Goal: Task Accomplishment & Management: Use online tool/utility

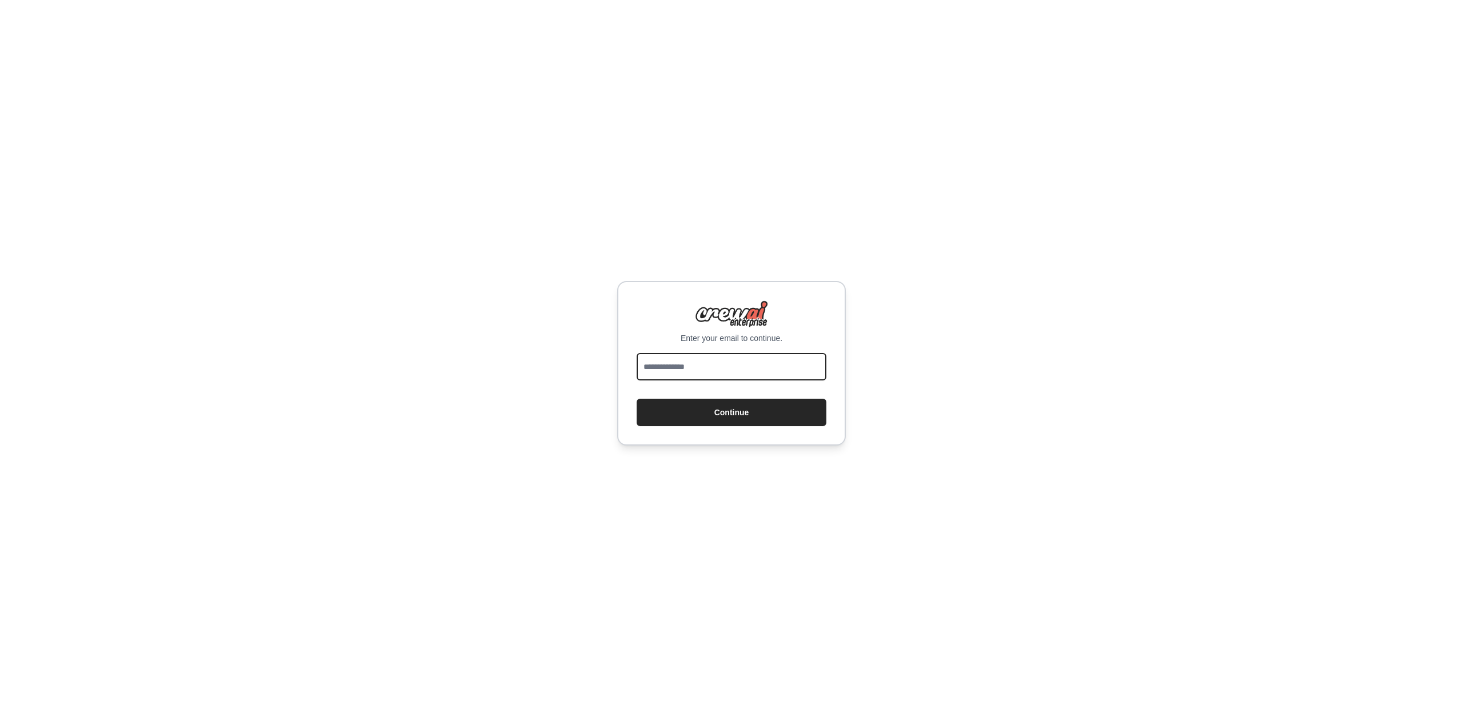
click at [706, 369] on input "email" at bounding box center [731, 366] width 190 height 27
click at [763, 366] on input "email" at bounding box center [731, 366] width 190 height 27
type input "**********"
click at [636, 399] on button "Continue" at bounding box center [731, 412] width 190 height 27
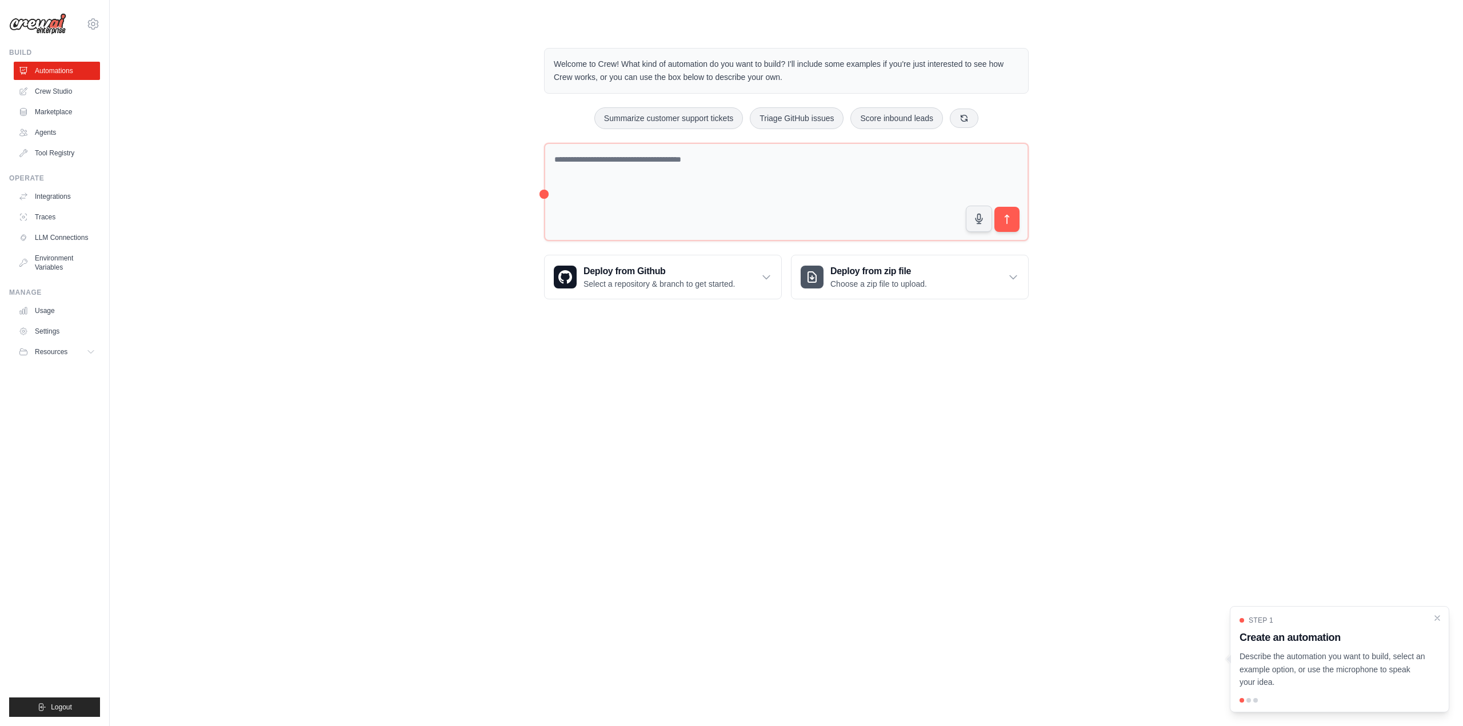
click at [315, 193] on div "Welcome to Crew! What kind of automation do you want to build? I'll include som…" at bounding box center [786, 174] width 1316 height 288
click at [55, 89] on link "Crew Studio" at bounding box center [58, 91] width 86 height 18
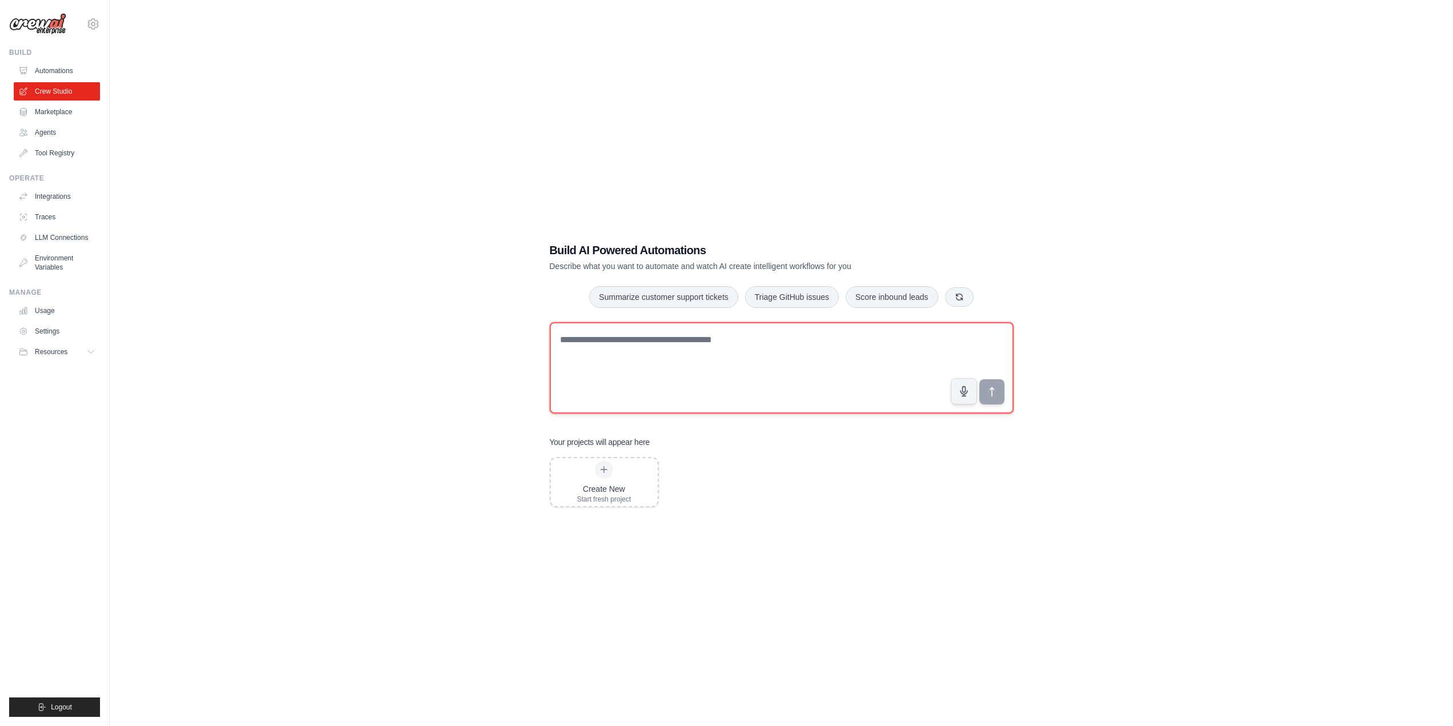
click at [625, 340] on textarea at bounding box center [782, 367] width 464 height 91
paste textarea "**********"
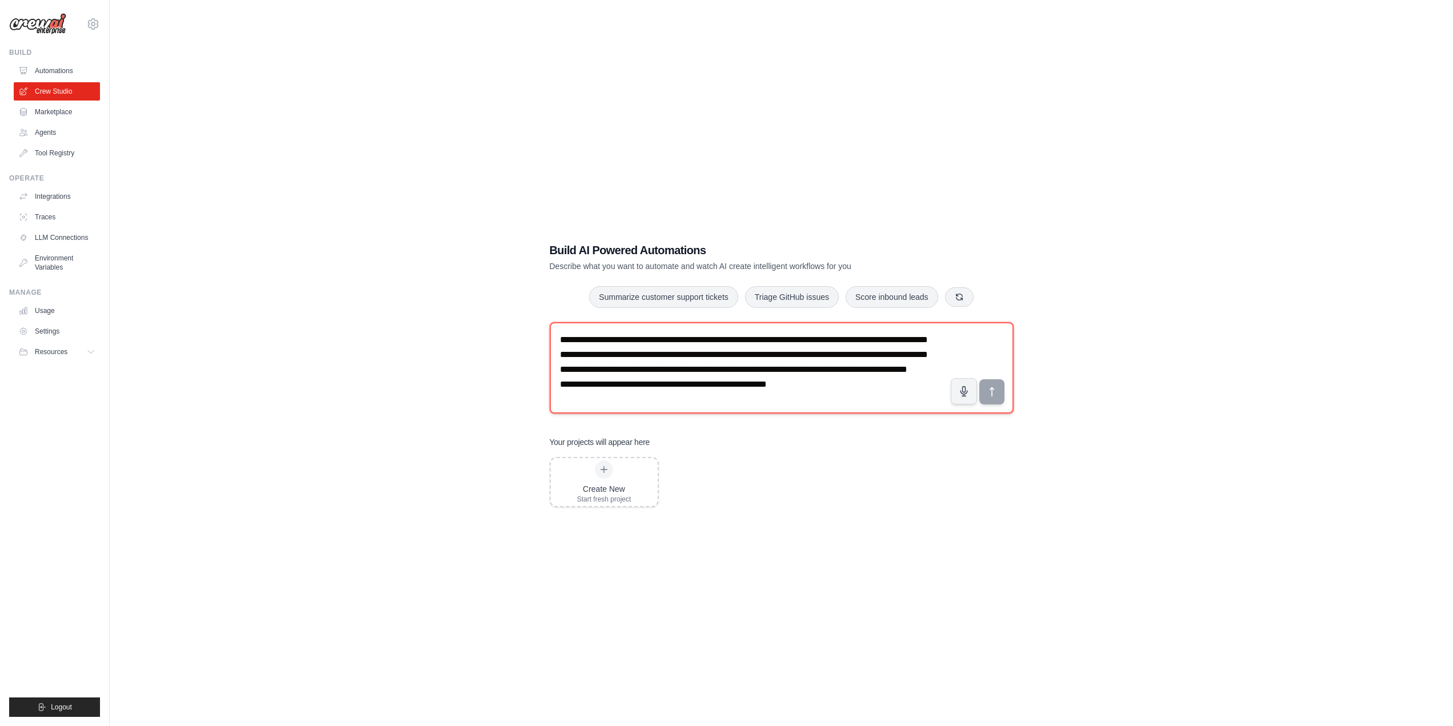
scroll to position [22, 0]
type textarea "**********"
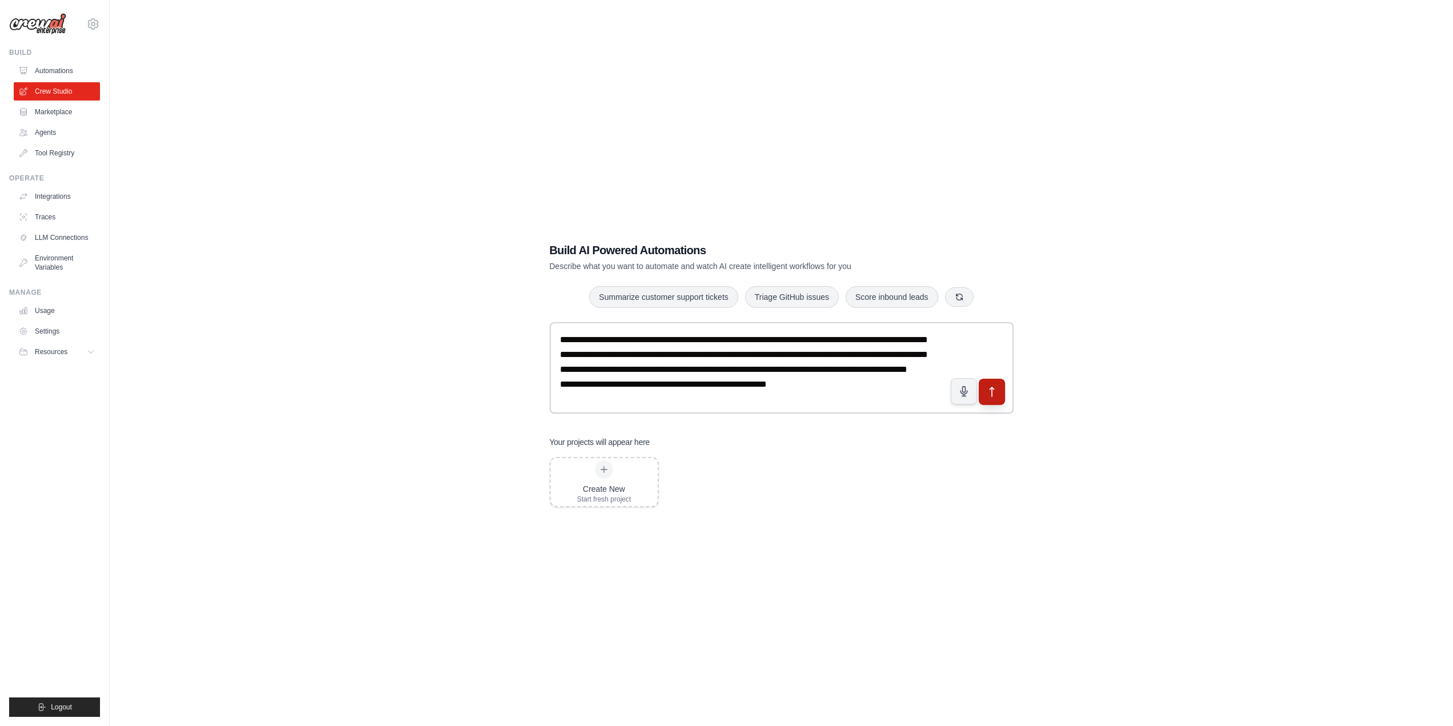
click at [990, 394] on icon "submit" at bounding box center [992, 392] width 12 height 12
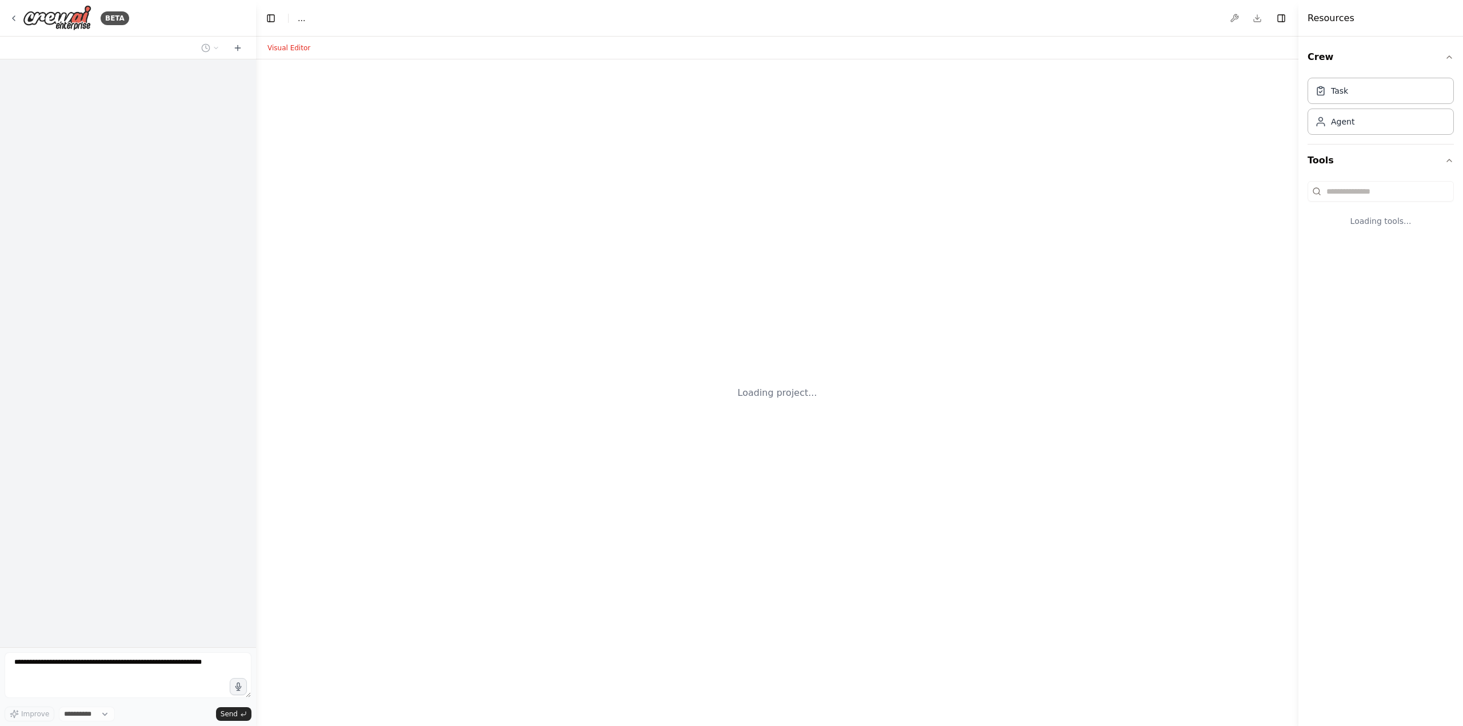
select select "****"
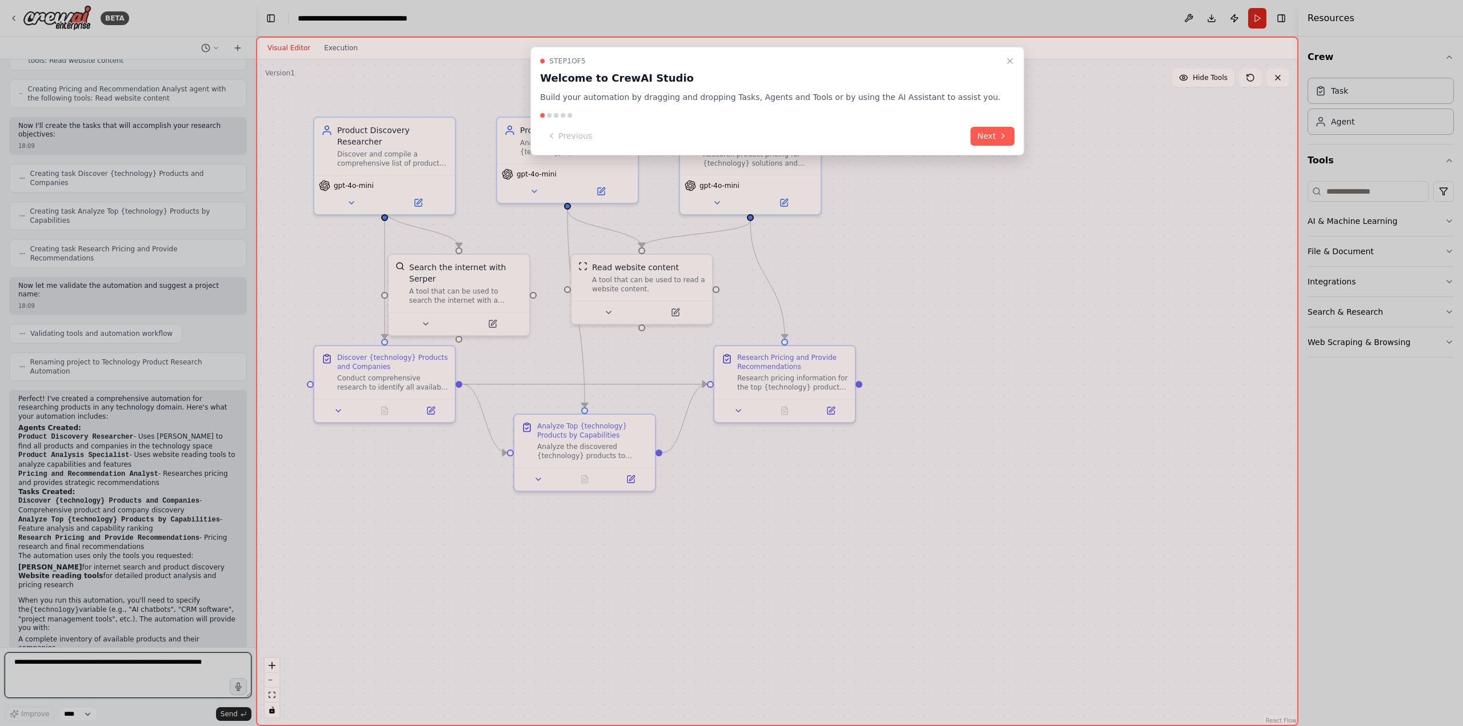
scroll to position [411, 0]
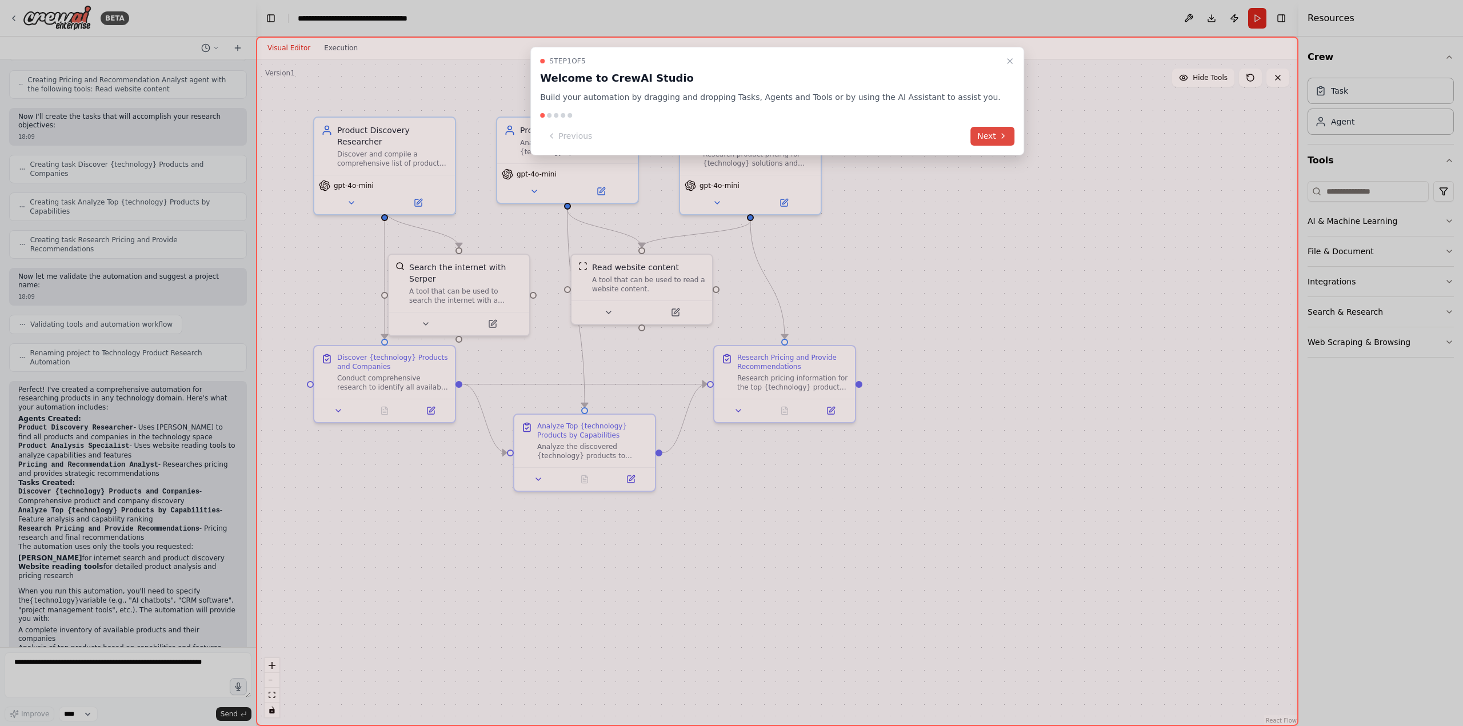
click at [970, 138] on button "Next" at bounding box center [992, 136] width 44 height 19
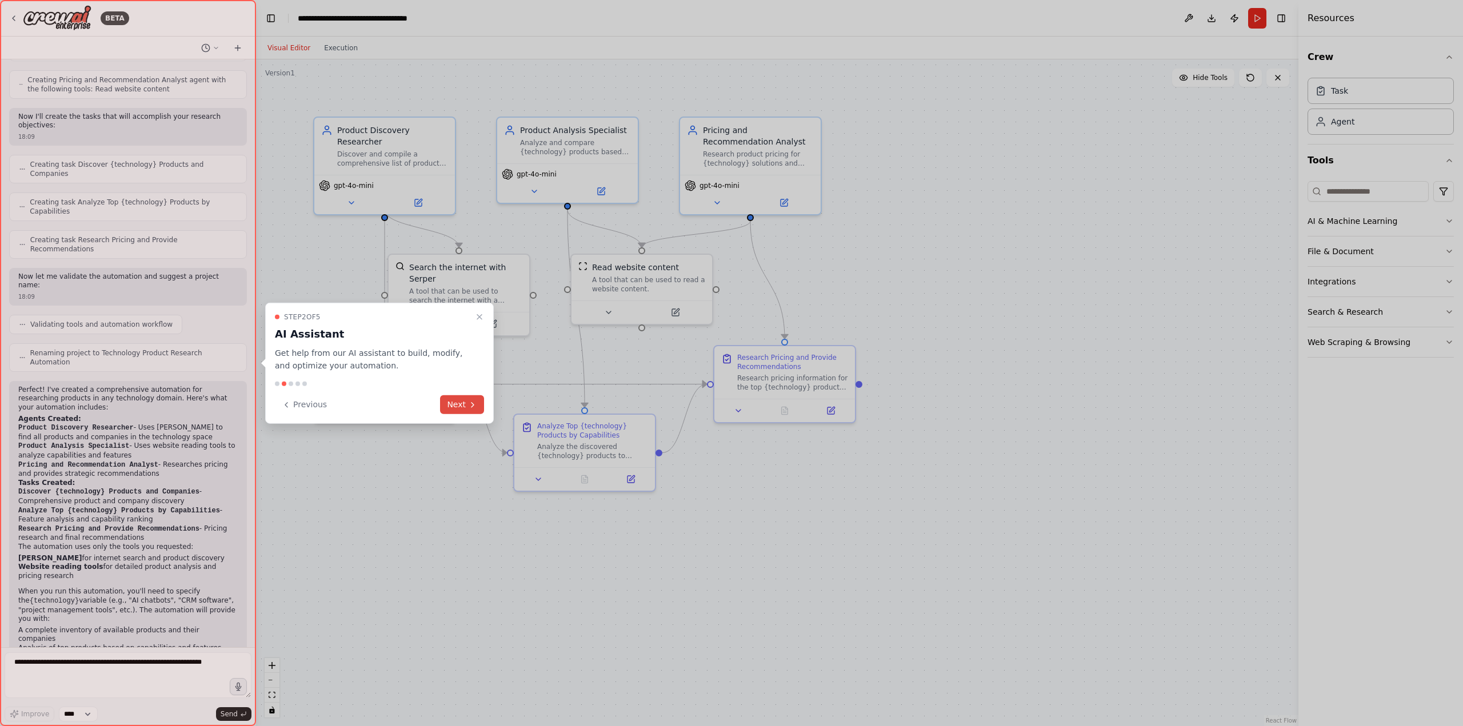
click at [459, 407] on button "Next" at bounding box center [462, 404] width 44 height 19
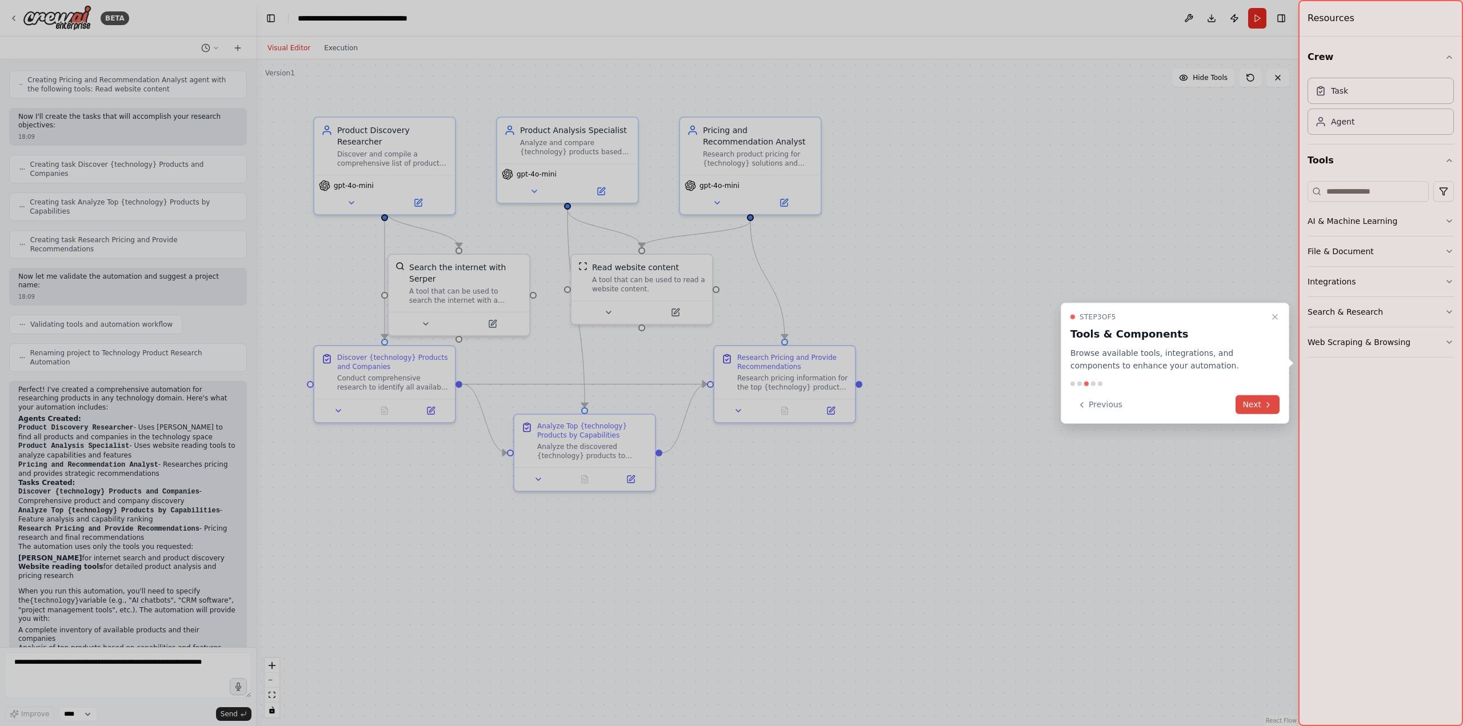
click at [1268, 399] on button "Next" at bounding box center [1257, 404] width 44 height 19
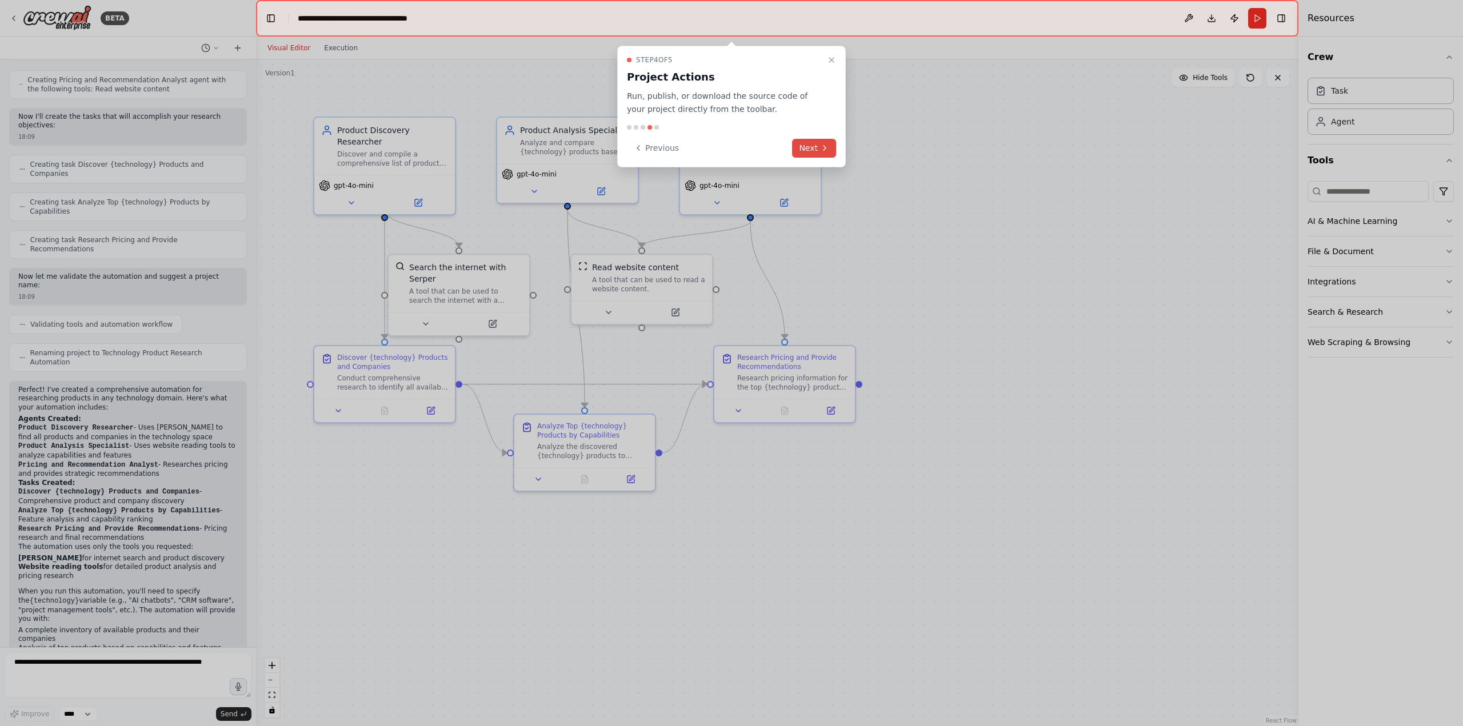
click at [807, 149] on button "Next" at bounding box center [814, 148] width 44 height 19
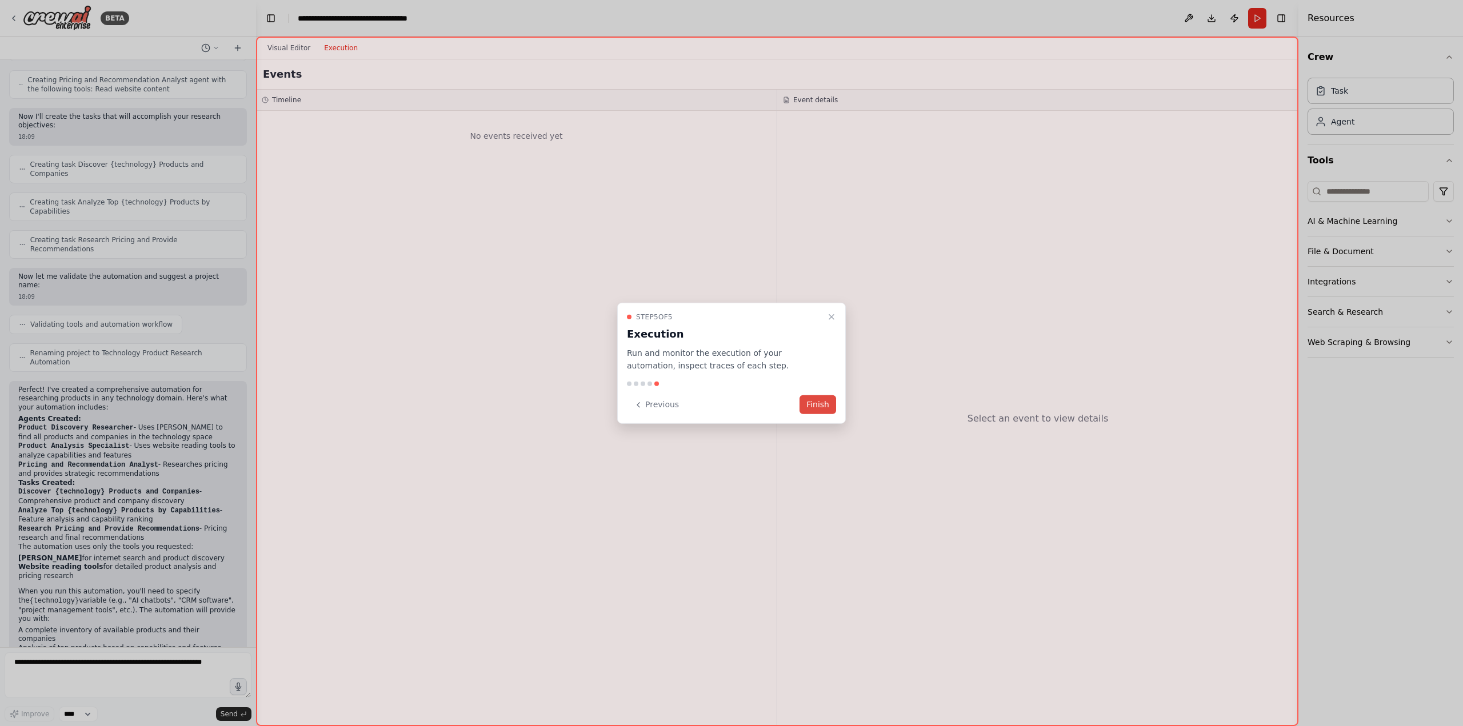
click at [816, 406] on button "Finish" at bounding box center [817, 404] width 37 height 19
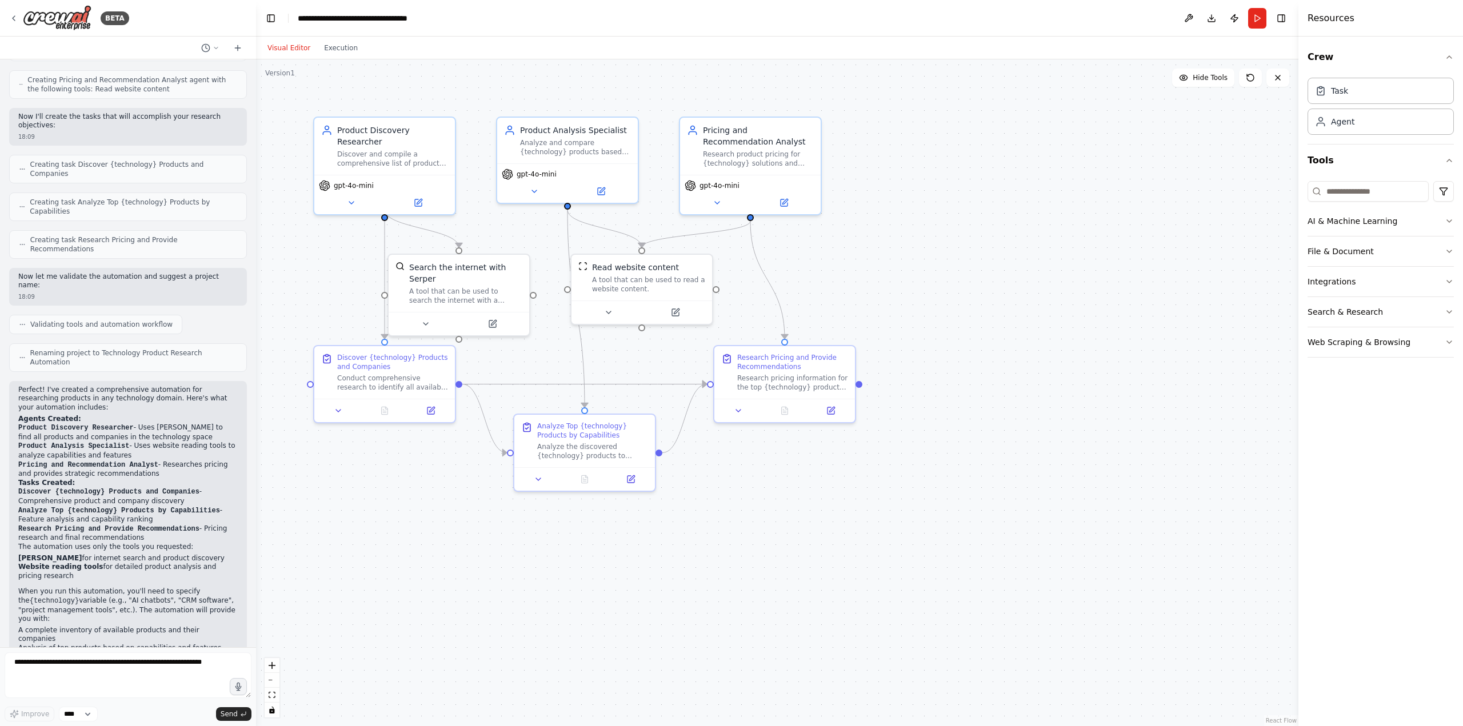
click at [1105, 348] on div ".deletable-edge-delete-btn { width: 20px; height: 20px; border: 0px solid #ffff…" at bounding box center [777, 392] width 1042 height 667
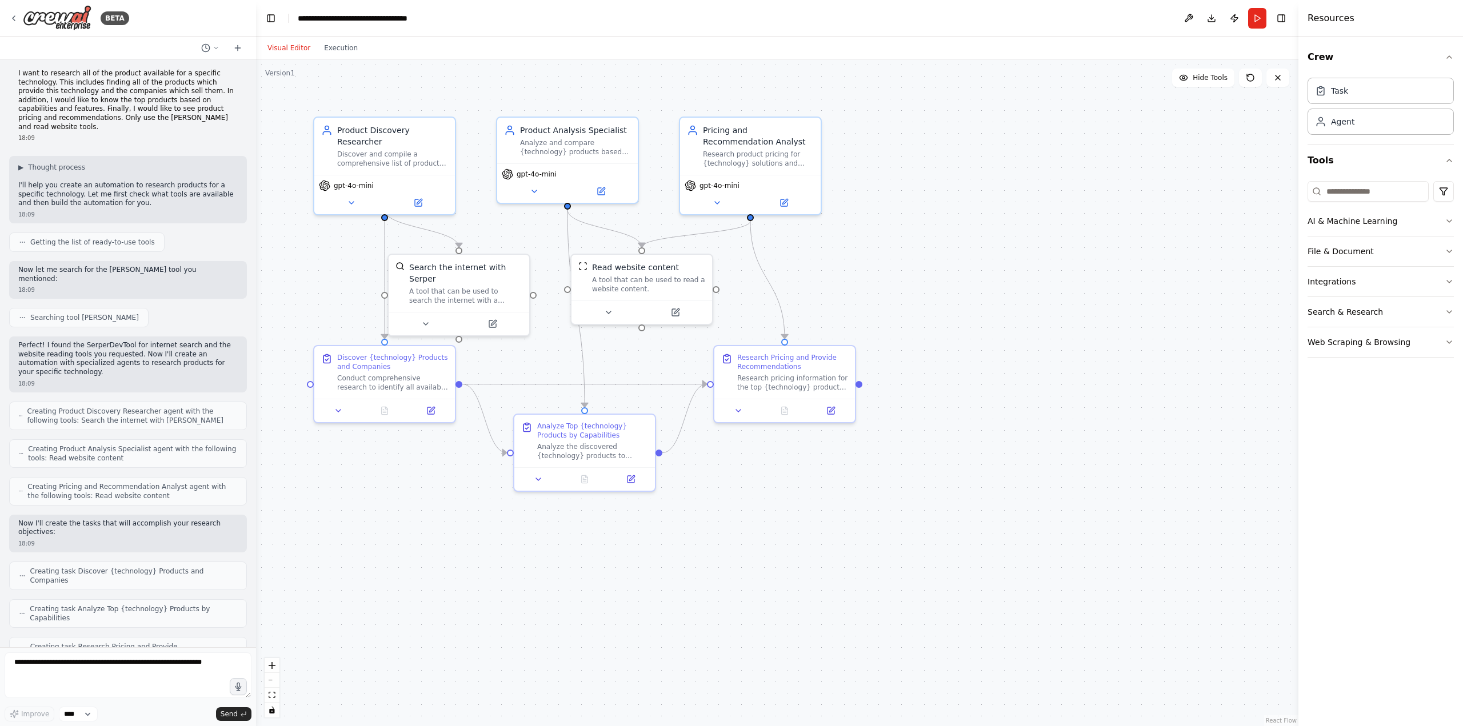
scroll to position [0, 0]
click at [332, 44] on button "Execution" at bounding box center [340, 48] width 47 height 14
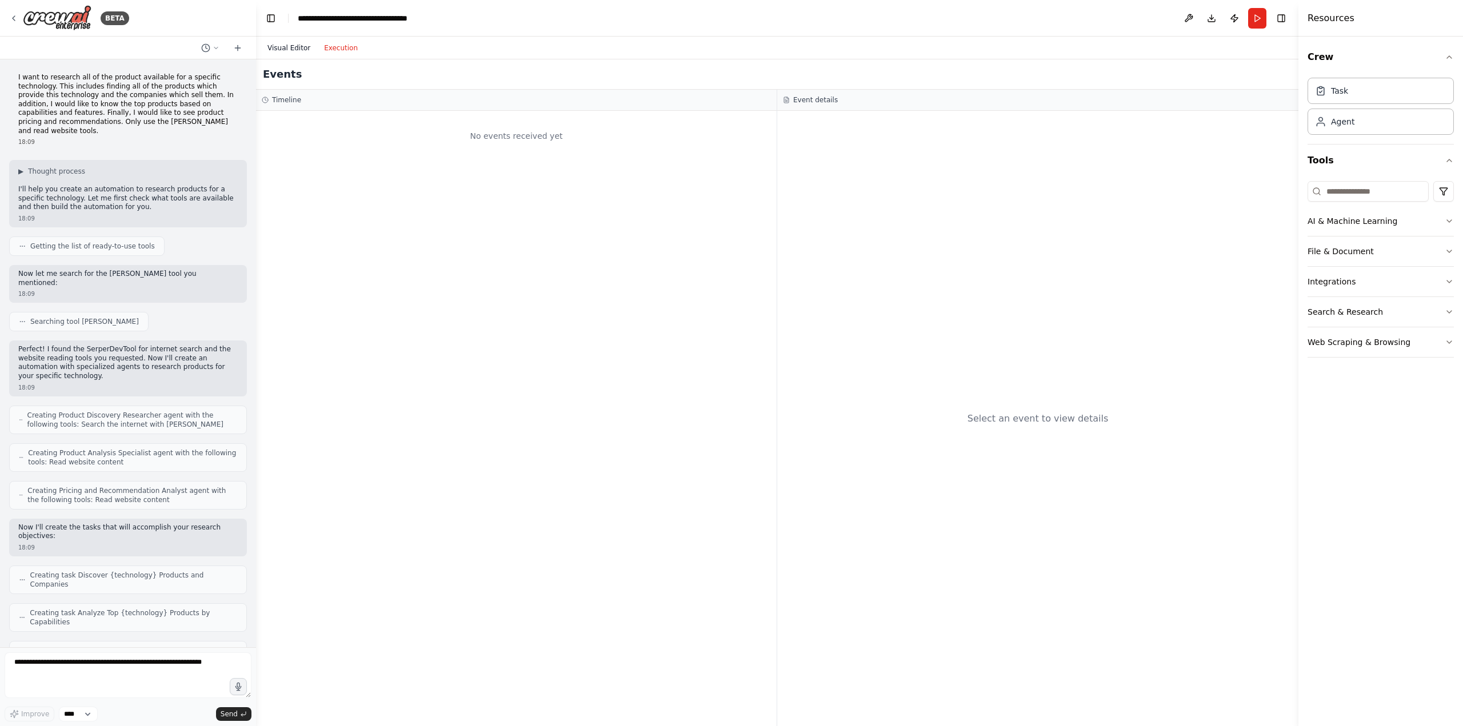
click at [296, 45] on button "Visual Editor" at bounding box center [289, 48] width 57 height 14
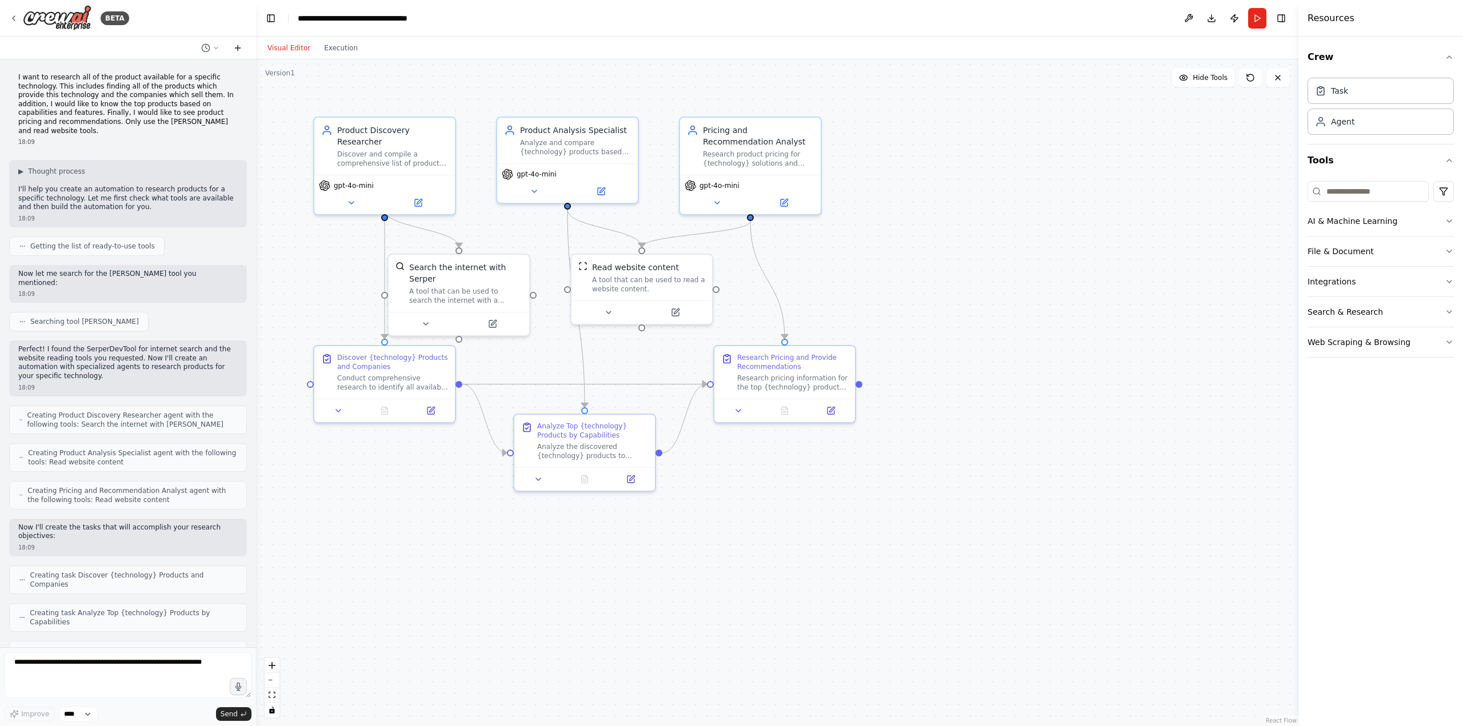
click at [235, 48] on icon at bounding box center [237, 48] width 5 height 0
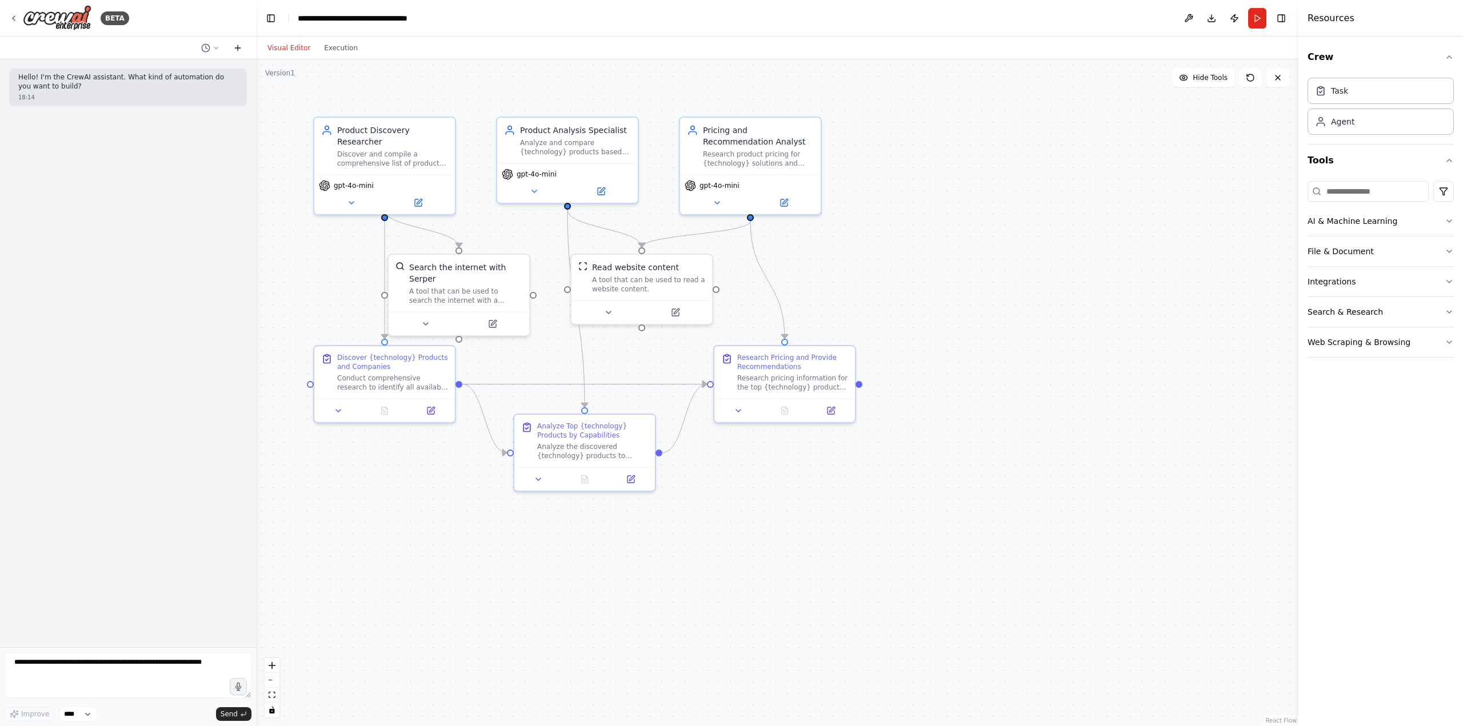
click at [235, 48] on icon at bounding box center [237, 48] width 5 height 0
click at [214, 46] on icon at bounding box center [216, 48] width 7 height 7
click at [166, 109] on span "I want to research all of the product available for a specific technology. This…" at bounding box center [166, 107] width 85 height 9
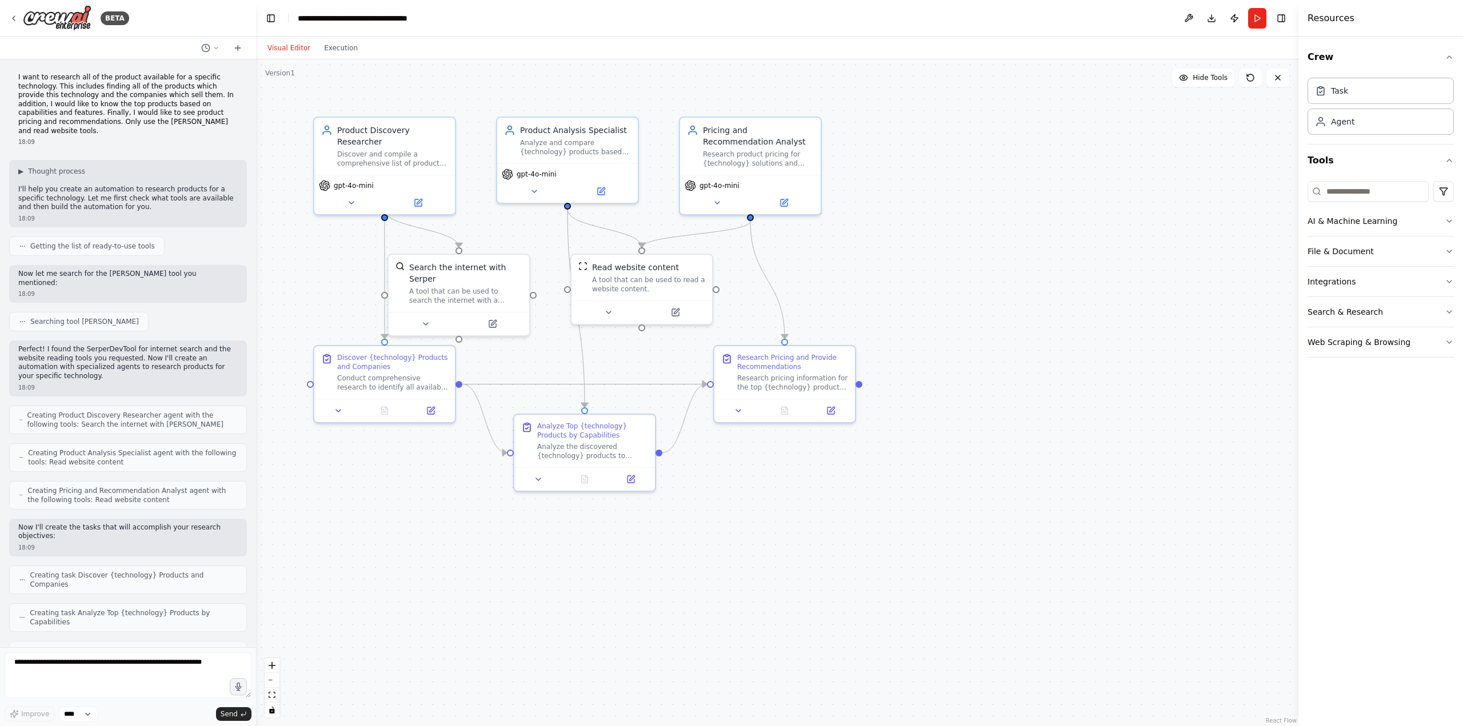
click at [1232, 137] on div ".deletable-edge-delete-btn { width: 20px; height: 20px; border: 0px solid #ffff…" at bounding box center [777, 392] width 1042 height 667
click at [1445, 277] on icon "button" at bounding box center [1448, 281] width 9 height 9
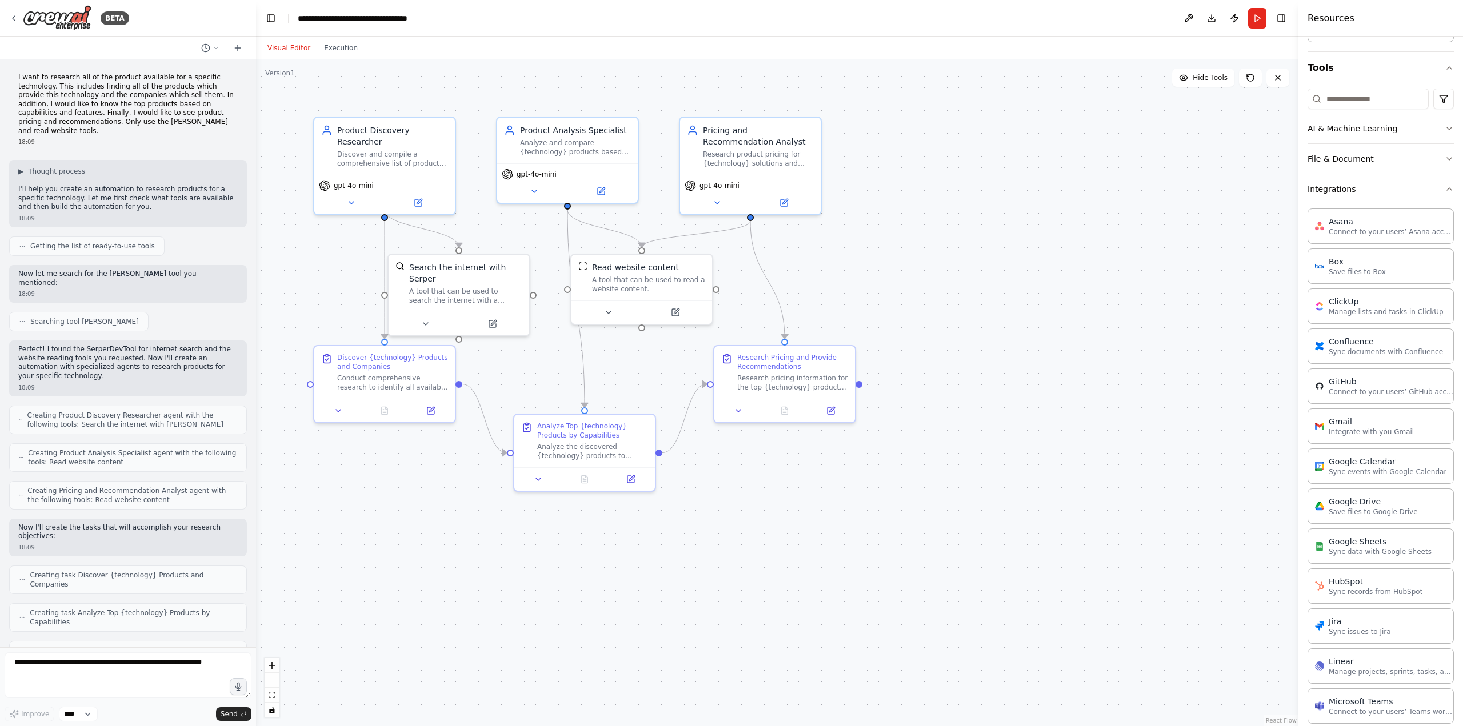
scroll to position [59, 0]
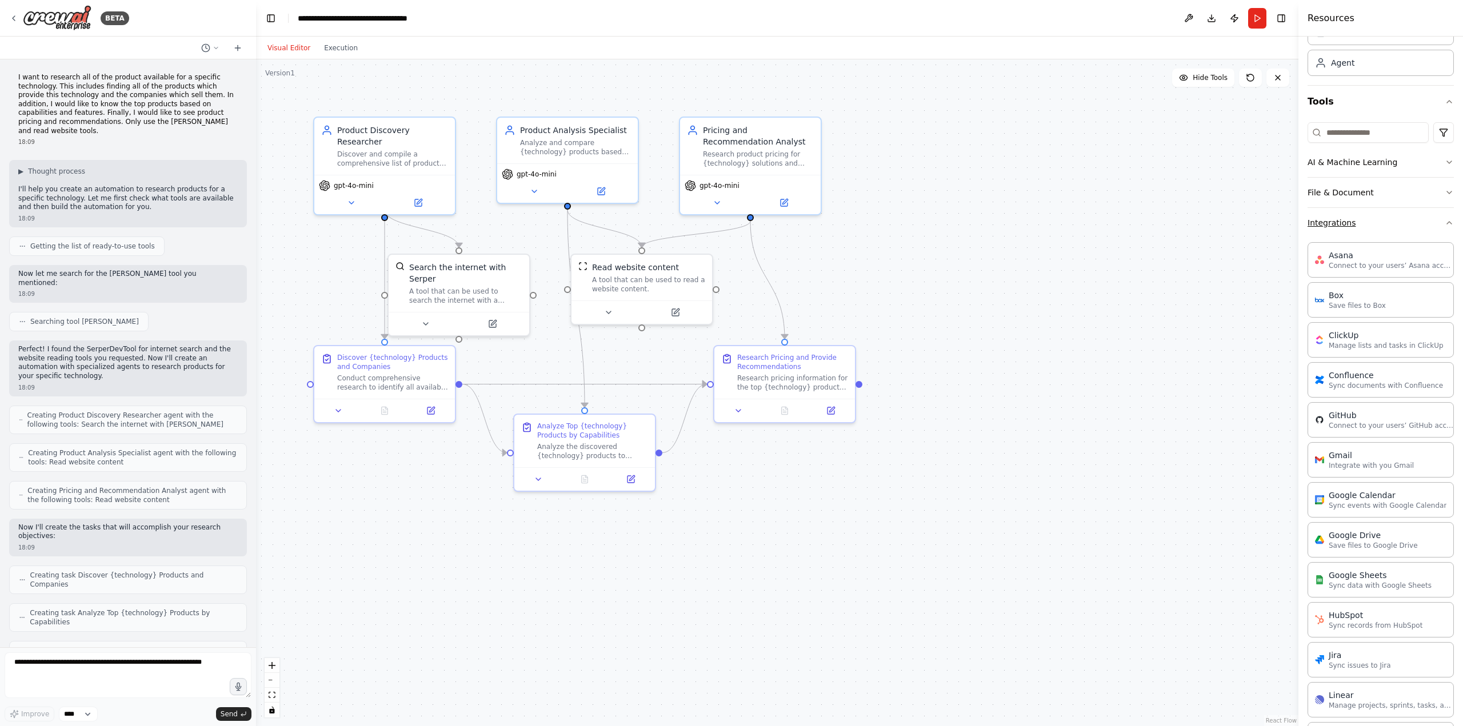
click at [1444, 221] on icon "button" at bounding box center [1448, 222] width 9 height 9
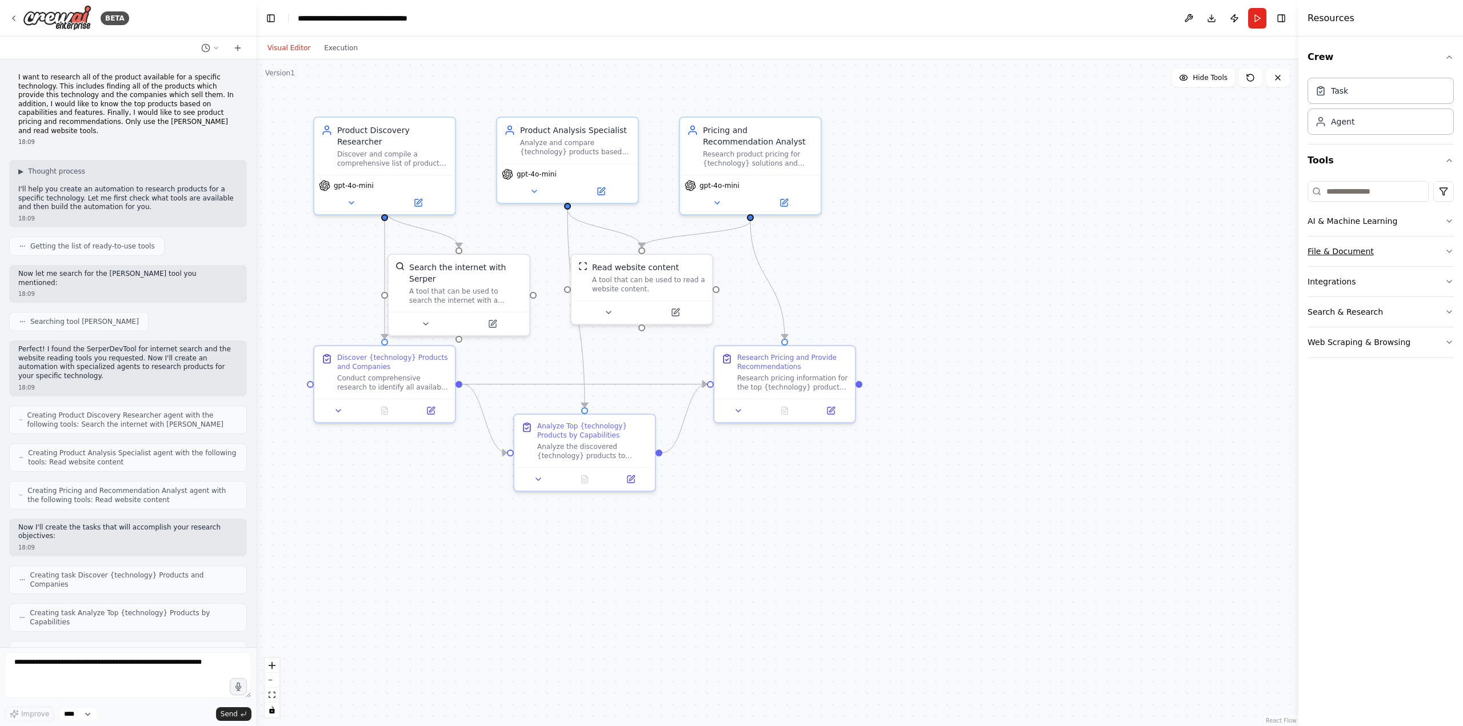
click at [1433, 252] on button "File & Document" at bounding box center [1380, 252] width 146 height 30
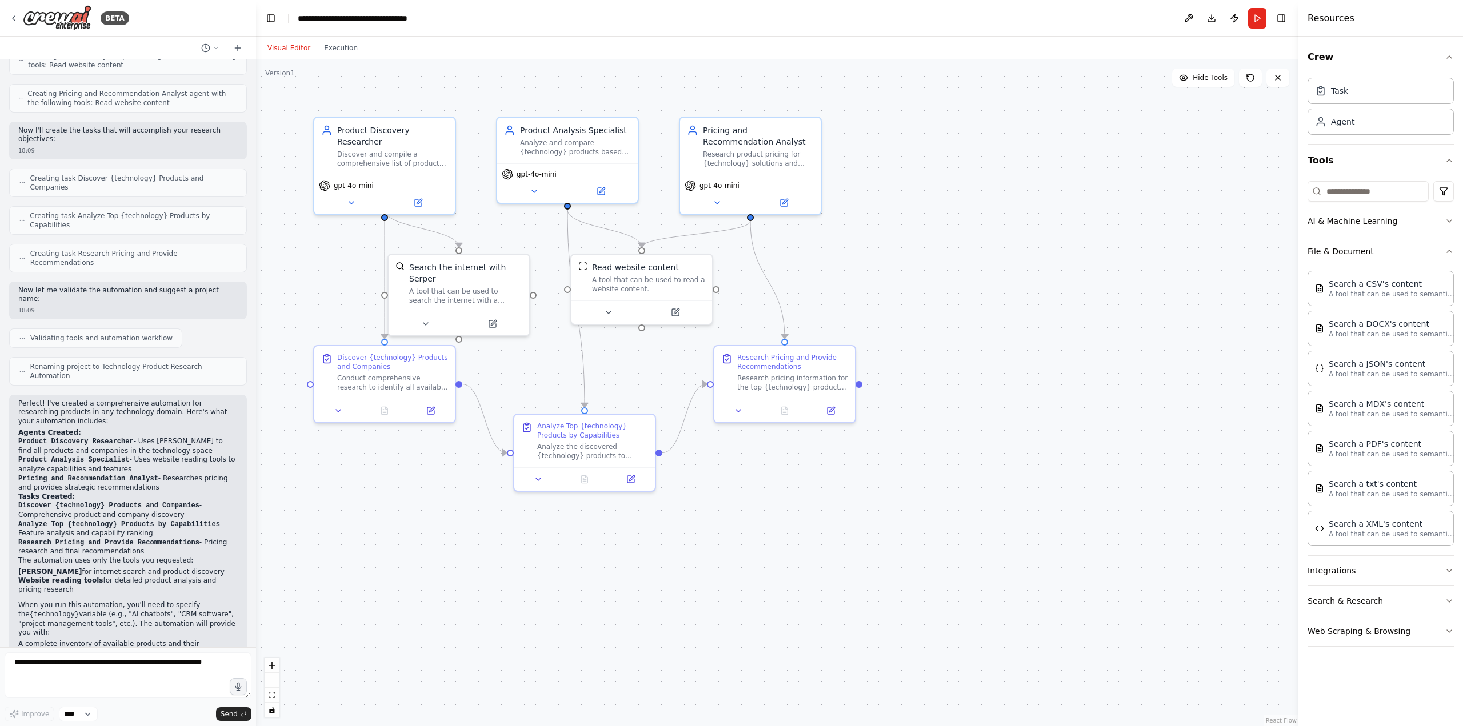
scroll to position [411, 0]
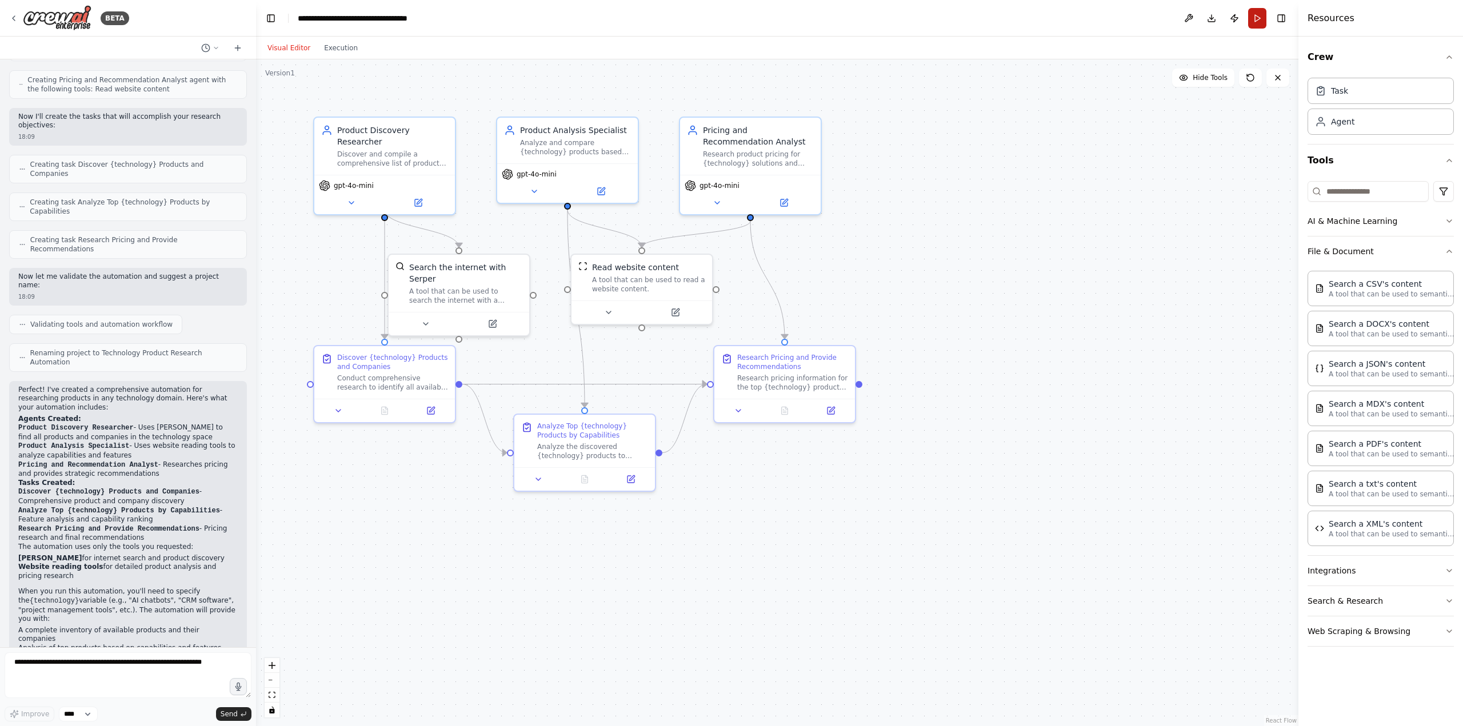
click at [1256, 18] on button "Run" at bounding box center [1257, 18] width 18 height 21
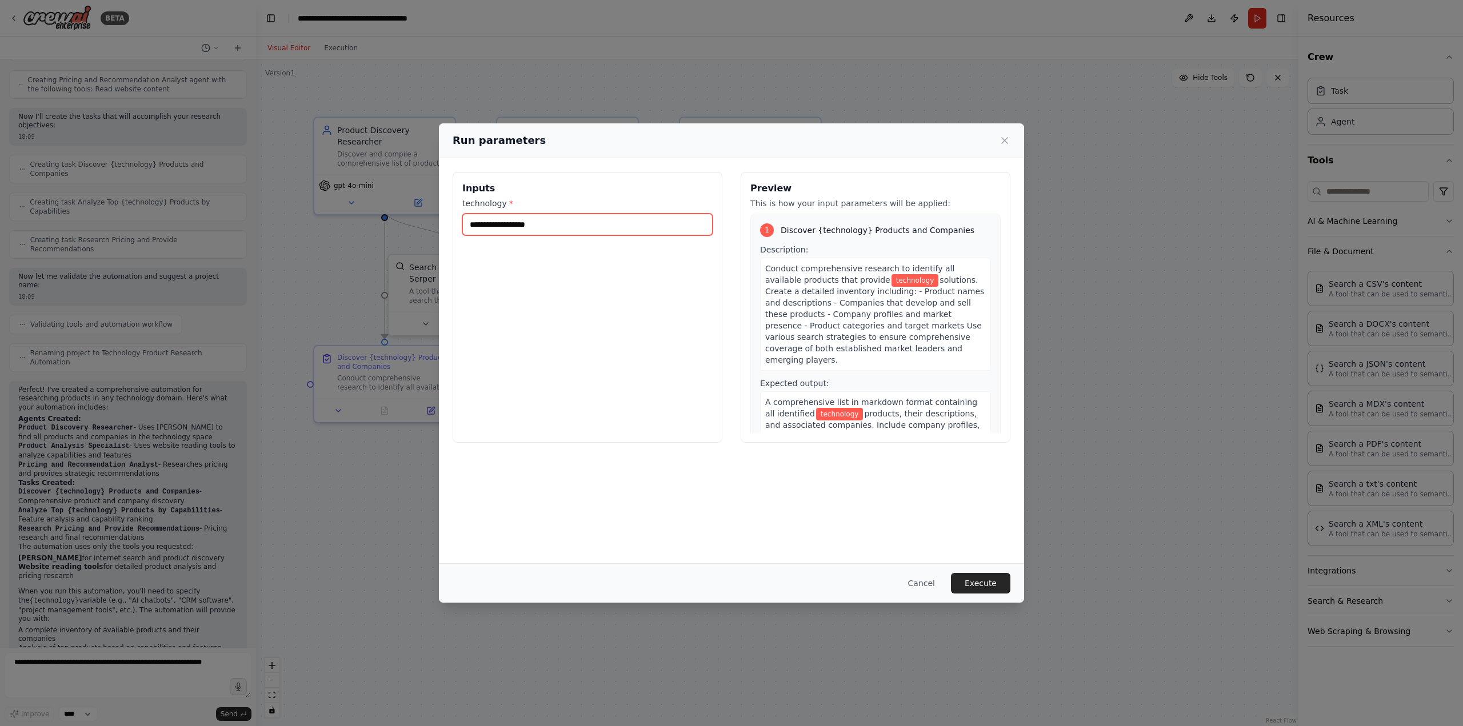
click at [576, 224] on input "technology *" at bounding box center [587, 225] width 250 height 22
drag, startPoint x: 671, startPoint y: 139, endPoint x: 870, endPoint y: 186, distance: 204.4
click at [871, 186] on div "Run parameters Inputs technology * Preview This is how your input parameters wi…" at bounding box center [731, 362] width 585 height 479
click at [755, 147] on div "Run parameters" at bounding box center [731, 141] width 558 height 16
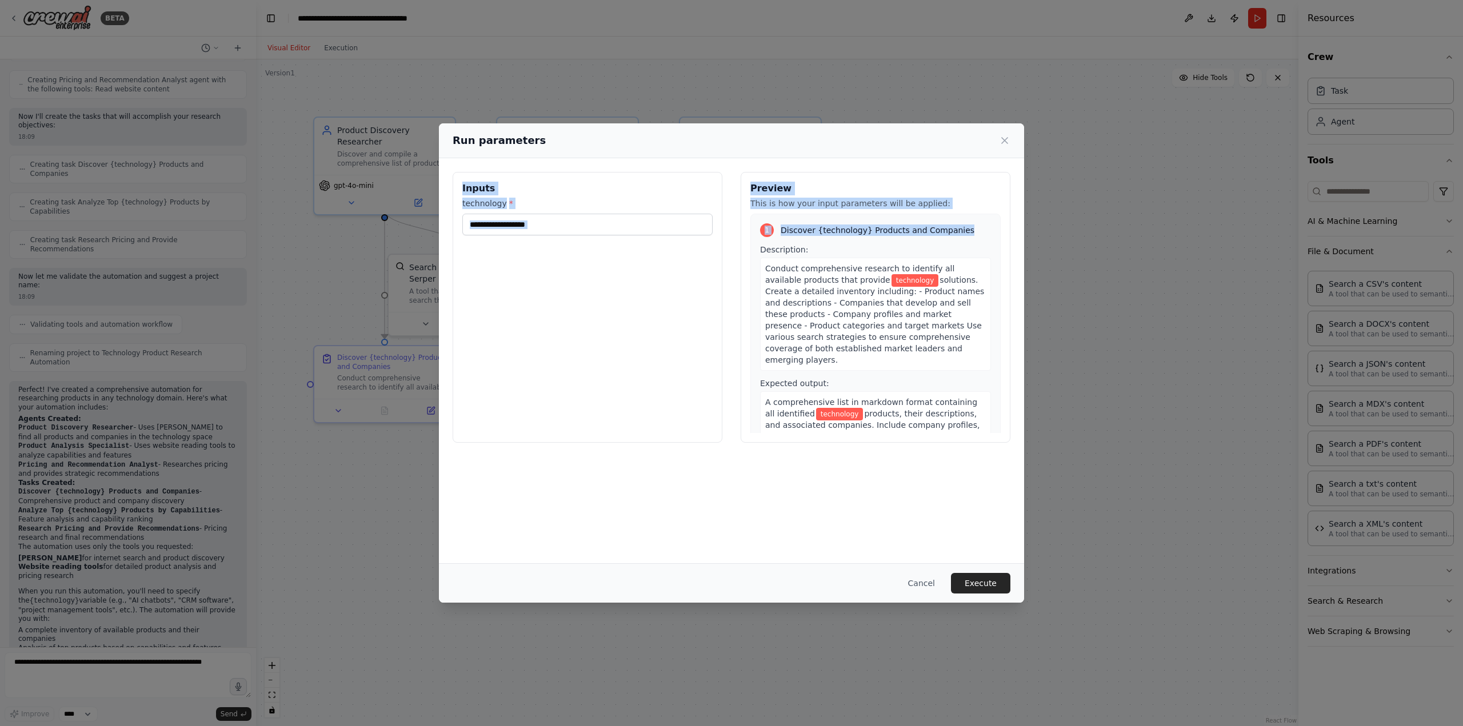
drag, startPoint x: 794, startPoint y: 157, endPoint x: 951, endPoint y: 225, distance: 170.7
click at [951, 225] on div "Run parameters Inputs technology * Preview This is how your input parameters wi…" at bounding box center [731, 362] width 585 height 479
click at [751, 131] on div "Run parameters" at bounding box center [731, 140] width 585 height 35
drag, startPoint x: 735, startPoint y: 132, endPoint x: 704, endPoint y: 193, distance: 68.5
click at [704, 199] on div "Run parameters Inputs technology * Preview This is how your input parameters wi…" at bounding box center [731, 362] width 585 height 479
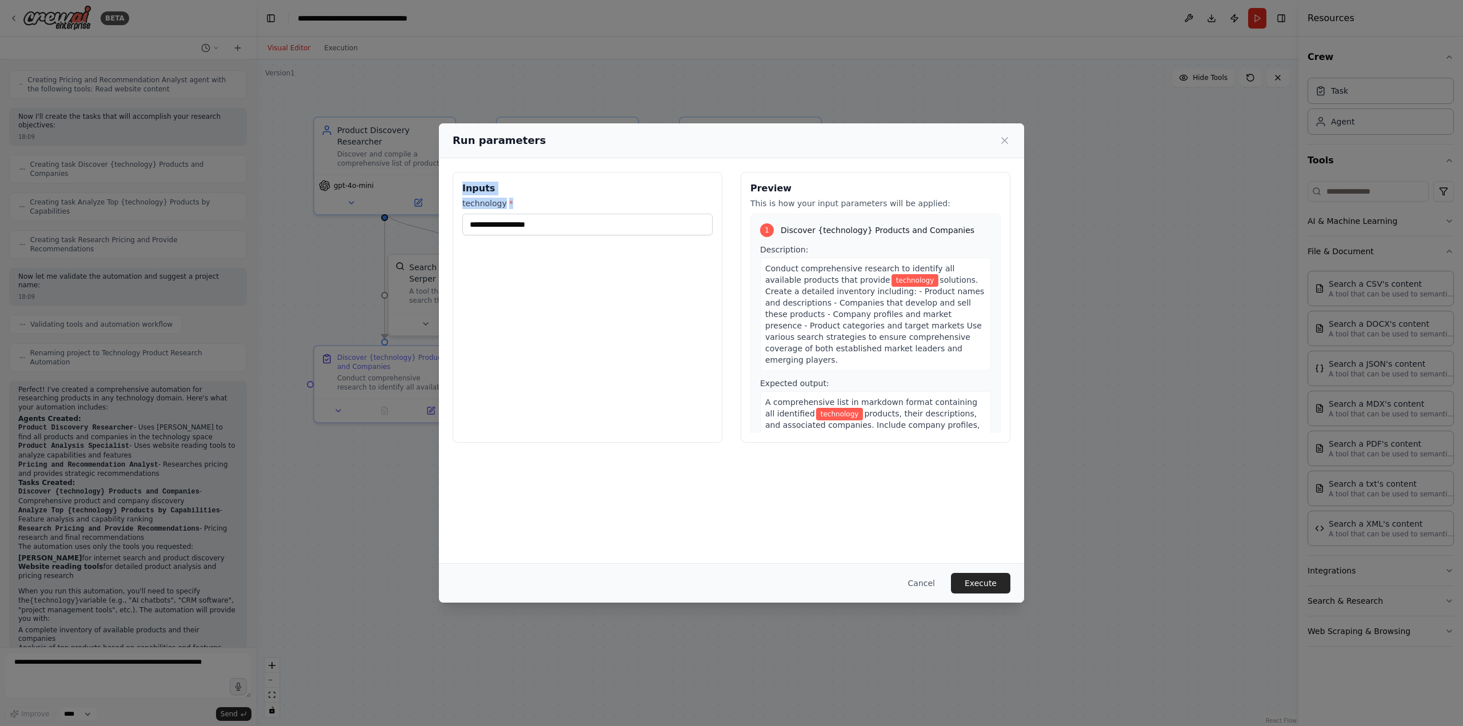
click at [736, 135] on div "Run parameters" at bounding box center [731, 141] width 558 height 16
click at [595, 229] on input "technology *" at bounding box center [587, 225] width 250 height 22
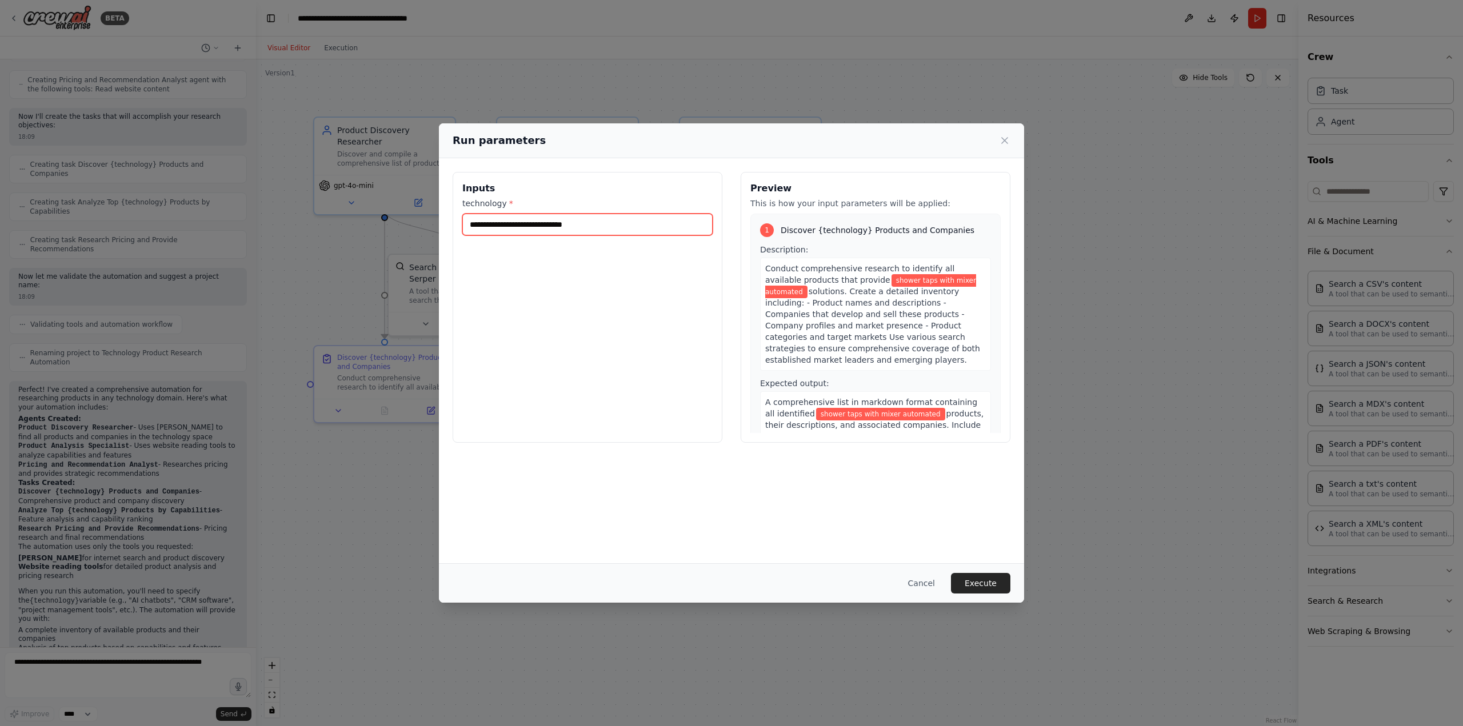
type input "**********"
click at [992, 578] on button "Execute" at bounding box center [980, 583] width 59 height 21
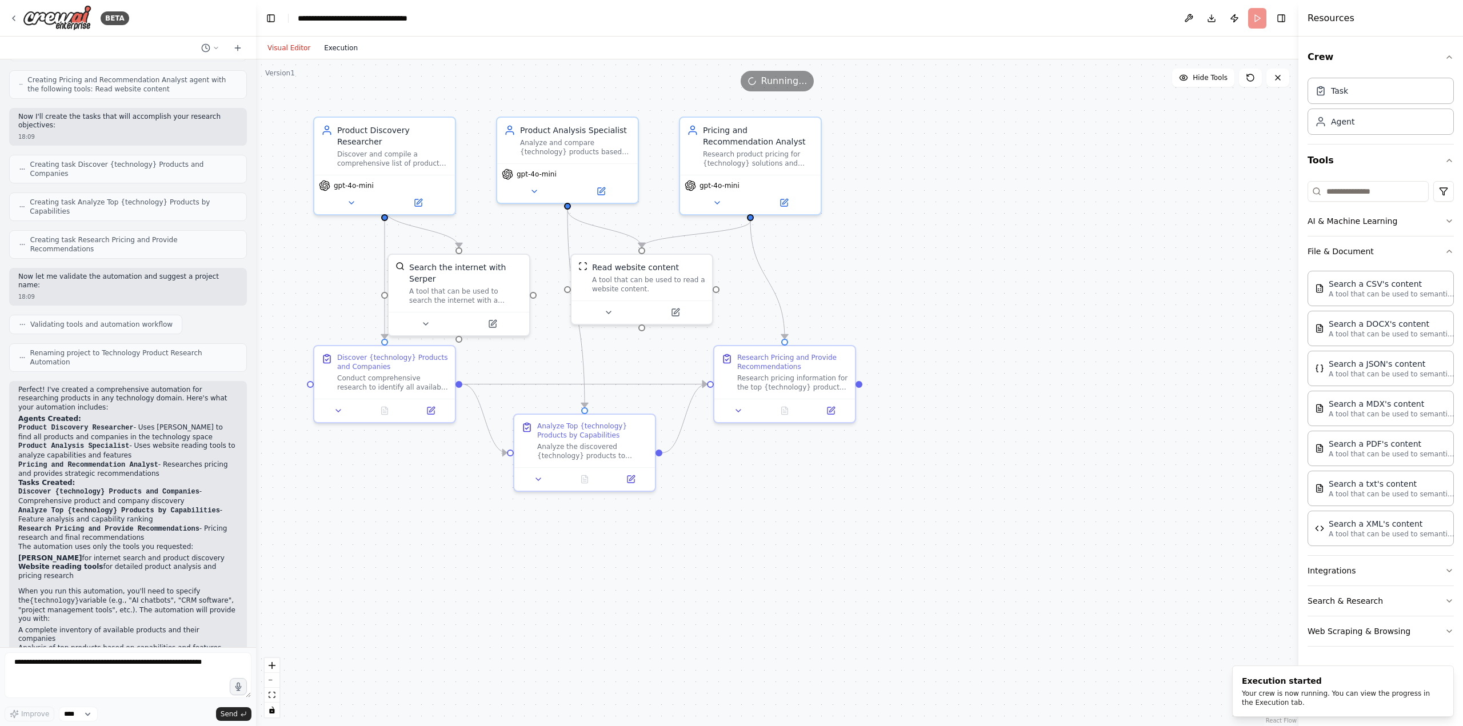
click at [331, 46] on button "Execution" at bounding box center [340, 48] width 47 height 14
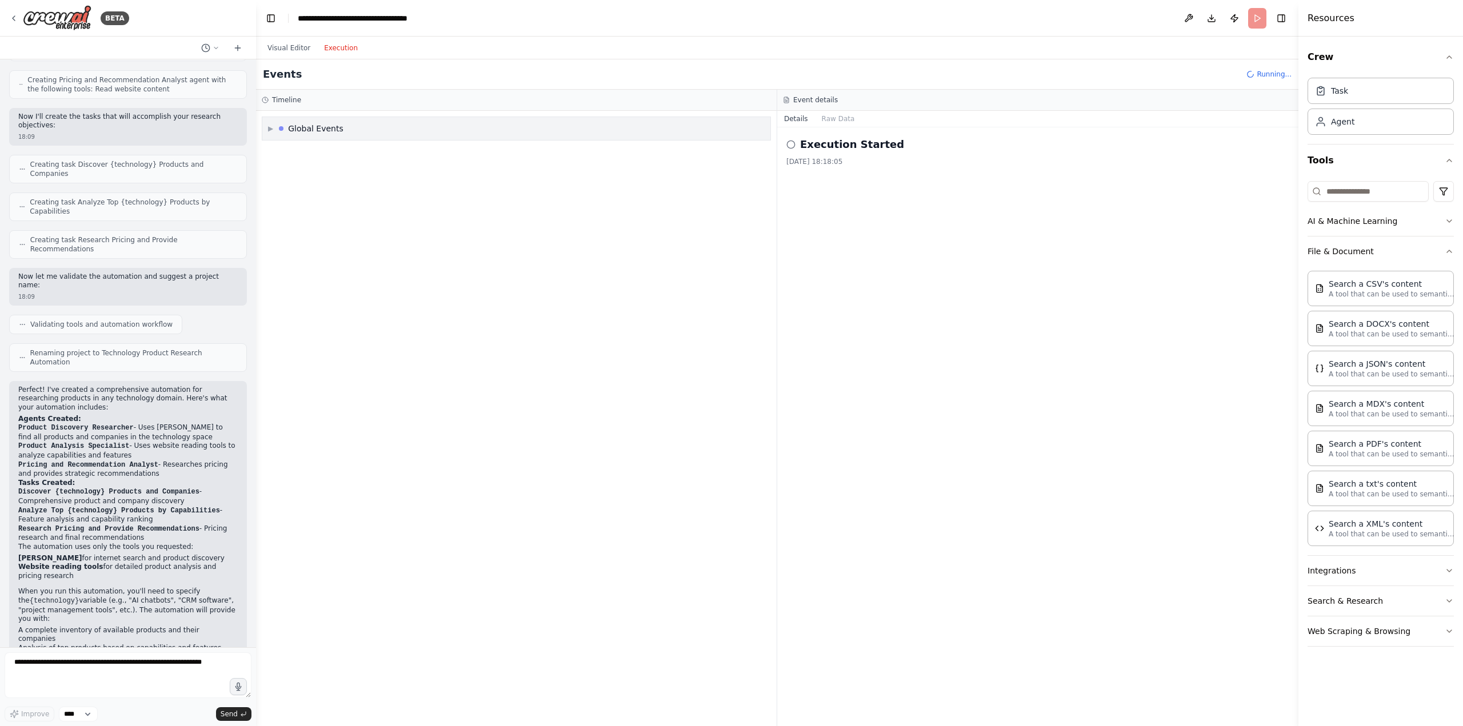
click at [273, 131] on span "▶" at bounding box center [270, 128] width 5 height 9
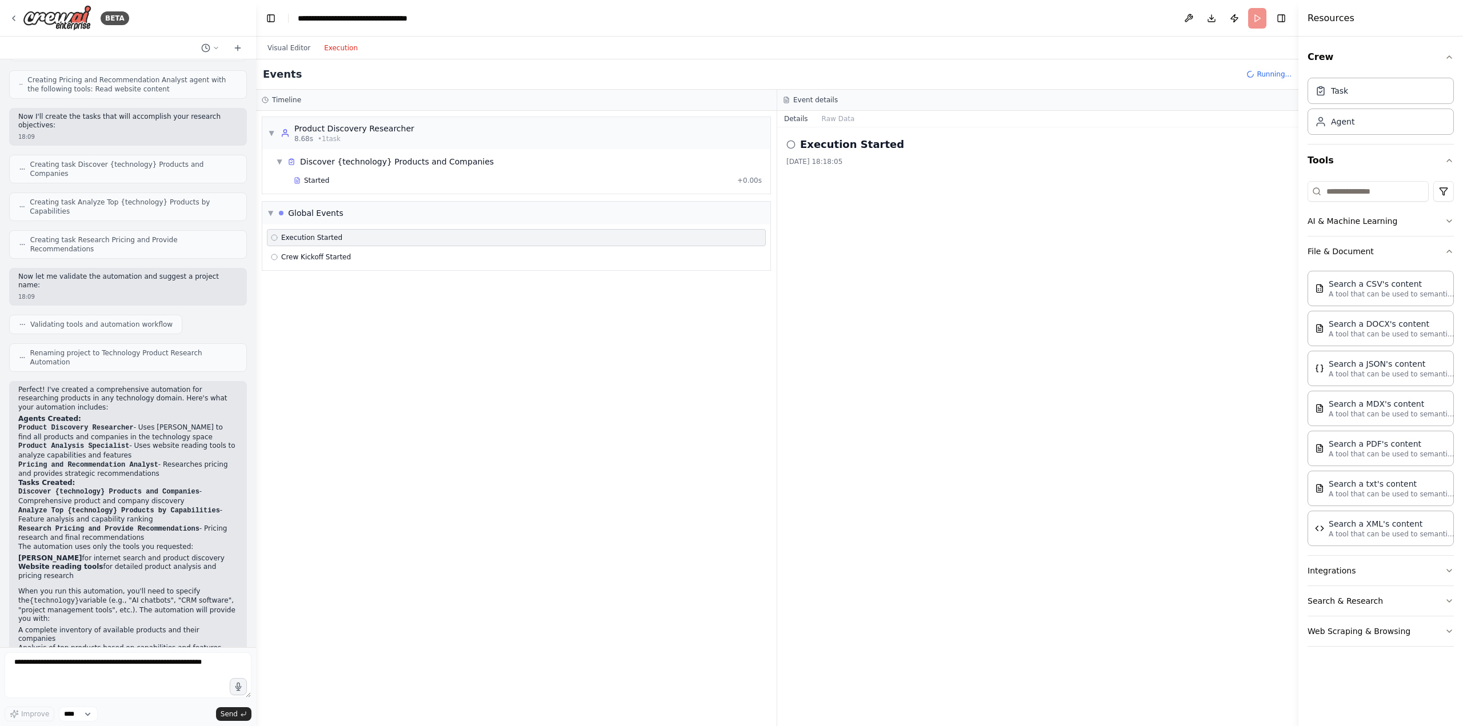
click at [296, 151] on div "▼ Discover {technology} Products and Companies" at bounding box center [520, 161] width 499 height 21
click at [319, 219] on span "Execution Started" at bounding box center [311, 218] width 61 height 9
click at [275, 218] on icon at bounding box center [274, 218] width 7 height 7
click at [292, 50] on button "Visual Editor" at bounding box center [289, 48] width 57 height 14
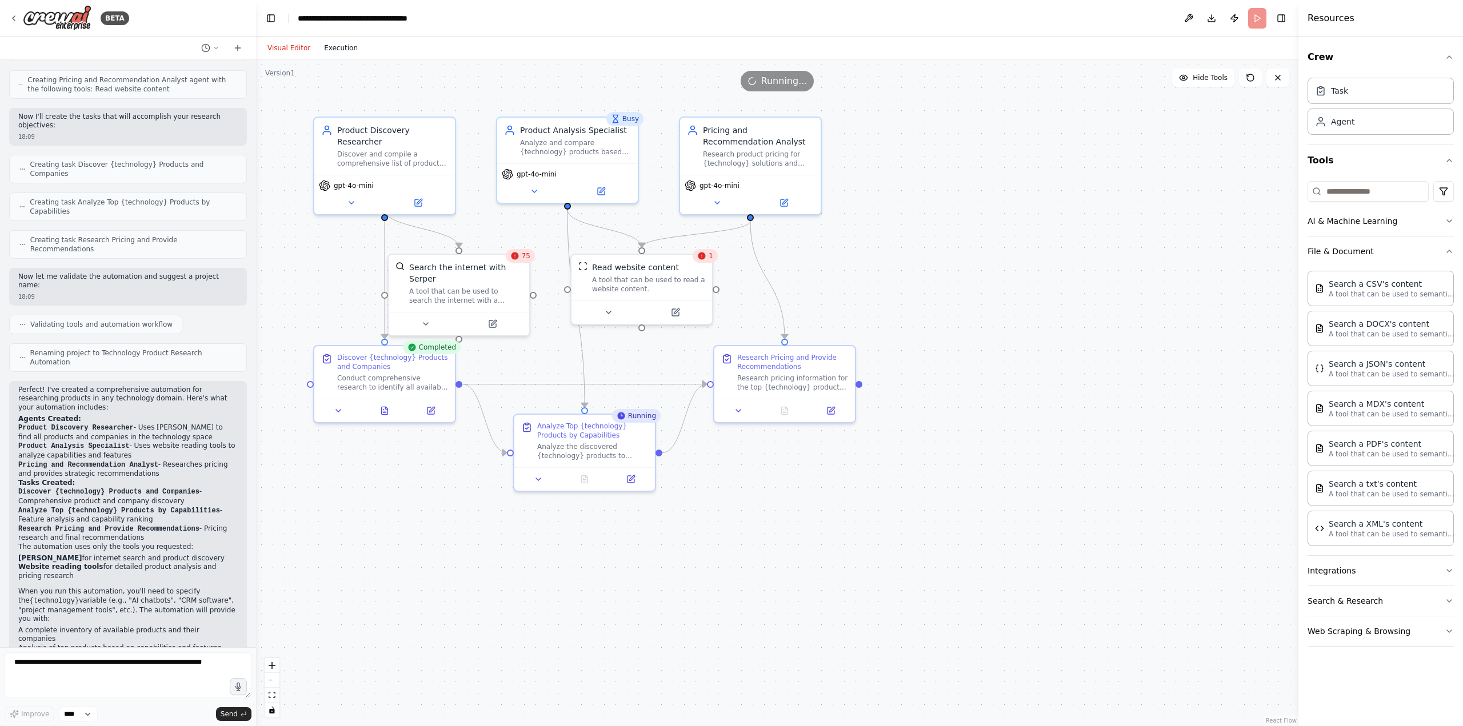
click at [325, 49] on button "Execution" at bounding box center [340, 48] width 47 height 14
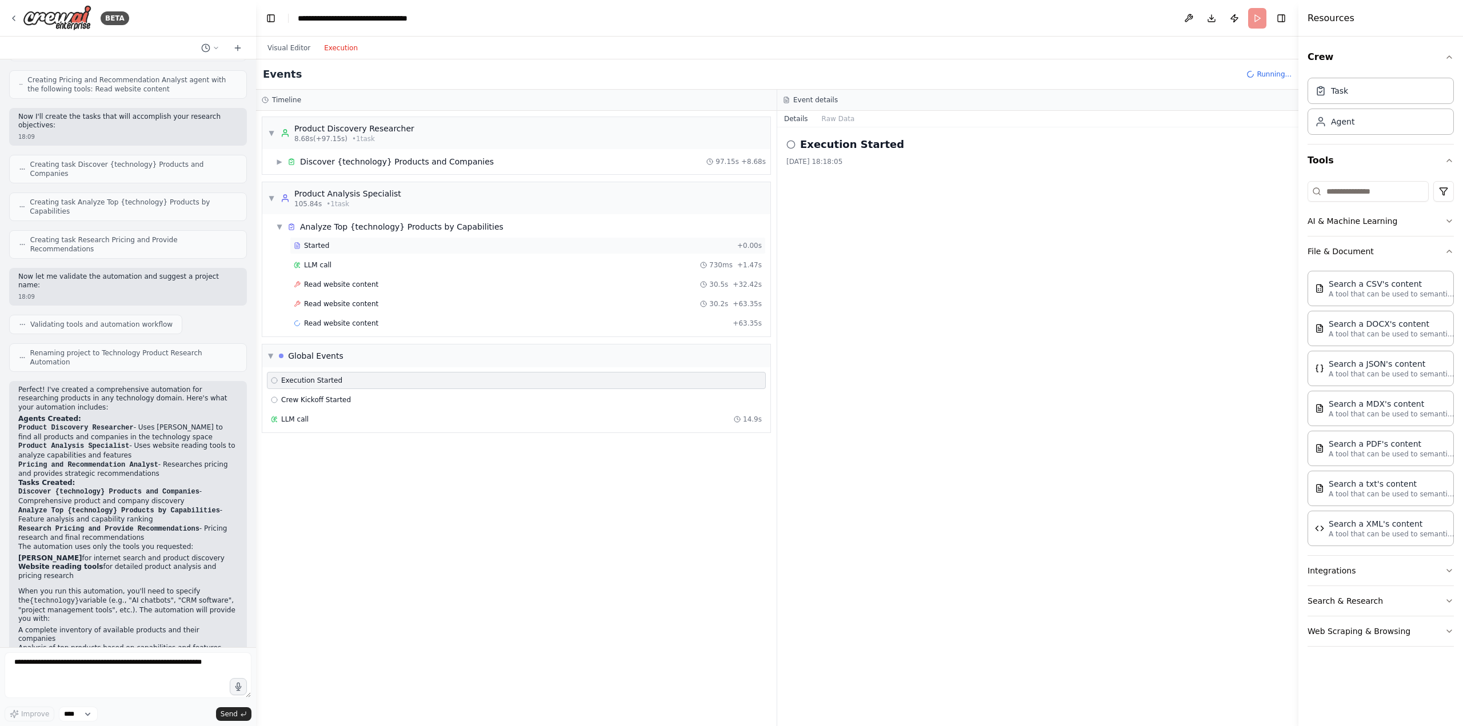
click at [348, 243] on div "Started" at bounding box center [513, 245] width 439 height 9
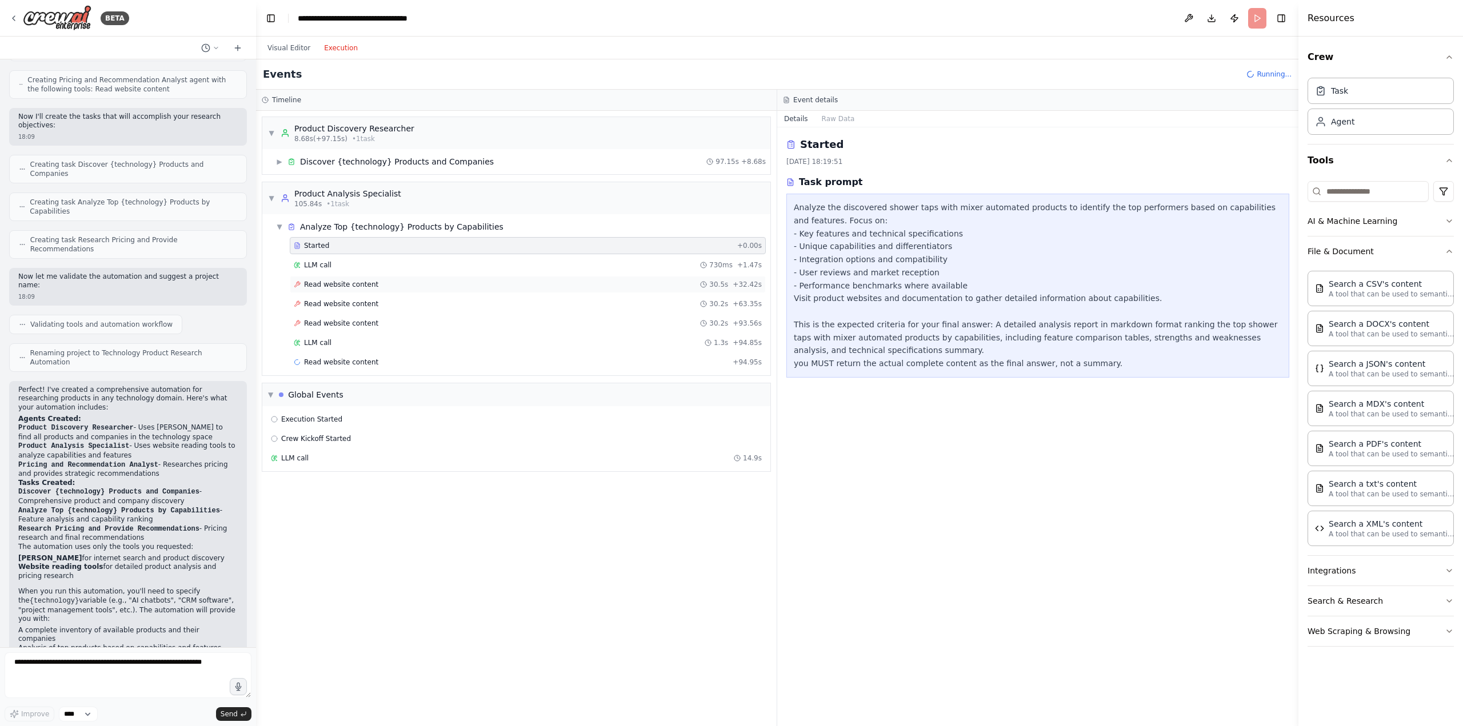
click at [363, 286] on span "Read website content" at bounding box center [341, 284] width 74 height 9
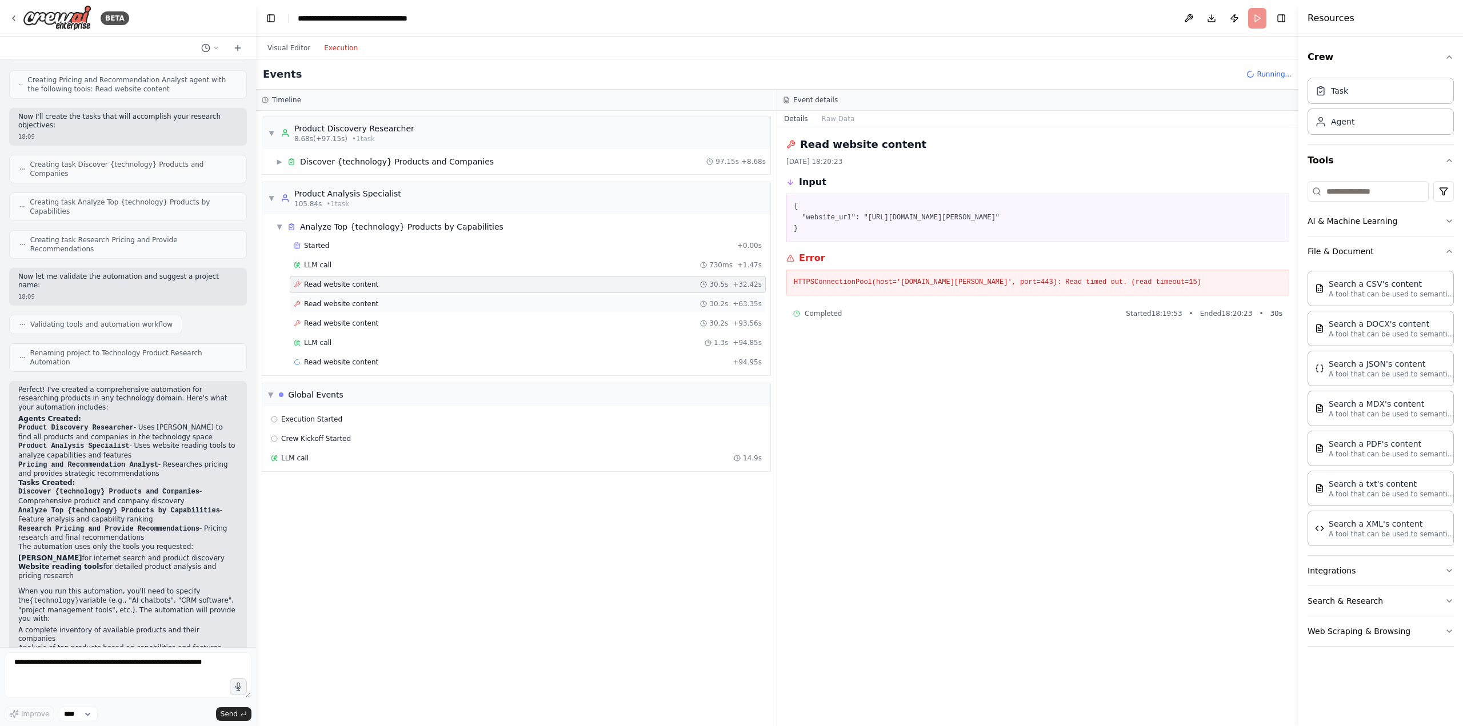
click at [363, 301] on span "Read website content" at bounding box center [341, 303] width 74 height 9
click at [357, 323] on span "Read website content" at bounding box center [341, 323] width 74 height 9
click at [342, 293] on div "Read website content 30.5s + 32.42s" at bounding box center [528, 284] width 476 height 17
click at [340, 274] on div "Started + 0.00s LLM call 730ms + 1.47s Read website content 30.5s + 32.42s Read…" at bounding box center [520, 305] width 499 height 136
click at [323, 266] on span "LLM call" at bounding box center [317, 265] width 27 height 9
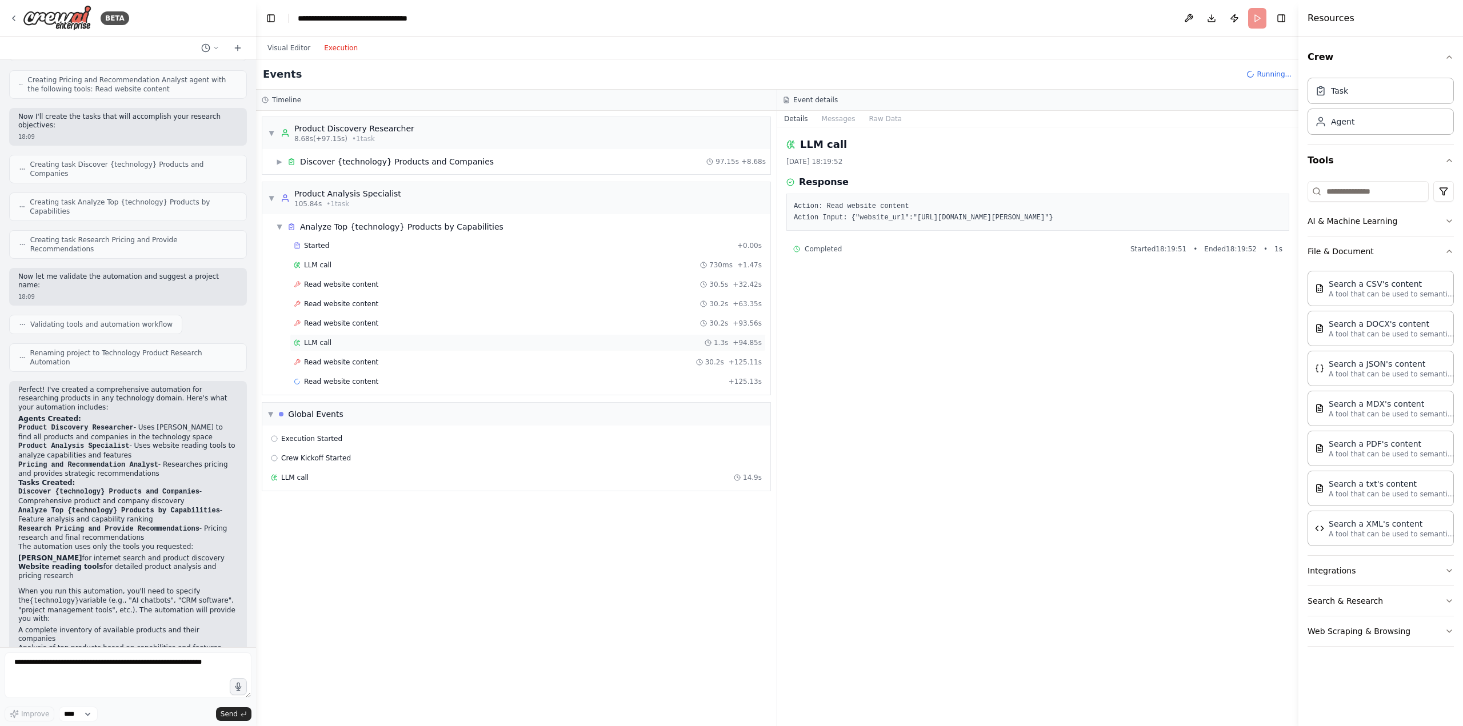
click at [332, 350] on div "LLM call 1.3s + 94.85s" at bounding box center [528, 342] width 476 height 17
click at [333, 360] on span "Read website content" at bounding box center [341, 362] width 74 height 9
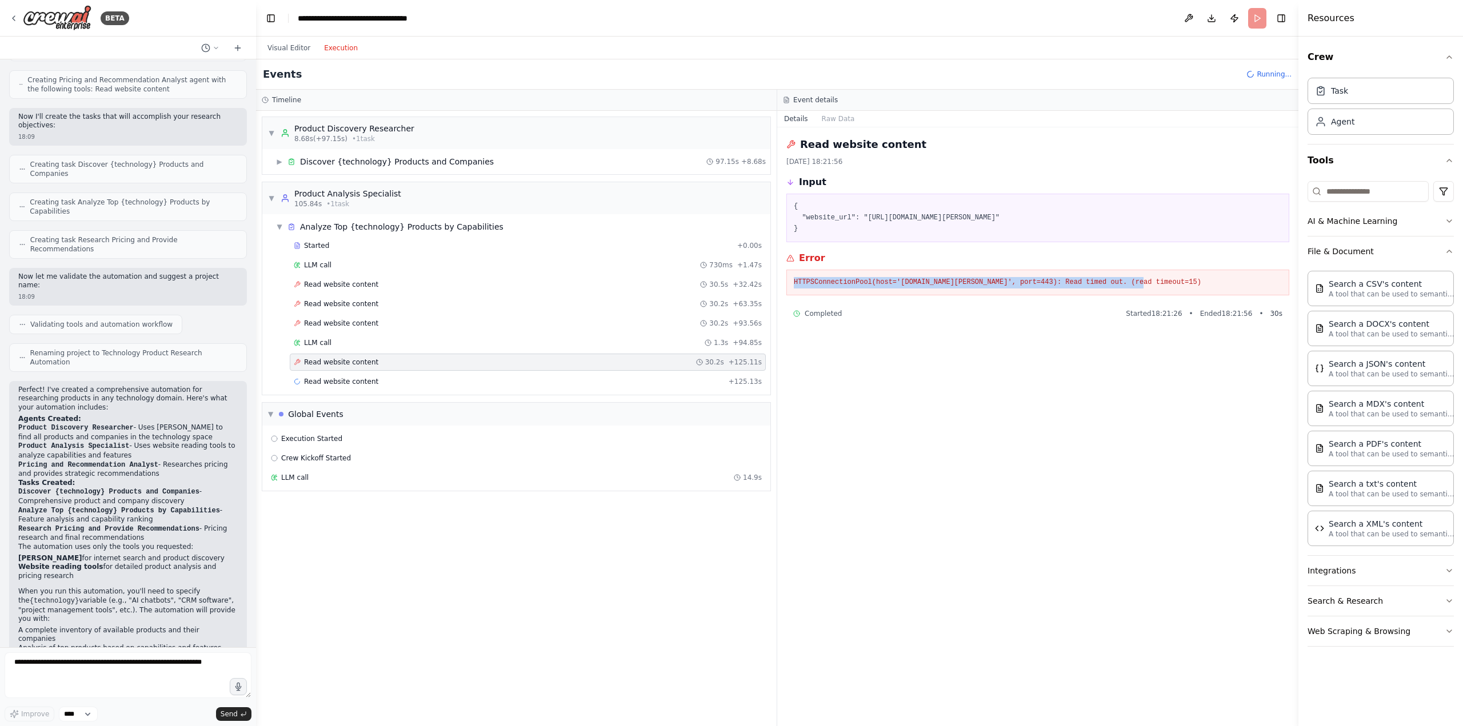
drag, startPoint x: 1137, startPoint y: 283, endPoint x: 791, endPoint y: 269, distance: 346.5
click at [791, 270] on div "HTTPSConnectionPool(host='www.moen.com', port=443): Read timed out. (read timeo…" at bounding box center [1037, 283] width 503 height 26
copy pre "HTTPSConnectionPool(host='www.moen.com', port=443): Read timed out. (read timeo…"
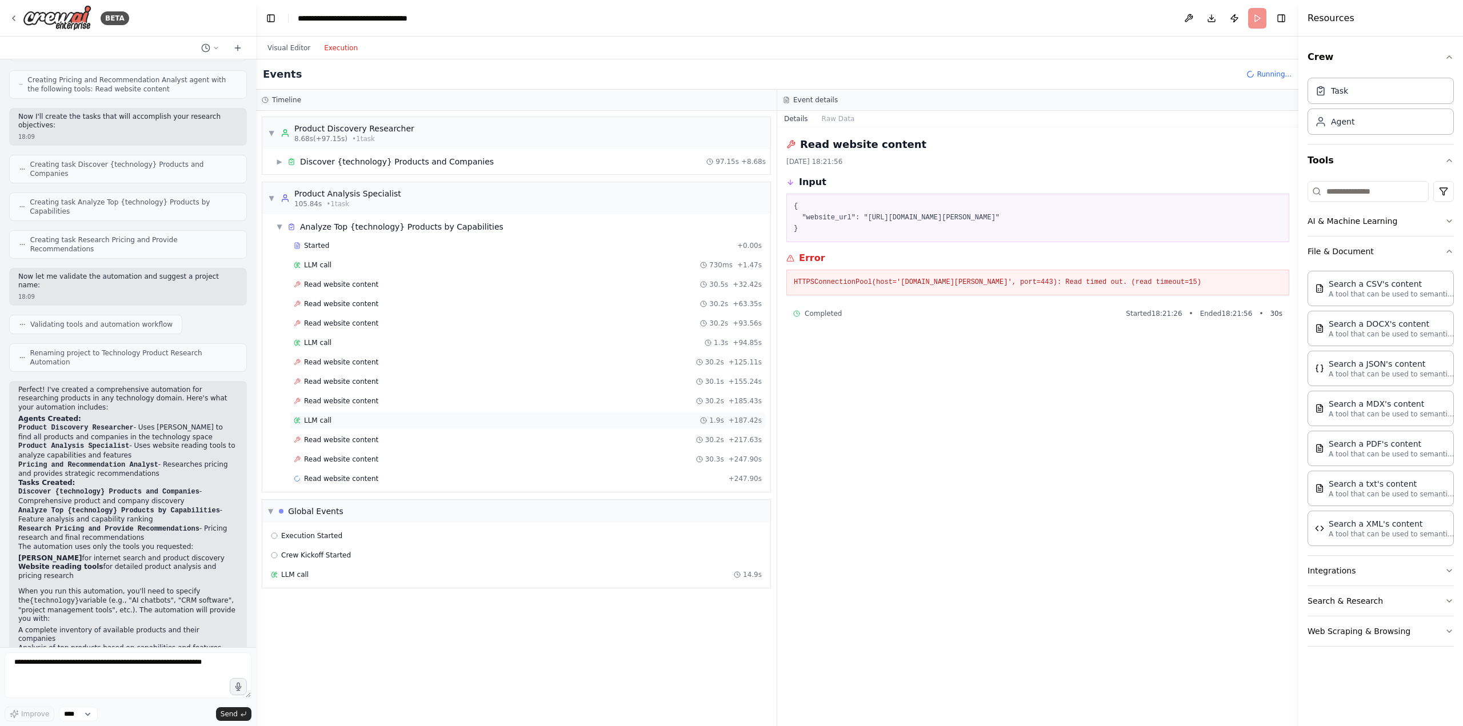
click at [628, 424] on div "LLM call 1.9s + 187.42s" at bounding box center [528, 420] width 468 height 9
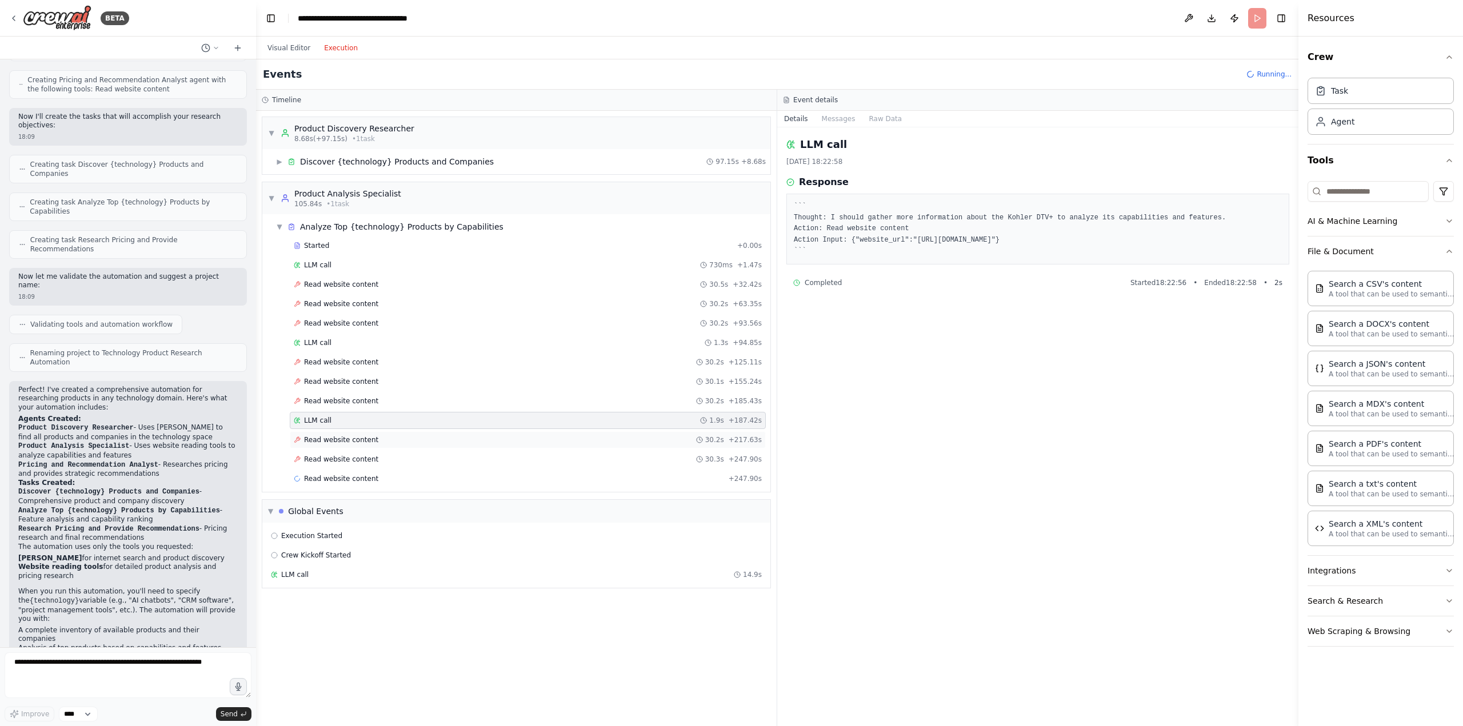
click at [573, 443] on div "Read website content 30.2s + 217.63s" at bounding box center [528, 439] width 468 height 9
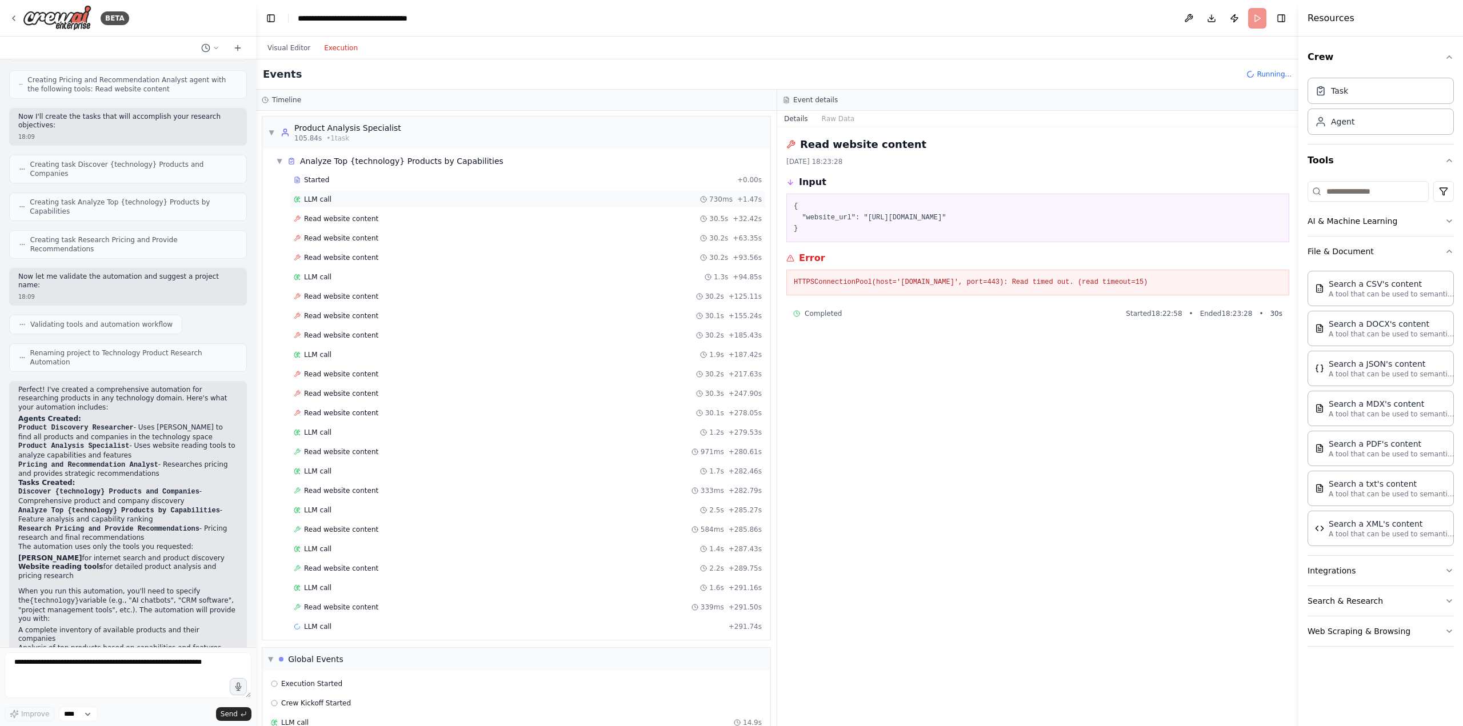
scroll to position [89, 0]
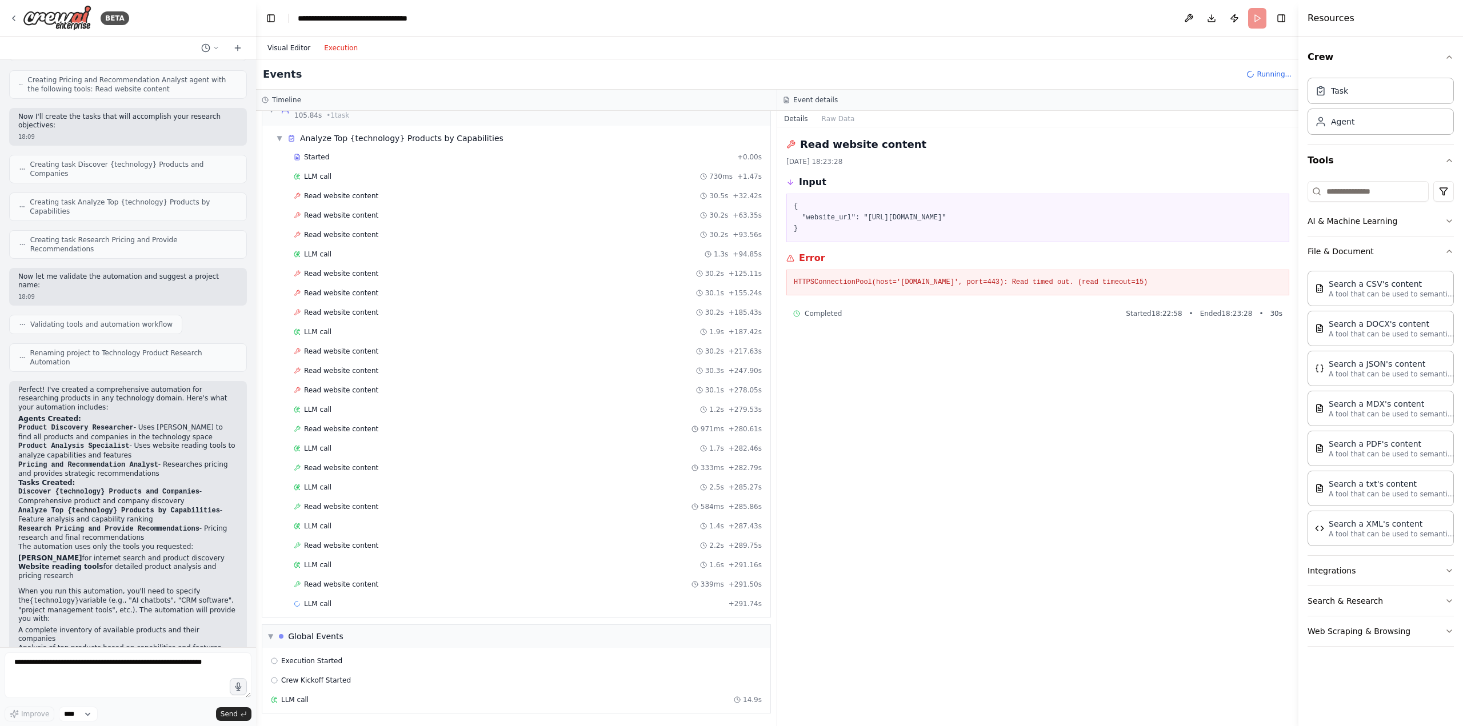
click at [279, 50] on button "Visual Editor" at bounding box center [289, 48] width 57 height 14
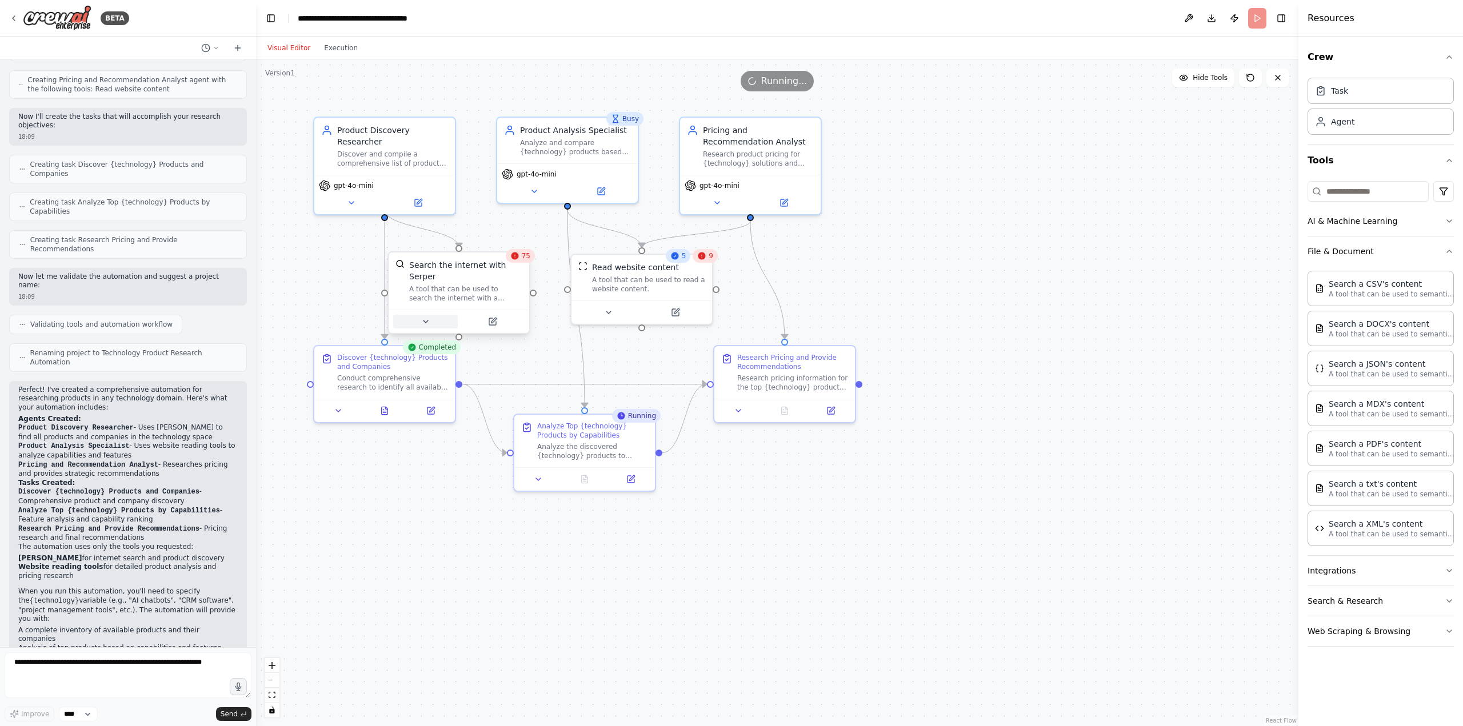
click at [417, 315] on button at bounding box center [425, 322] width 65 height 14
click at [444, 431] on span "Advanced Options" at bounding box center [429, 435] width 62 height 9
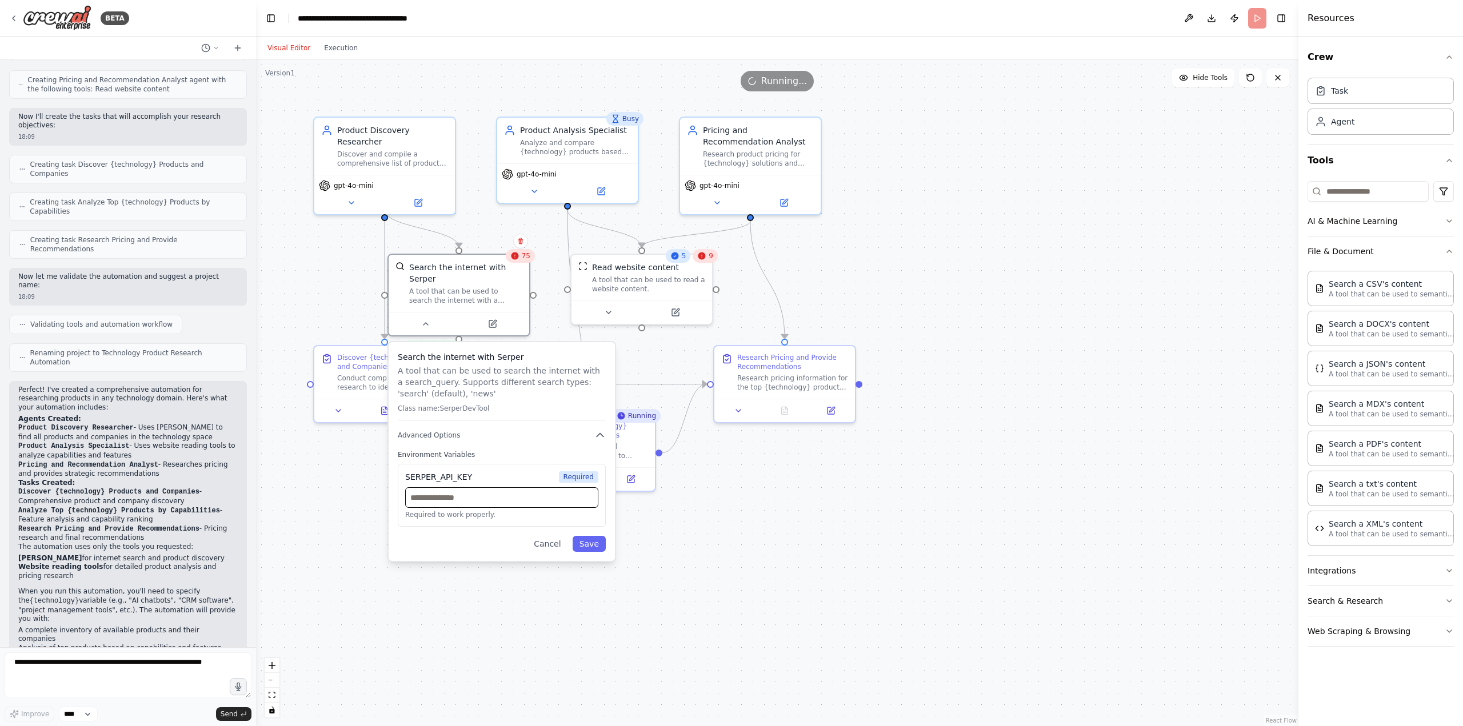
click at [512, 490] on input "text" at bounding box center [501, 497] width 193 height 21
click at [1184, 263] on div ".deletable-edge-delete-btn { width: 20px; height: 20px; border: 0px solid #ffff…" at bounding box center [777, 392] width 1042 height 667
click at [655, 295] on div "Read website content A tool that can be used to read a website content." at bounding box center [641, 276] width 141 height 46
click at [616, 307] on button at bounding box center [608, 310] width 65 height 14
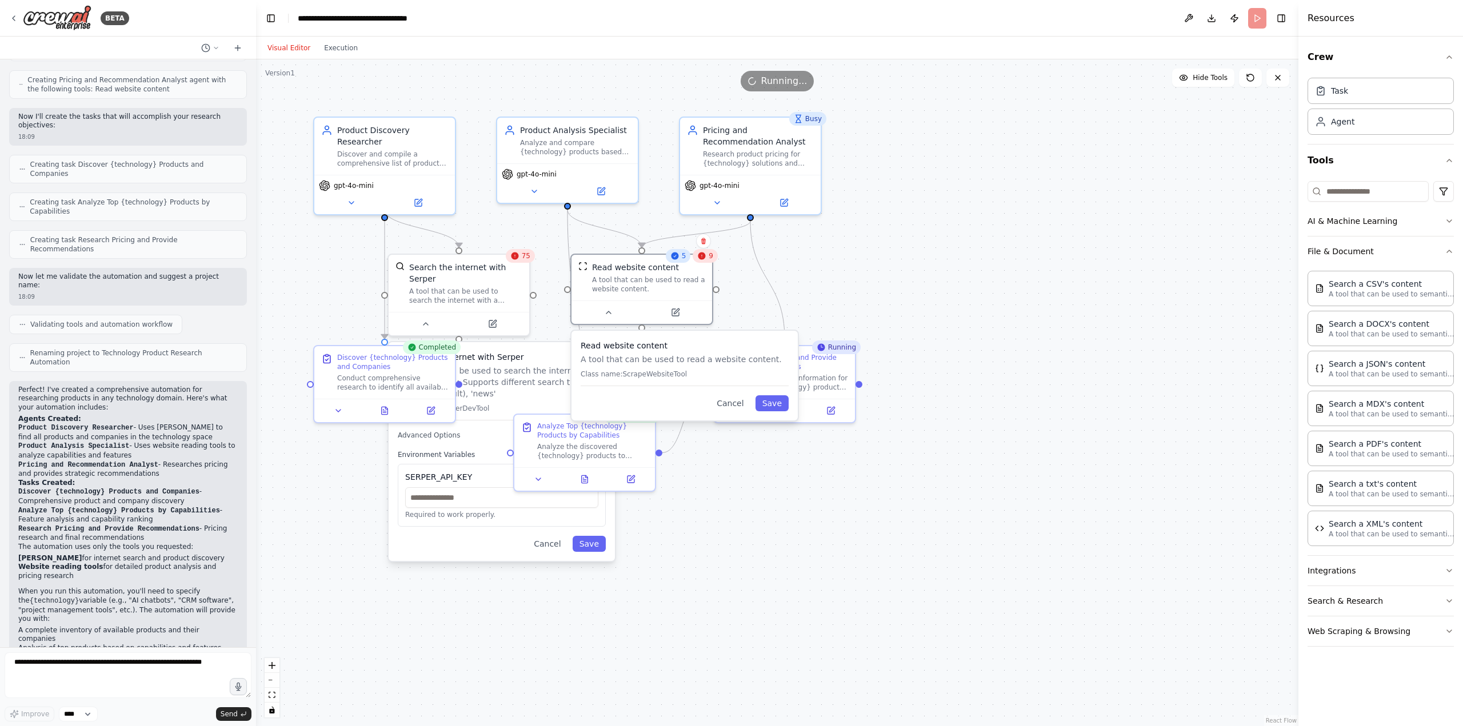
click at [927, 243] on div ".deletable-edge-delete-btn { width: 20px; height: 20px; border: 0px solid #ffff…" at bounding box center [777, 392] width 1042 height 667
click at [751, 502] on div ".deletable-edge-delete-btn { width: 20px; height: 20px; border: 0px solid #ffff…" at bounding box center [777, 392] width 1042 height 667
click at [319, 271] on div ".deletable-edge-delete-btn { width: 20px; height: 20px; border: 0px solid #ffff…" at bounding box center [777, 392] width 1042 height 667
click at [846, 538] on div ".deletable-edge-delete-btn { width: 20px; height: 20px; border: 0px solid #ffff…" at bounding box center [777, 392] width 1042 height 667
click at [794, 480] on div ".deletable-edge-delete-btn { width: 20px; height: 20px; border: 0px solid #ffff…" at bounding box center [777, 392] width 1042 height 667
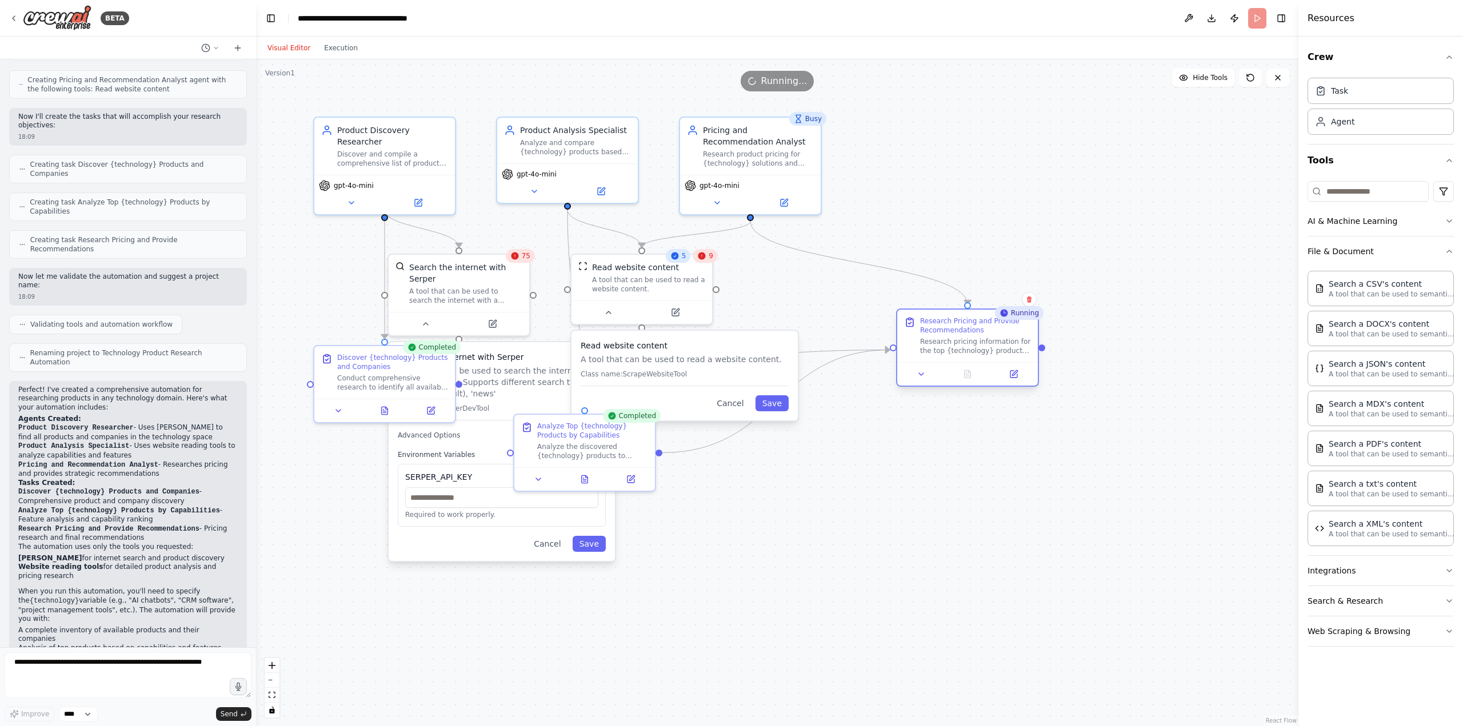
drag, startPoint x: 932, startPoint y: 323, endPoint x: 970, endPoint y: 334, distance: 39.6
click at [970, 334] on div "Research Pricing and Provide Recommendations Research pricing information for t…" at bounding box center [975, 336] width 111 height 39
drag, startPoint x: 943, startPoint y: 337, endPoint x: 895, endPoint y: 388, distance: 70.7
click at [895, 388] on div "Research pricing information for the top {technology} products and provide stra…" at bounding box center [929, 392] width 111 height 18
click at [544, 481] on button at bounding box center [538, 477] width 39 height 14
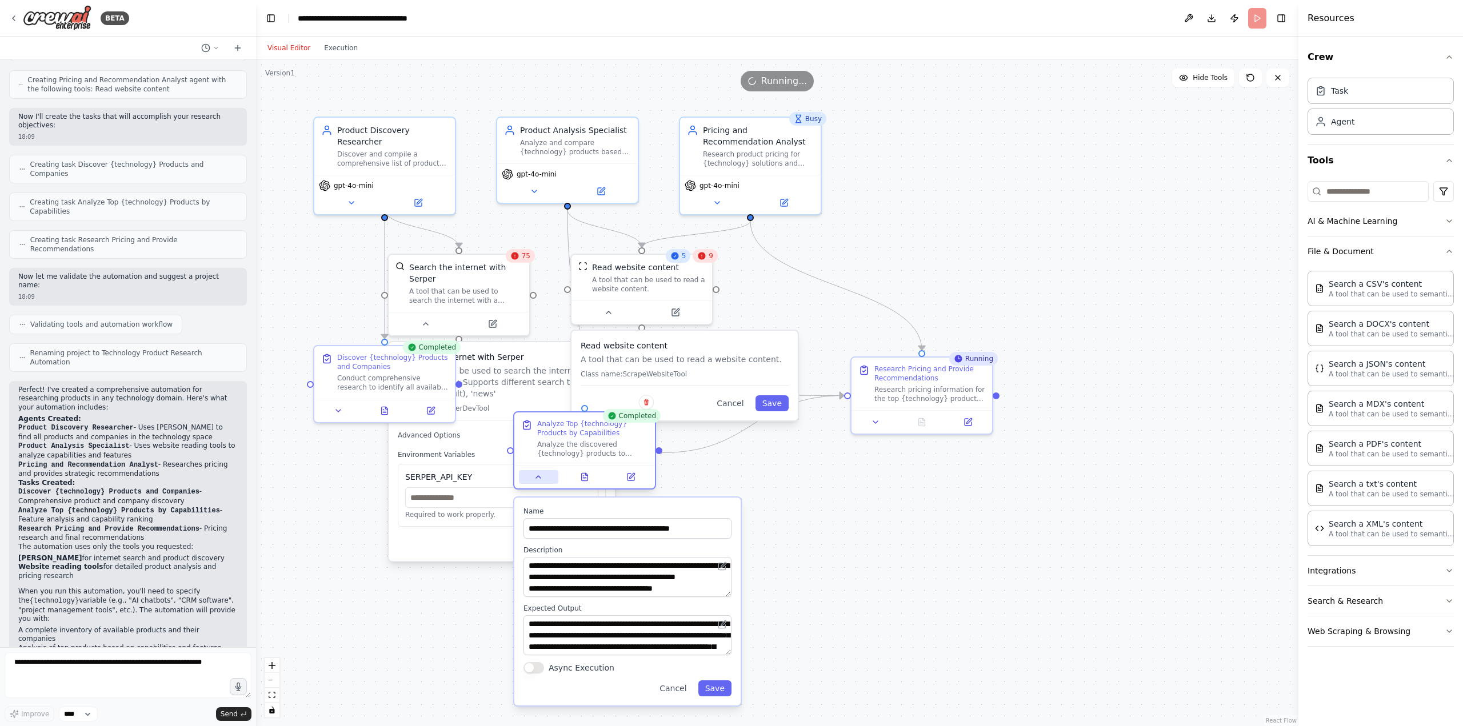
click at [544, 480] on button at bounding box center [538, 477] width 39 height 14
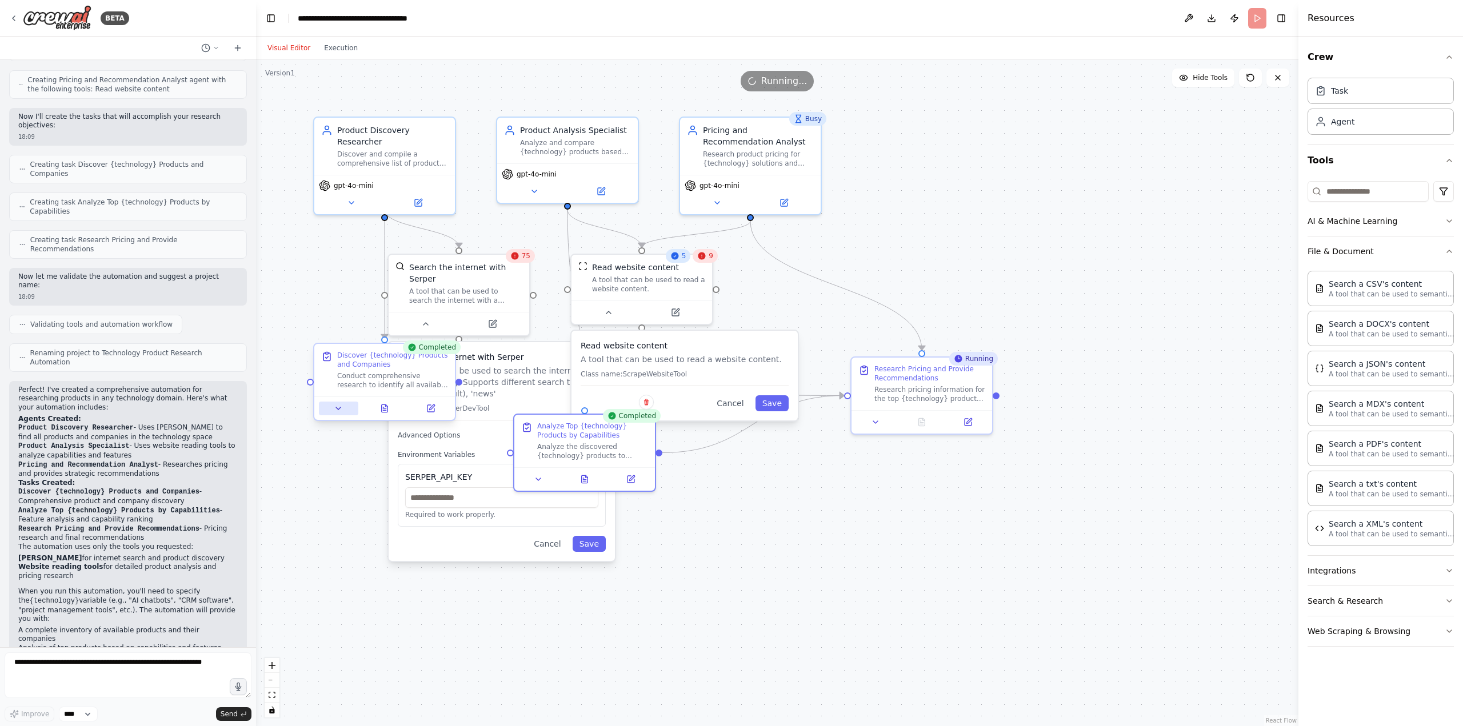
click at [345, 407] on button at bounding box center [338, 409] width 39 height 14
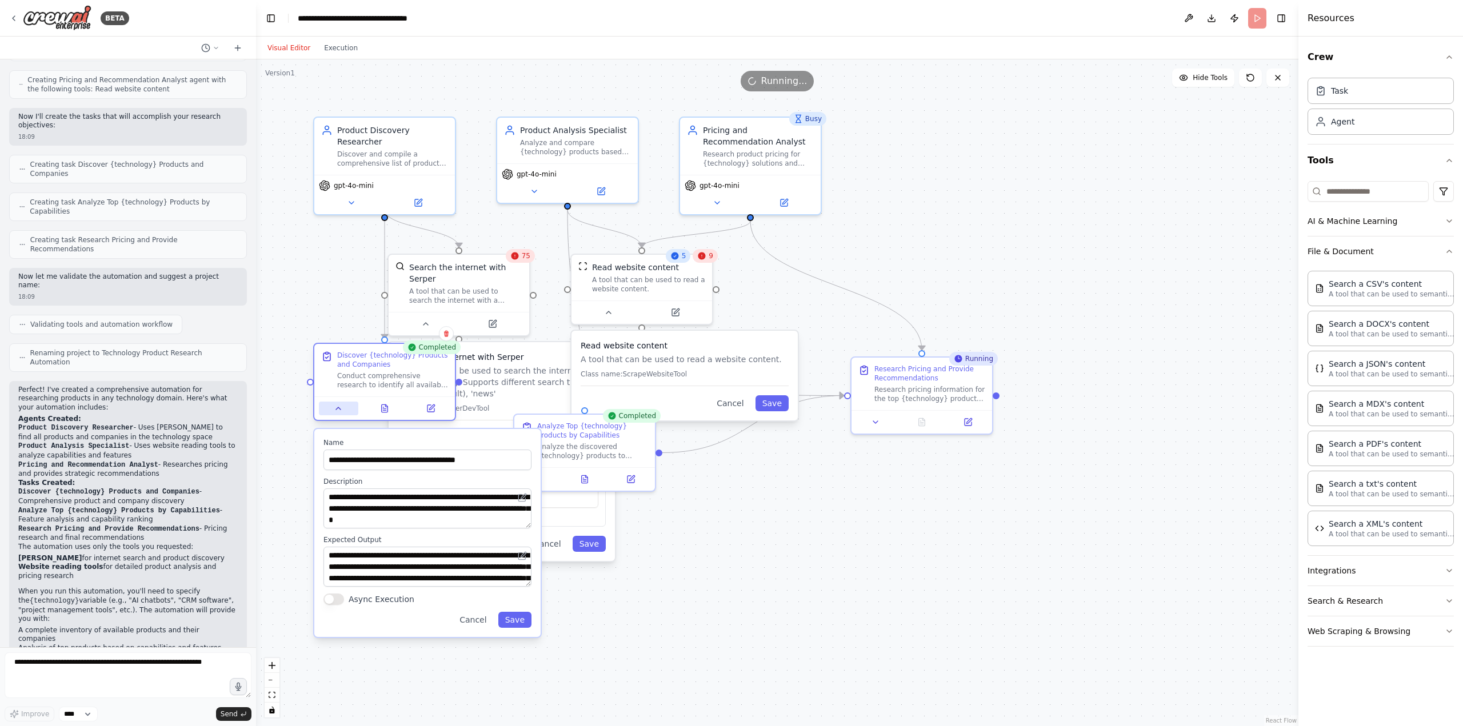
click at [342, 407] on icon at bounding box center [338, 408] width 9 height 9
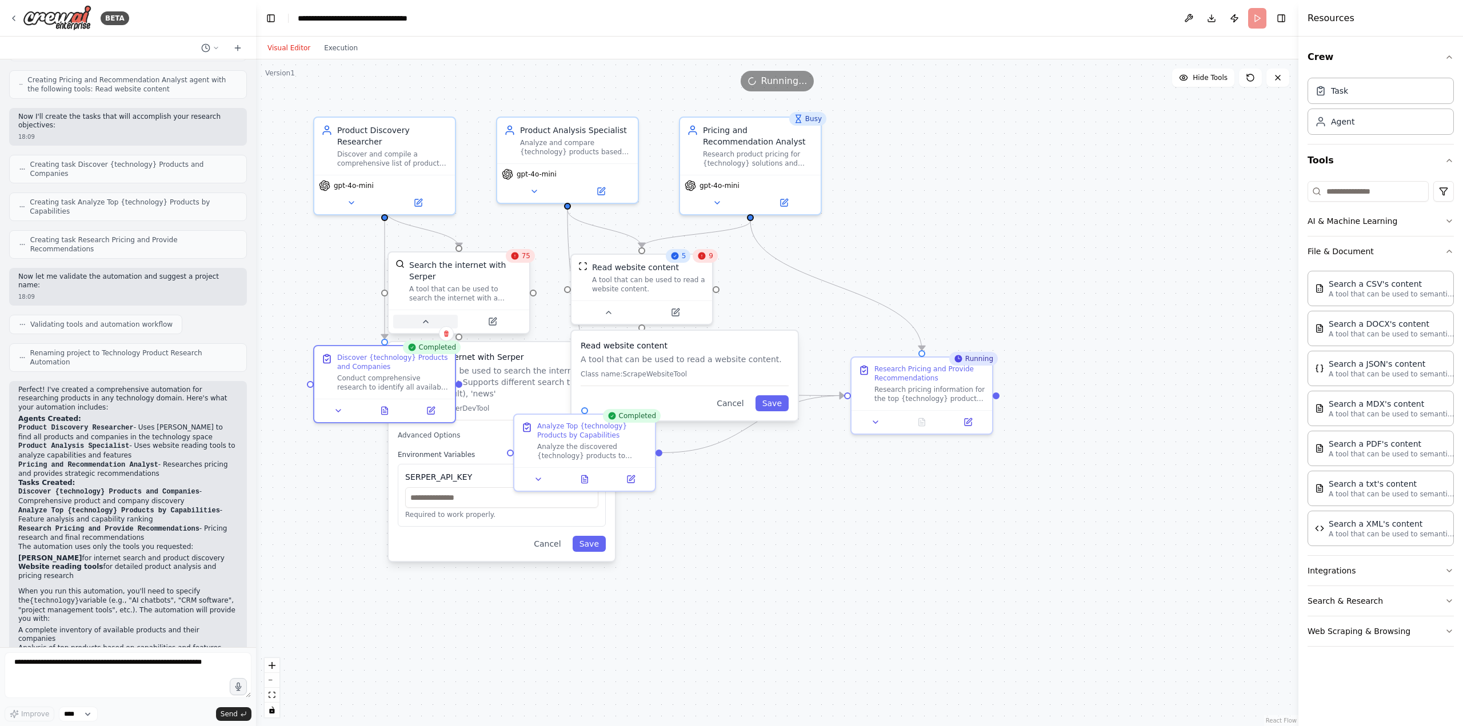
click at [430, 317] on icon at bounding box center [425, 321] width 9 height 9
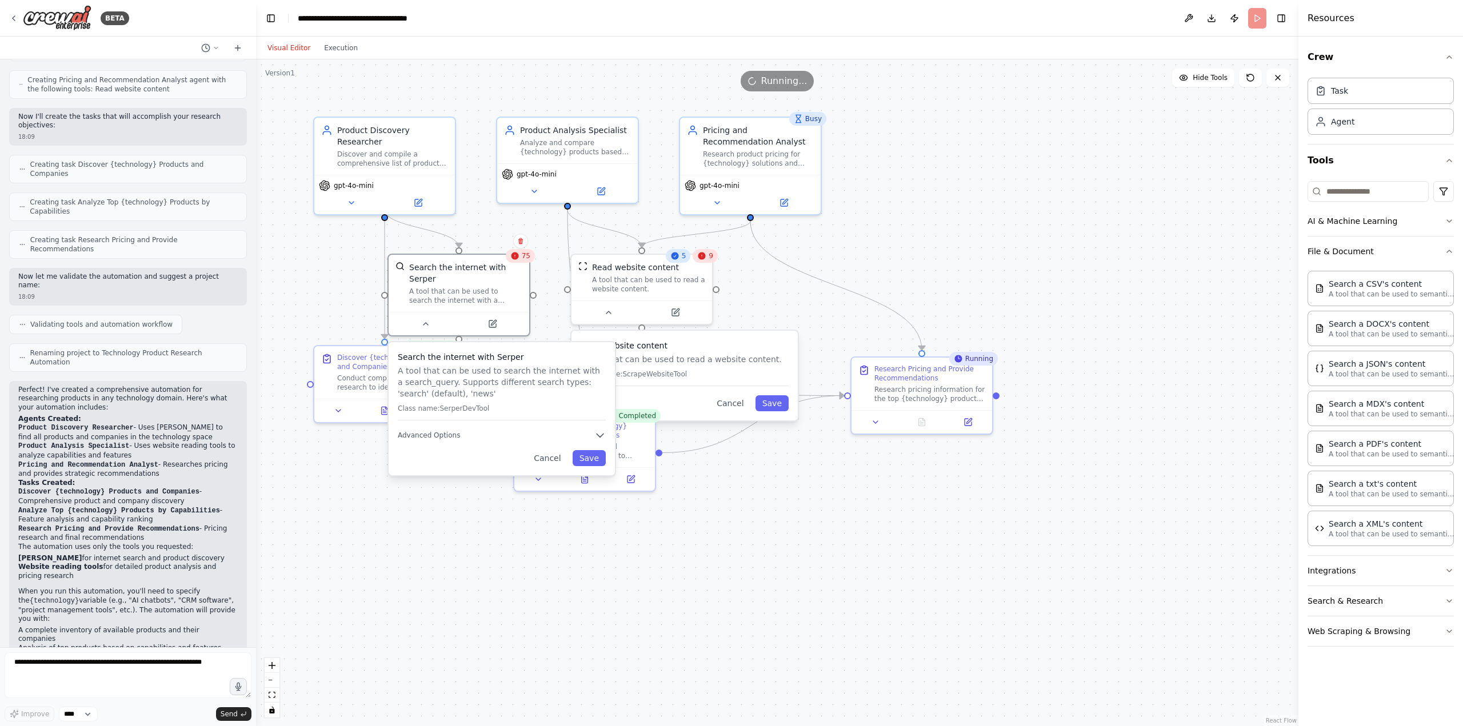
click at [436, 432] on div "Search the internet with Serper A tool that can be used to search the internet …" at bounding box center [501, 408] width 226 height 133
click at [436, 431] on span "Advanced Options" at bounding box center [429, 435] width 62 height 9
click at [881, 282] on div ".deletable-edge-delete-btn { width: 20px; height: 20px; border: 0px solid #ffff…" at bounding box center [777, 392] width 1042 height 667
drag, startPoint x: 360, startPoint y: 378, endPoint x: 299, endPoint y: 310, distance: 91.8
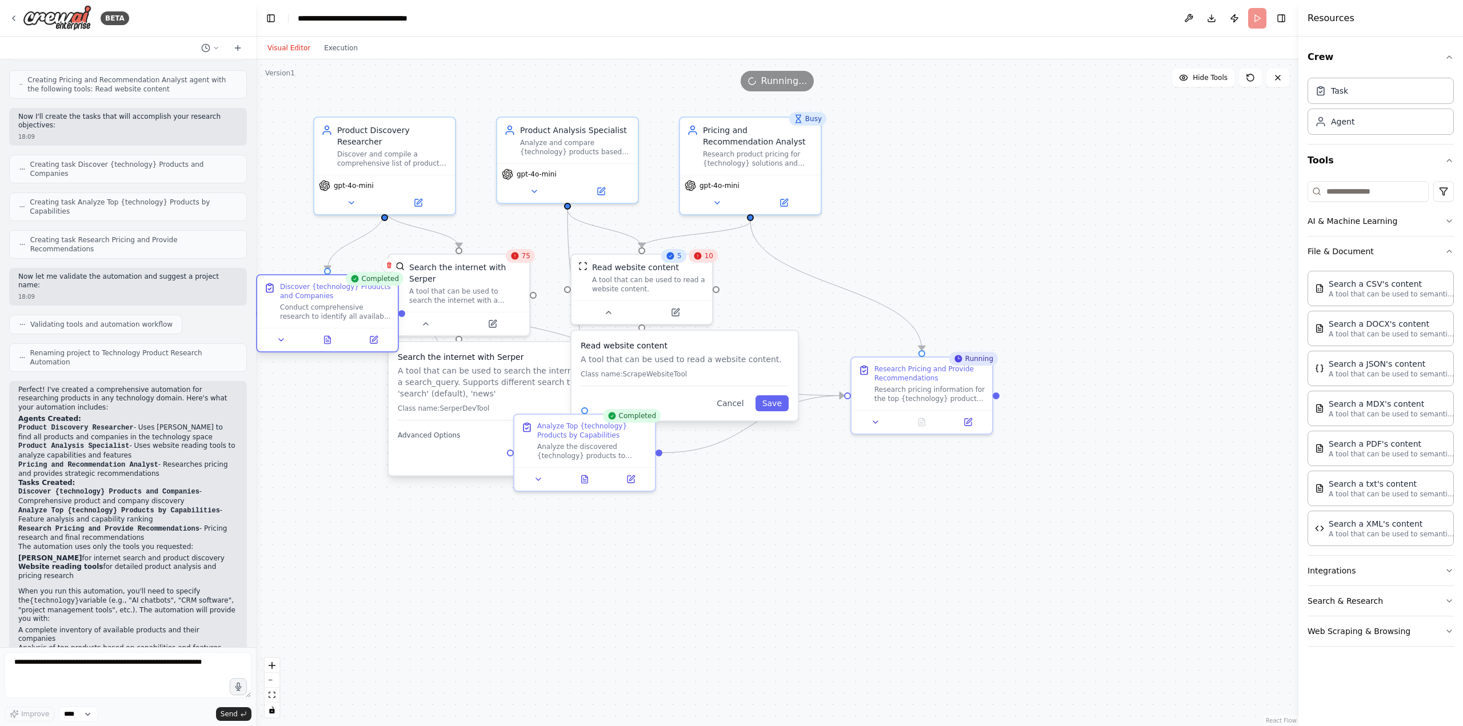
click at [299, 310] on div "Conduct comprehensive research to identify all available products that provide …" at bounding box center [335, 312] width 111 height 18
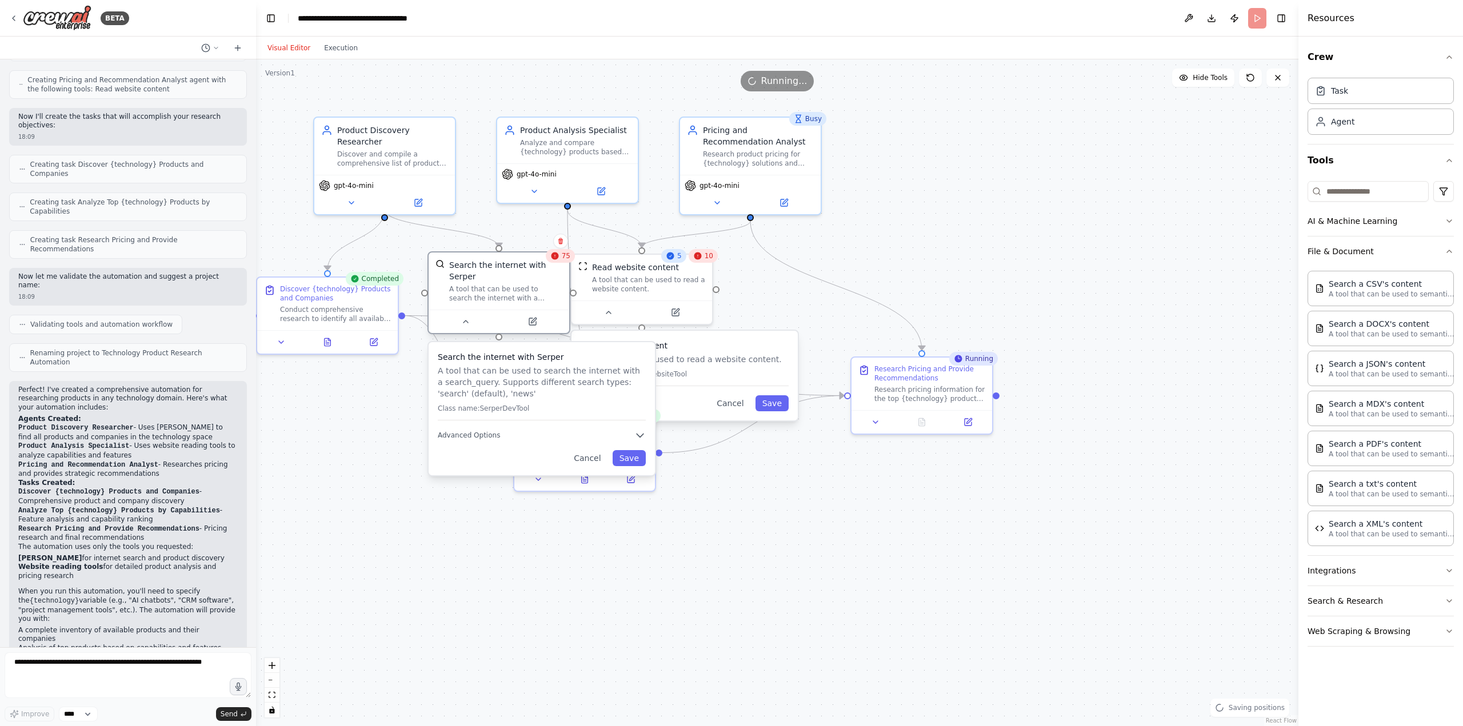
drag, startPoint x: 492, startPoint y: 297, endPoint x: 531, endPoint y: 293, distance: 39.6
click at [531, 293] on div "Search the internet with Serper A tool that can be used to search the internet …" at bounding box center [498, 292] width 143 height 83
drag, startPoint x: 691, startPoint y: 295, endPoint x: 748, endPoint y: 297, distance: 56.6
click at [730, 295] on div "Read website content A tool that can be used to read a website content." at bounding box center [658, 286] width 143 height 71
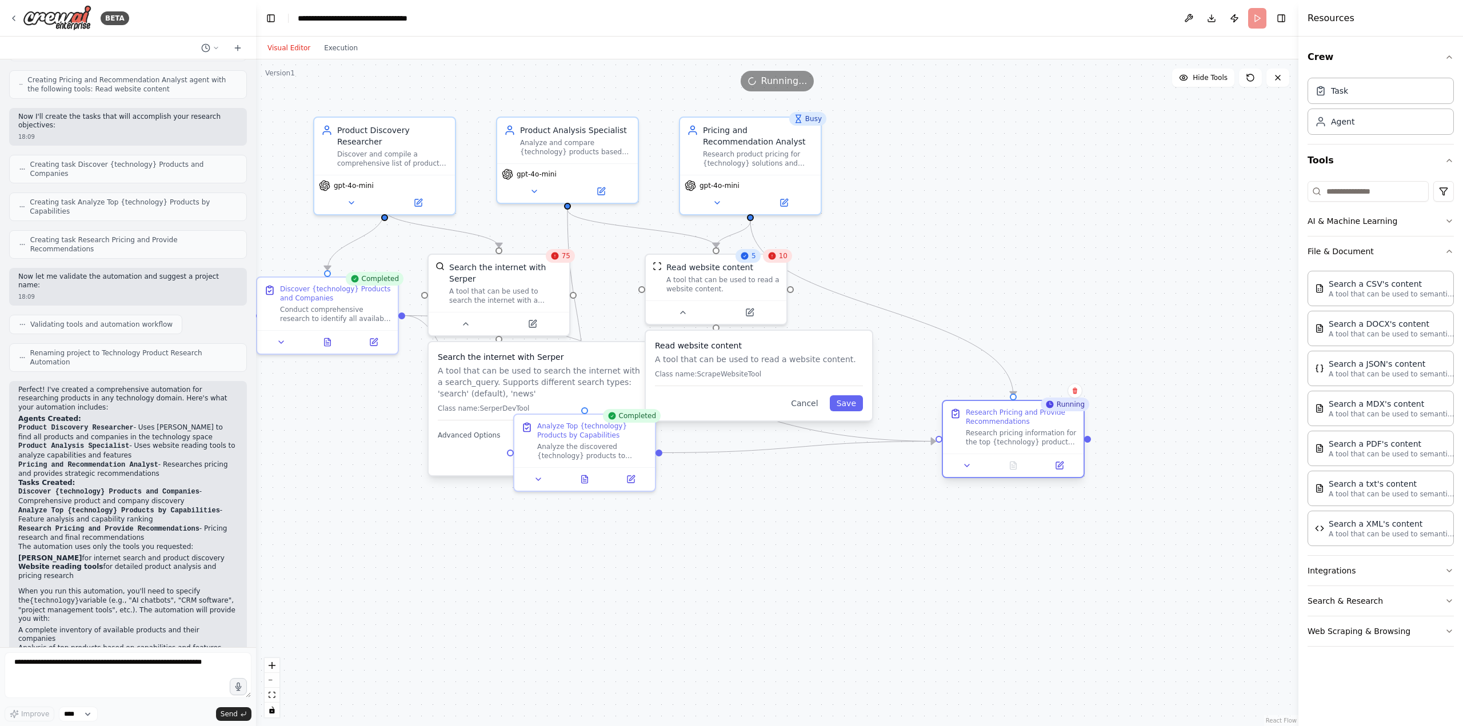
drag, startPoint x: 958, startPoint y: 383, endPoint x: 1039, endPoint y: 441, distance: 99.1
click at [1039, 441] on div "Research pricing information for the top {technology} products and provide stra…" at bounding box center [1021, 437] width 111 height 18
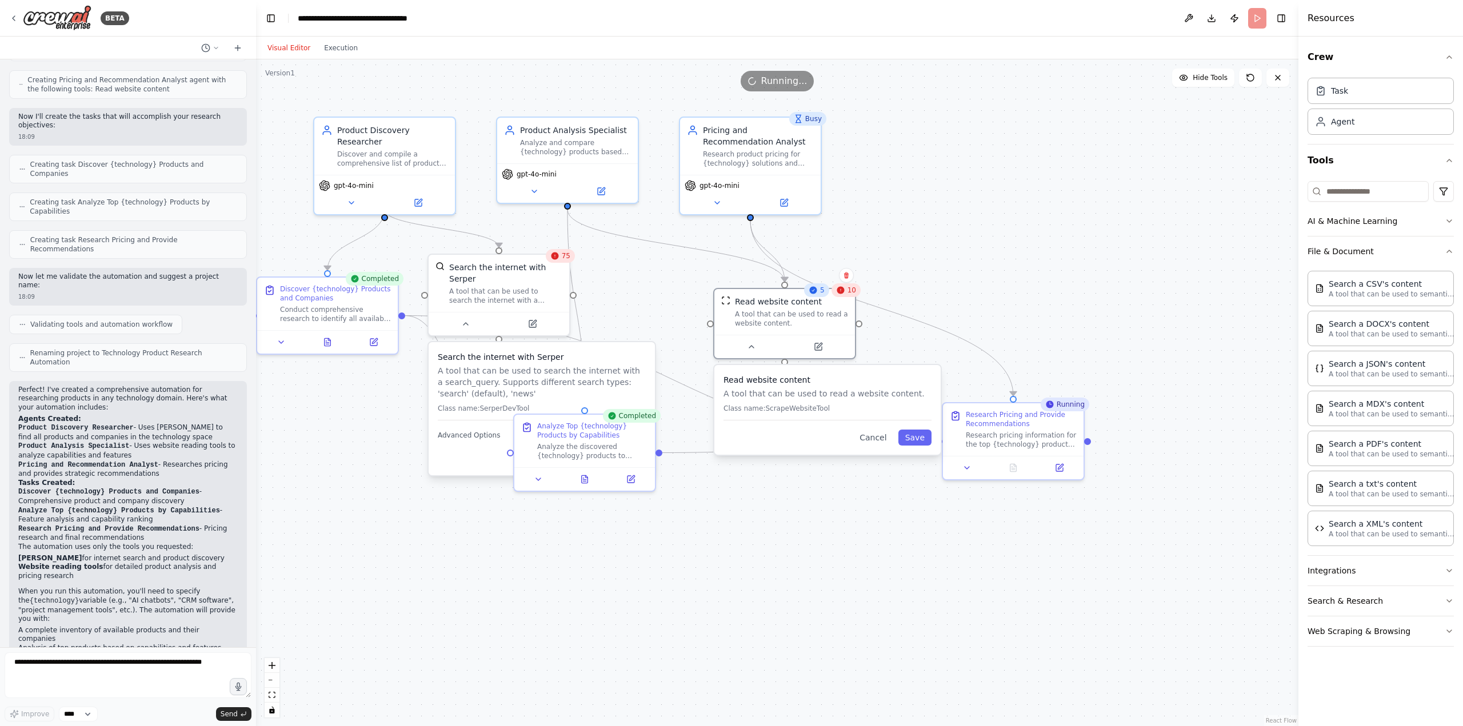
drag, startPoint x: 692, startPoint y: 390, endPoint x: 762, endPoint y: 421, distance: 76.2
click at [762, 421] on div "Read website content A tool that can be used to read a website content. Class n…" at bounding box center [827, 410] width 226 height 90
drag, startPoint x: 766, startPoint y: 413, endPoint x: 744, endPoint y: 390, distance: 32.3
click at [744, 390] on div "Read website content A tool that can be used to read a website content. Class n…" at bounding box center [816, 386] width 208 height 46
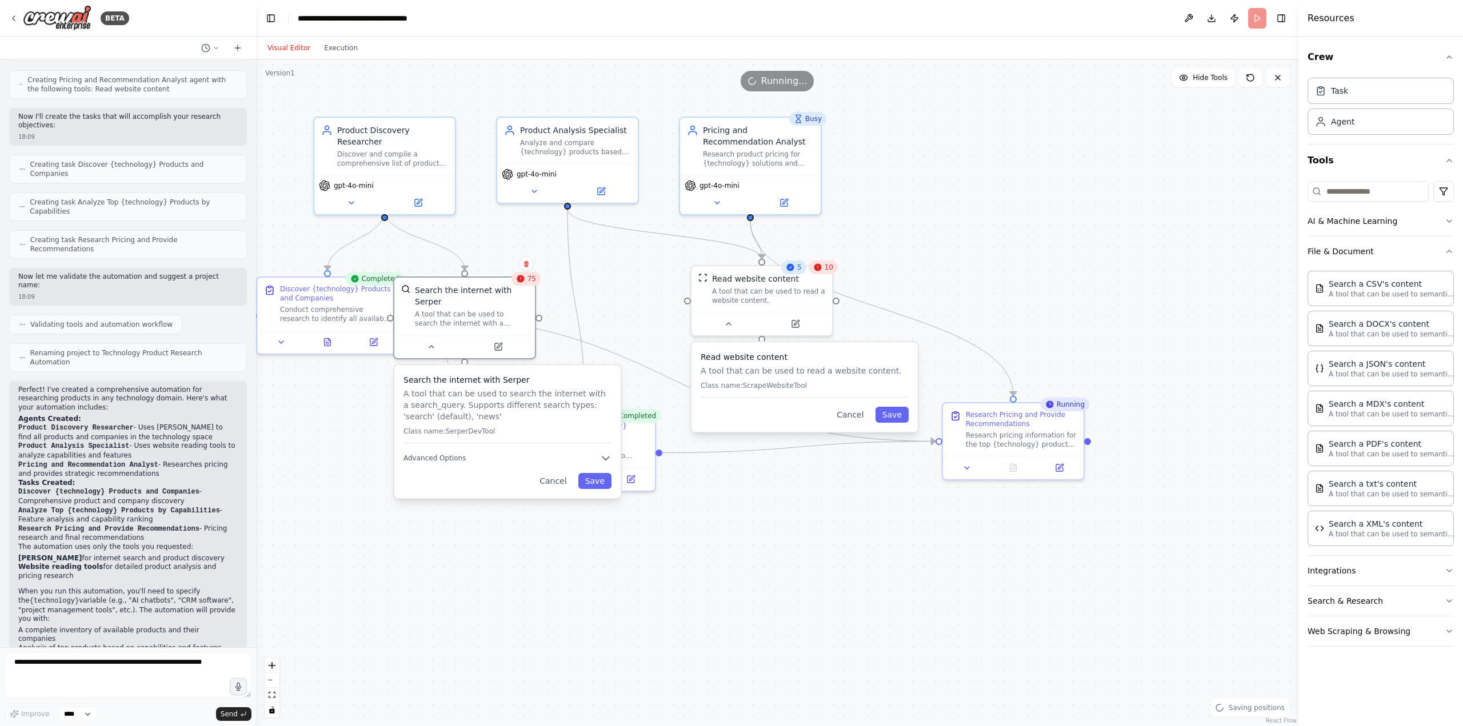
drag, startPoint x: 572, startPoint y: 383, endPoint x: 531, endPoint y: 411, distance: 49.8
click at [531, 411] on div "Search the internet with Serper A tool that can be used to search the internet …" at bounding box center [507, 408] width 208 height 69
drag, startPoint x: 642, startPoint y: 438, endPoint x: 743, endPoint y: 546, distance: 148.3
click at [743, 546] on div "Analyze Top {technology} Products by Capabilities" at bounding box center [689, 543] width 111 height 18
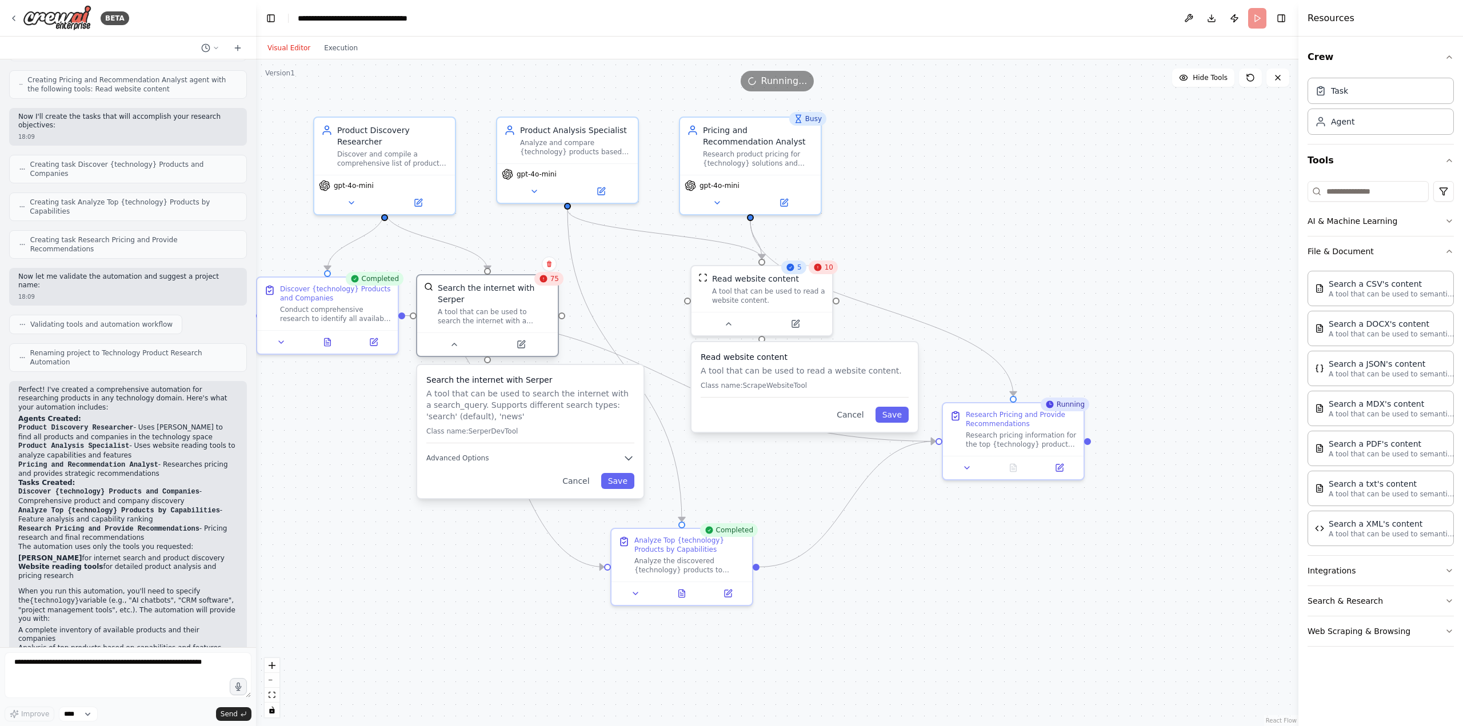
drag, startPoint x: 462, startPoint y: 311, endPoint x: 496, endPoint y: 309, distance: 33.8
click at [496, 309] on div "A tool that can be used to search the internet with a search_query. Supports di…" at bounding box center [494, 316] width 113 height 18
click at [1280, 15] on button "Toggle Right Sidebar" at bounding box center [1281, 18] width 16 height 16
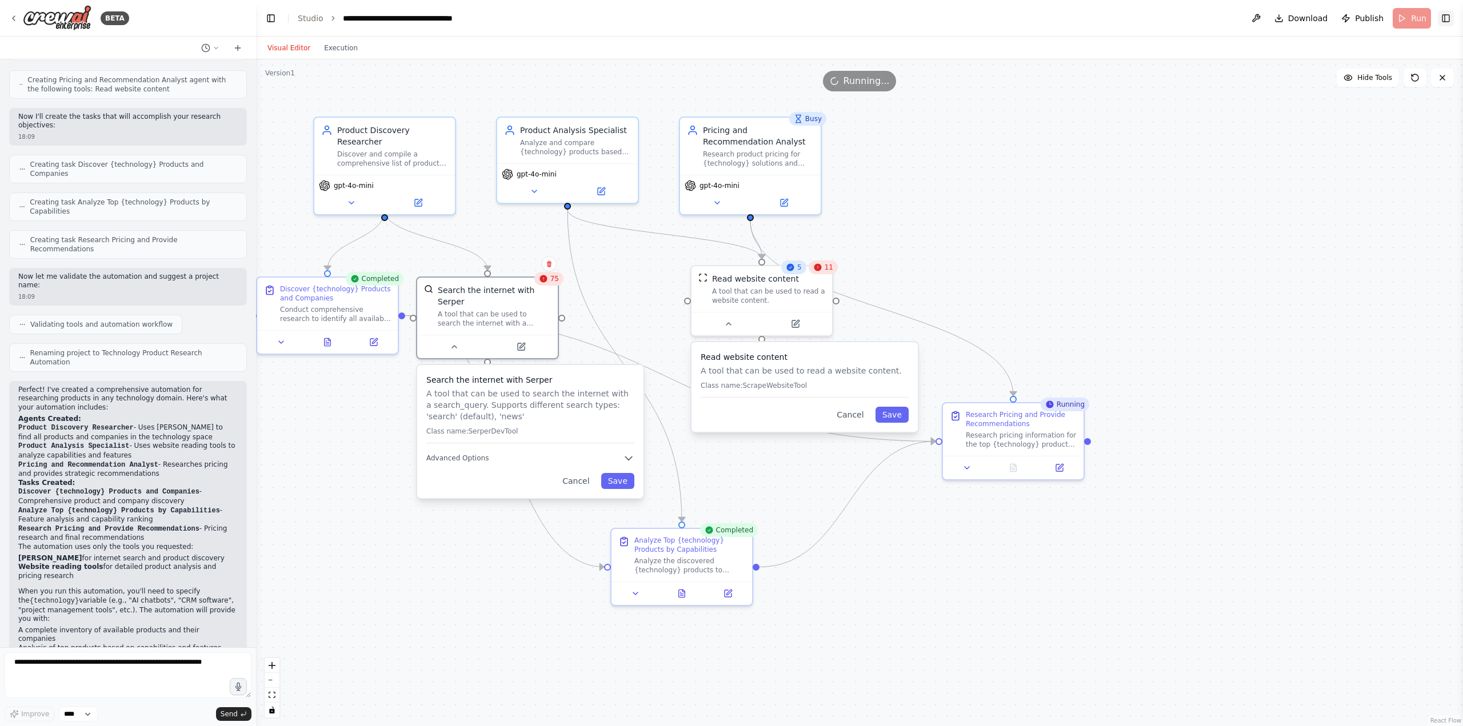
click at [1441, 14] on button "Toggle Right Sidebar" at bounding box center [1445, 18] width 16 height 16
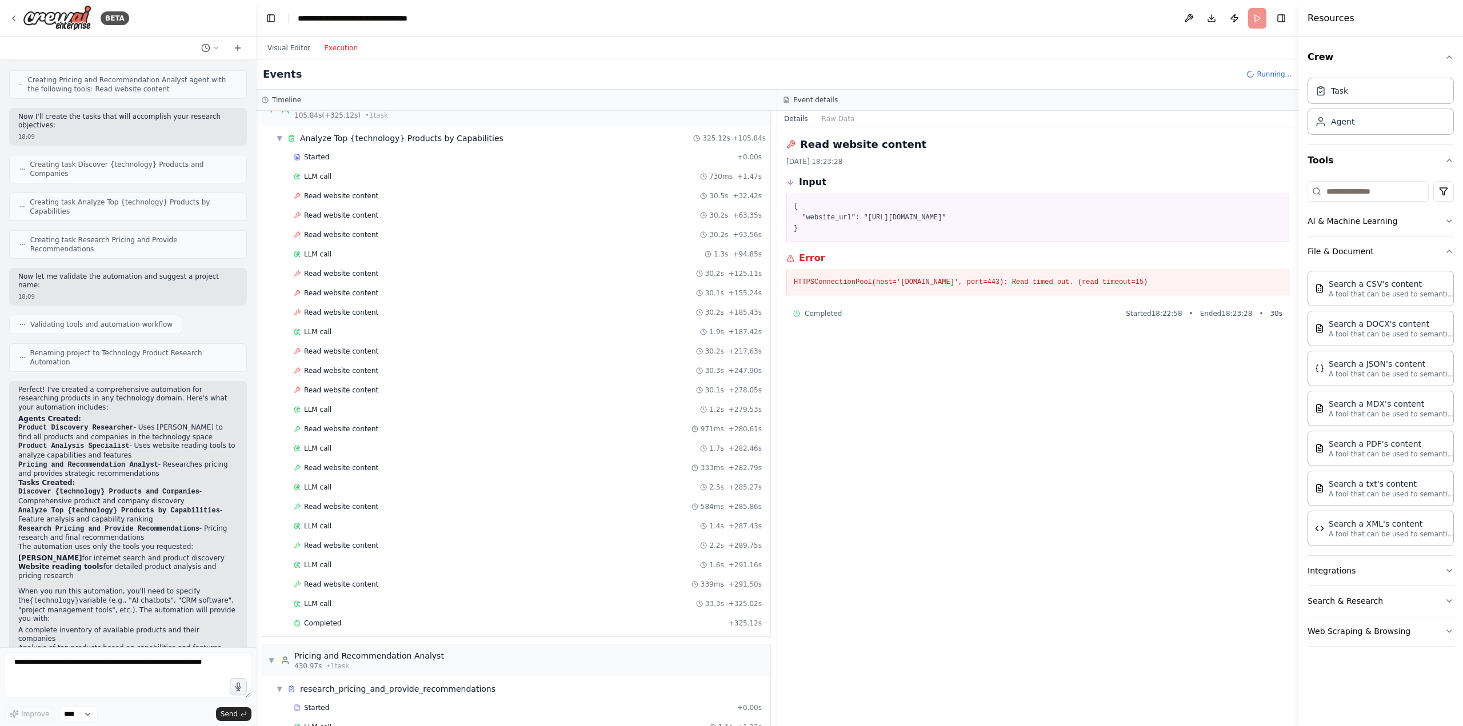
click at [334, 43] on button "Execution" at bounding box center [340, 48] width 47 height 14
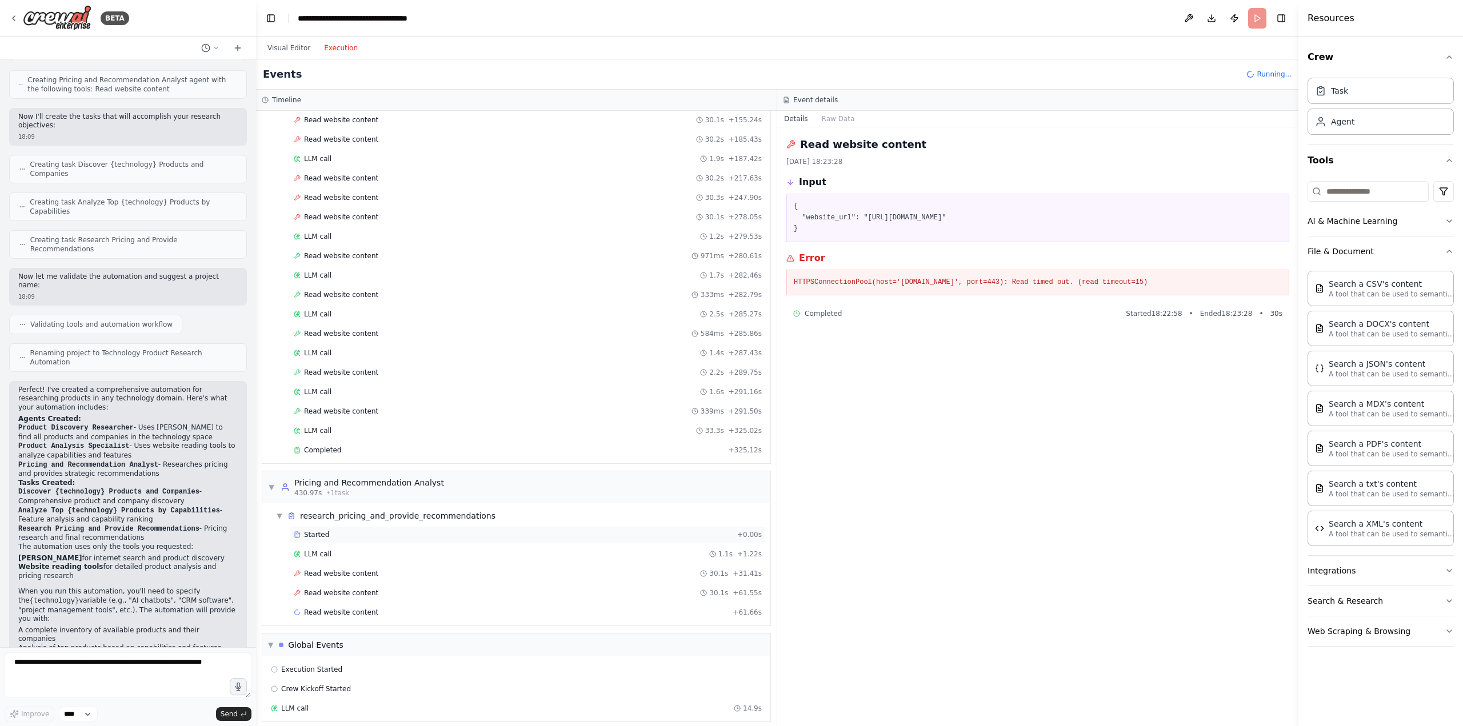
scroll to position [270, 0]
click at [335, 382] on div "LLM call 1.6s + 291.16s" at bounding box center [528, 383] width 468 height 9
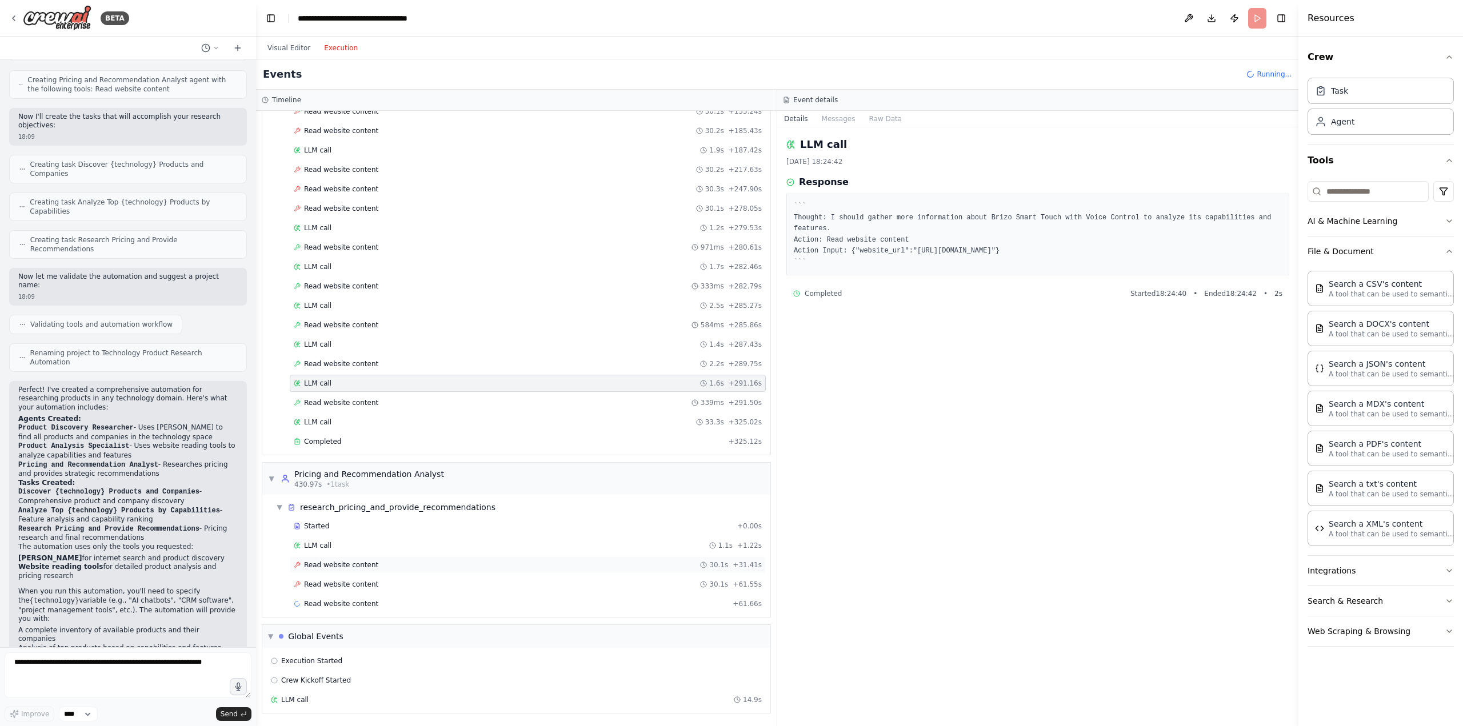
click at [350, 562] on span "Read website content" at bounding box center [341, 564] width 74 height 9
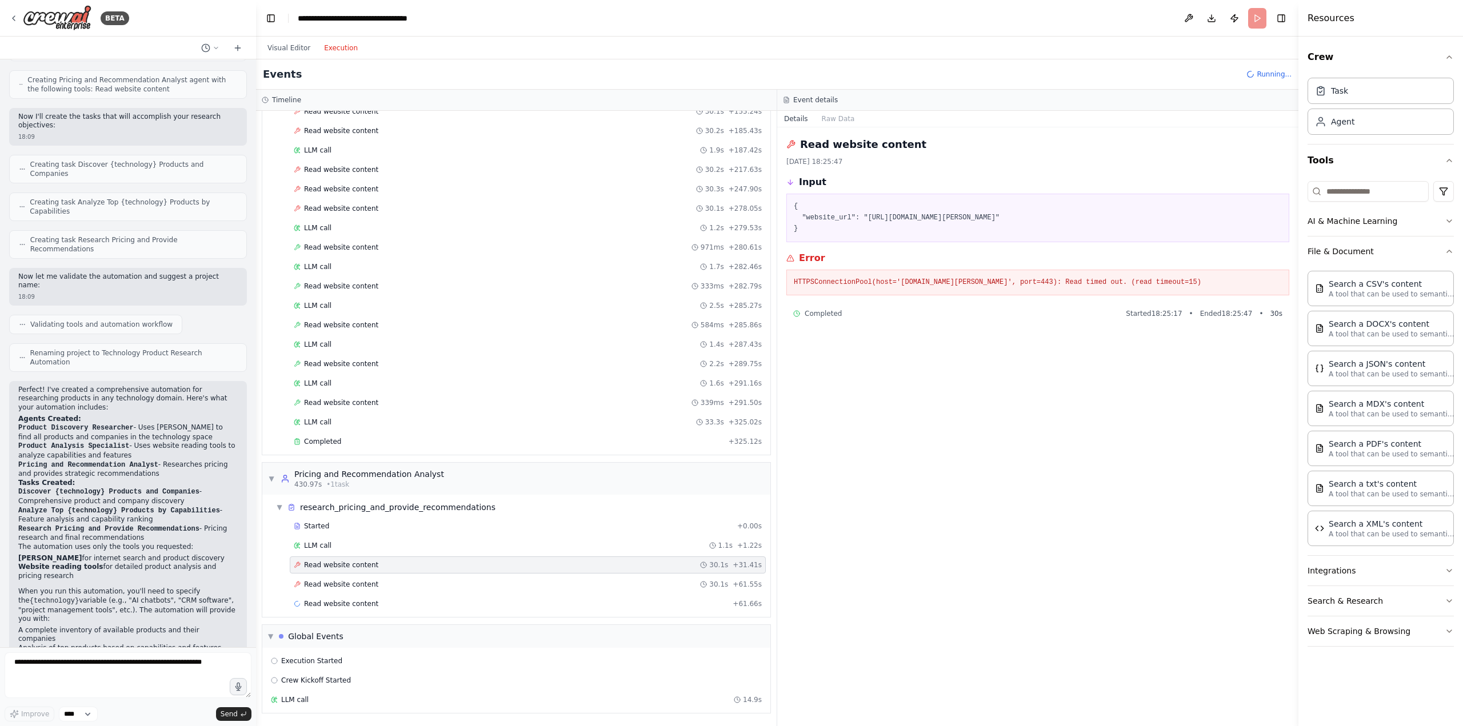
click at [350, 570] on div "Read website content 30.1s + 31.41s" at bounding box center [528, 564] width 476 height 17
click at [347, 578] on div "Read website content 30.1s + 61.55s" at bounding box center [528, 584] width 476 height 17
click at [373, 404] on div "Read website content 339ms + 291.50s" at bounding box center [528, 402] width 468 height 9
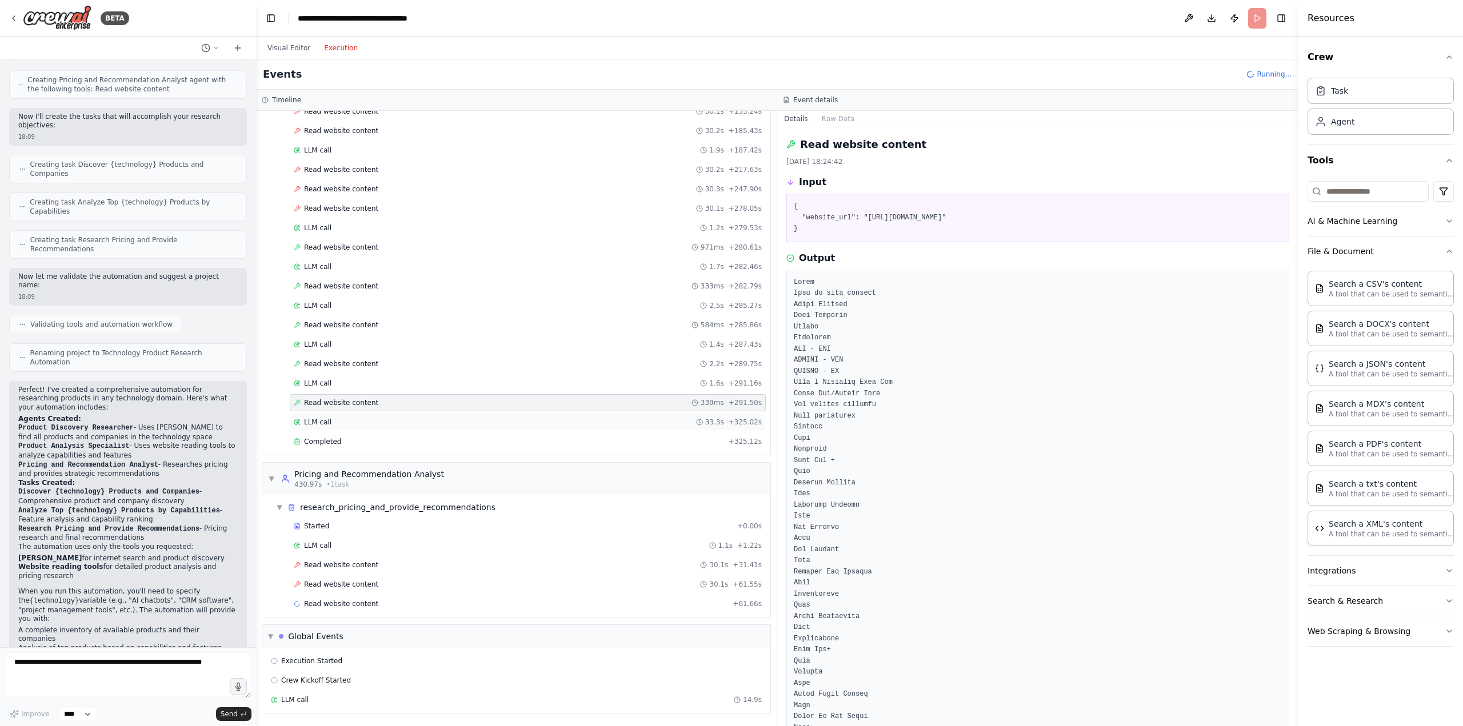
click at [362, 430] on div "LLM call 33.3s + 325.02s" at bounding box center [528, 422] width 476 height 17
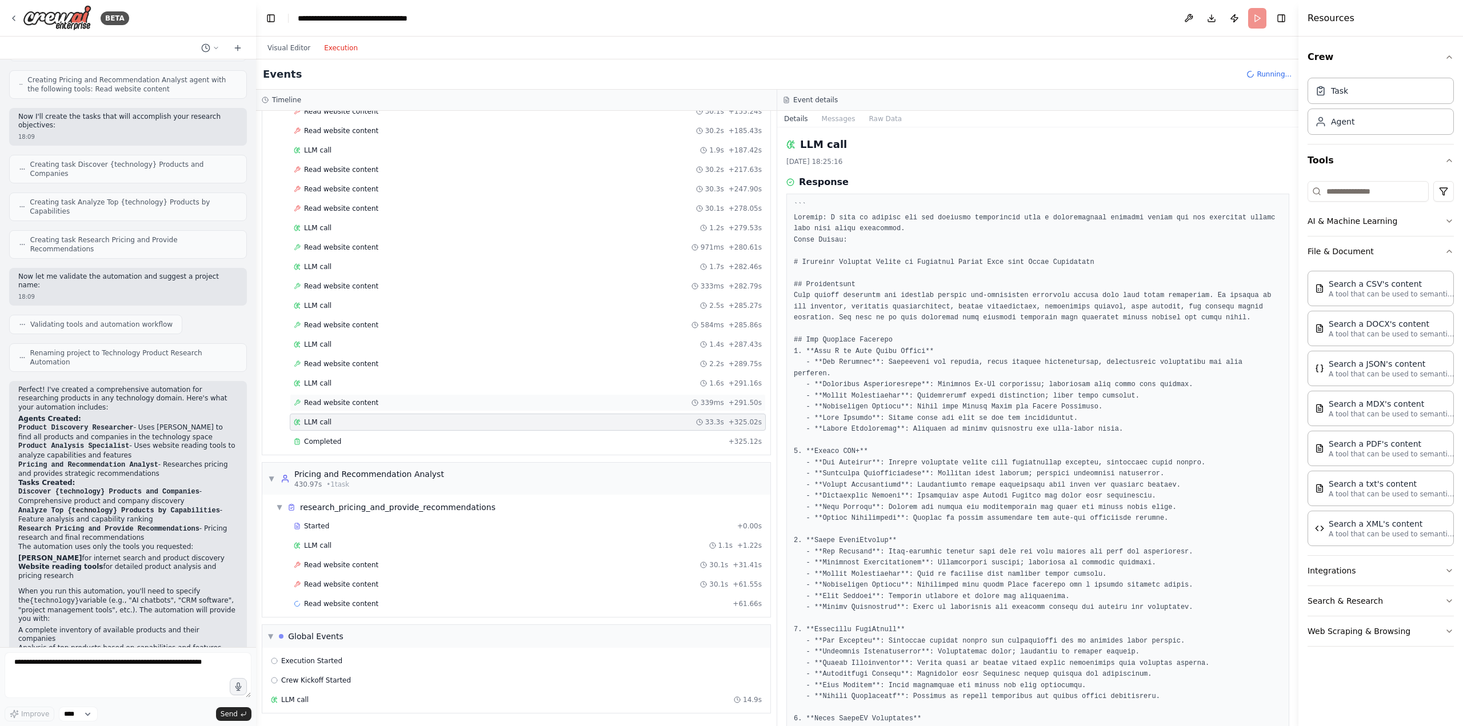
click at [375, 396] on div "Read website content 339ms + 291.50s" at bounding box center [528, 402] width 476 height 17
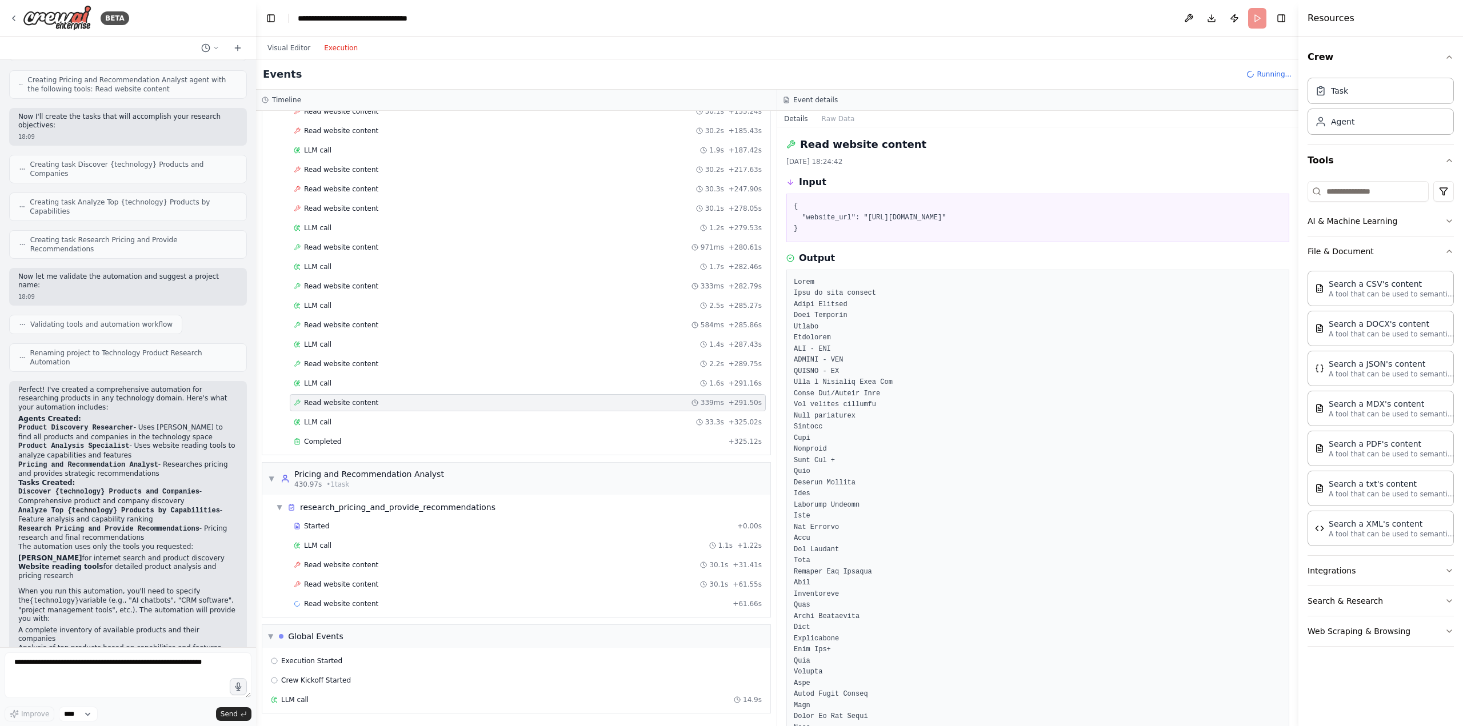
click at [335, 412] on div "Started + 0.00s LLM call 730ms + 1.47s Read website content 30.5s + 32.42s Read…" at bounding box center [520, 210] width 499 height 486
click at [335, 421] on div "LLM call 33.3s + 325.02s" at bounding box center [528, 422] width 468 height 9
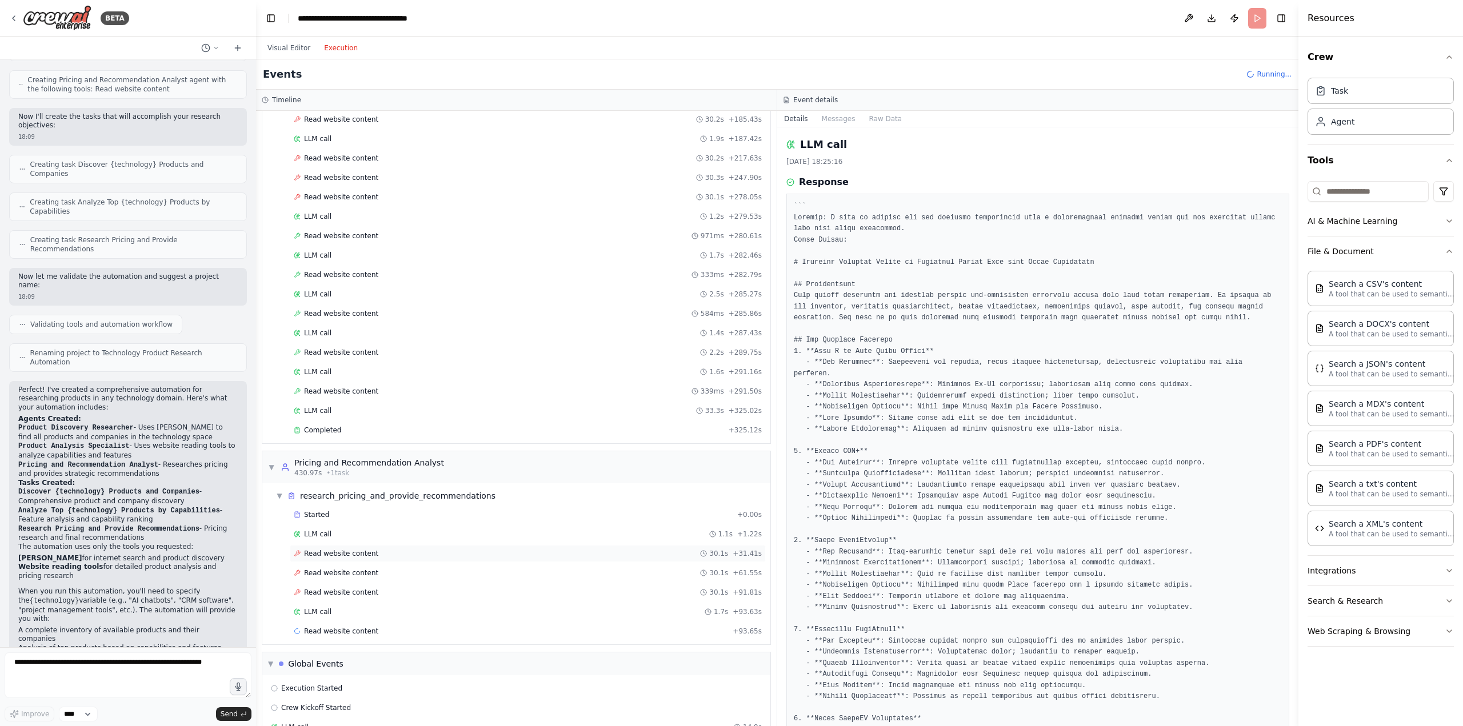
scroll to position [309, 0]
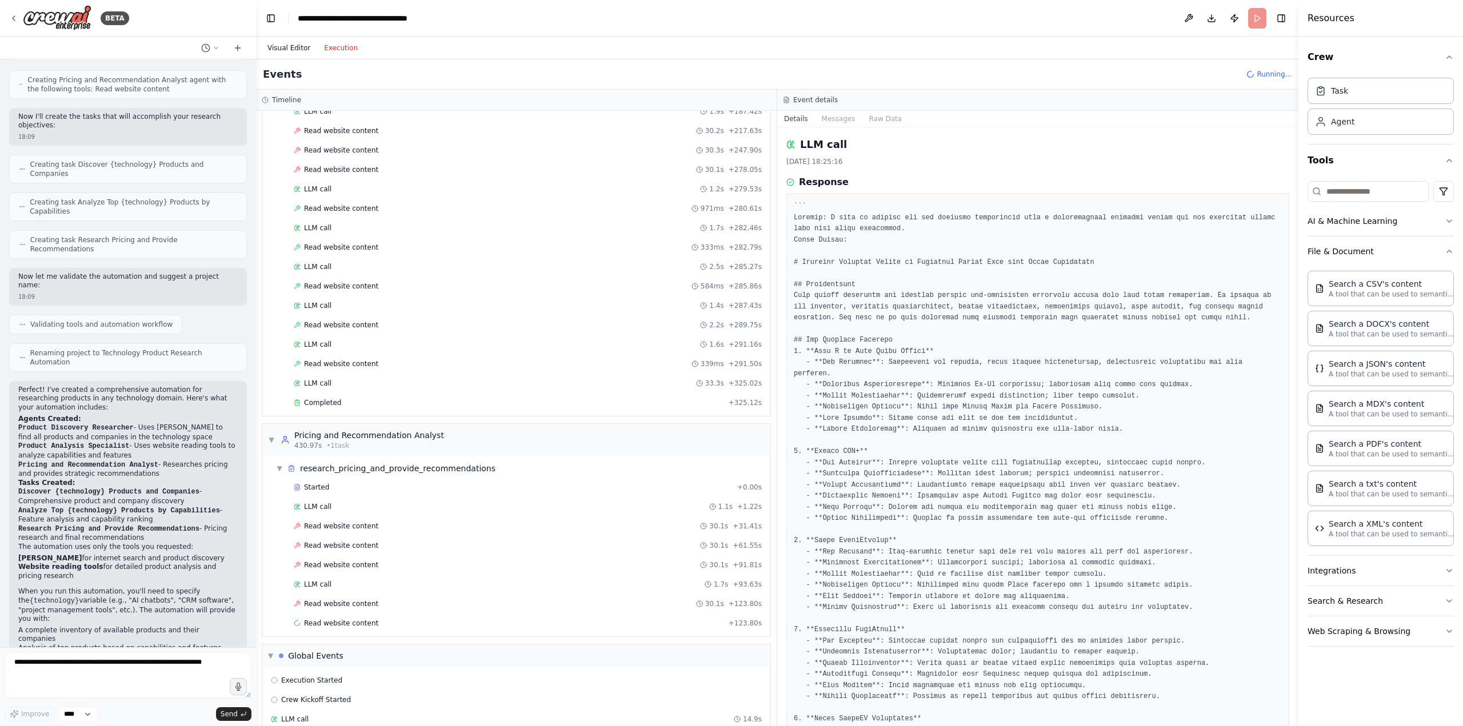
click at [297, 46] on button "Visual Editor" at bounding box center [289, 48] width 57 height 14
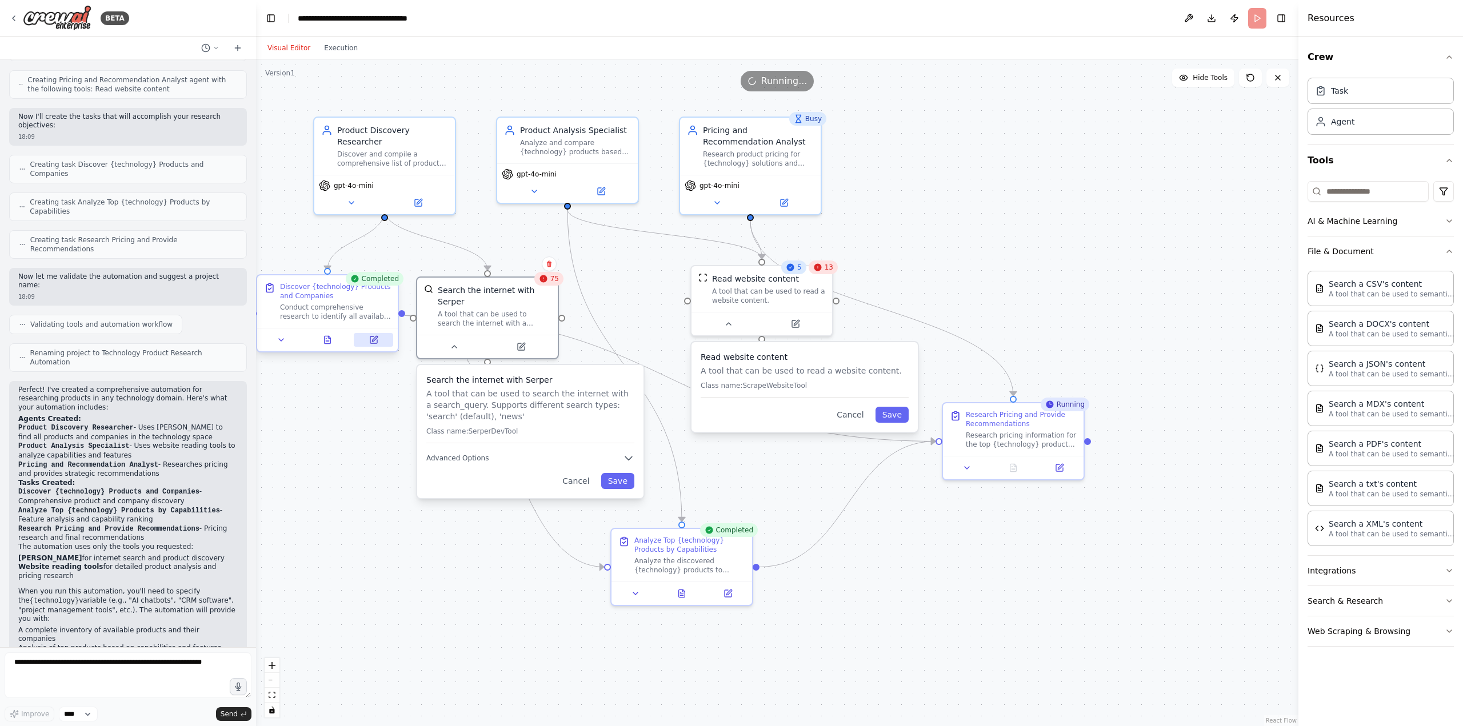
click at [374, 343] on icon at bounding box center [373, 339] width 7 height 7
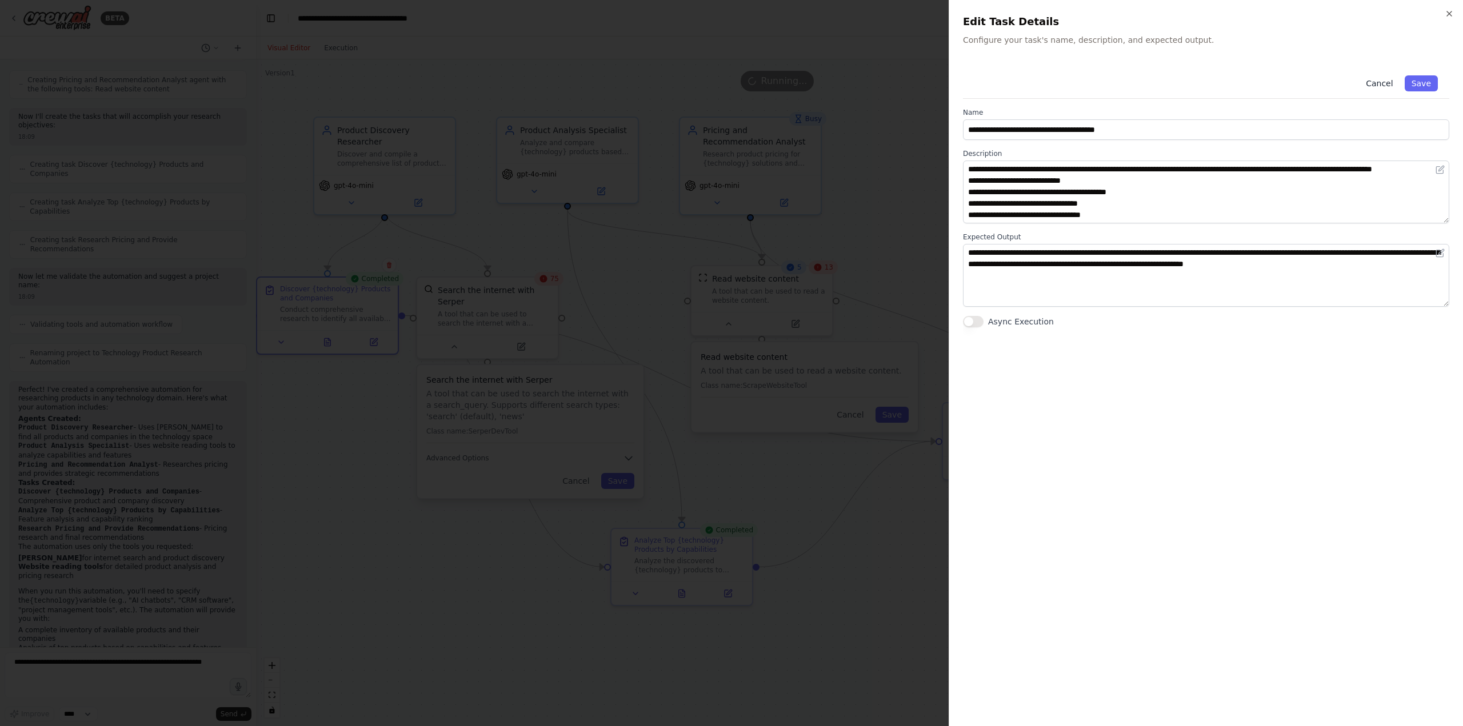
click at [1378, 82] on button "Cancel" at bounding box center [1379, 83] width 41 height 16
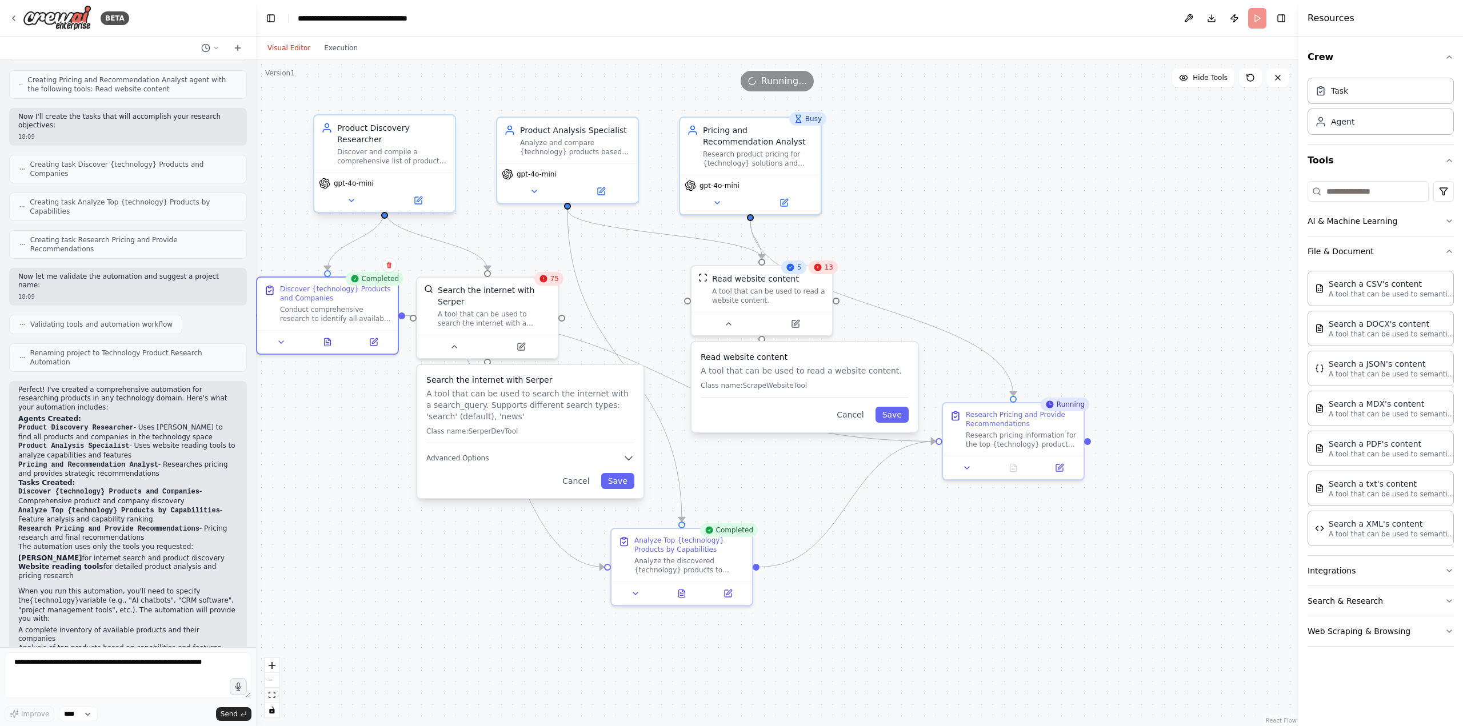
click at [379, 147] on div "Discover and compile a comprehensive list of products that provide {technology}…" at bounding box center [392, 156] width 111 height 18
click at [420, 197] on icon at bounding box center [418, 200] width 7 height 7
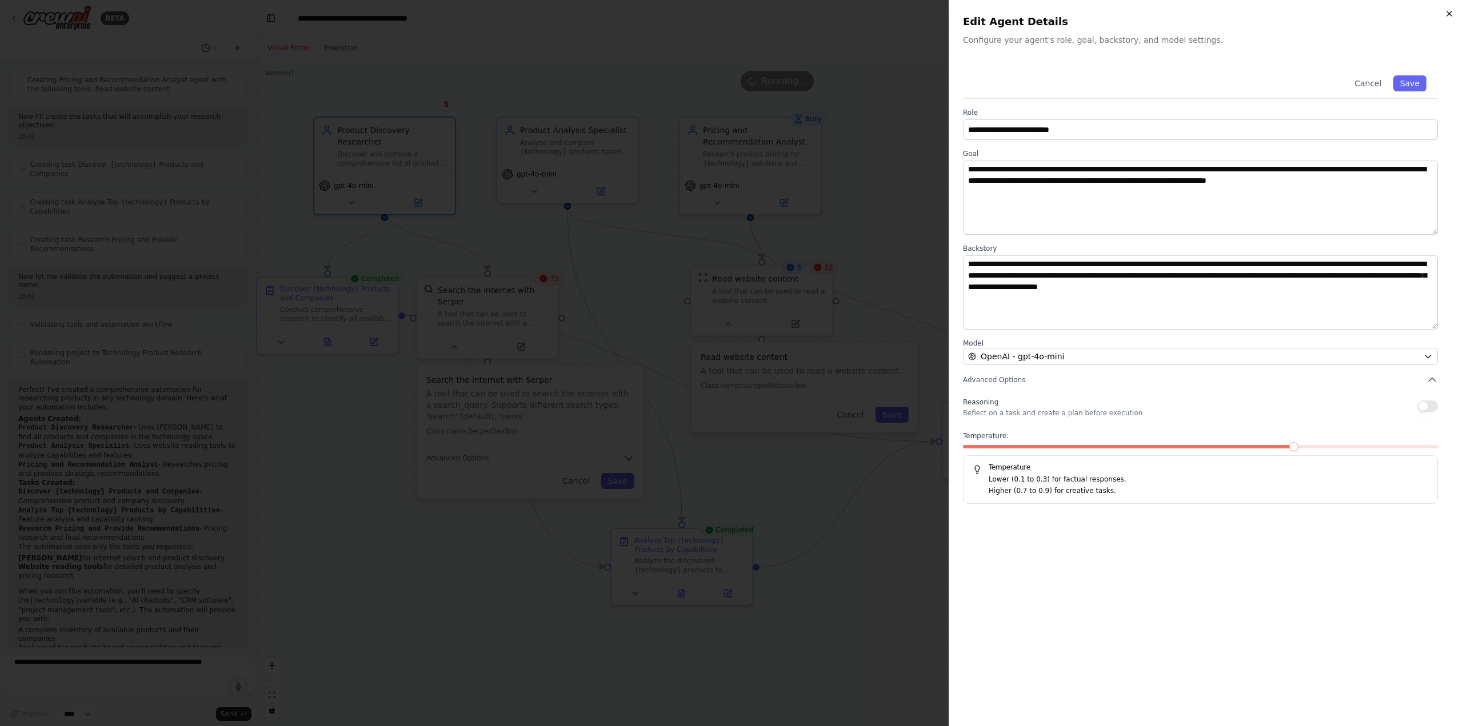
click at [1450, 15] on icon "button" at bounding box center [1449, 13] width 5 height 5
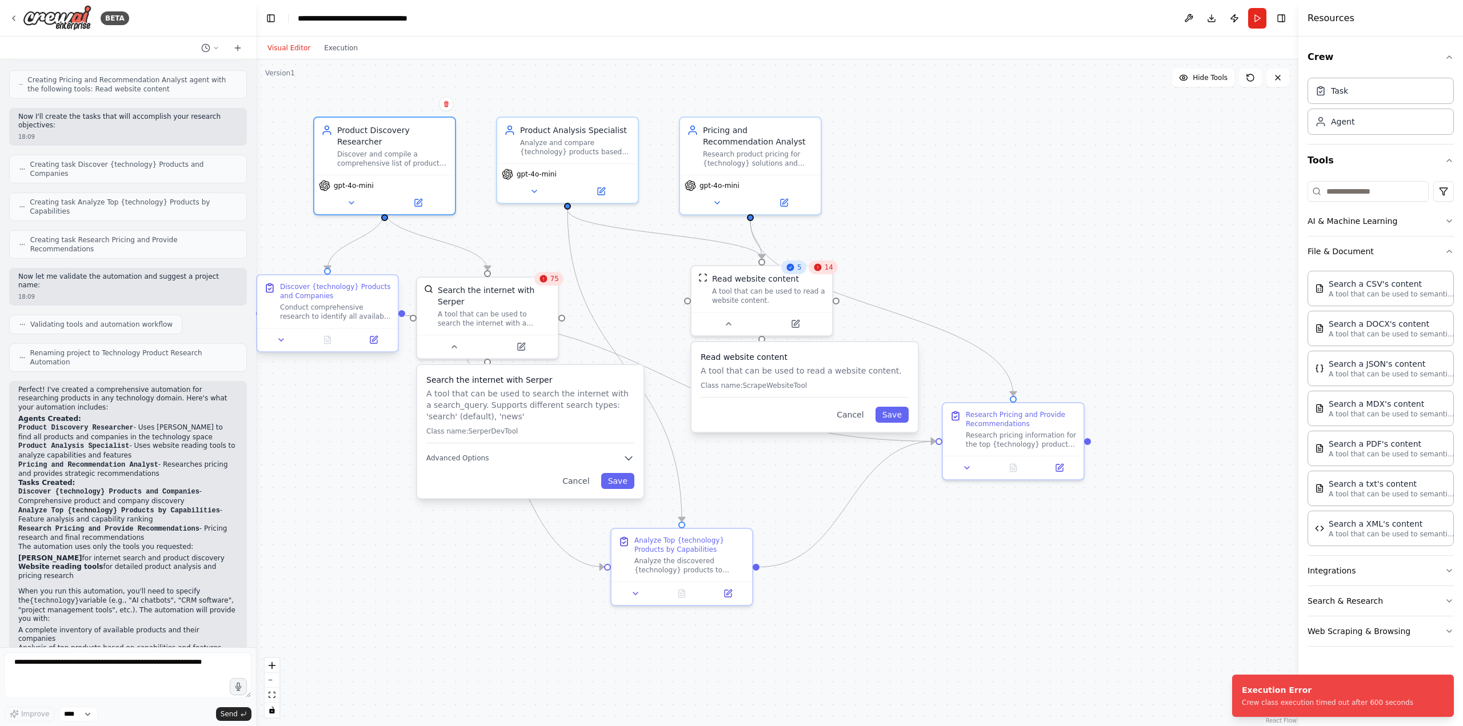
click at [363, 310] on div "Conduct comprehensive research to identify all available products that provide …" at bounding box center [335, 312] width 111 height 18
click at [367, 339] on button at bounding box center [373, 340] width 39 height 14
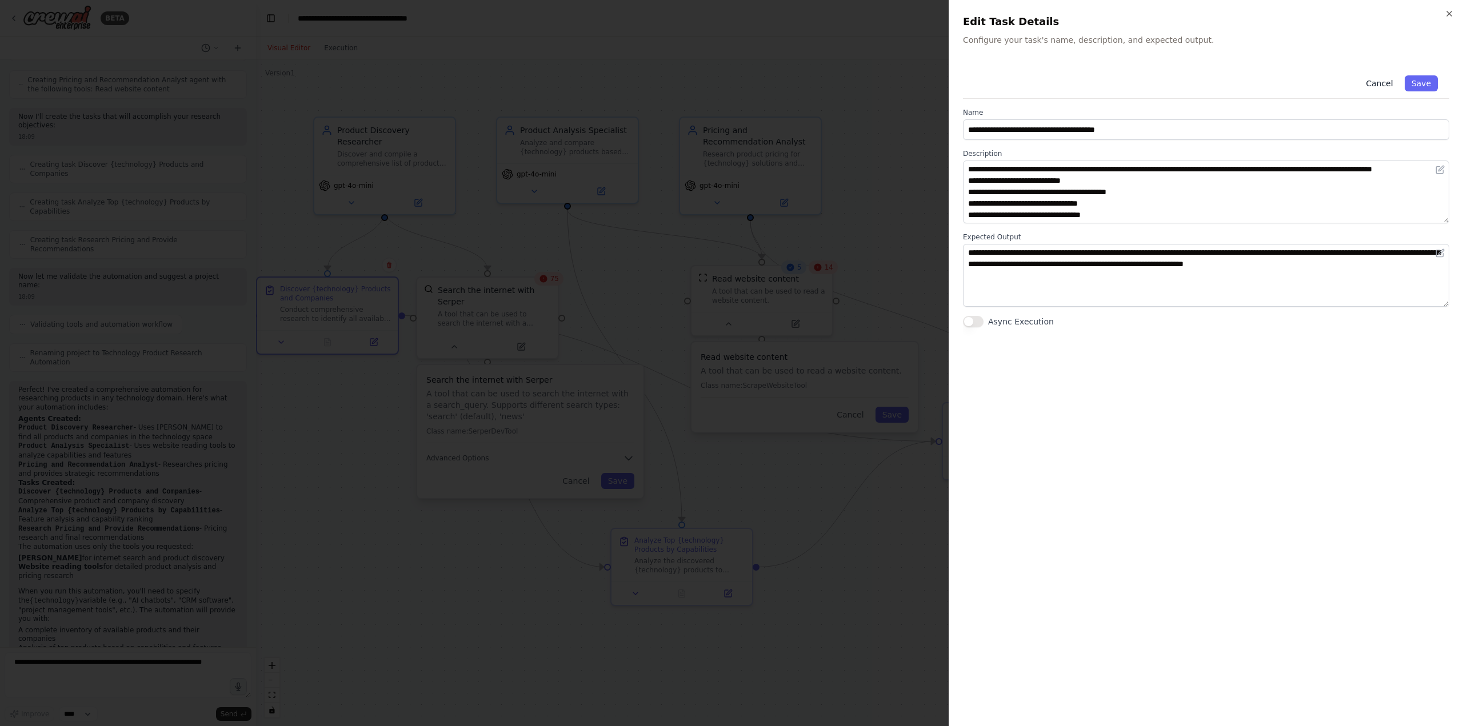
click at [1385, 87] on button "Cancel" at bounding box center [1379, 83] width 41 height 16
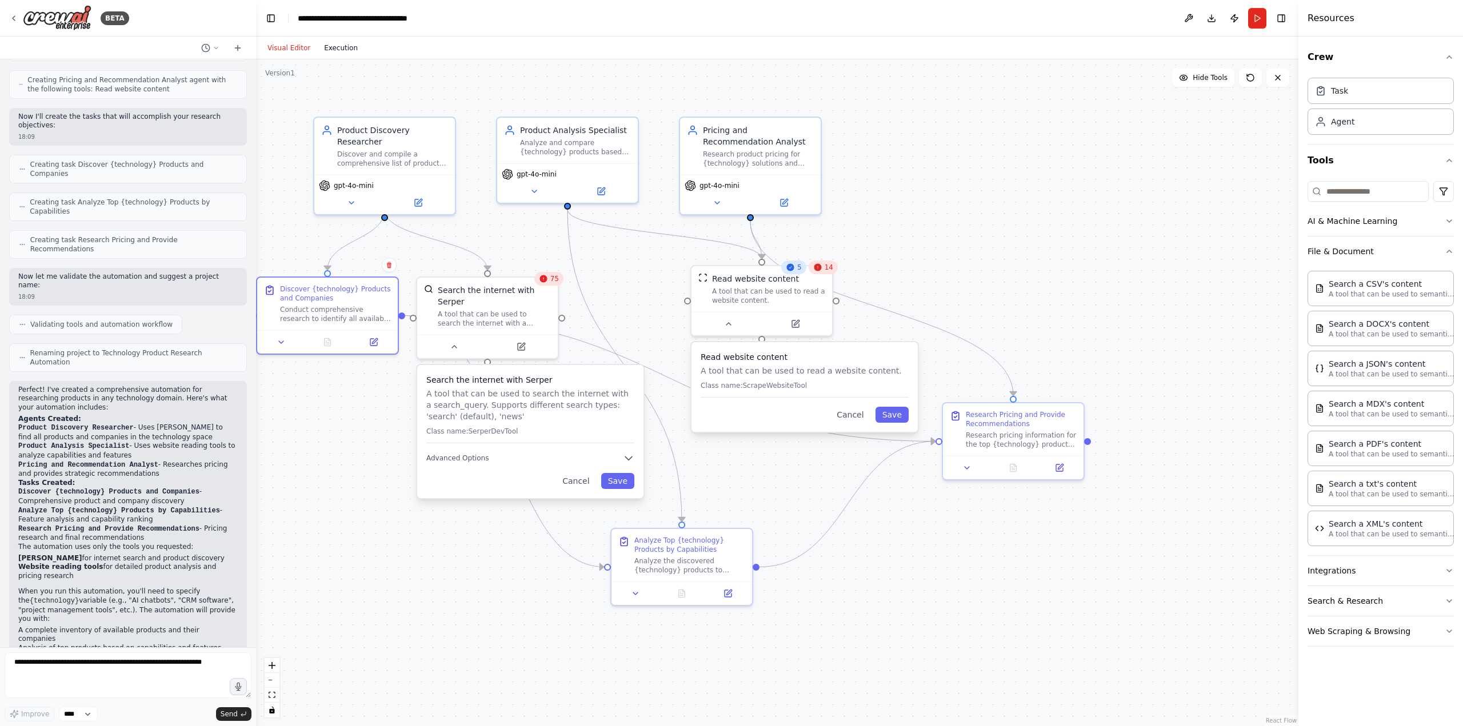
click at [331, 50] on button "Execution" at bounding box center [340, 48] width 47 height 14
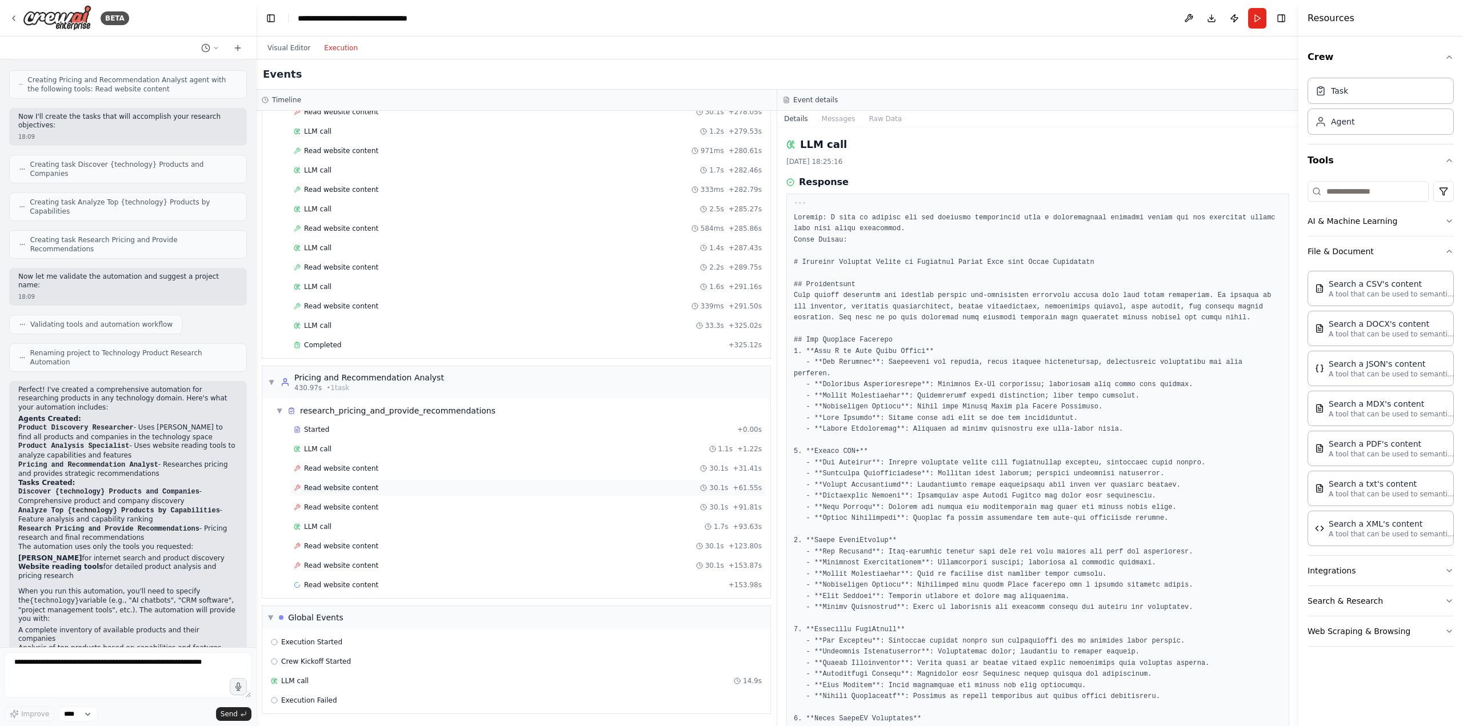
scroll to position [367, 0]
click at [297, 45] on button "Visual Editor" at bounding box center [289, 48] width 57 height 14
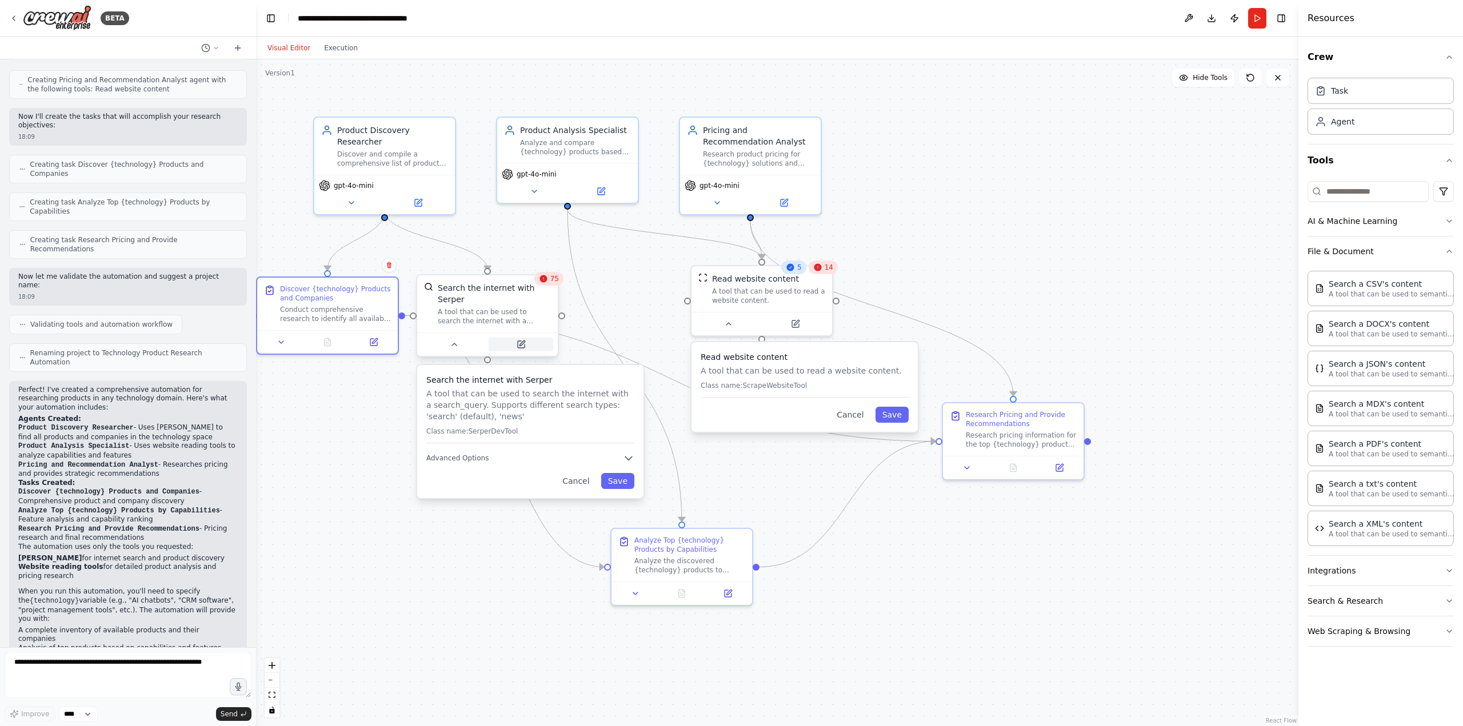
click at [524, 341] on icon at bounding box center [521, 344] width 7 height 7
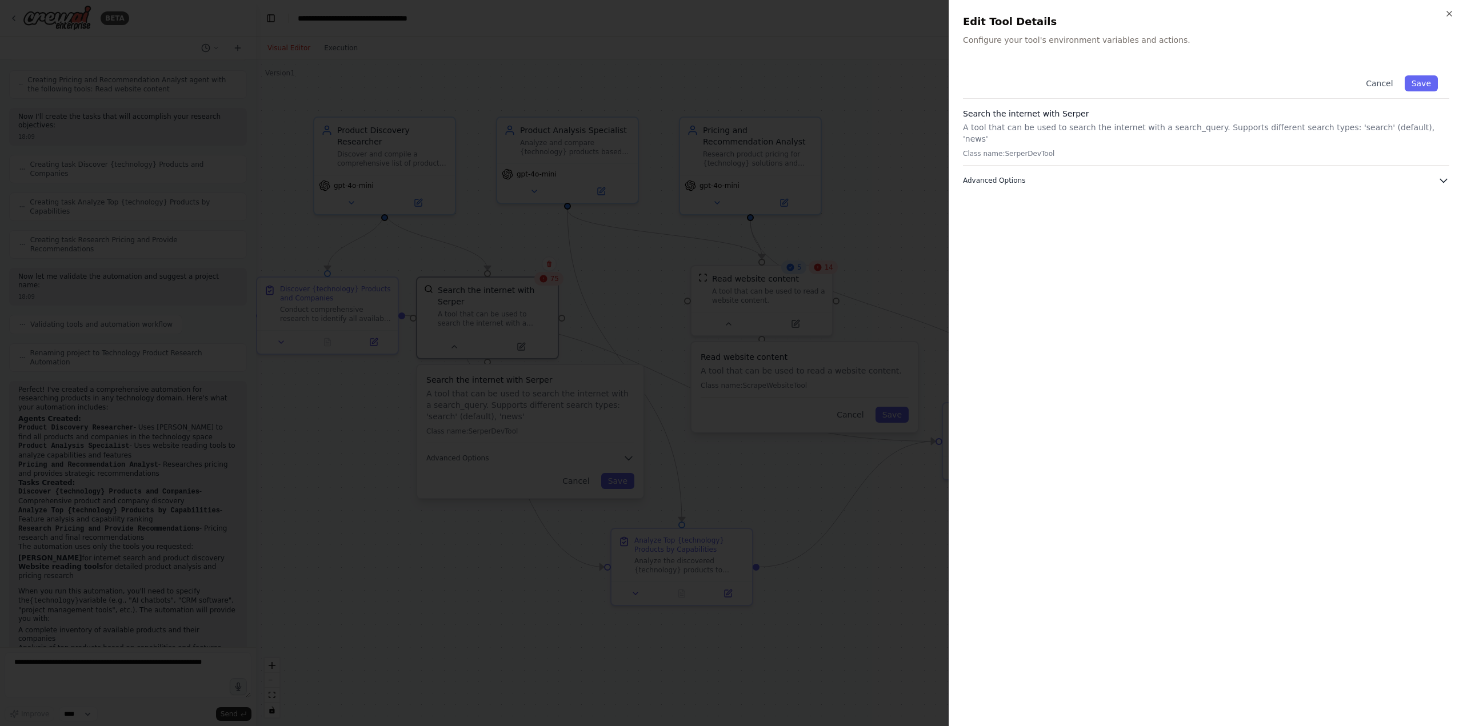
click at [1445, 175] on icon "button" at bounding box center [1442, 180] width 11 height 11
click at [1447, 9] on icon "button" at bounding box center [1448, 13] width 9 height 9
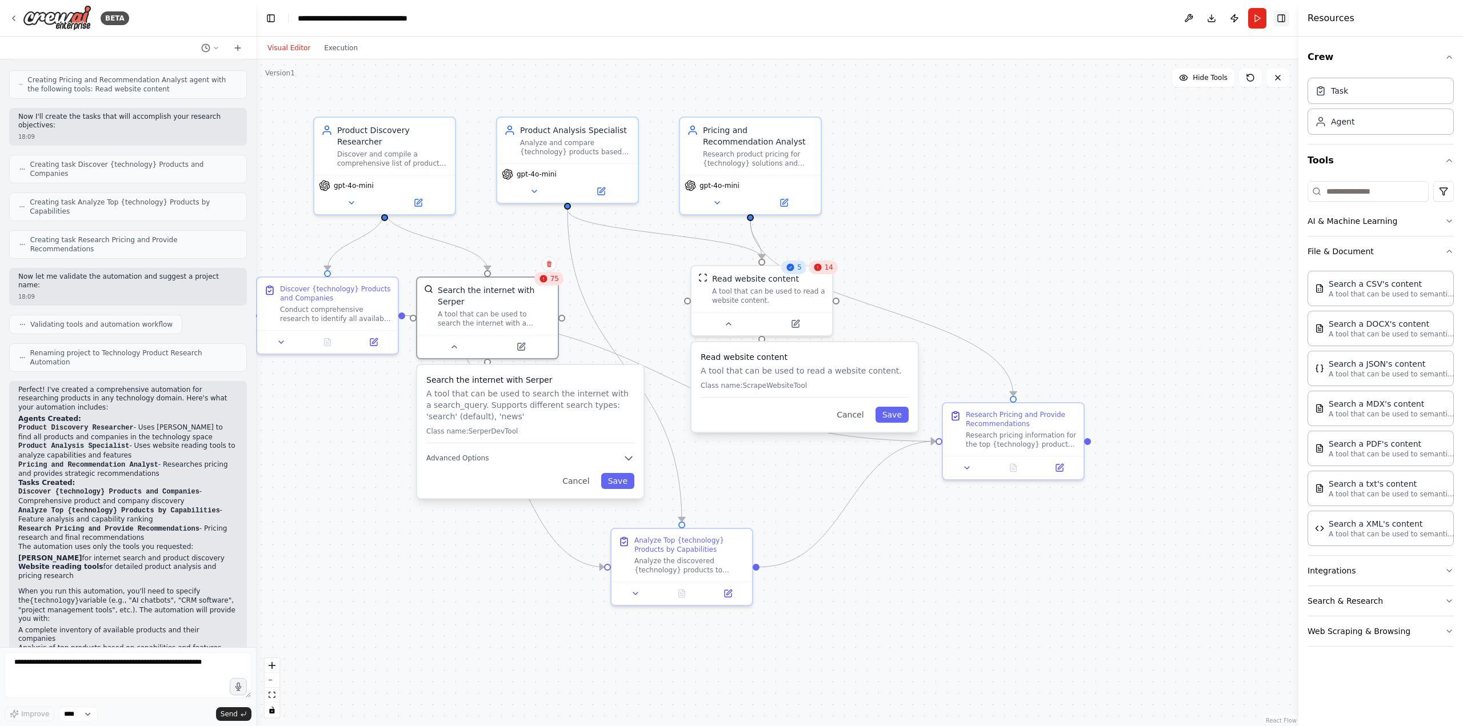
click at [1277, 17] on button "Toggle Right Sidebar" at bounding box center [1281, 18] width 16 height 16
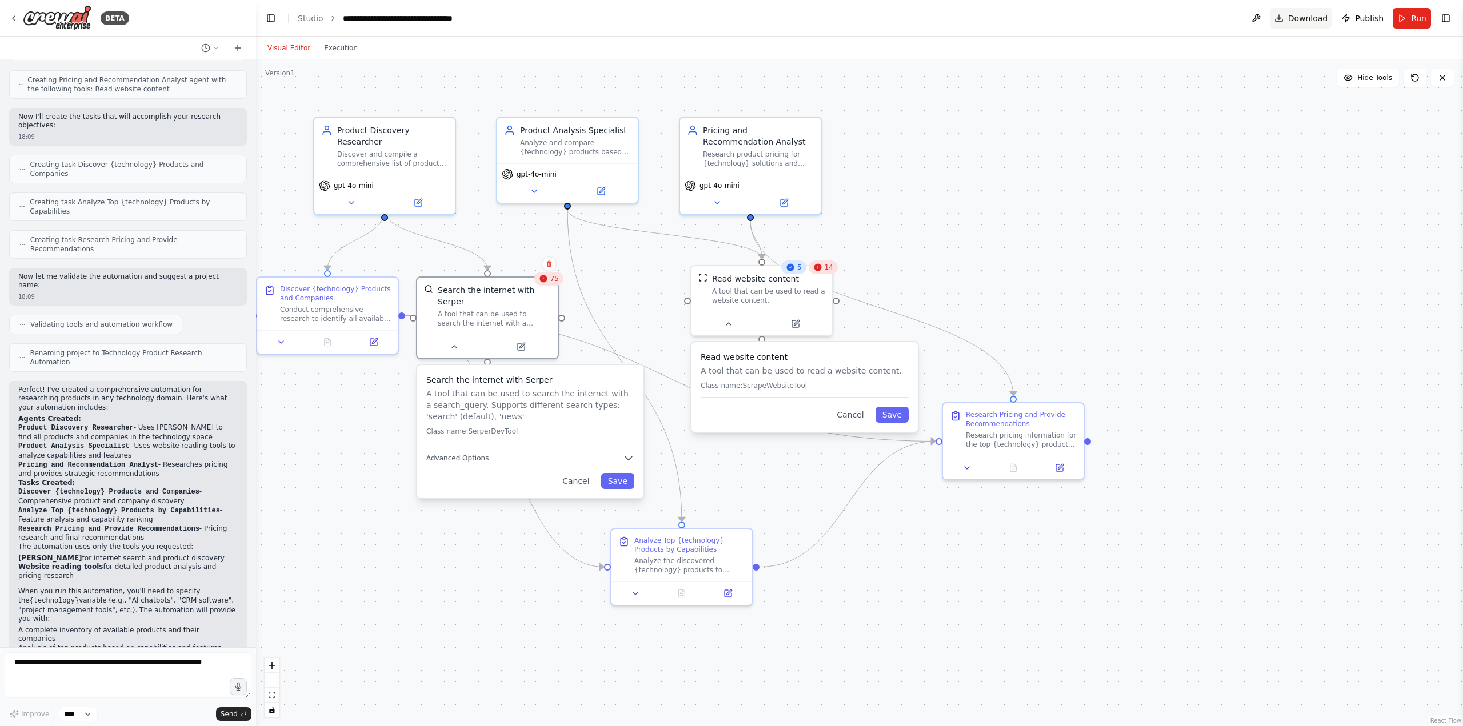
click at [1300, 16] on span "Download" at bounding box center [1308, 18] width 40 height 11
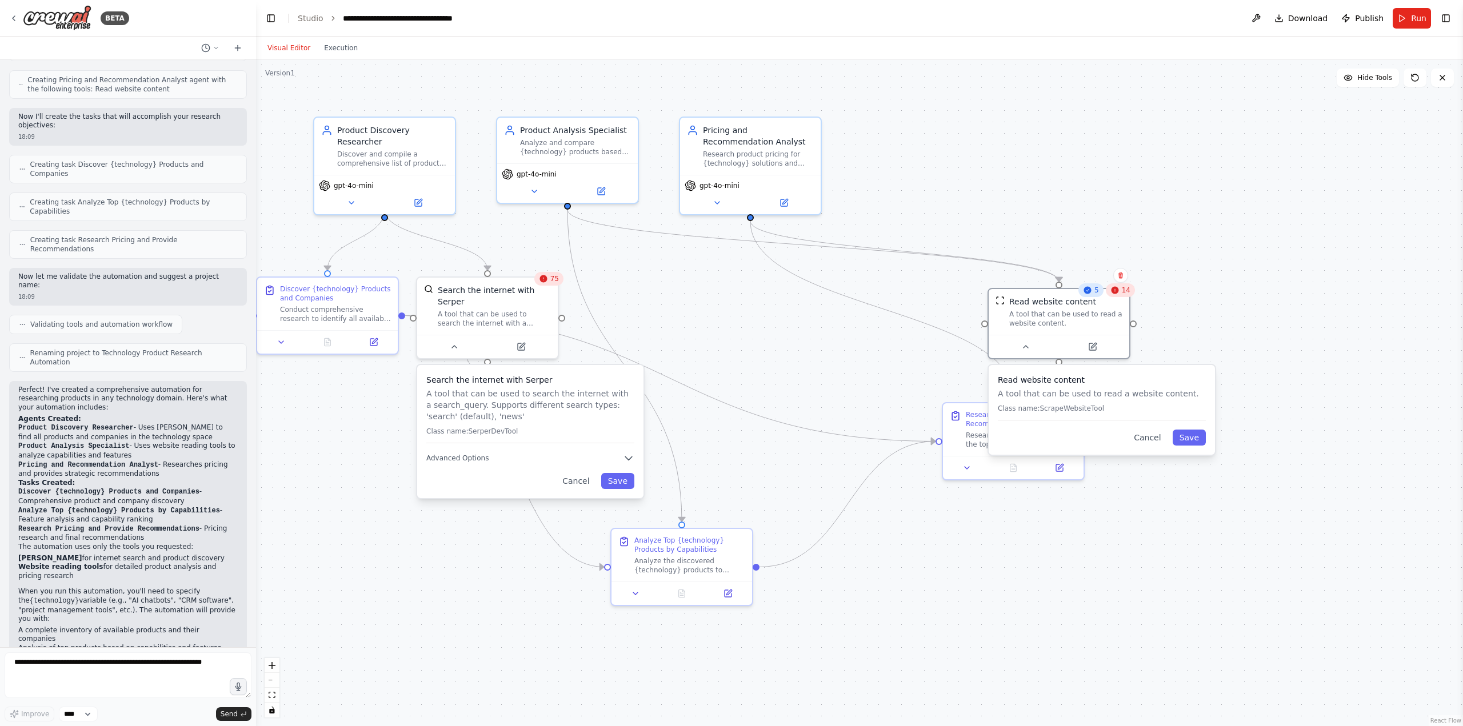
drag, startPoint x: 794, startPoint y: 301, endPoint x: 1179, endPoint y: 318, distance: 386.0
click at [1179, 318] on div ".deletable-edge-delete-btn { width: 20px; height: 20px; border: 0px solid #ffff…" at bounding box center [859, 392] width 1207 height 667
drag, startPoint x: 970, startPoint y: 444, endPoint x: 698, endPoint y: 321, distance: 298.3
click at [698, 321] on div "Research pricing information for the top {technology} products and provide stra…" at bounding box center [746, 312] width 111 height 18
click at [953, 394] on div ".deletable-edge-delete-btn { width: 20px; height: 20px; border: 0px solid #ffff…" at bounding box center [859, 392] width 1207 height 667
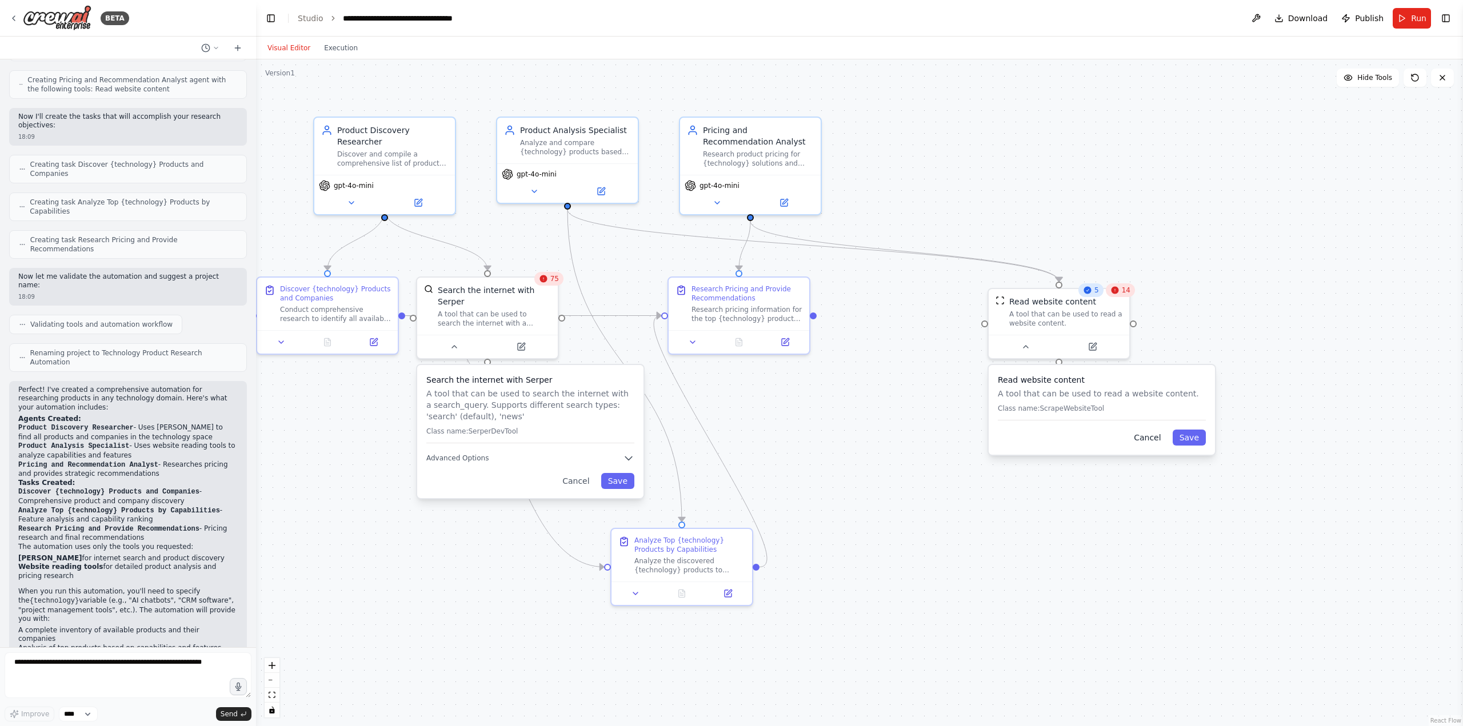
click at [1145, 436] on button "Cancel" at bounding box center [1147, 438] width 41 height 16
drag, startPoint x: 1051, startPoint y: 323, endPoint x: 982, endPoint y: 342, distance: 72.2
click at [983, 342] on div "A tool that can be used to read a website content." at bounding box center [996, 339] width 113 height 18
drag, startPoint x: 982, startPoint y: 342, endPoint x: 946, endPoint y: 353, distance: 37.6
click at [946, 353] on div "A tool that can be used to read a website content." at bounding box center [962, 351] width 113 height 18
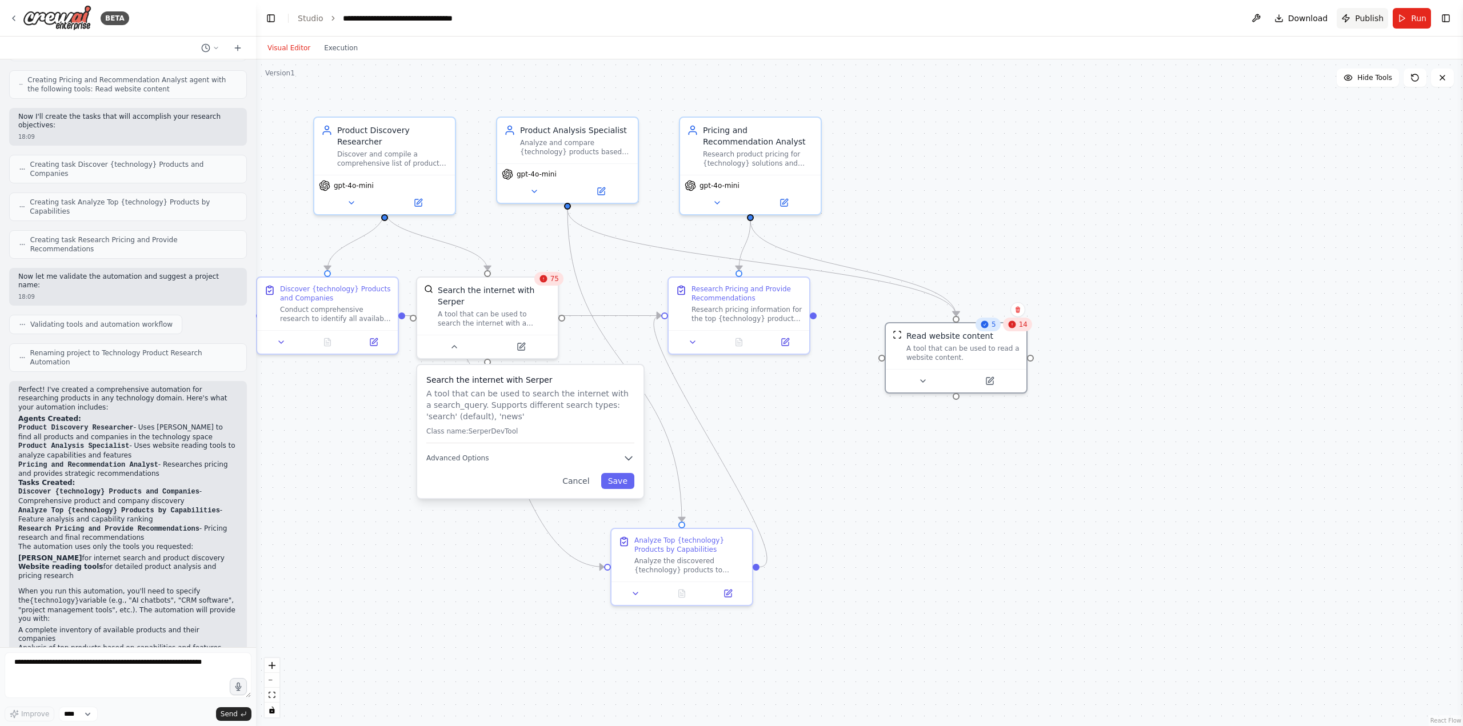
click at [1360, 13] on span "Publish" at bounding box center [1369, 18] width 29 height 11
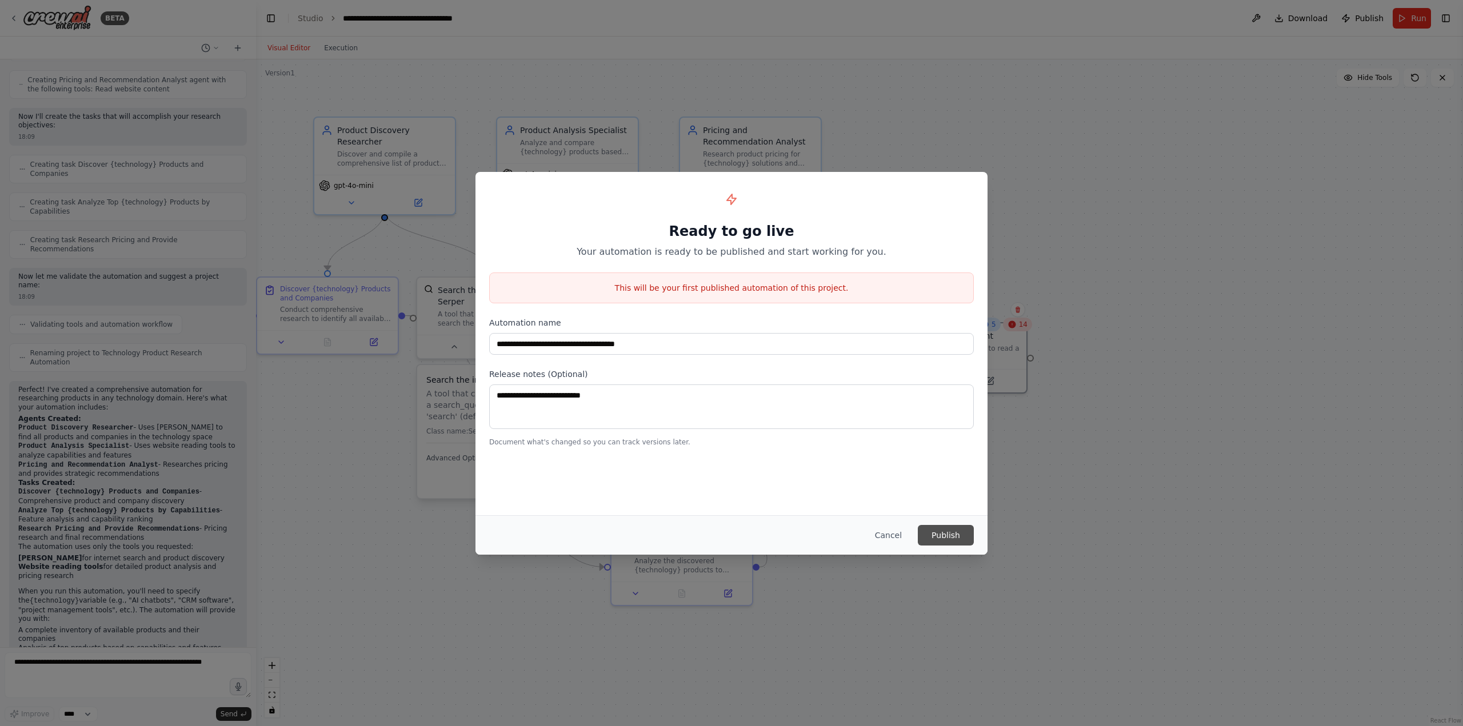
click at [942, 527] on button "Publish" at bounding box center [946, 535] width 56 height 21
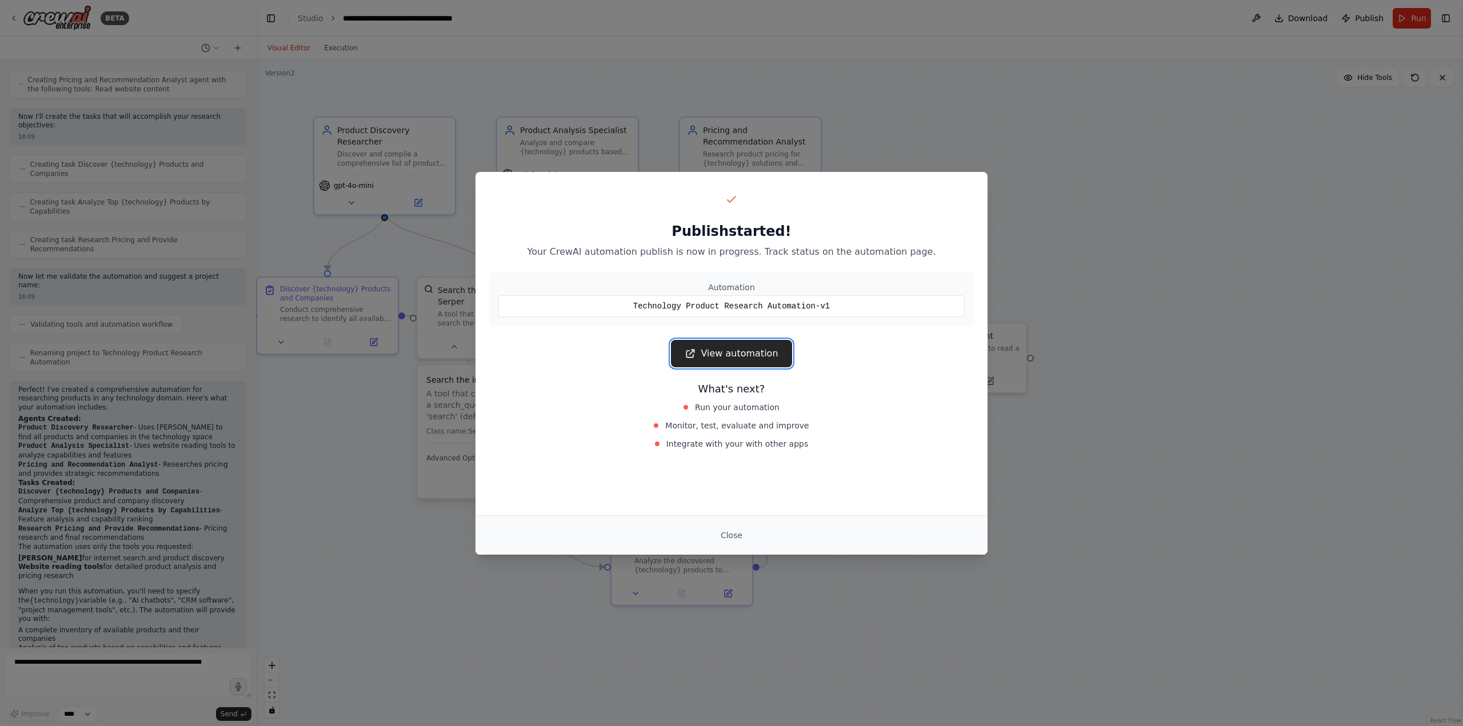
click at [728, 343] on link "View automation" at bounding box center [731, 353] width 121 height 27
click at [732, 530] on button "Close" at bounding box center [731, 535] width 40 height 21
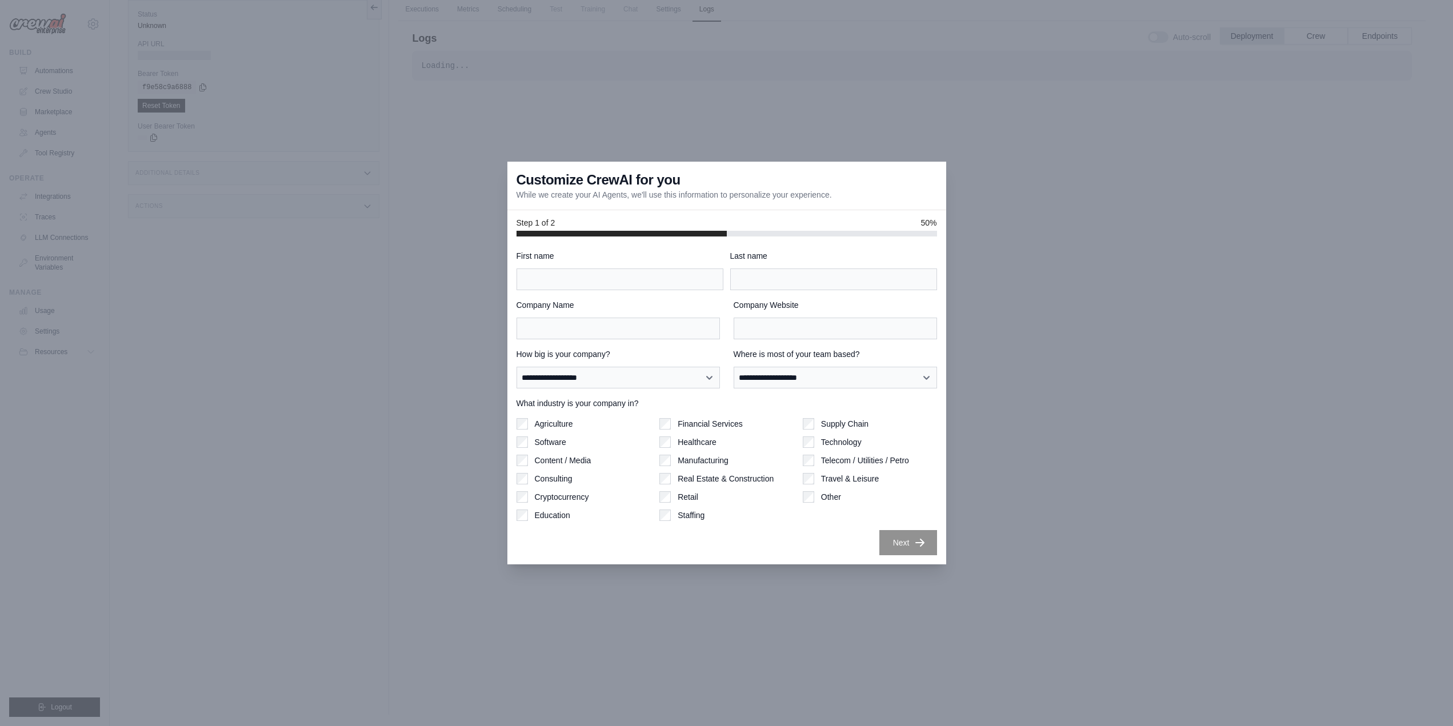
click at [866, 190] on div "Customize CrewAI for you While we create your AI Agents, we'll use this informa…" at bounding box center [726, 186] width 439 height 49
click at [576, 273] on input "First name" at bounding box center [619, 280] width 207 height 22
type input "*****"
type input "**********"
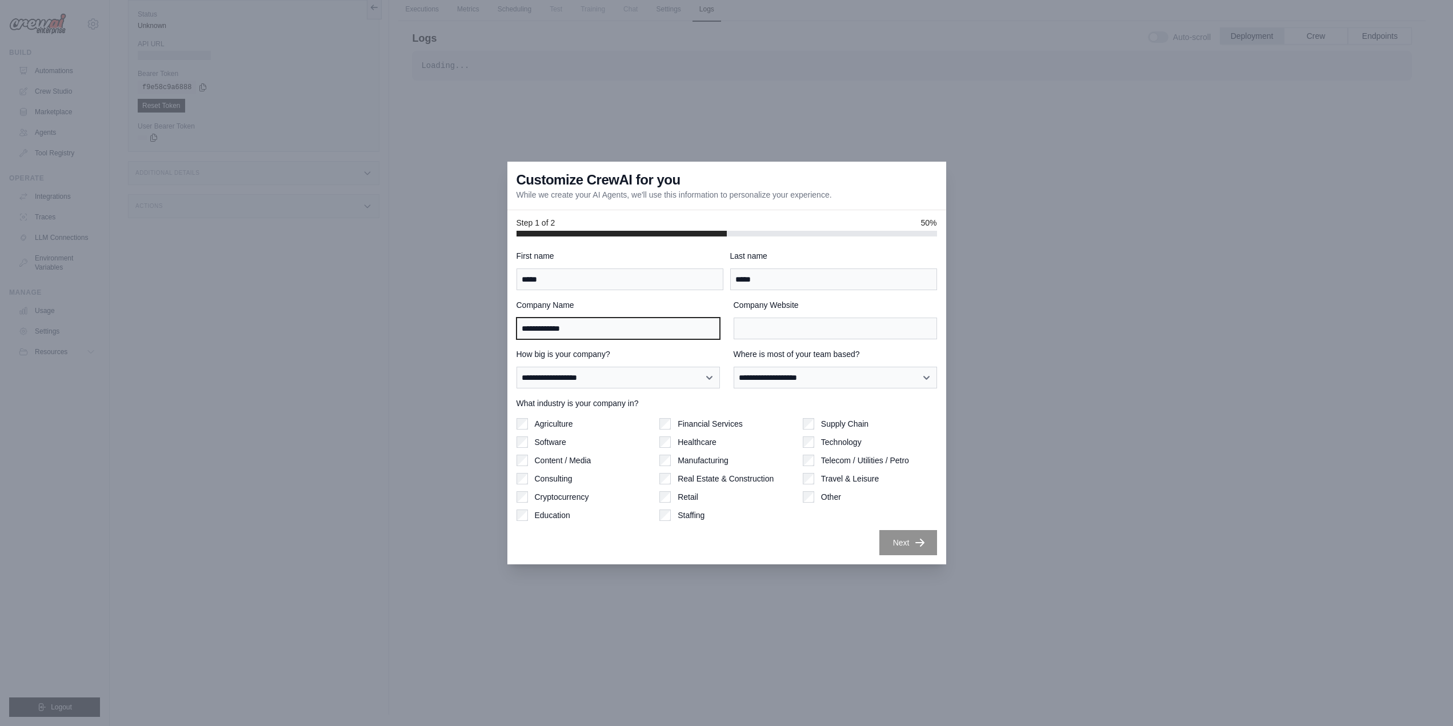
type input "**********"
click at [583, 379] on select "**********" at bounding box center [617, 378] width 203 height 22
select select "**********"
click at [516, 367] on select "**********" at bounding box center [617, 378] width 203 height 22
click at [789, 375] on select "**********" at bounding box center [835, 378] width 203 height 22
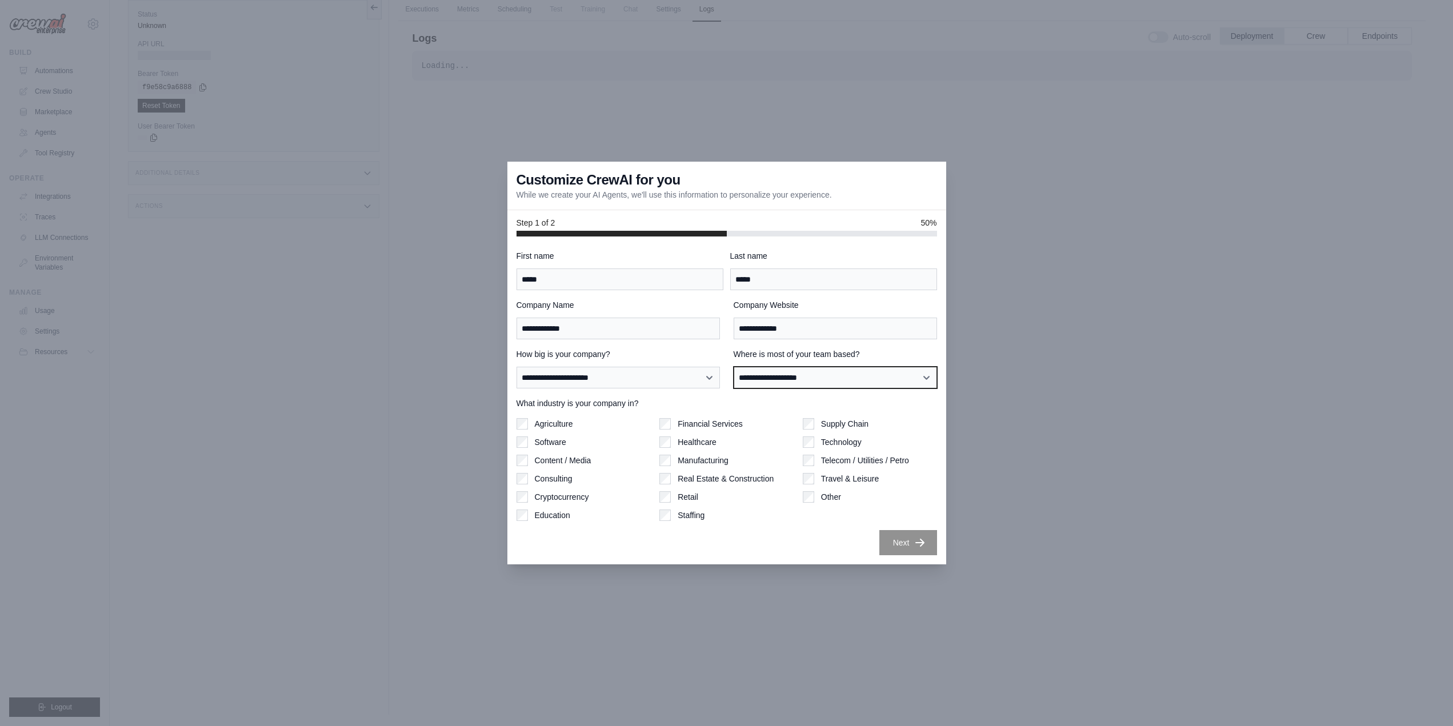
select select "******"
click at [734, 367] on select "**********" at bounding box center [835, 378] width 203 height 22
click at [898, 547] on button "Next" at bounding box center [908, 542] width 58 height 25
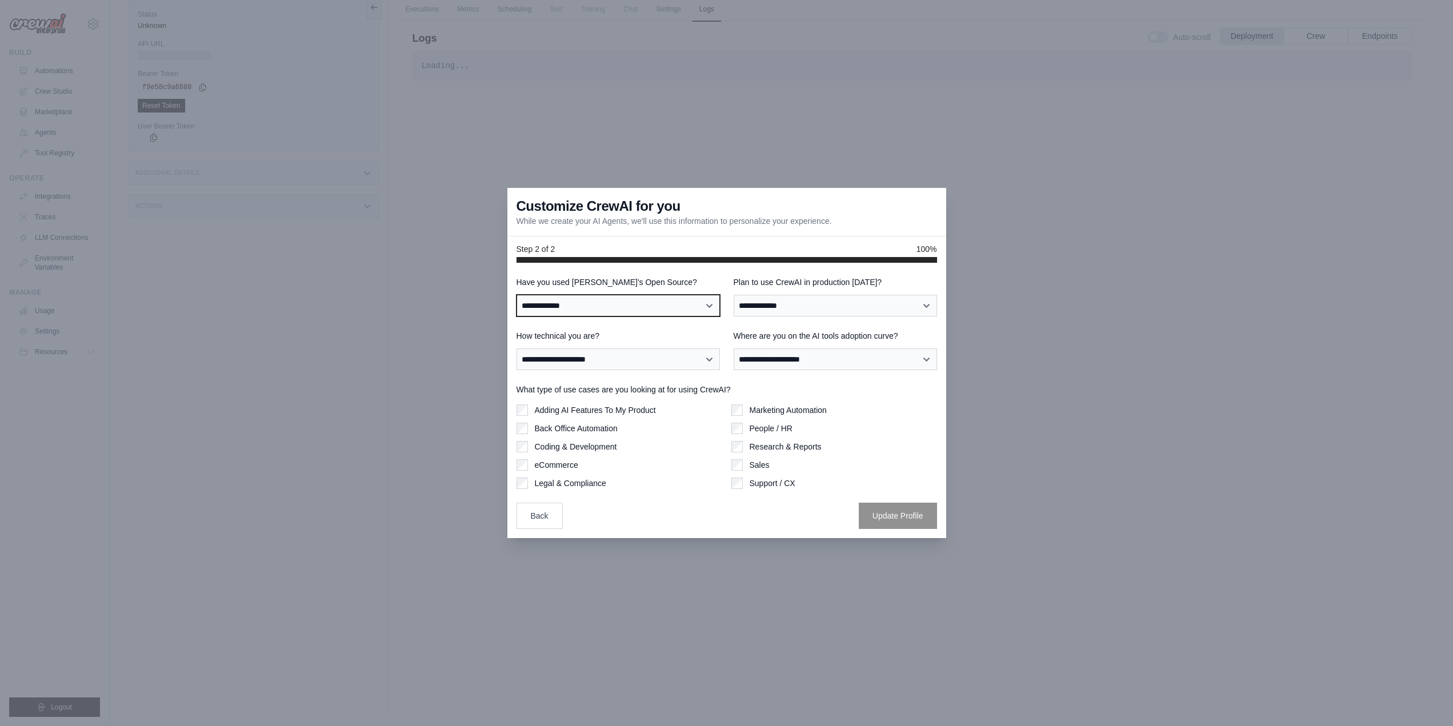
click at [633, 302] on select "**********" at bounding box center [617, 306] width 203 height 22
click at [671, 273] on div "**********" at bounding box center [726, 400] width 439 height 275
click at [615, 306] on select "**********" at bounding box center [617, 306] width 203 height 22
select select "**"
click at [516, 295] on select "**********" at bounding box center [617, 306] width 203 height 22
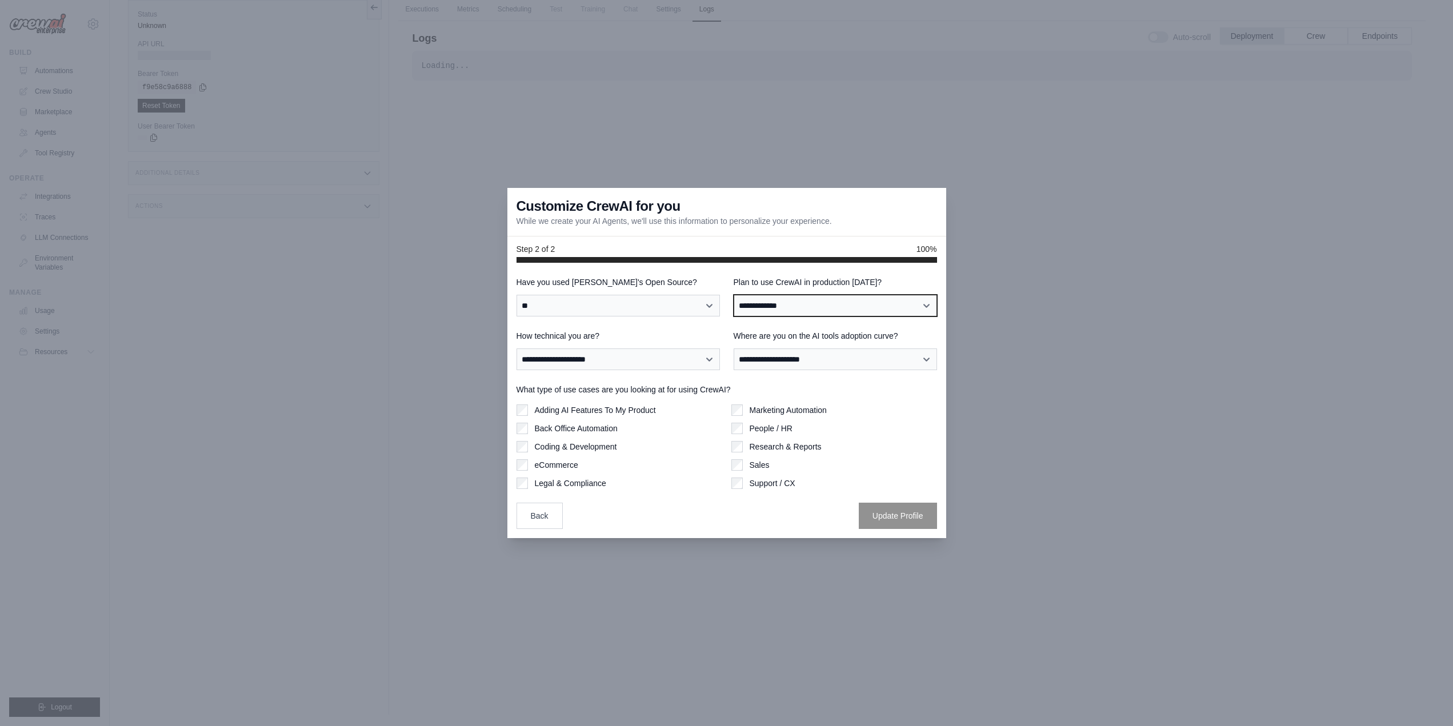
click at [797, 301] on select "**********" at bounding box center [835, 306] width 203 height 22
select select "****"
click at [734, 295] on select "**********" at bounding box center [835, 306] width 203 height 22
click at [649, 352] on select "**********" at bounding box center [617, 359] width 203 height 22
select select "**********"
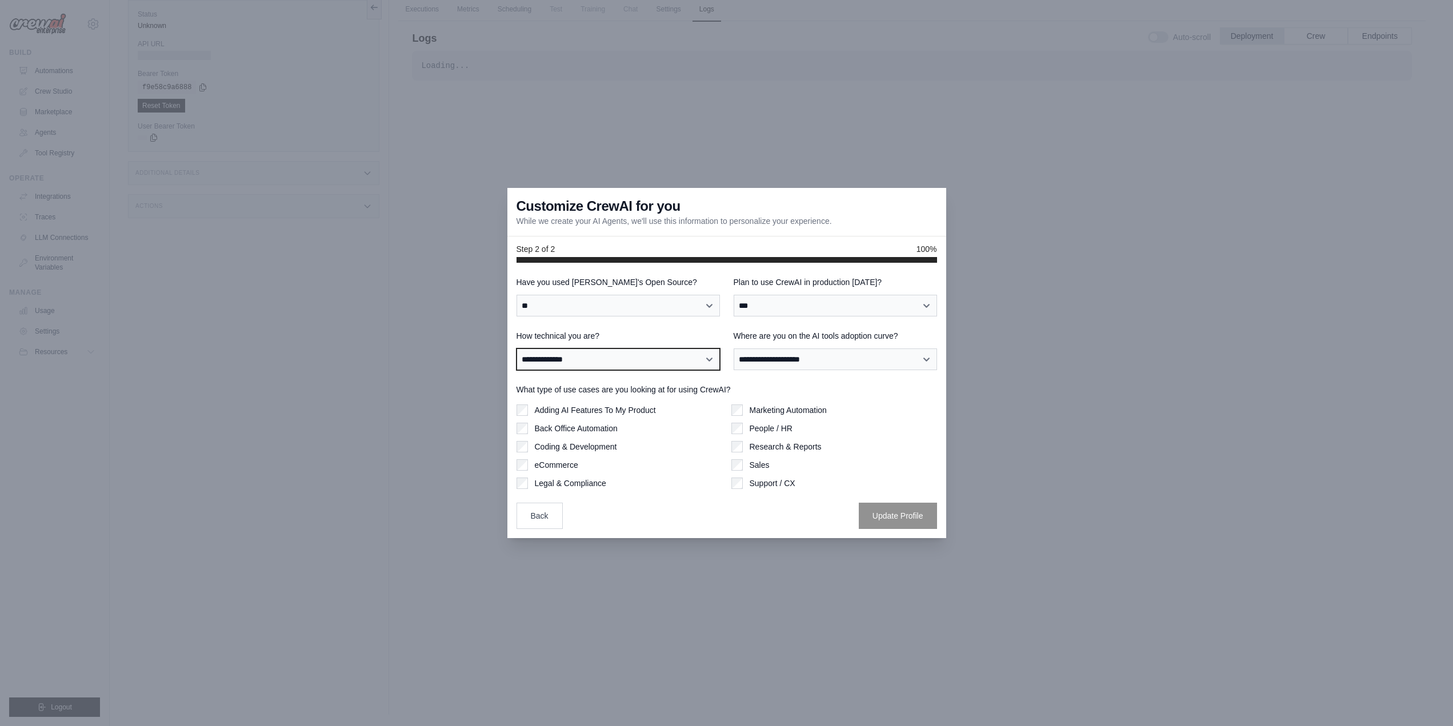
click at [516, 348] on select "**********" at bounding box center [617, 359] width 203 height 22
click at [800, 357] on select "**********" at bounding box center [835, 359] width 203 height 22
select select "**********"
click at [734, 348] on select "**********" at bounding box center [835, 359] width 203 height 22
click at [736, 459] on div "Marketing Automation People / HR Research & Reports Sales Support / CX" at bounding box center [834, 446] width 206 height 85
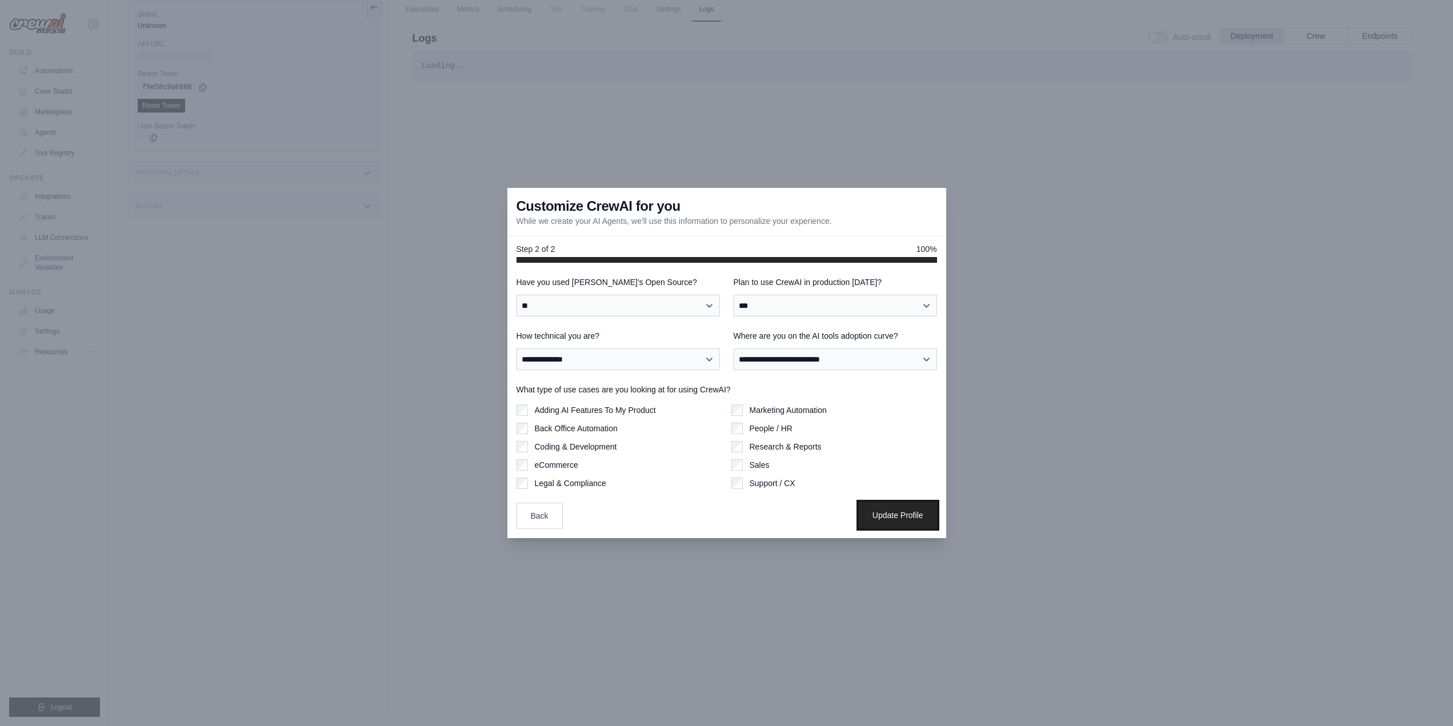
click at [902, 506] on button "Update Profile" at bounding box center [898, 515] width 78 height 26
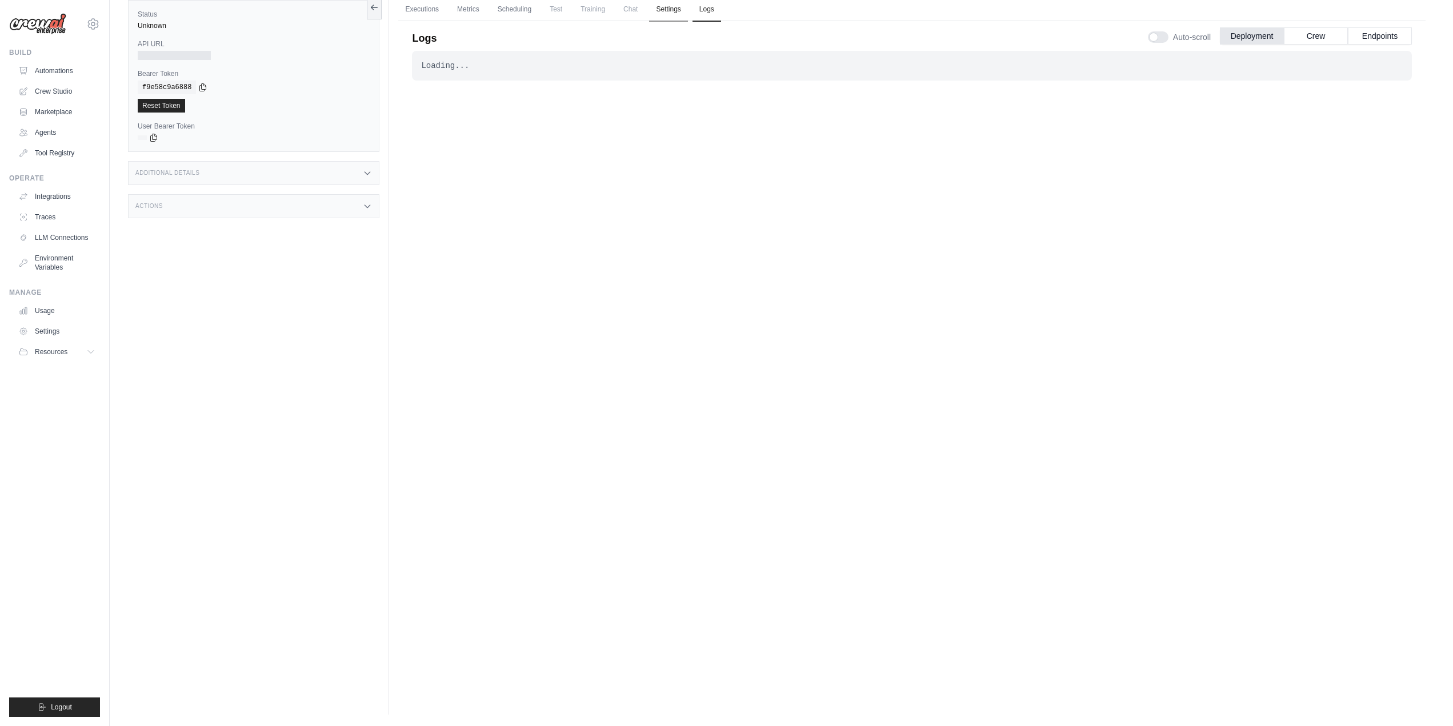
click at [681, 8] on link "Settings" at bounding box center [668, 10] width 38 height 24
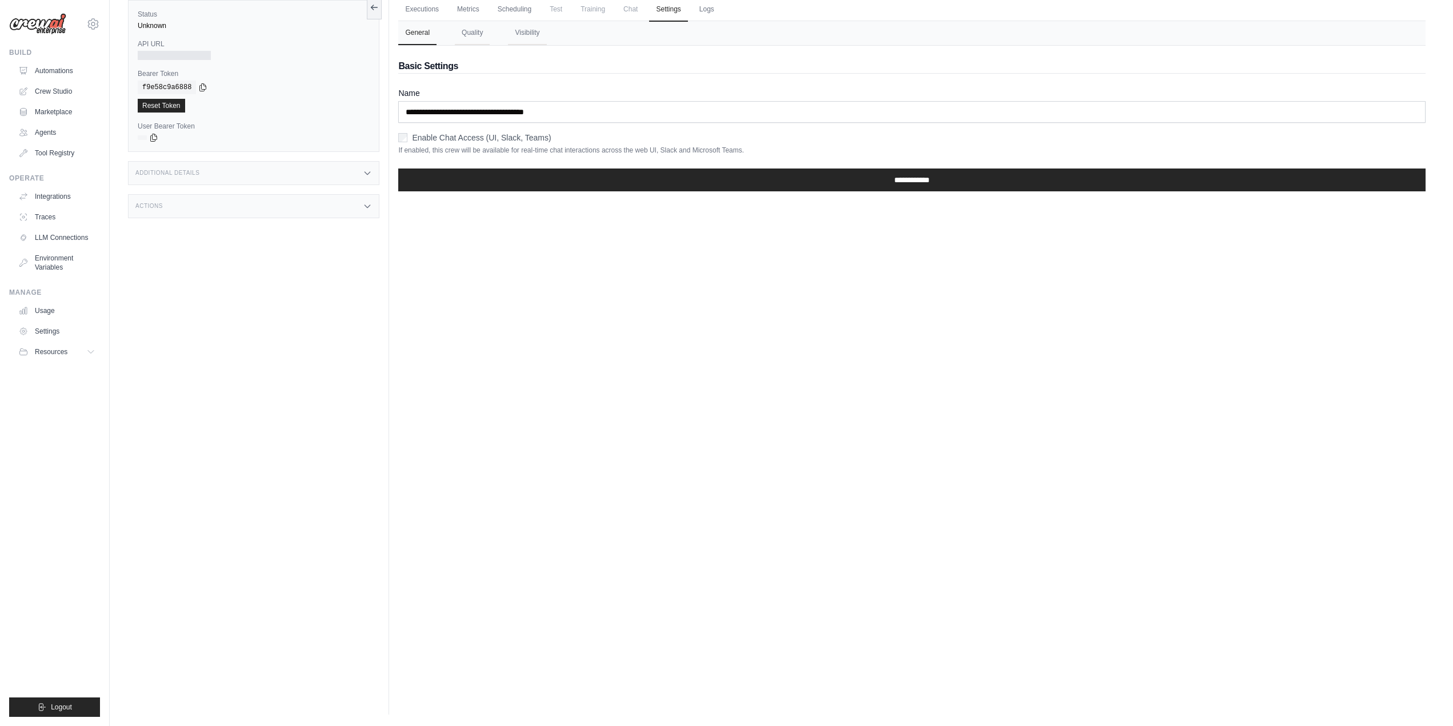
click at [616, 11] on ul "Executions Metrics Scheduling Test Training Chat Settings Logs" at bounding box center [911, 9] width 1027 height 23
click at [572, 11] on ul "Executions Metrics Scheduling Test Training Chat Settings Logs" at bounding box center [911, 9] width 1027 height 23
click at [545, 9] on span "Test" at bounding box center [556, 9] width 26 height 23
click at [554, 9] on span "Test" at bounding box center [556, 9] width 26 height 23
click at [500, 6] on link "Scheduling" at bounding box center [514, 10] width 47 height 24
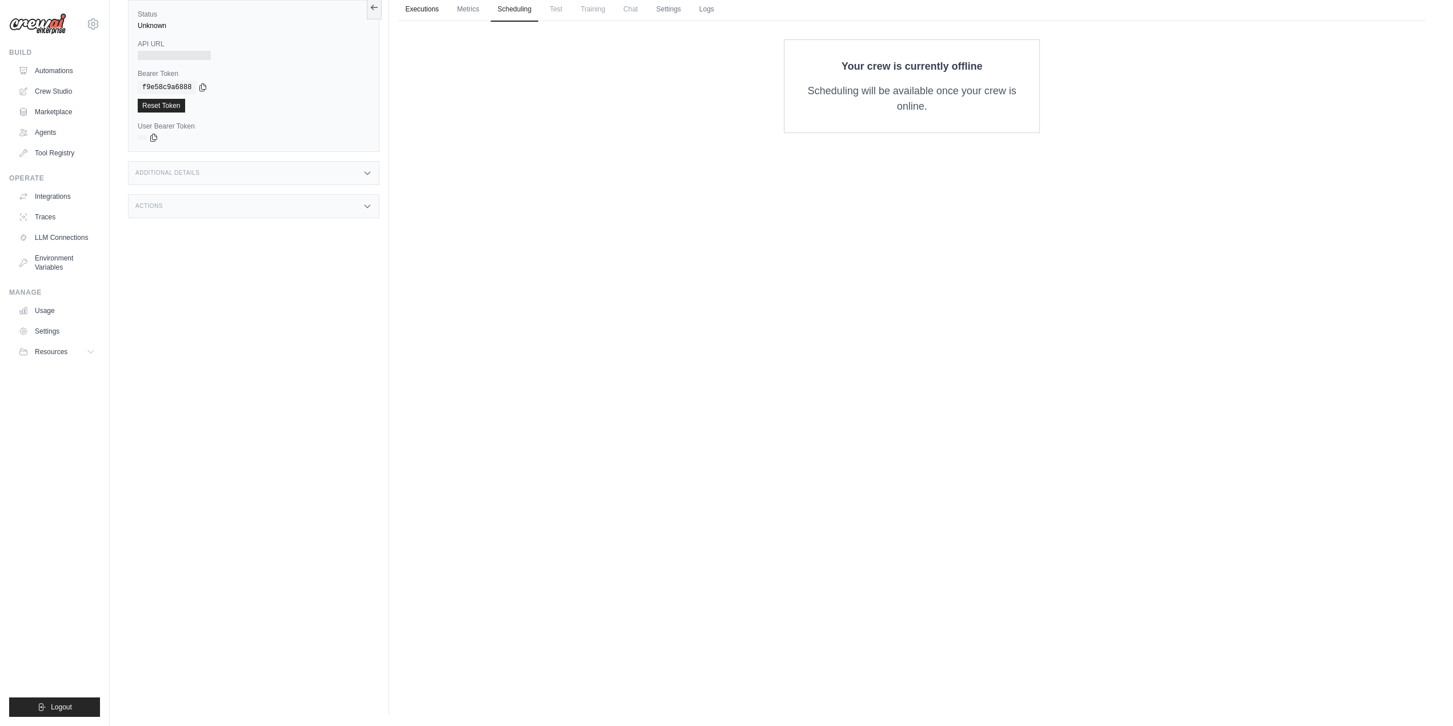
click at [426, 4] on link "Executions" at bounding box center [421, 10] width 47 height 24
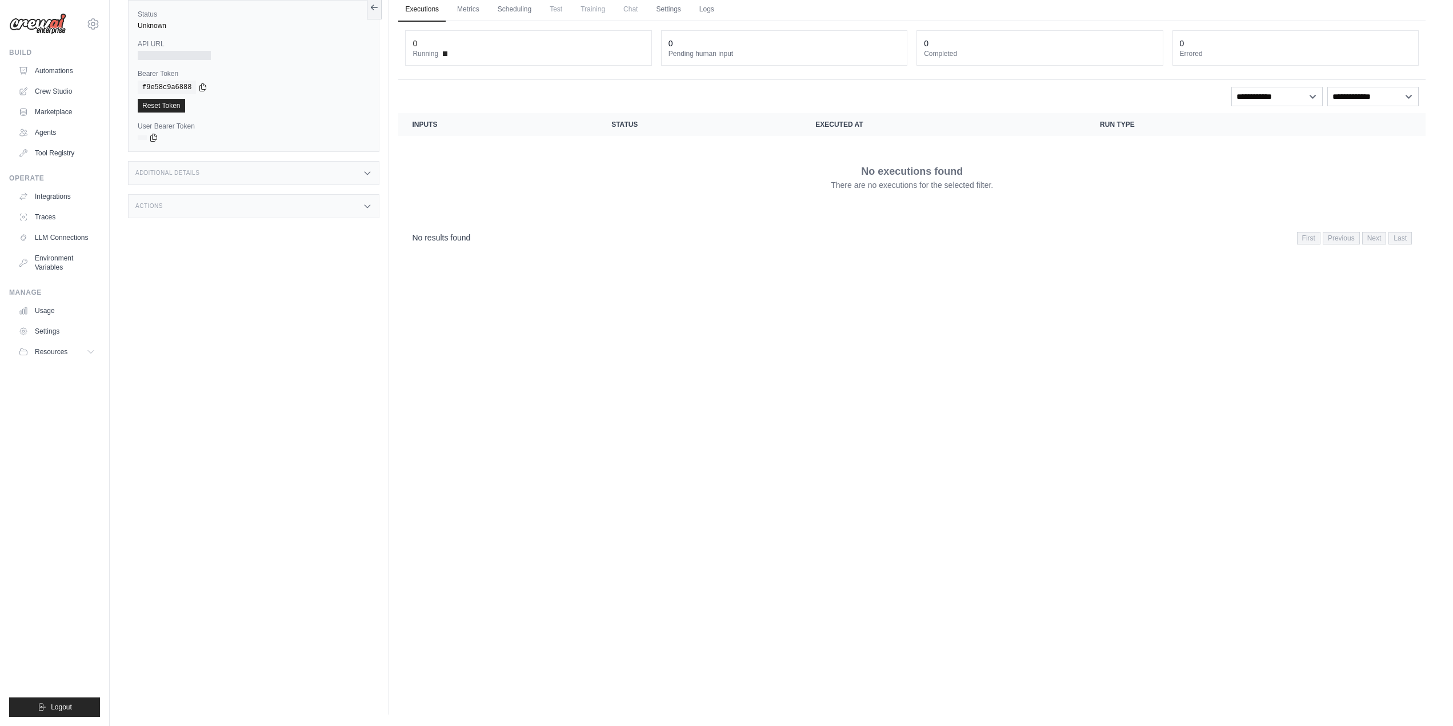
click at [417, 7] on link "Executions" at bounding box center [421, 10] width 47 height 24
click at [50, 90] on link "Crew Studio" at bounding box center [58, 91] width 86 height 18
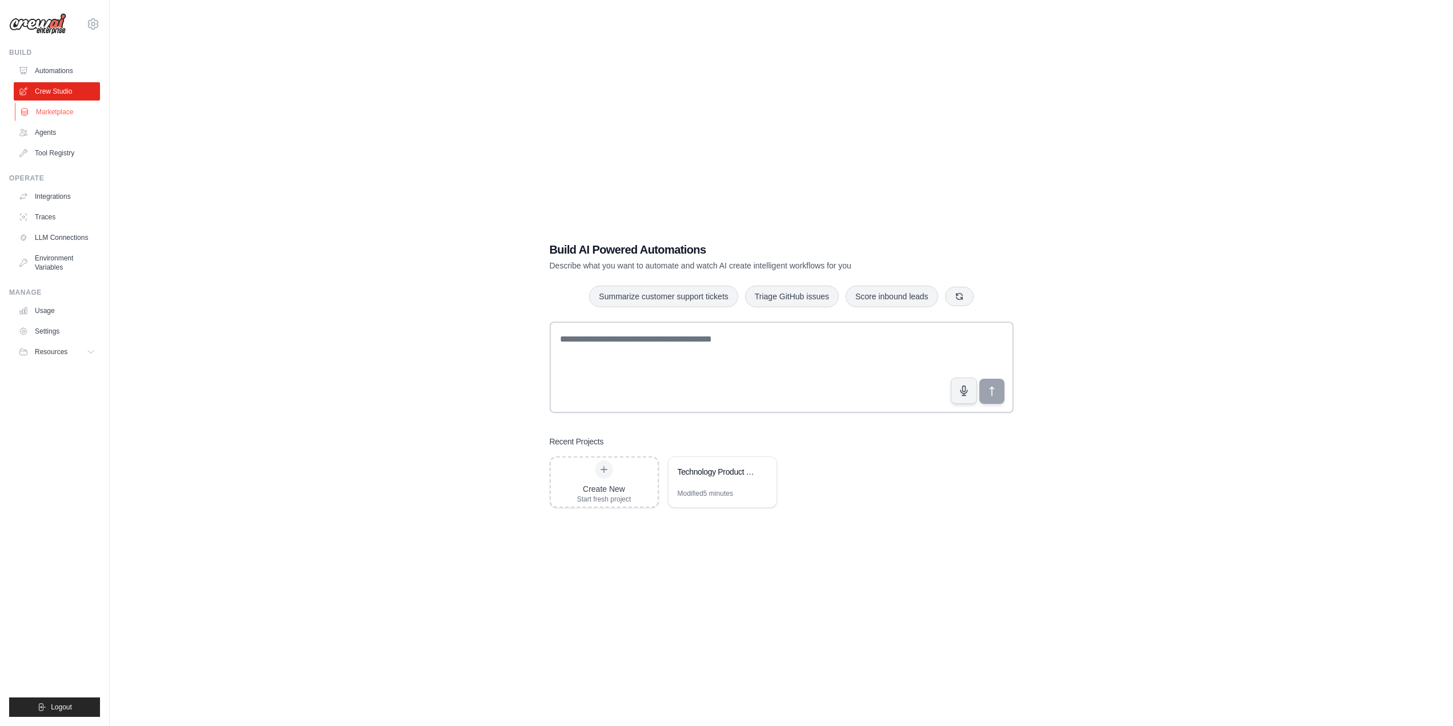
click at [49, 107] on link "Marketplace" at bounding box center [58, 112] width 86 height 18
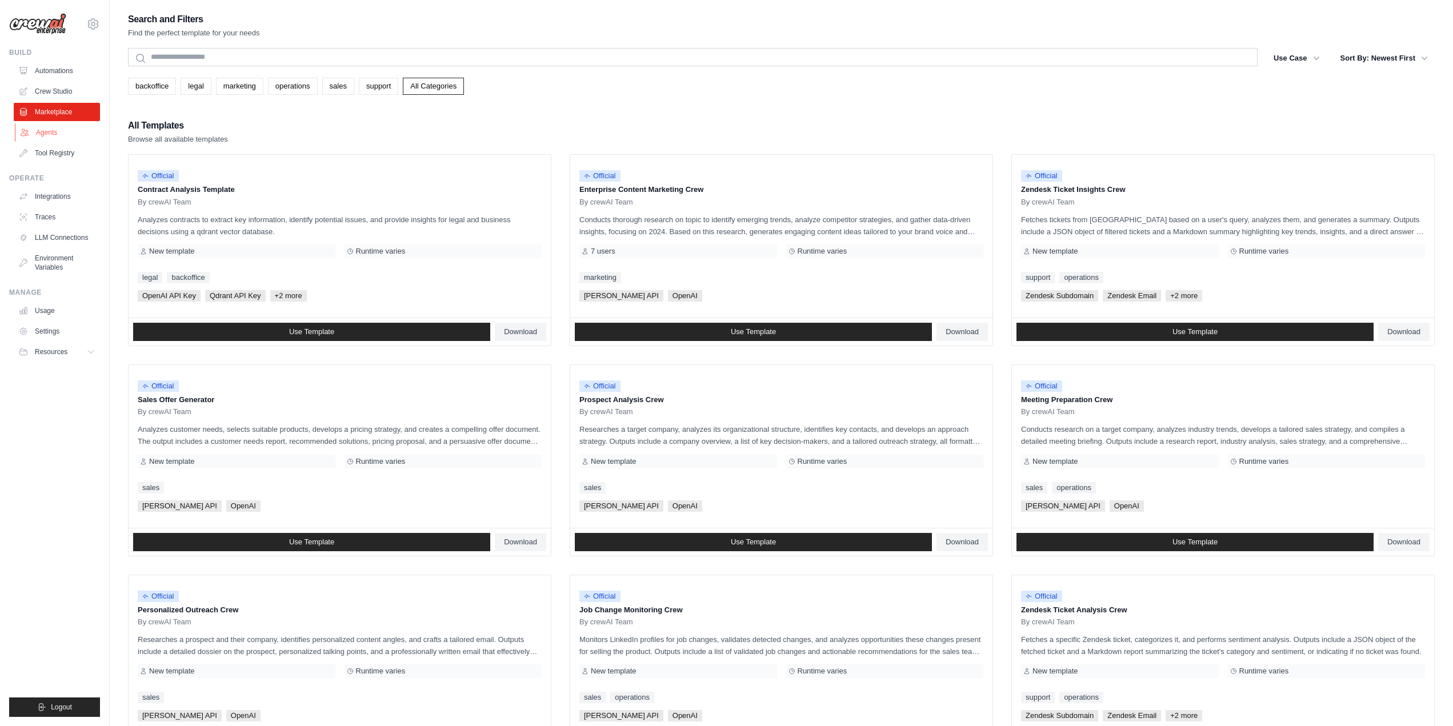
click at [44, 133] on link "Agents" at bounding box center [58, 132] width 86 height 18
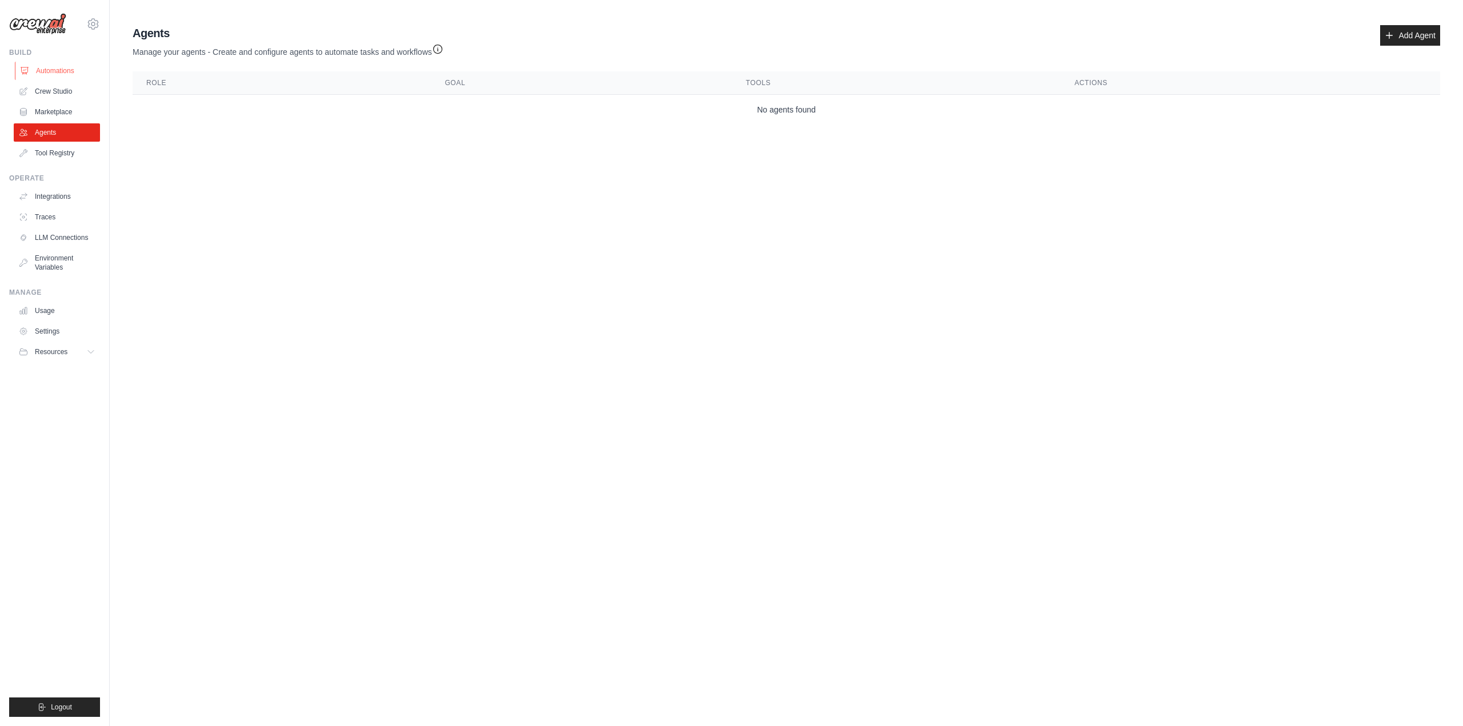
click at [44, 73] on link "Automations" at bounding box center [58, 71] width 86 height 18
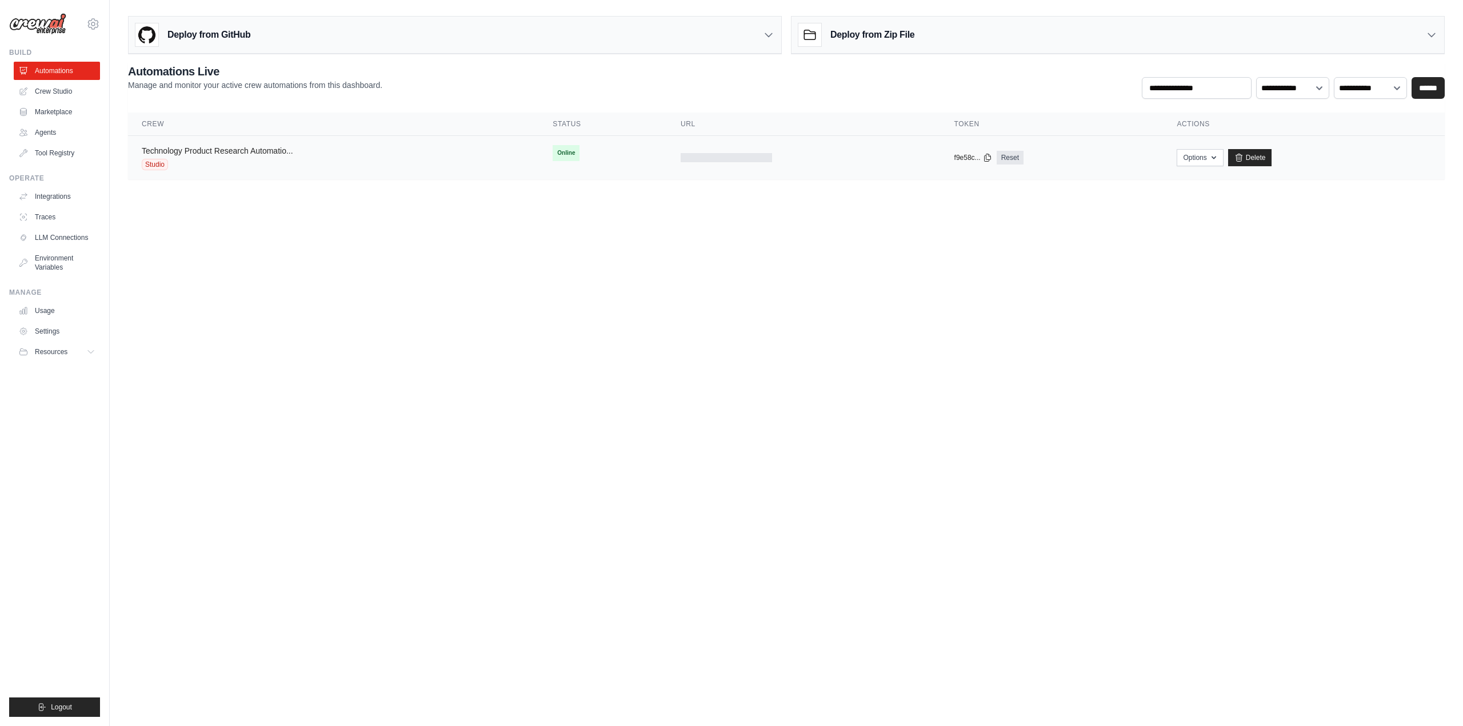
click at [283, 155] on link "Technology Product Research Automatio..." at bounding box center [217, 150] width 151 height 9
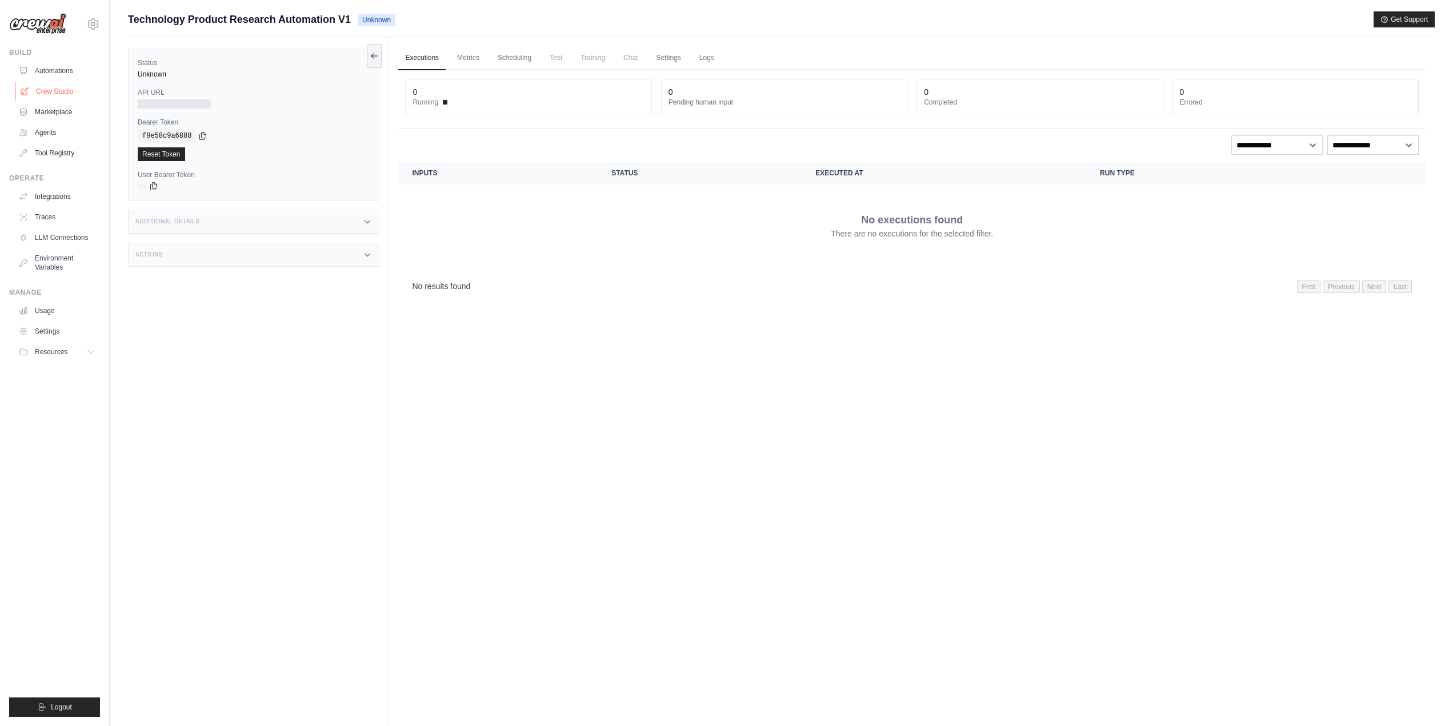
click at [48, 87] on link "Crew Studio" at bounding box center [58, 91] width 86 height 18
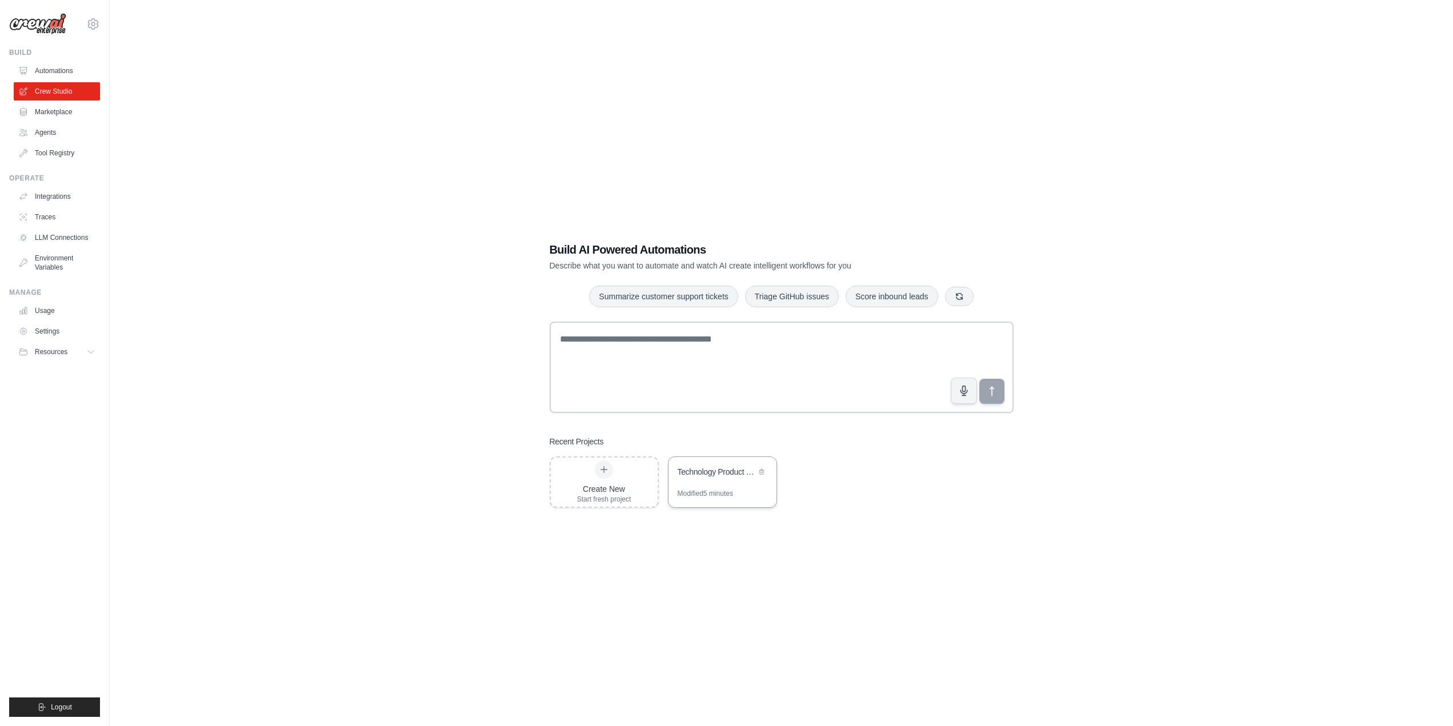
click at [708, 484] on div "Technology Product Research Automation" at bounding box center [722, 473] width 108 height 32
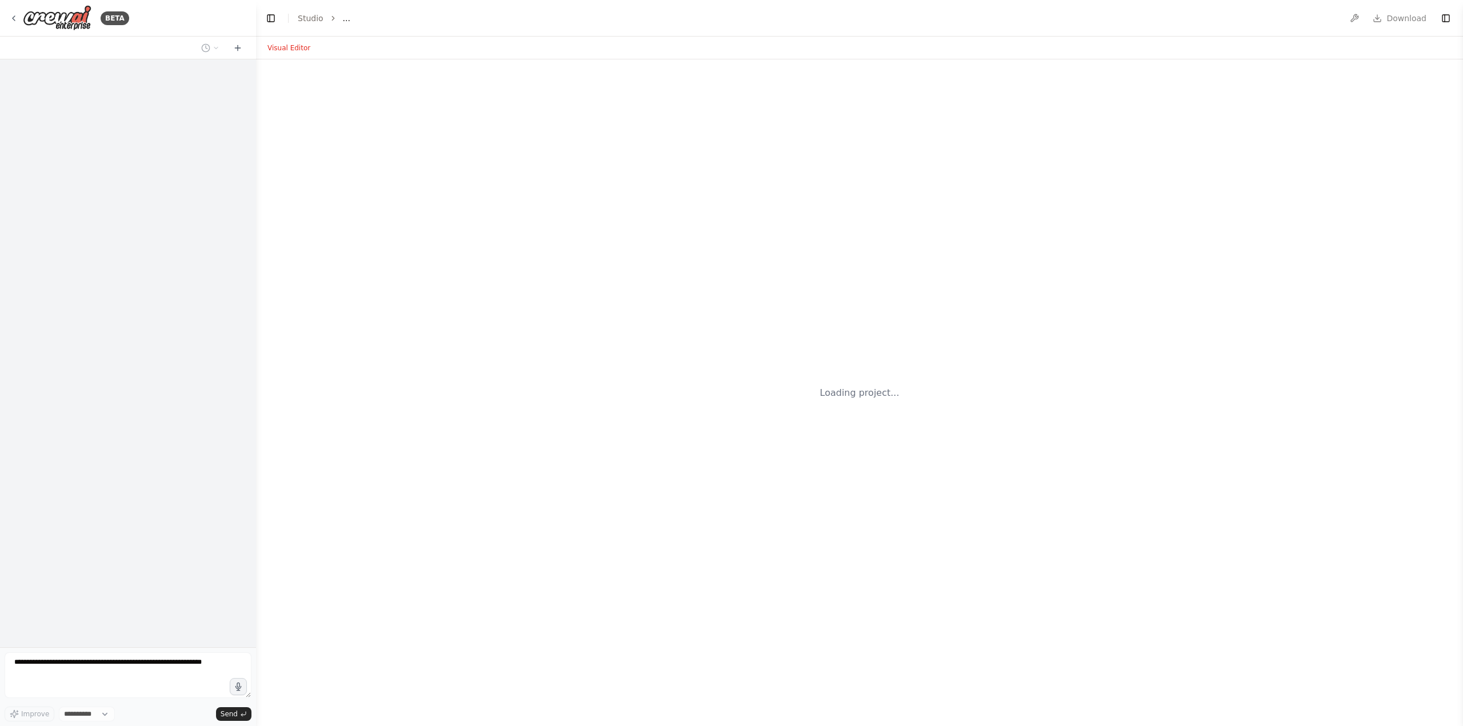
select select "****"
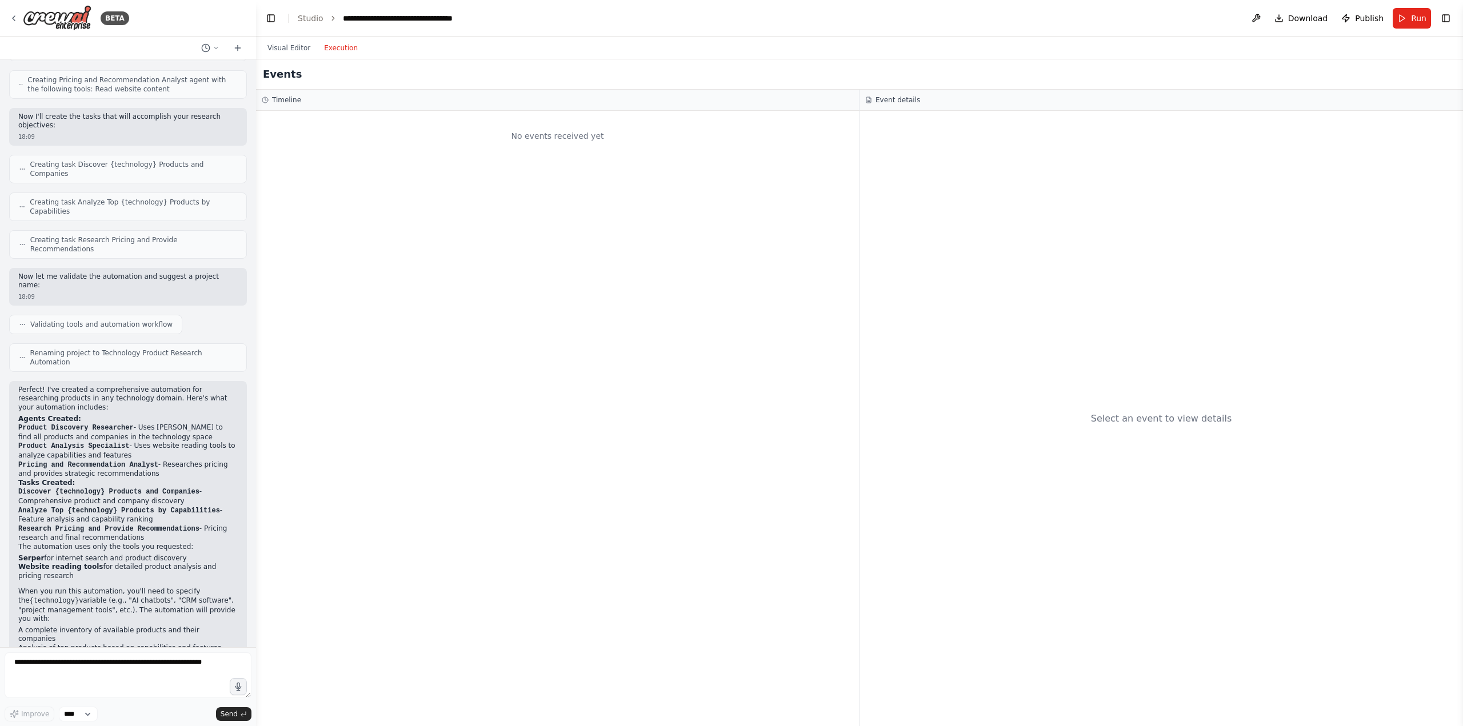
click at [331, 46] on button "Execution" at bounding box center [340, 48] width 47 height 14
click at [275, 45] on button "Visual Editor" at bounding box center [289, 48] width 57 height 14
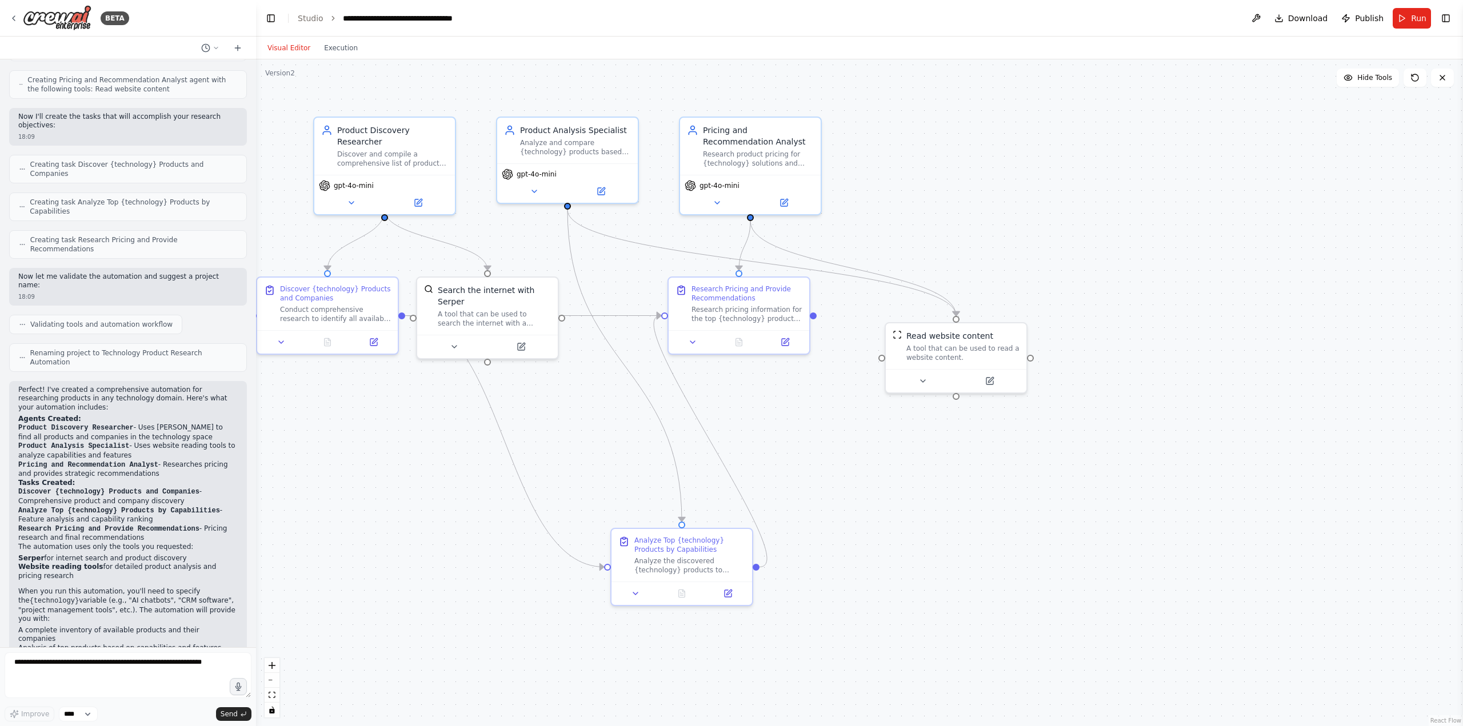
click at [1013, 192] on div ".deletable-edge-delete-btn { width: 20px; height: 20px; border: 0px solid #ffff…" at bounding box center [859, 392] width 1207 height 667
click at [1419, 18] on span "Run" at bounding box center [1418, 18] width 15 height 11
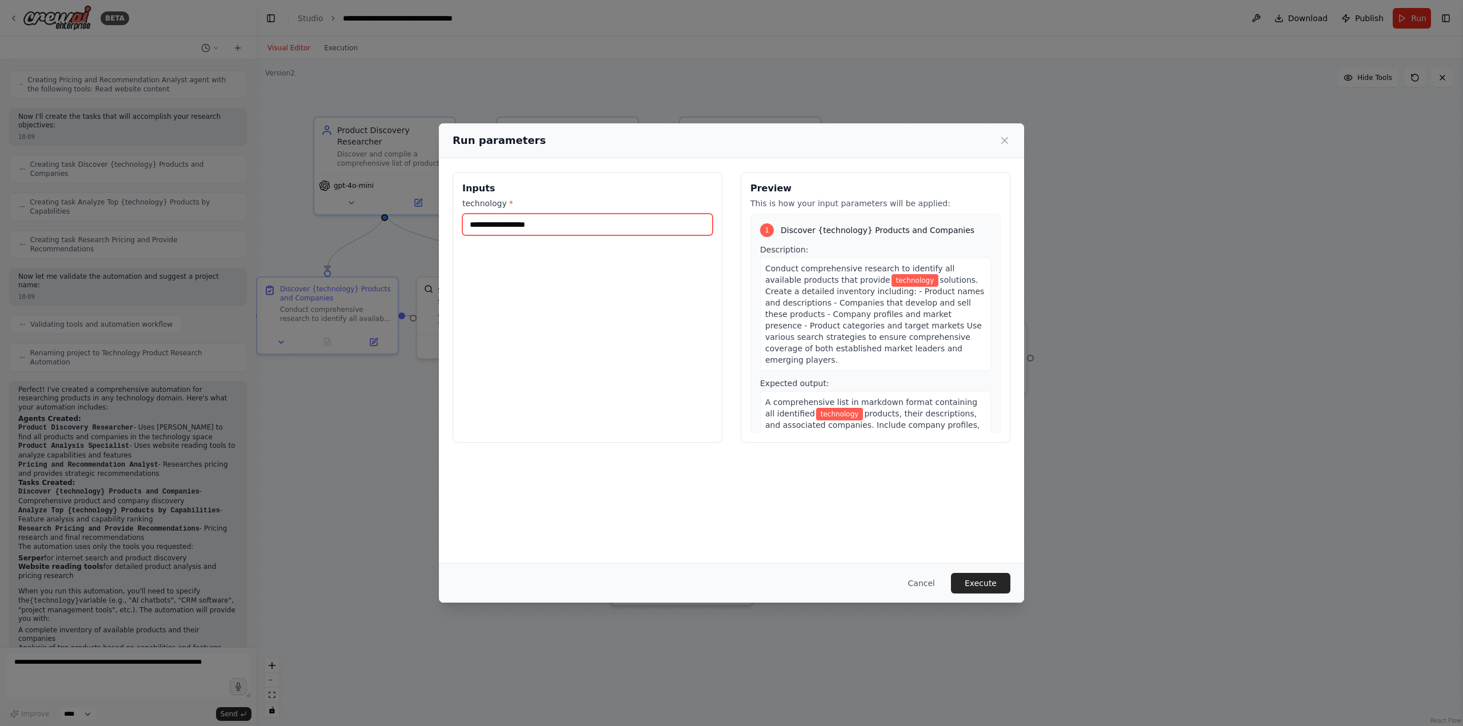
click at [501, 225] on input "technology *" at bounding box center [587, 225] width 250 height 22
type input "**********"
click at [990, 587] on button "Execute" at bounding box center [980, 583] width 59 height 21
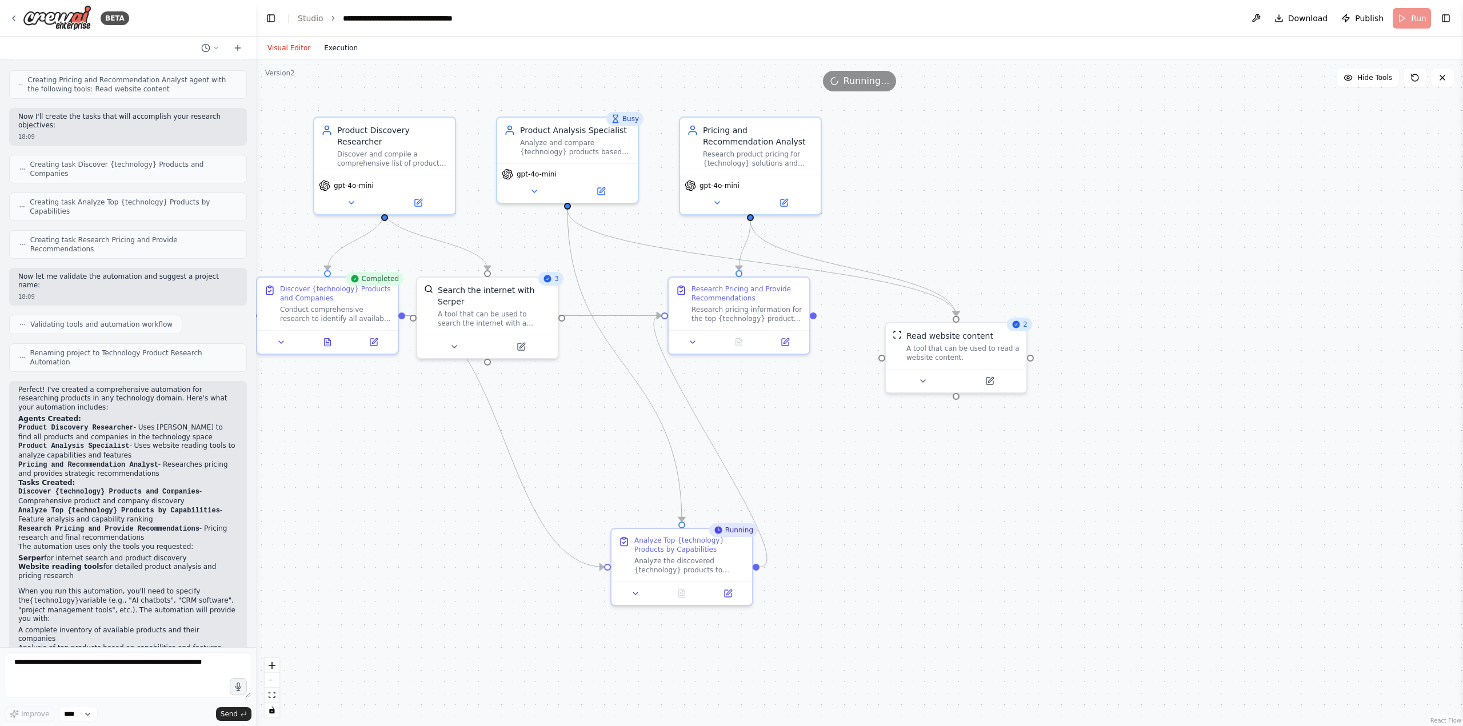
click at [340, 49] on button "Execution" at bounding box center [340, 48] width 47 height 14
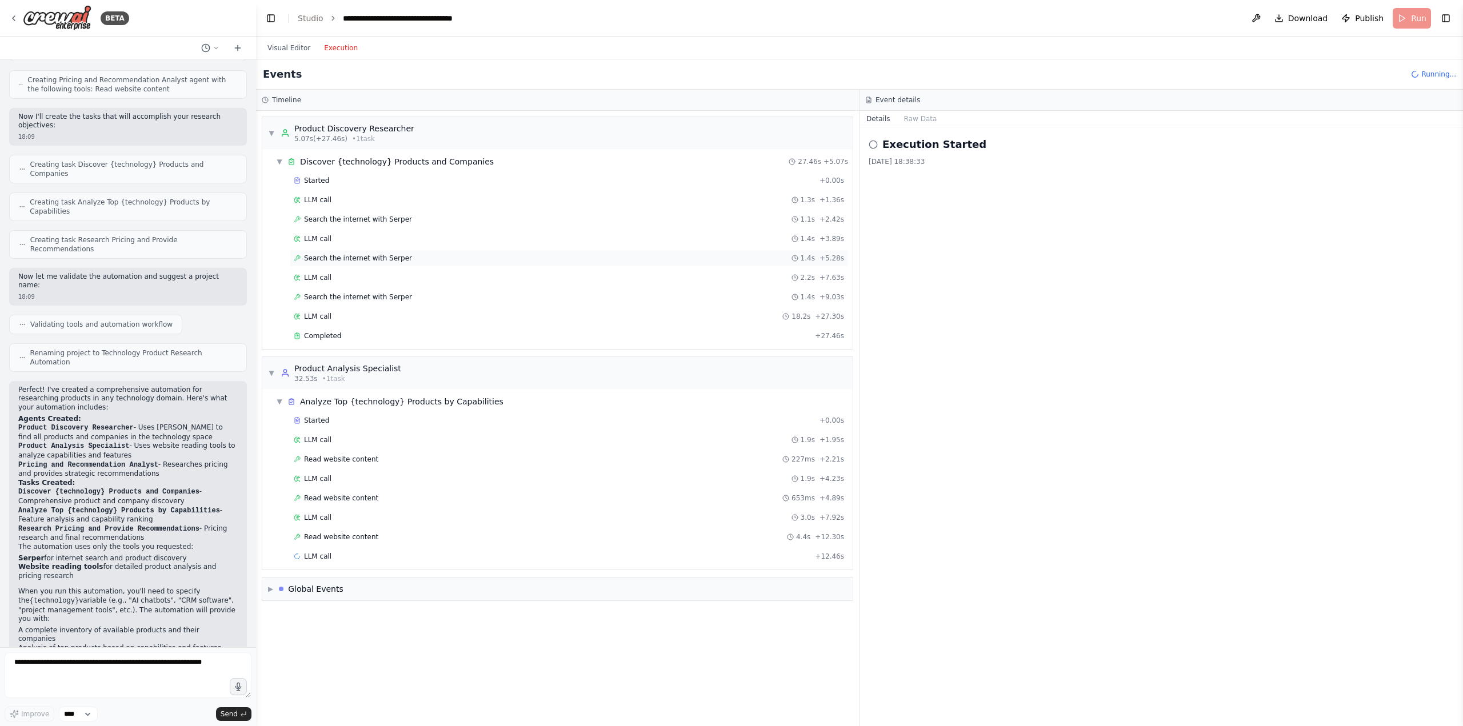
click at [355, 258] on span "Search the internet with Serper" at bounding box center [358, 258] width 108 height 9
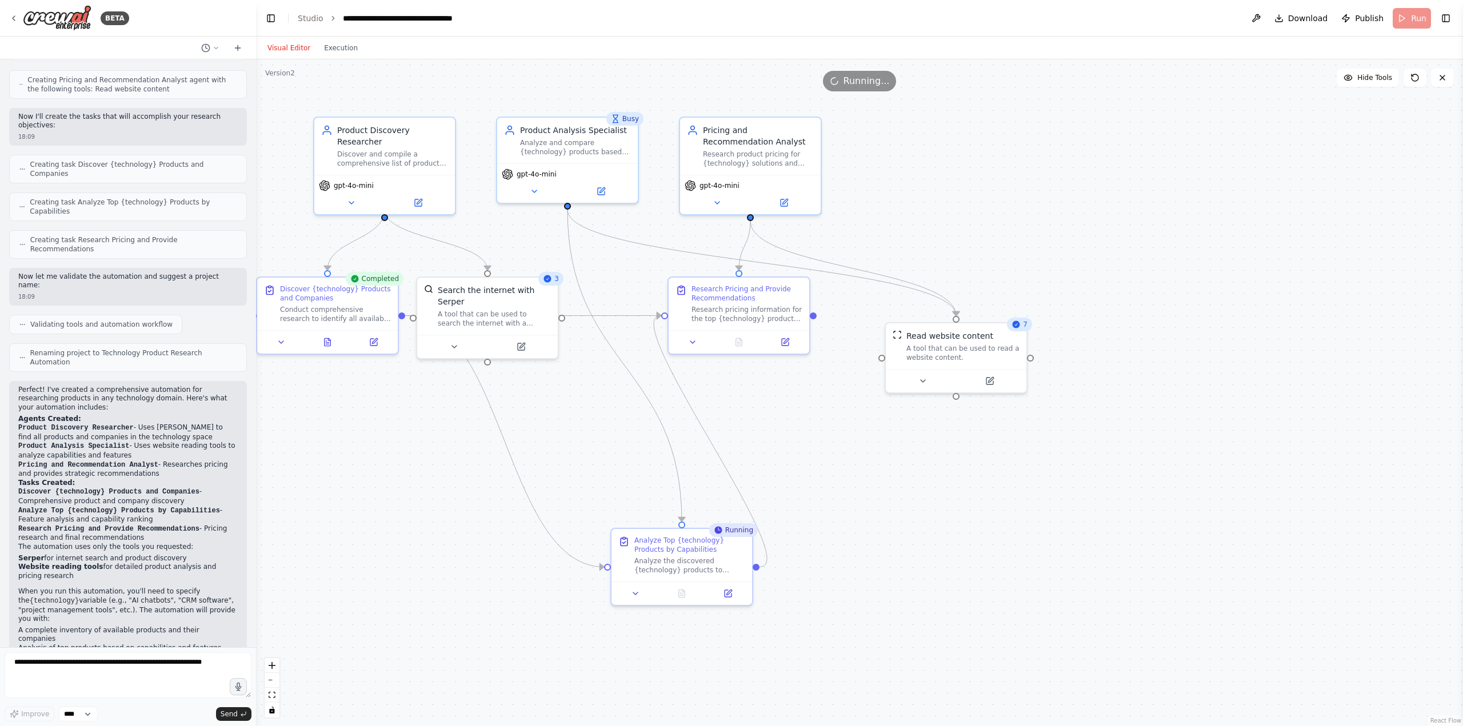
click at [282, 44] on button "Visual Editor" at bounding box center [289, 48] width 57 height 14
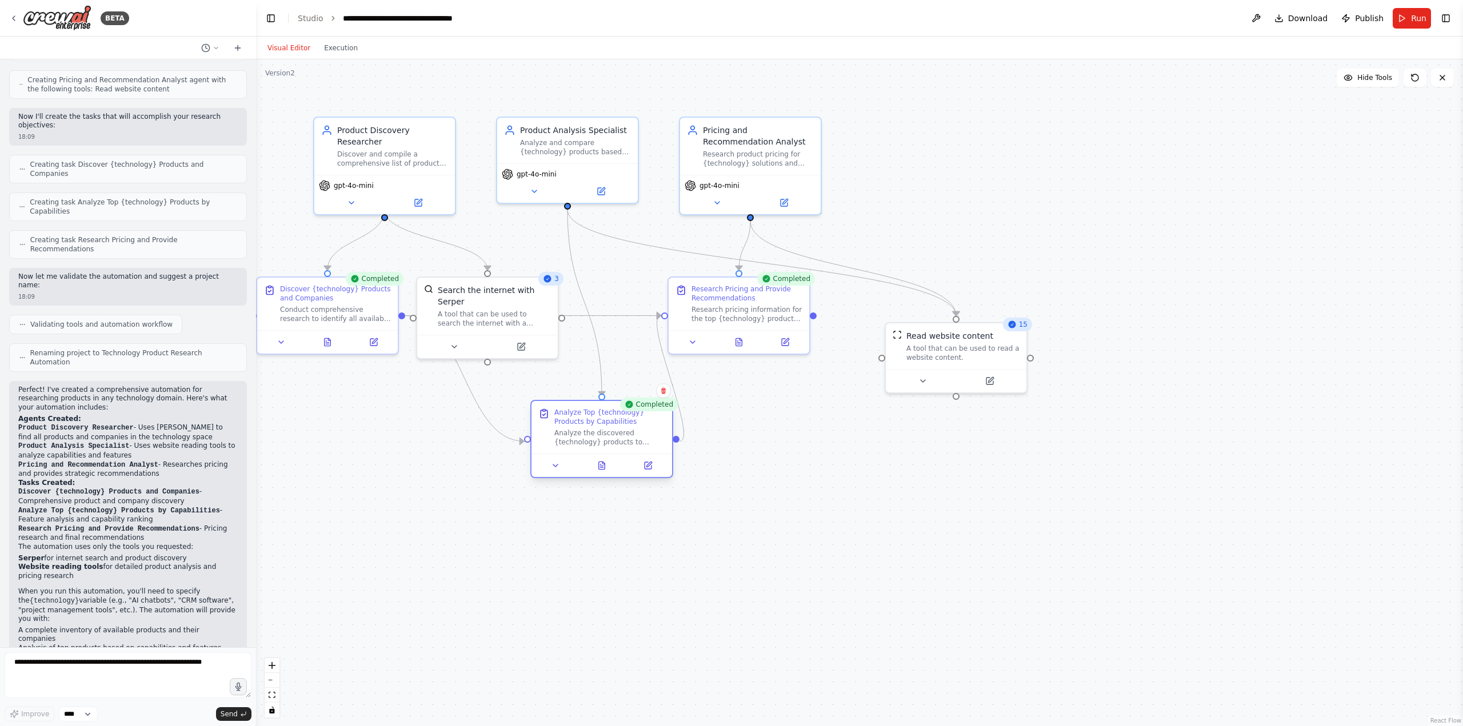
drag, startPoint x: 684, startPoint y: 551, endPoint x: 607, endPoint y: 429, distance: 144.4
click at [607, 429] on div "Analyze Top {technology} Products by Capabilities Analyze the discovered {techn…" at bounding box center [609, 427] width 111 height 39
drag, startPoint x: 760, startPoint y: 299, endPoint x: 798, endPoint y: 343, distance: 58.7
click at [798, 343] on div "Research Pricing and Provide Recommendations" at bounding box center [781, 337] width 111 height 18
click at [796, 355] on div "Research pricing information for the top {technology} products and provide stra…" at bounding box center [781, 357] width 111 height 18
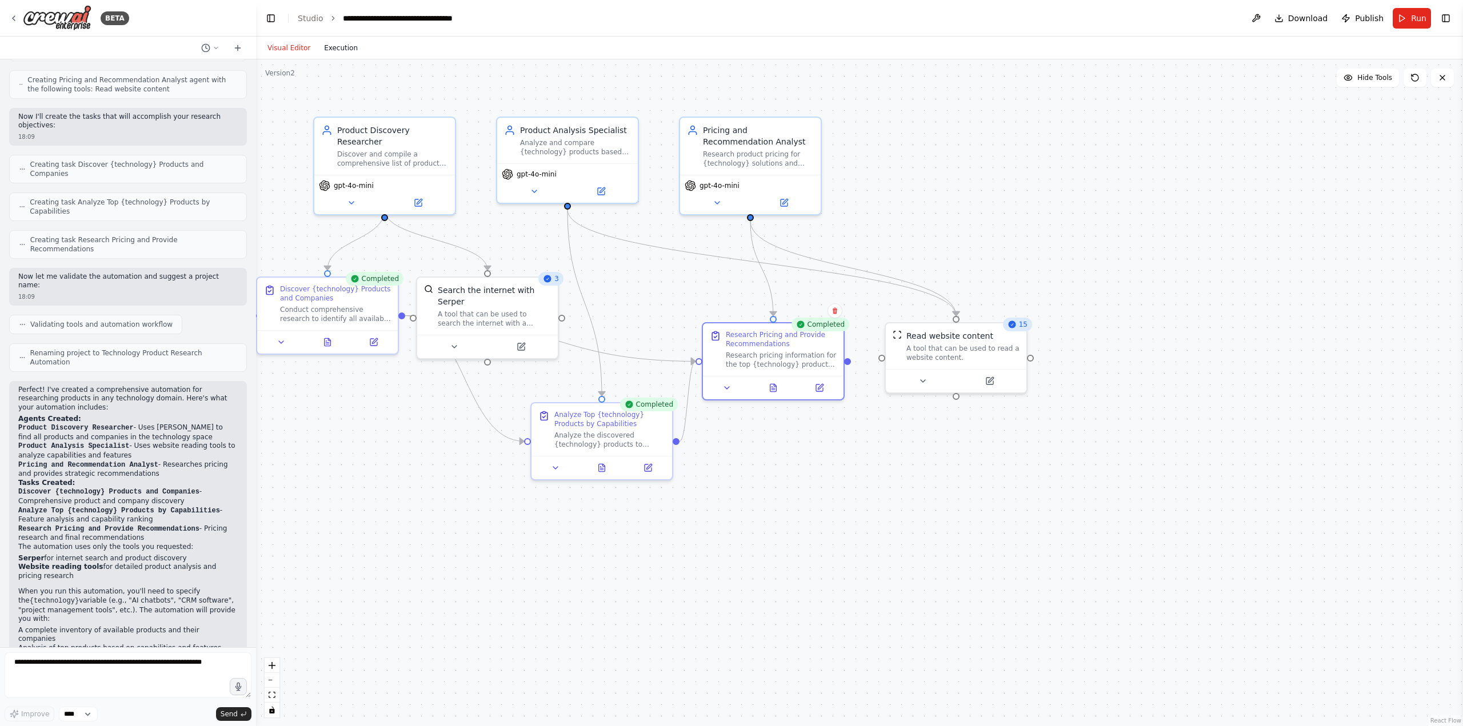
click at [331, 42] on button "Execution" at bounding box center [340, 48] width 47 height 14
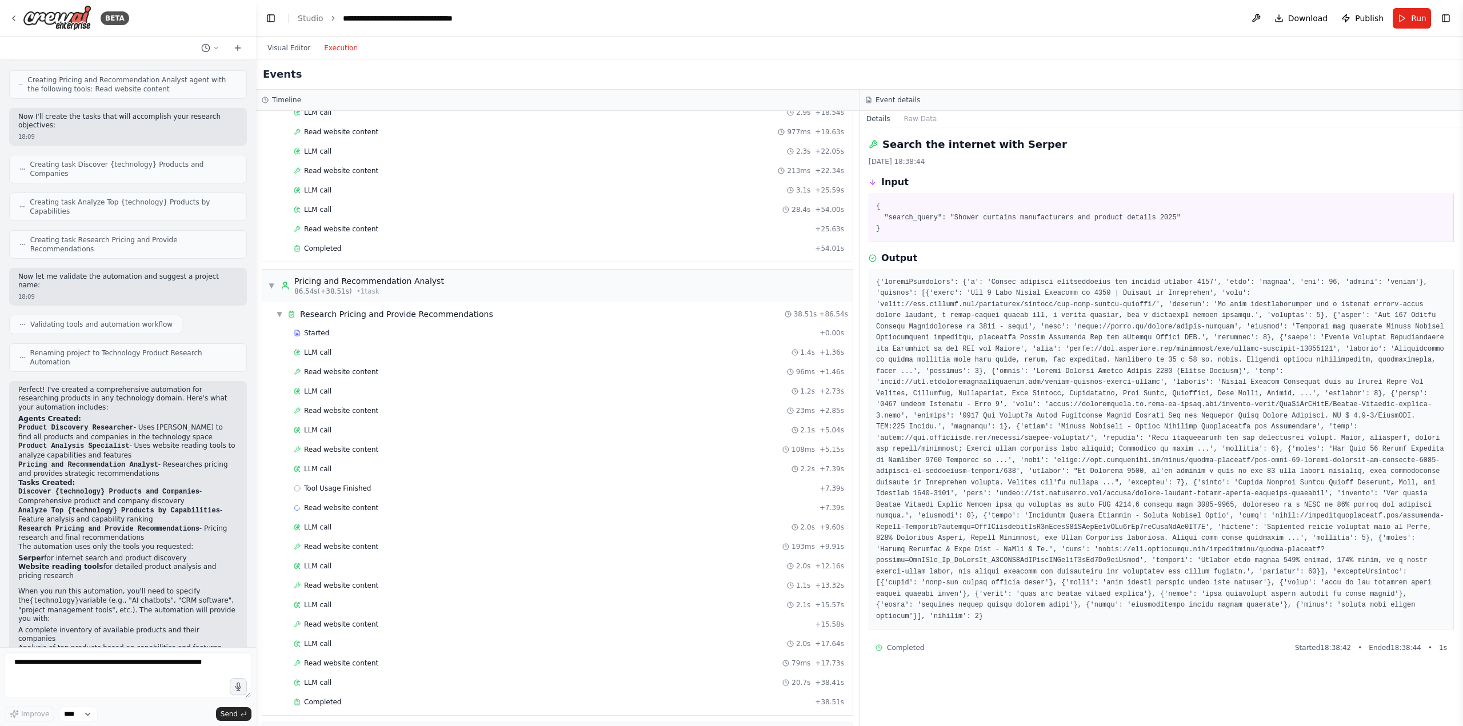
scroll to position [516, 0]
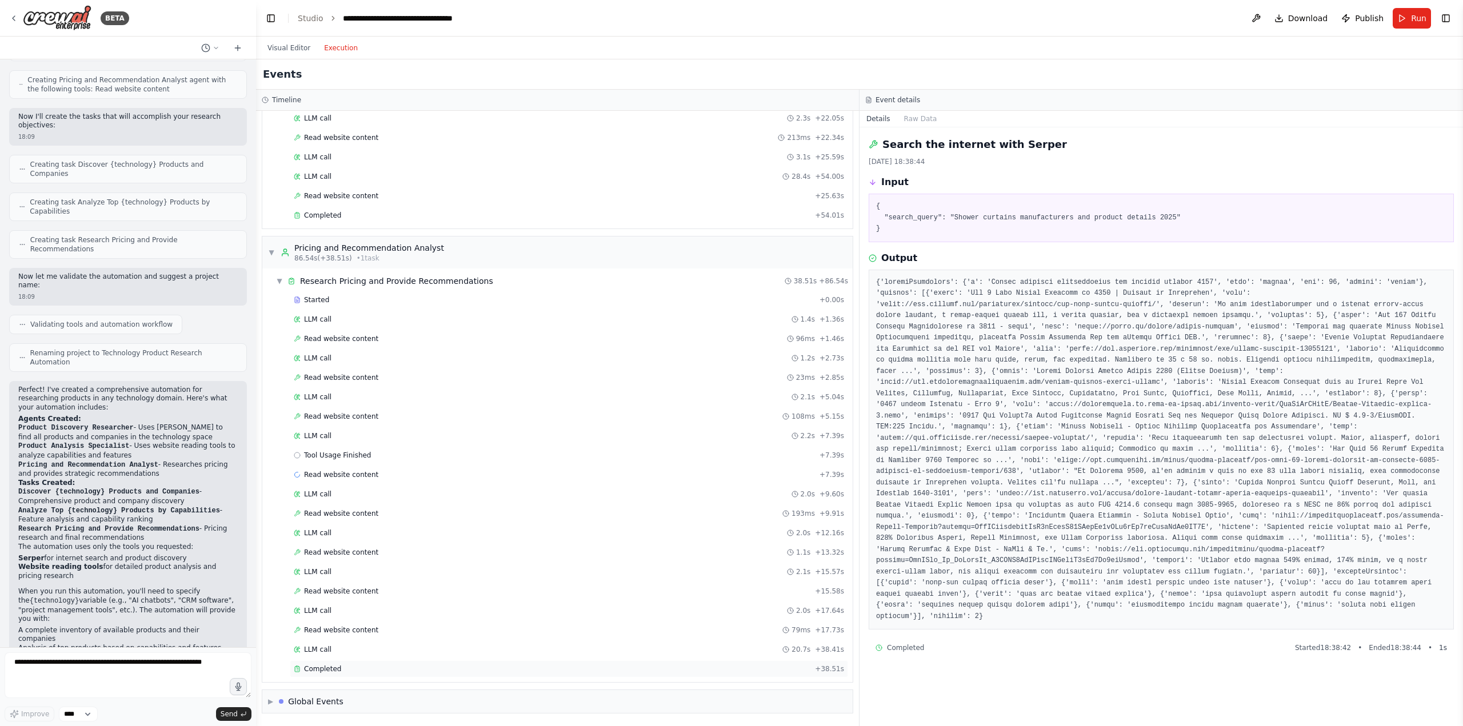
click at [337, 672] on span "Completed" at bounding box center [322, 668] width 37 height 9
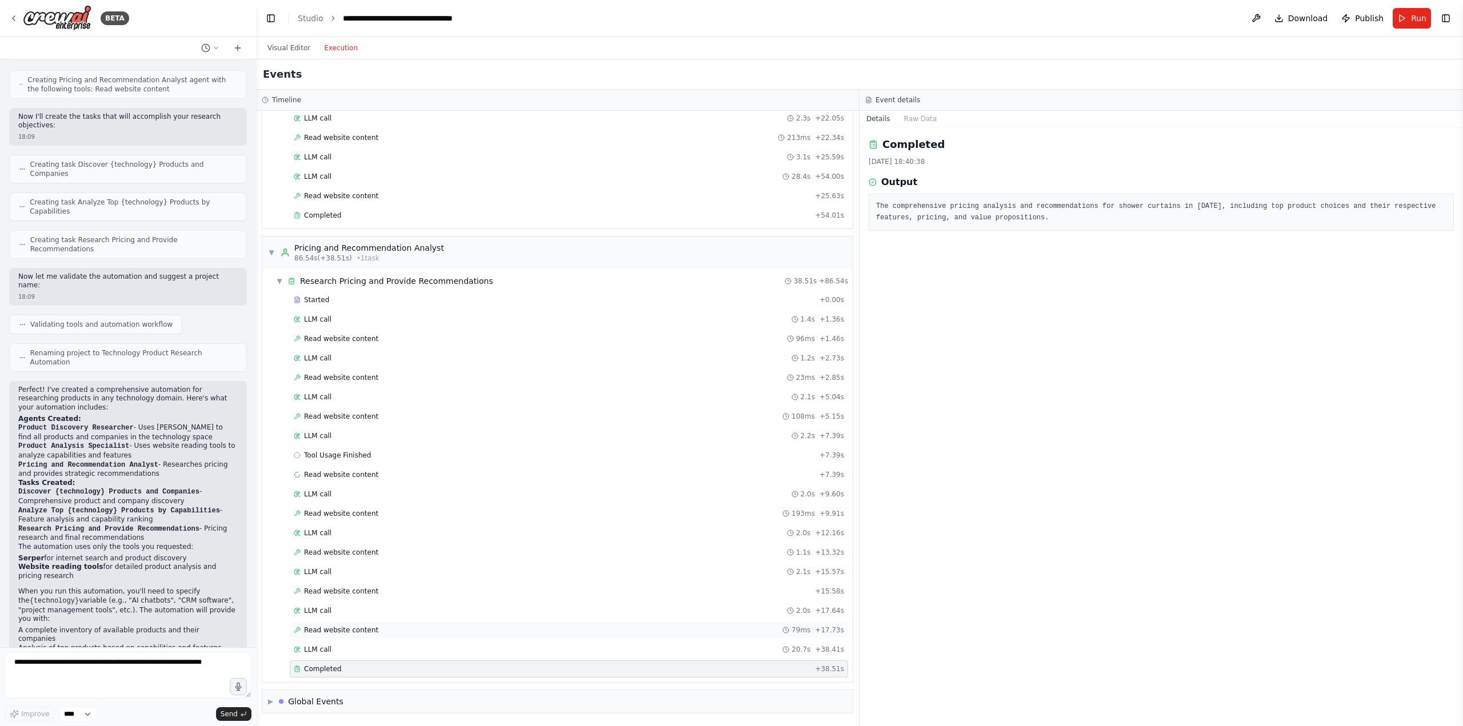
click at [346, 629] on span "Read website content" at bounding box center [341, 630] width 74 height 9
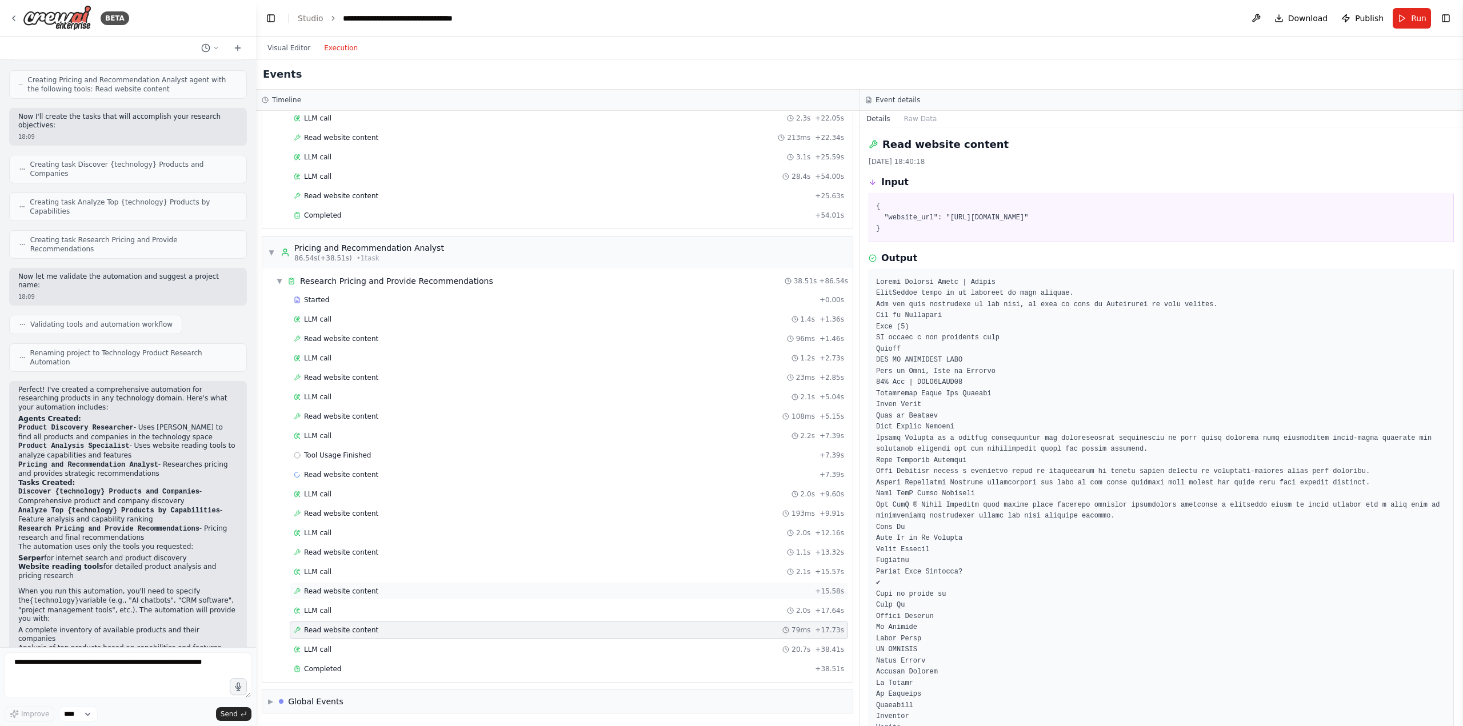
click at [321, 589] on span "Read website content" at bounding box center [341, 591] width 74 height 9
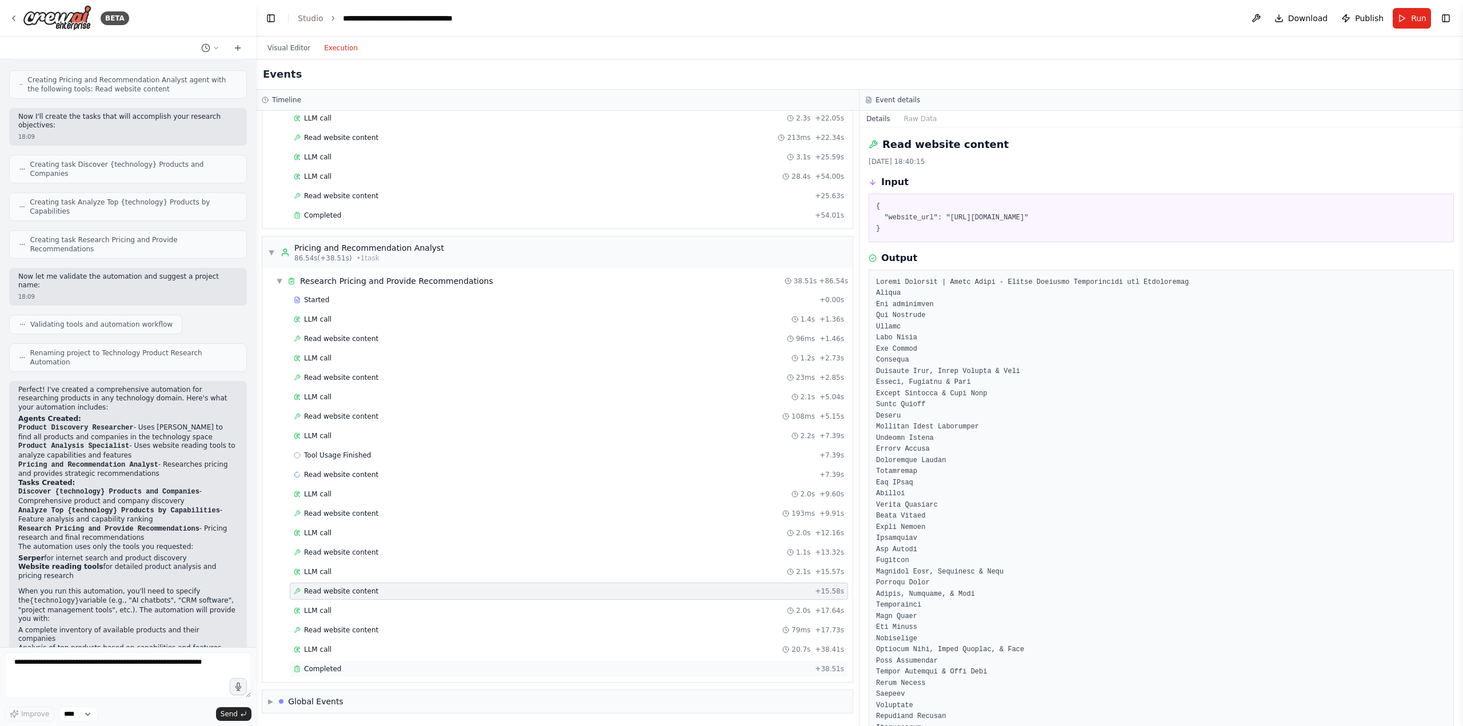
click at [345, 670] on div "Completed" at bounding box center [552, 668] width 516 height 9
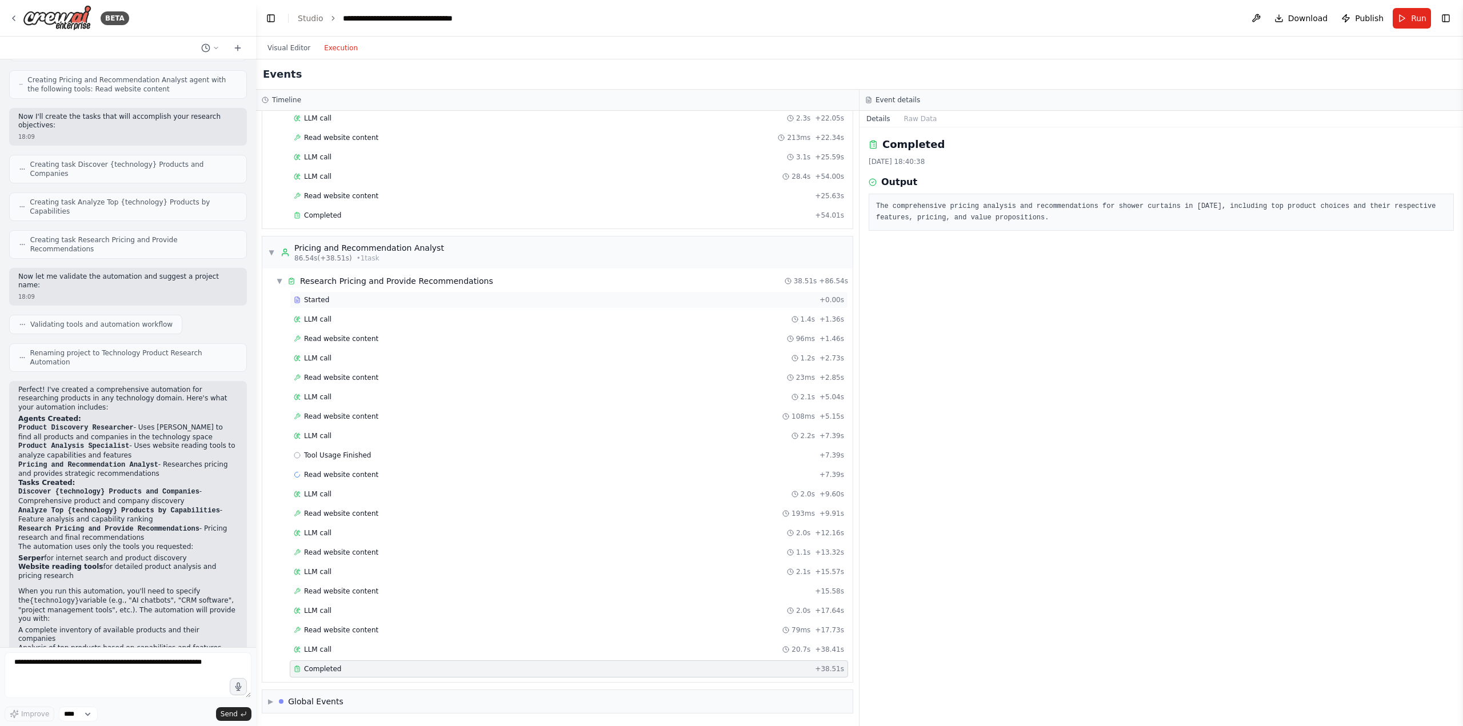
click at [351, 301] on div "Started" at bounding box center [554, 299] width 521 height 9
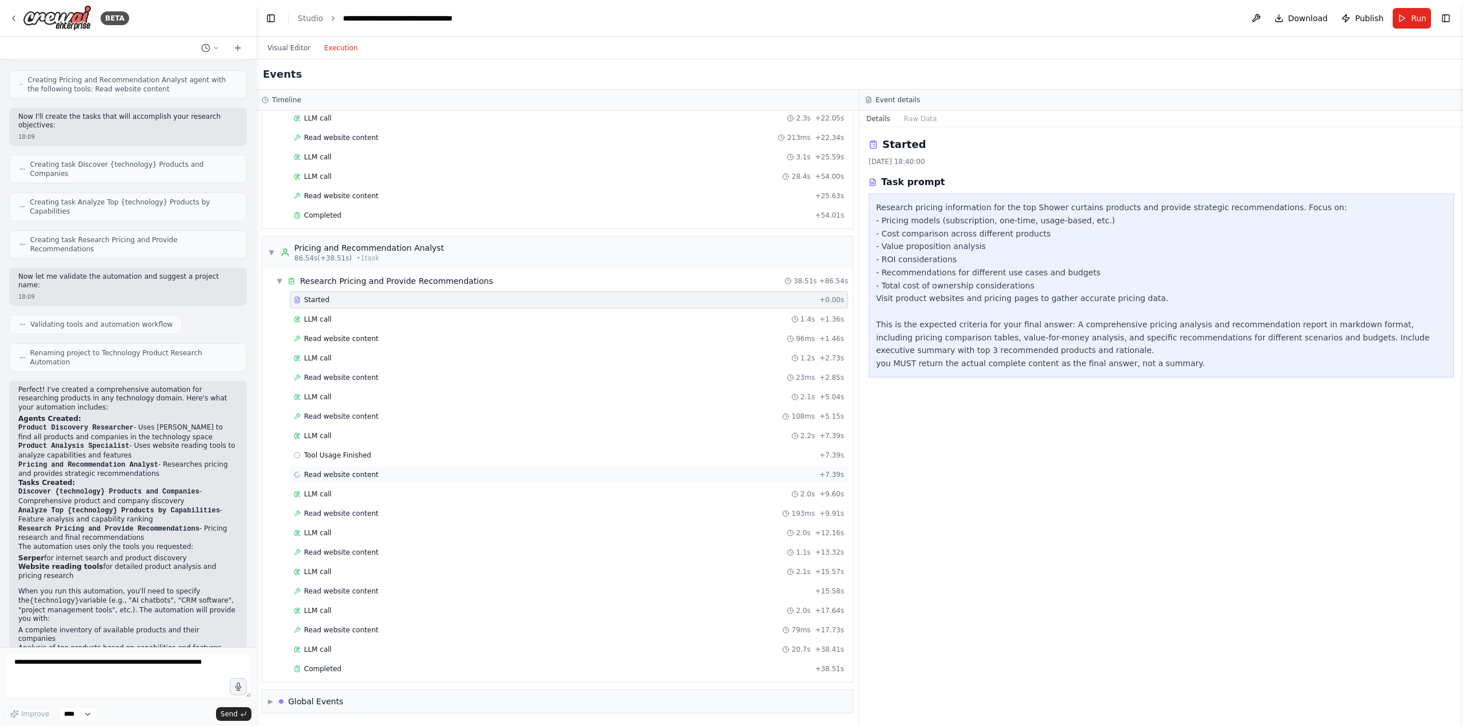
click at [332, 474] on span "Read website content" at bounding box center [341, 474] width 74 height 9
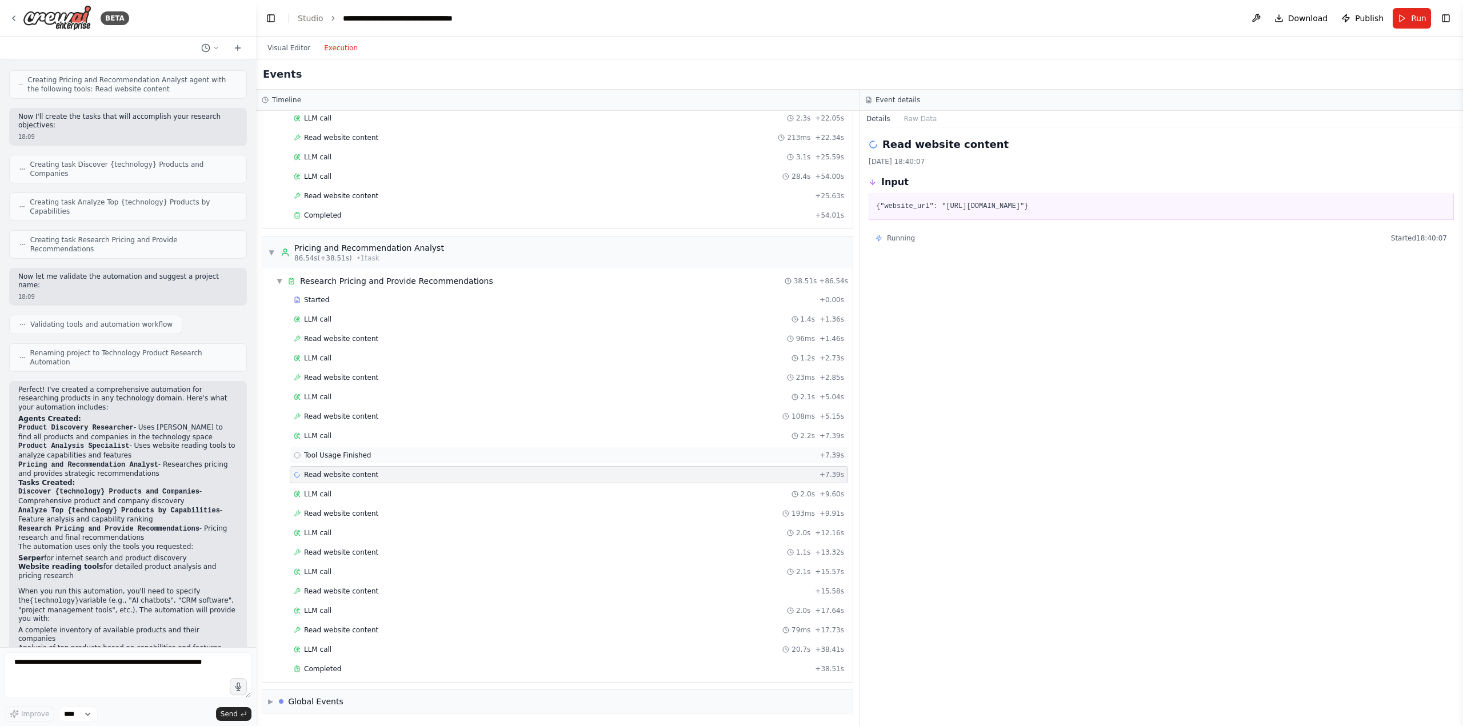
click at [340, 456] on span "Tool Usage Finished" at bounding box center [337, 455] width 67 height 9
click at [343, 474] on span "Read website content" at bounding box center [341, 474] width 74 height 9
click at [310, 702] on div "Global Events" at bounding box center [315, 701] width 55 height 11
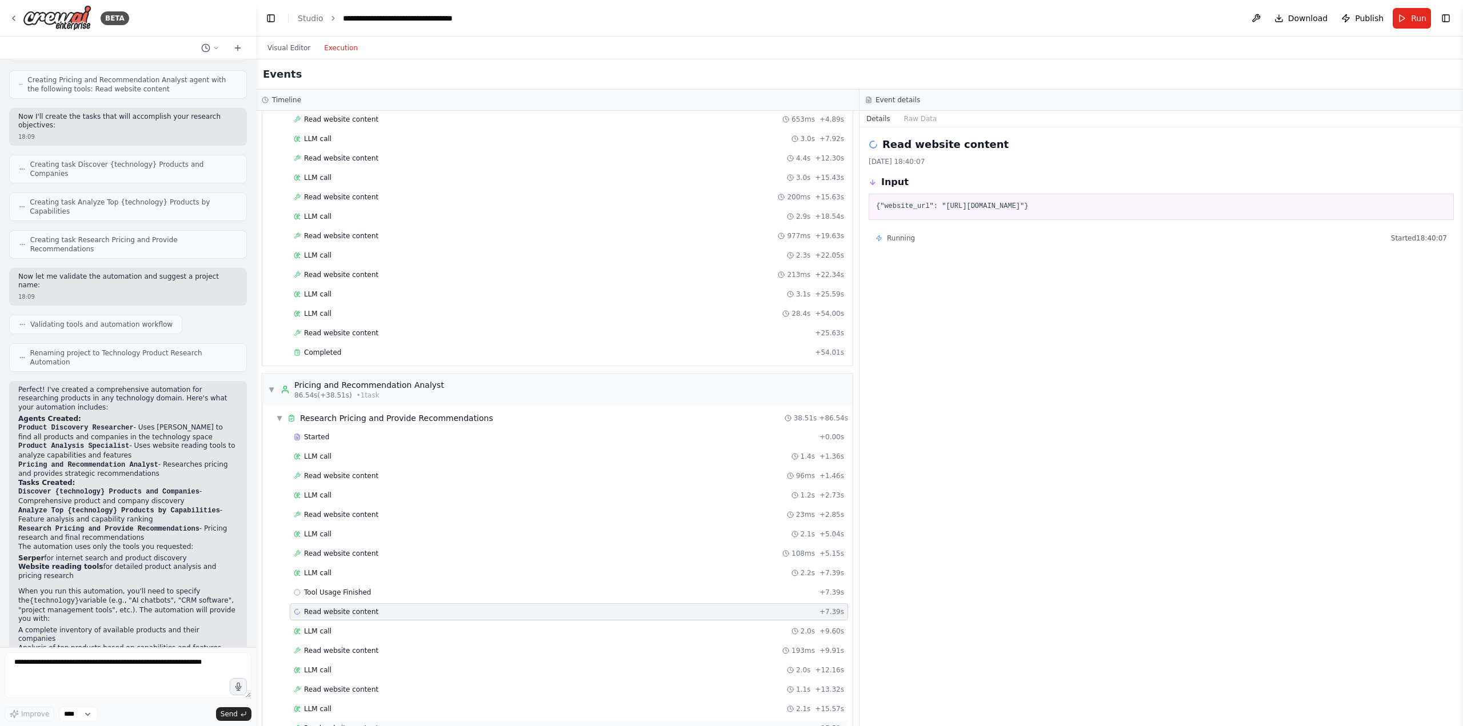
scroll to position [372, 0]
click at [289, 46] on button "Visual Editor" at bounding box center [289, 48] width 57 height 14
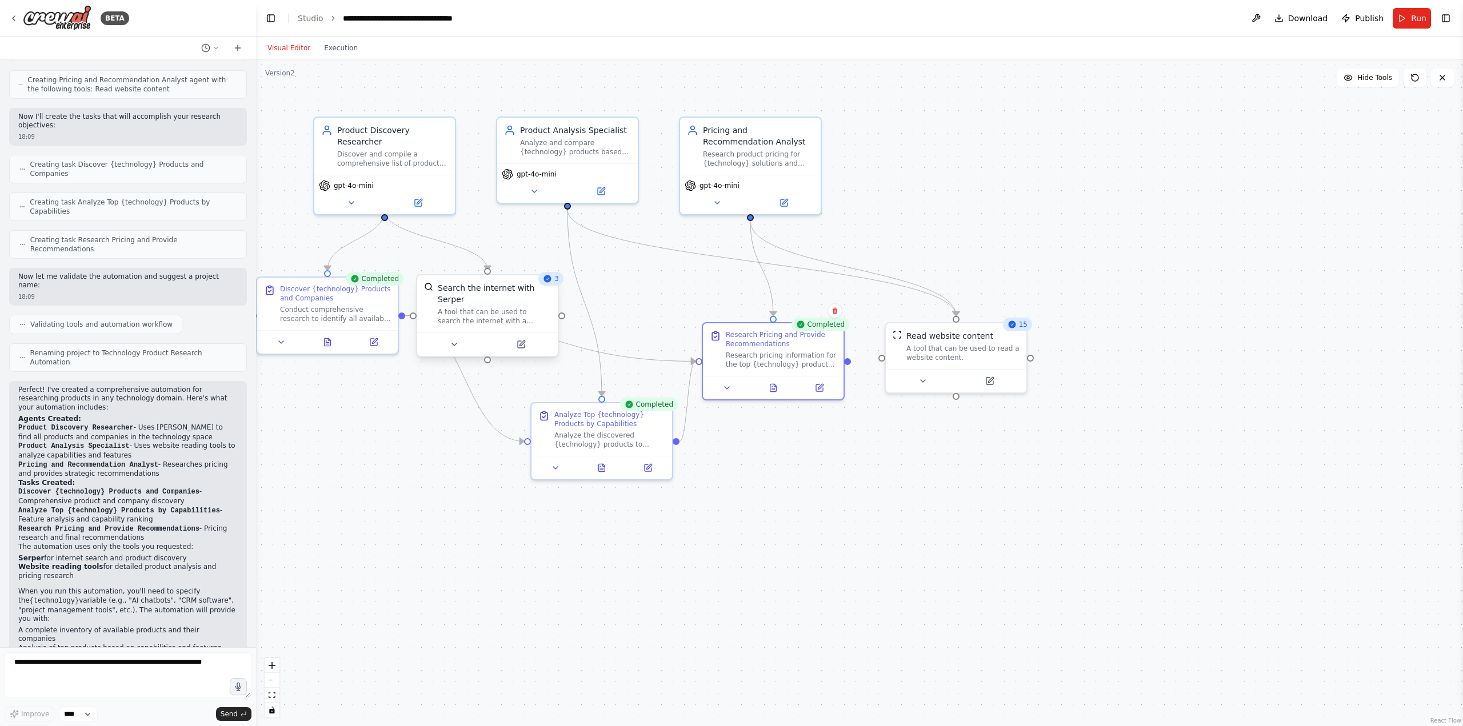
click at [516, 307] on div "A tool that can be used to search the internet with a search_query. Supports di…" at bounding box center [494, 316] width 113 height 18
click at [502, 307] on div "A tool that can be used to search the internet with a search_query. Supports di…" at bounding box center [494, 316] width 113 height 18
click at [334, 51] on button "Execution" at bounding box center [340, 48] width 47 height 14
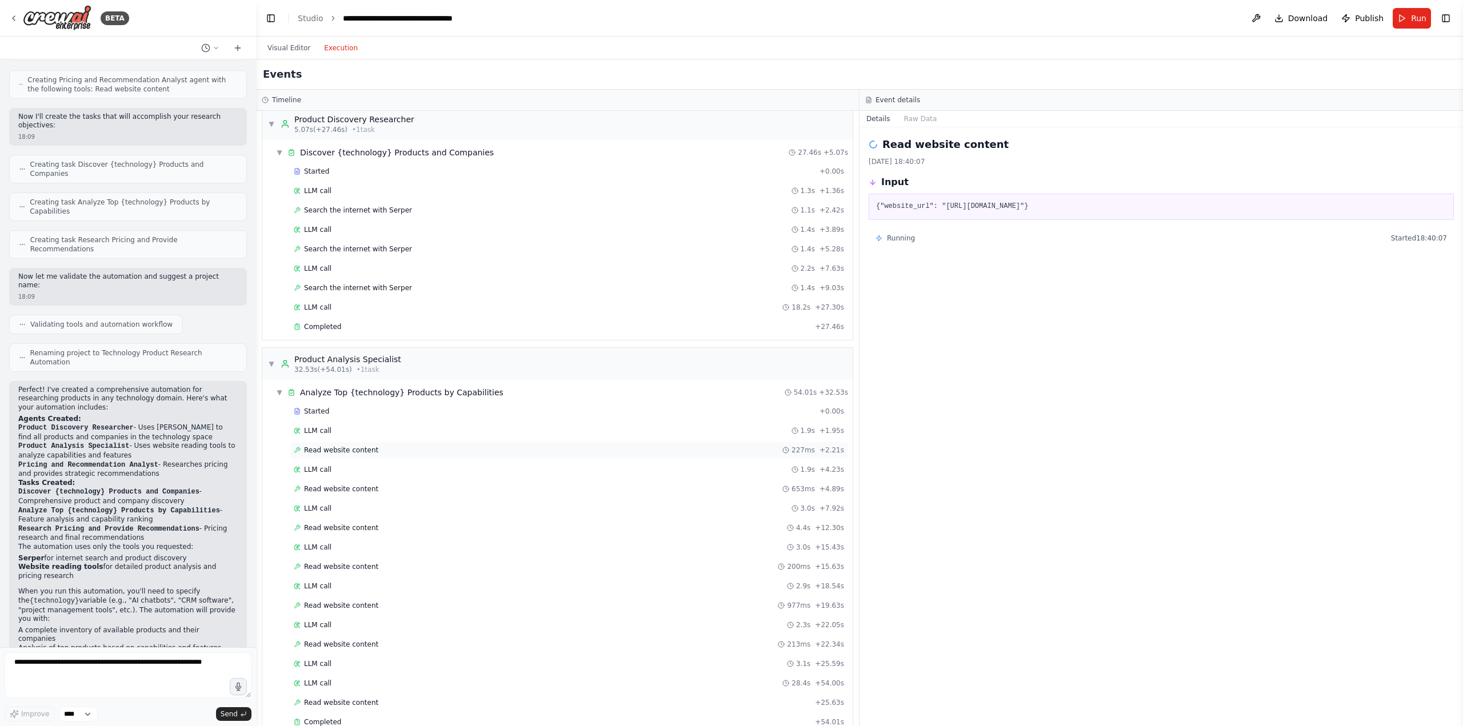
scroll to position [0, 0]
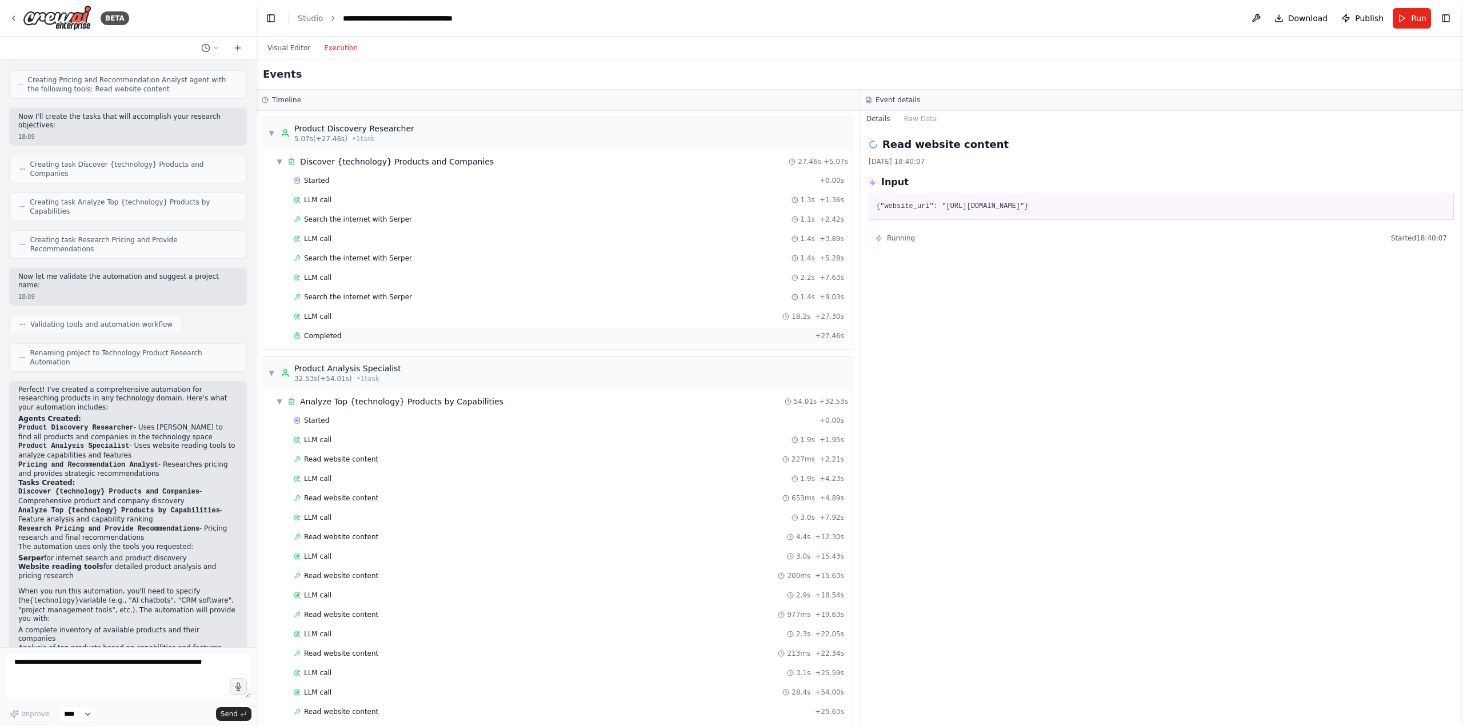
click at [340, 334] on div "Completed" at bounding box center [552, 335] width 516 height 9
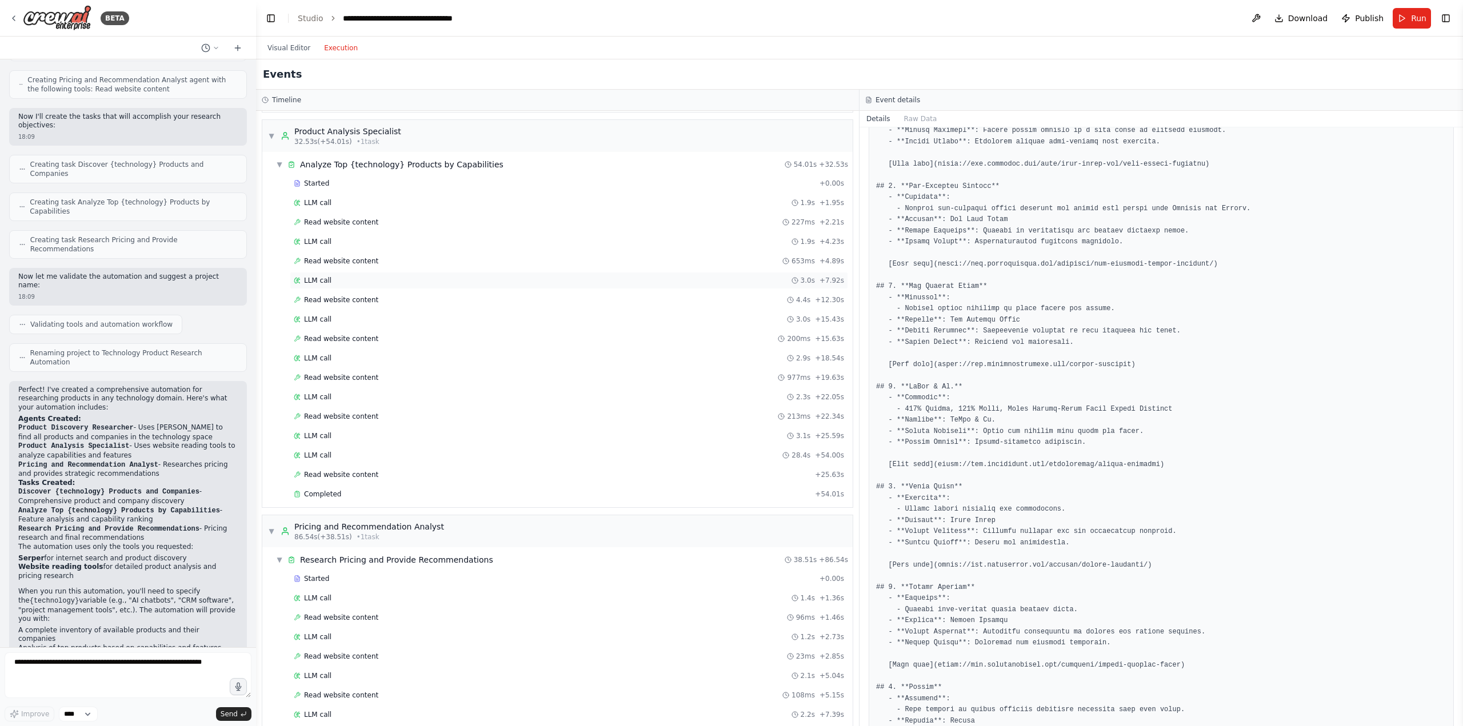
scroll to position [286, 0]
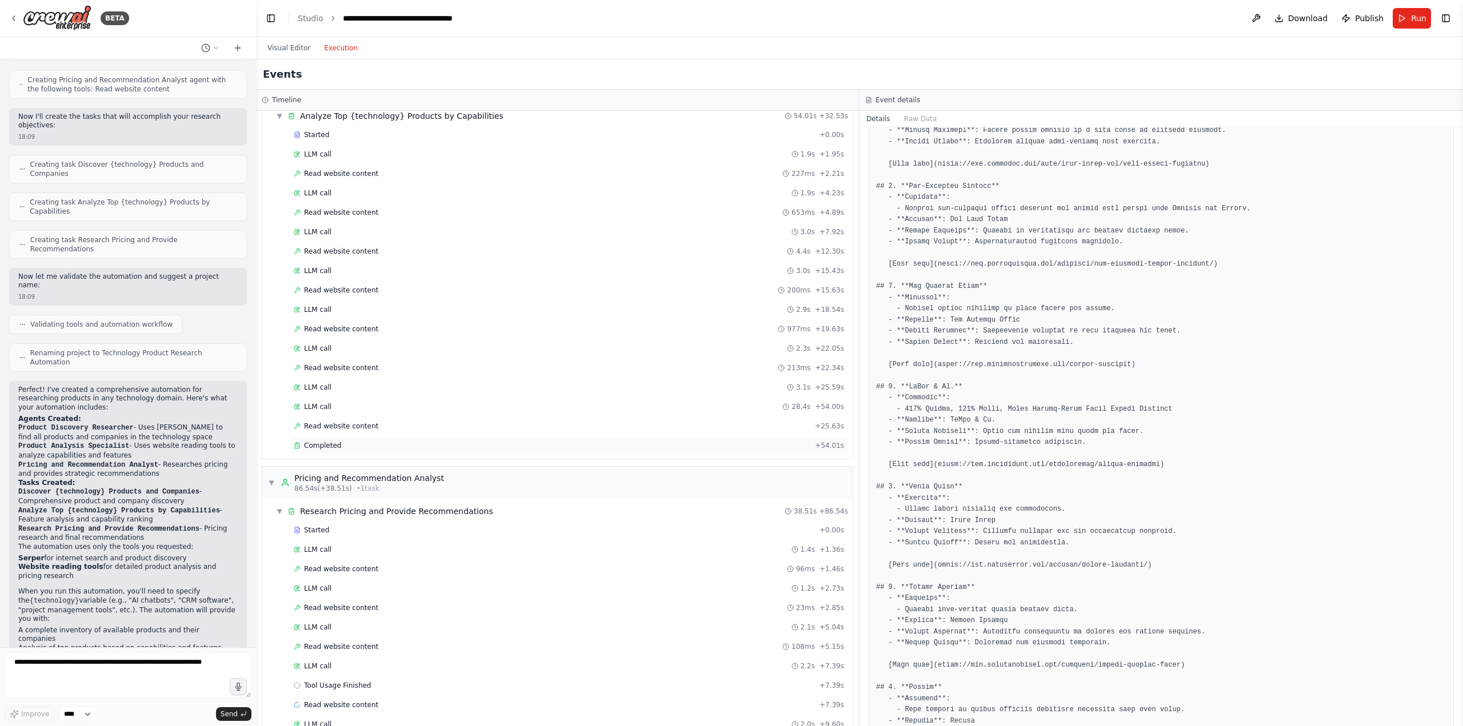
click at [359, 443] on div "Completed" at bounding box center [552, 445] width 516 height 9
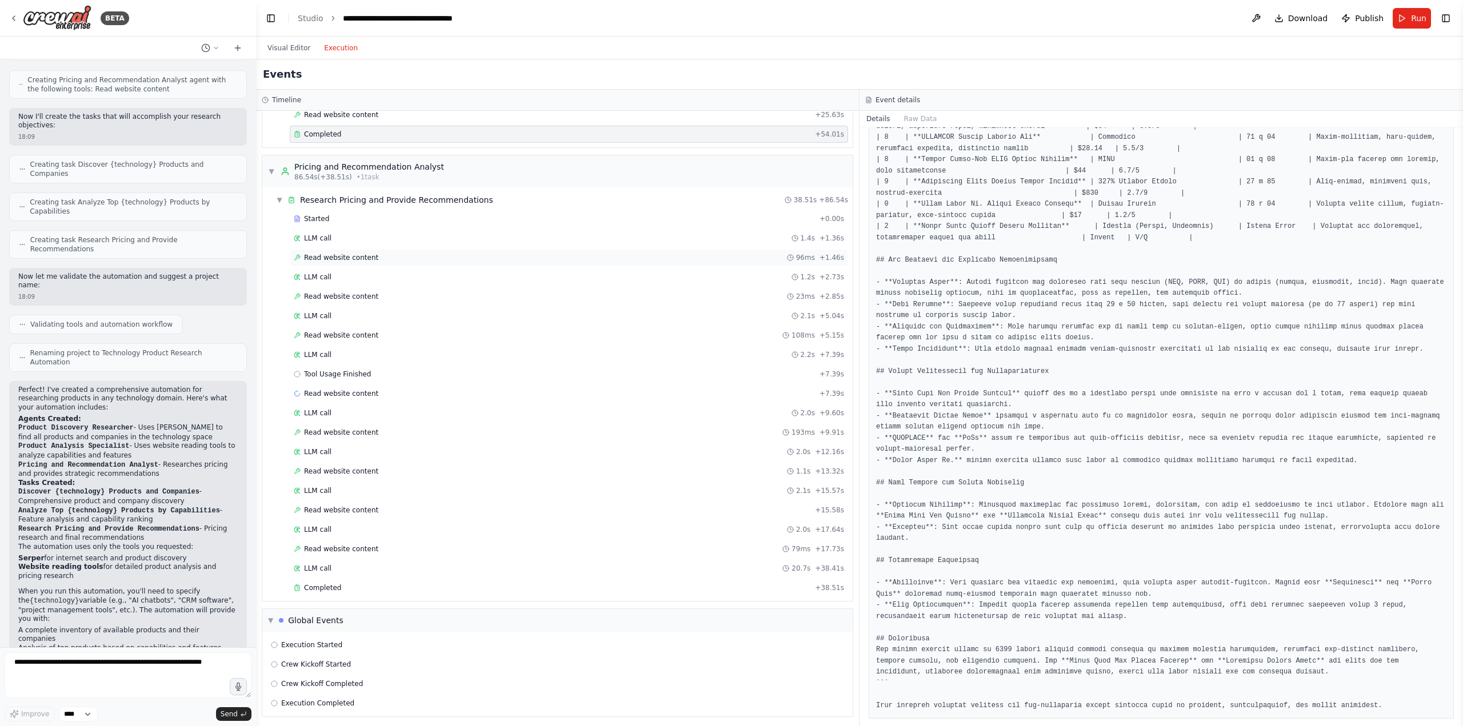
scroll to position [600, 0]
click at [374, 584] on div "Completed" at bounding box center [552, 584] width 516 height 9
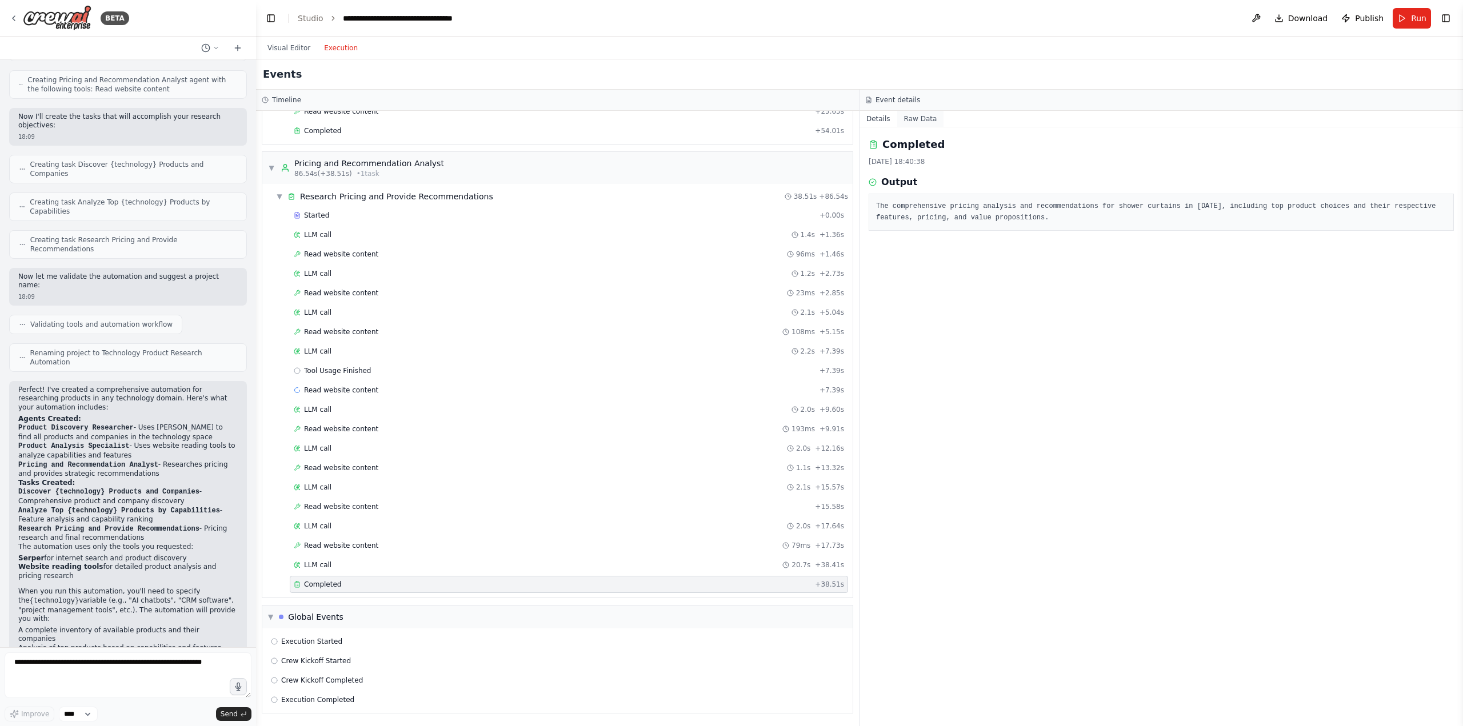
click at [907, 123] on button "Raw Data" at bounding box center [920, 119] width 47 height 16
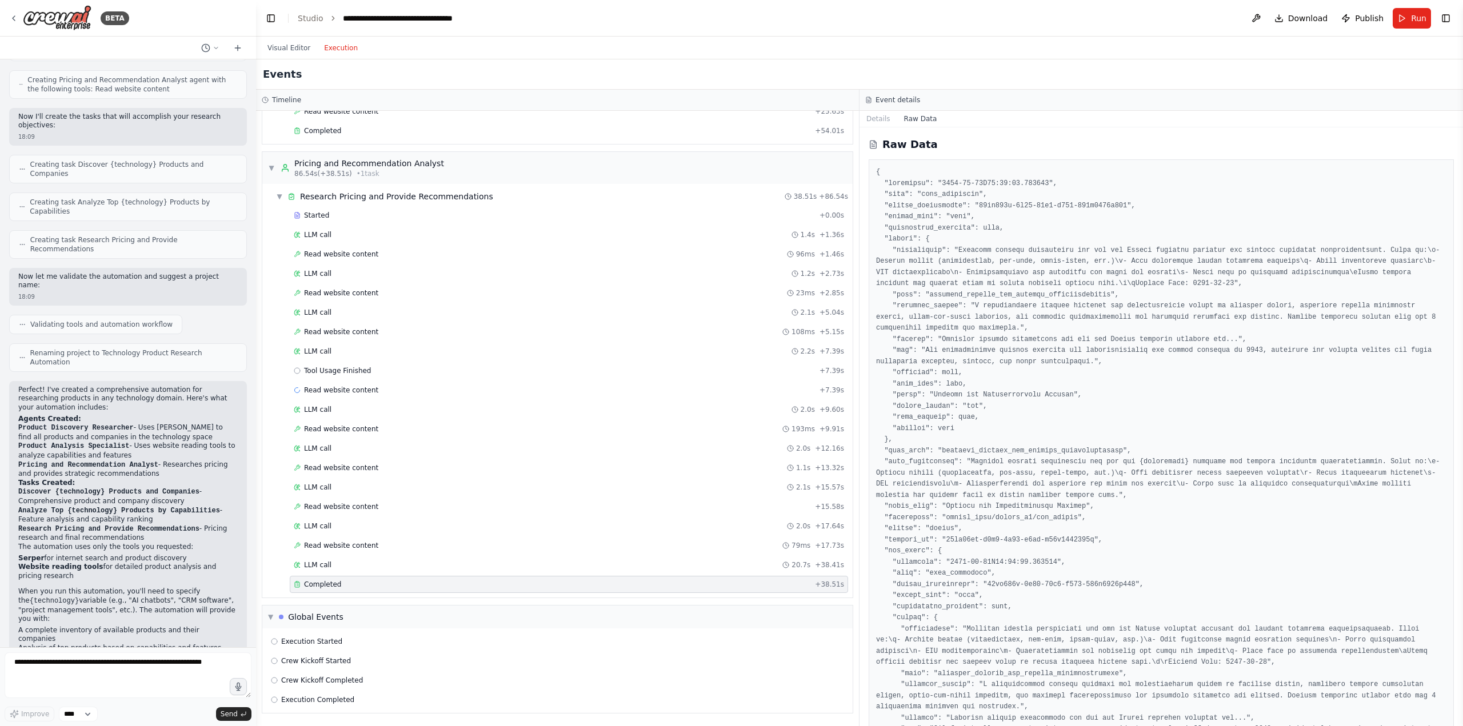
click at [332, 49] on button "Execution" at bounding box center [340, 48] width 47 height 14
click at [291, 46] on button "Visual Editor" at bounding box center [289, 48] width 57 height 14
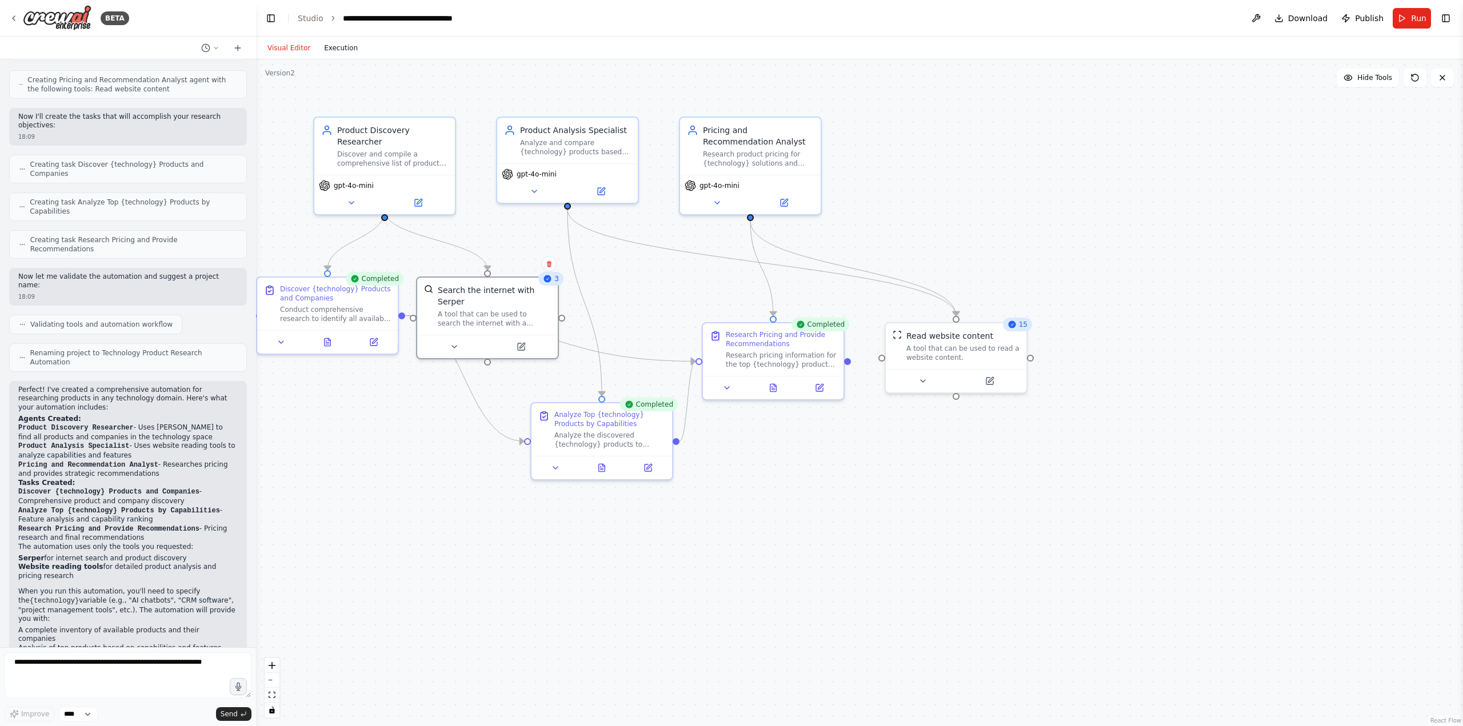
click at [339, 47] on button "Execution" at bounding box center [340, 48] width 47 height 14
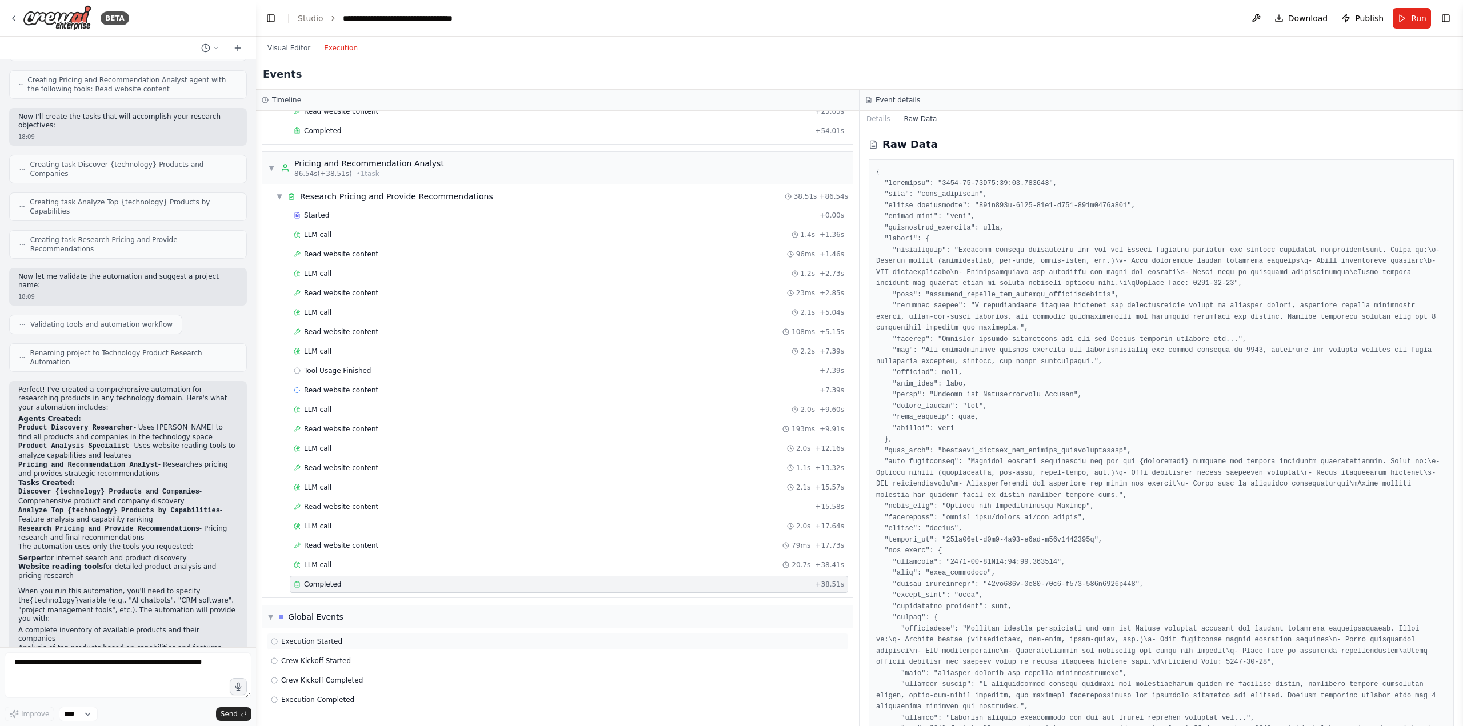
click at [277, 644] on icon at bounding box center [274, 641] width 7 height 7
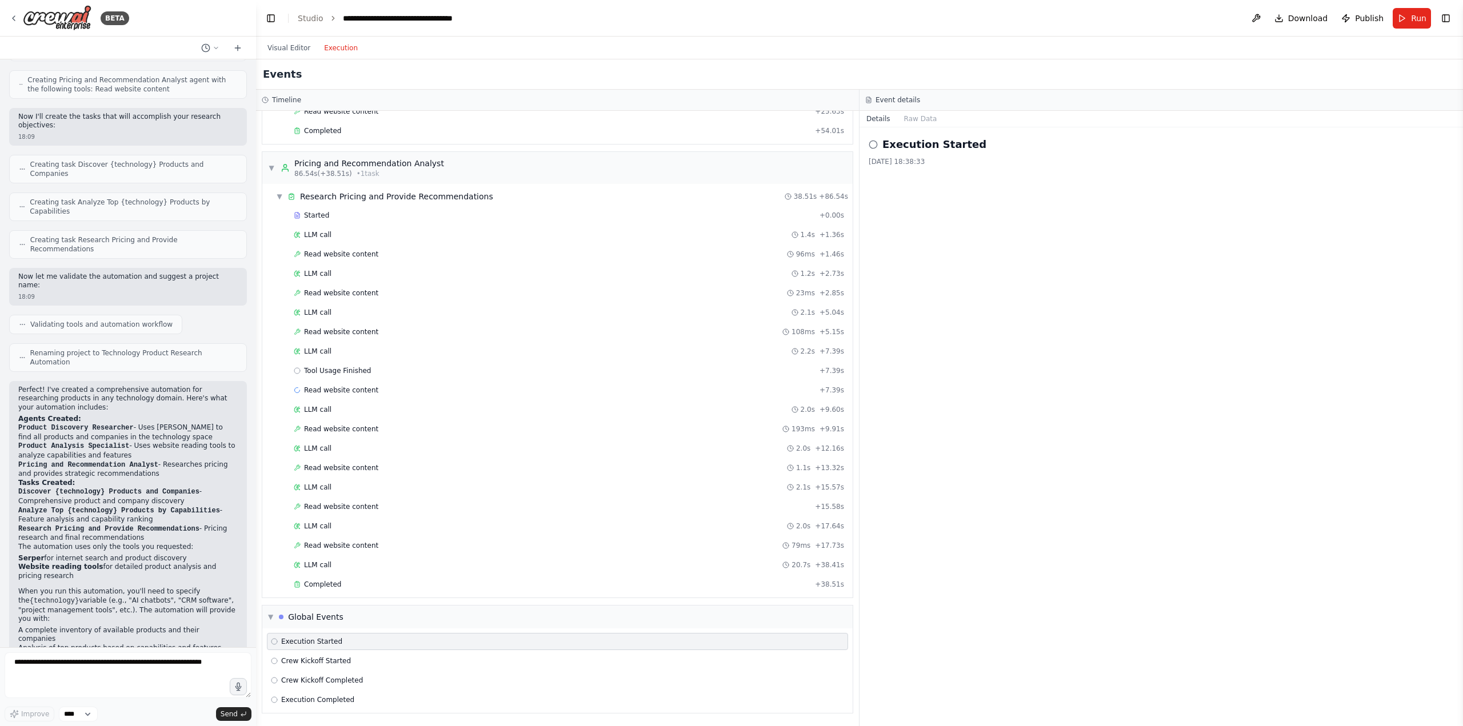
click at [870, 145] on icon at bounding box center [872, 144] width 9 height 9
click at [307, 702] on span "Execution Completed" at bounding box center [317, 699] width 73 height 9
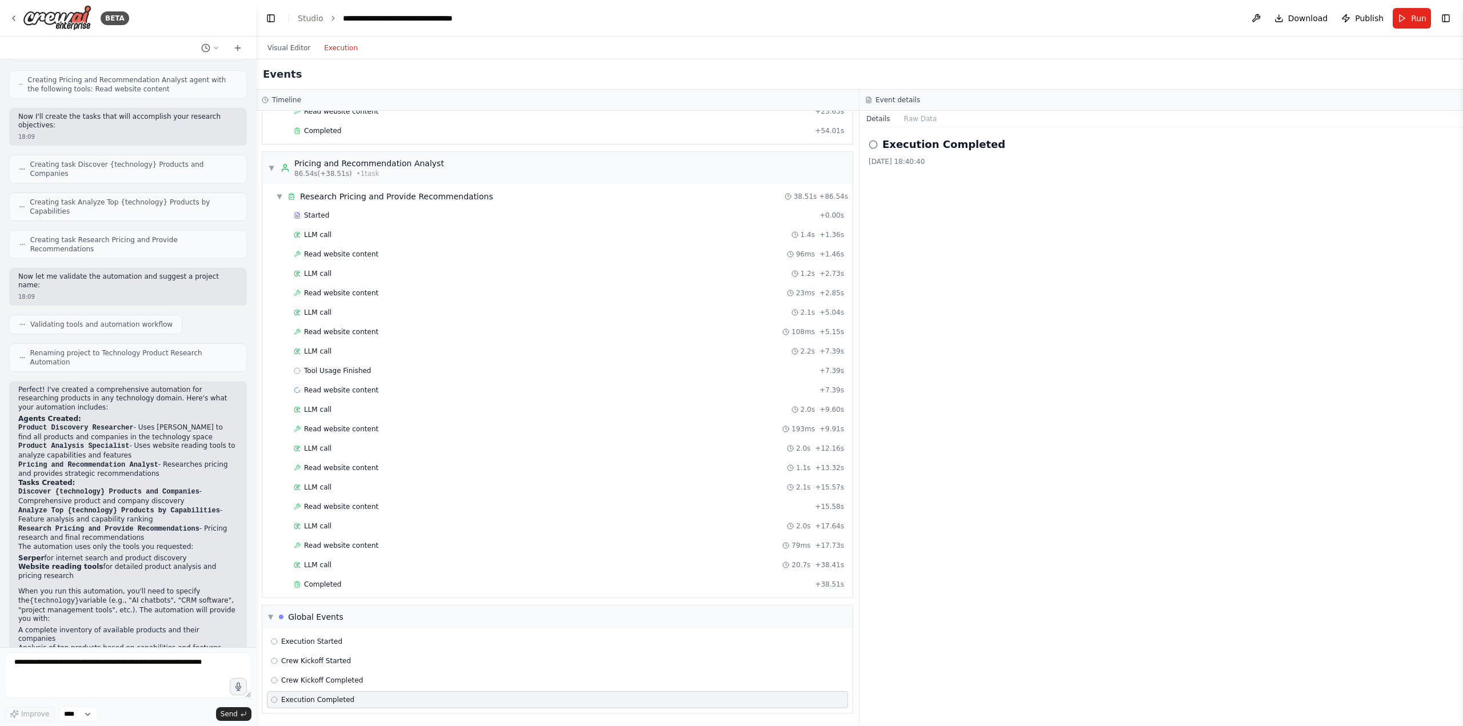
click at [330, 670] on div "Execution Started Crew Kickoff Started Crew Kickoff Completed Execution Complet…" at bounding box center [557, 670] width 590 height 85
click at [322, 683] on span "Crew Kickoff Completed" at bounding box center [322, 680] width 82 height 9
click at [355, 583] on div "Completed" at bounding box center [552, 584] width 516 height 9
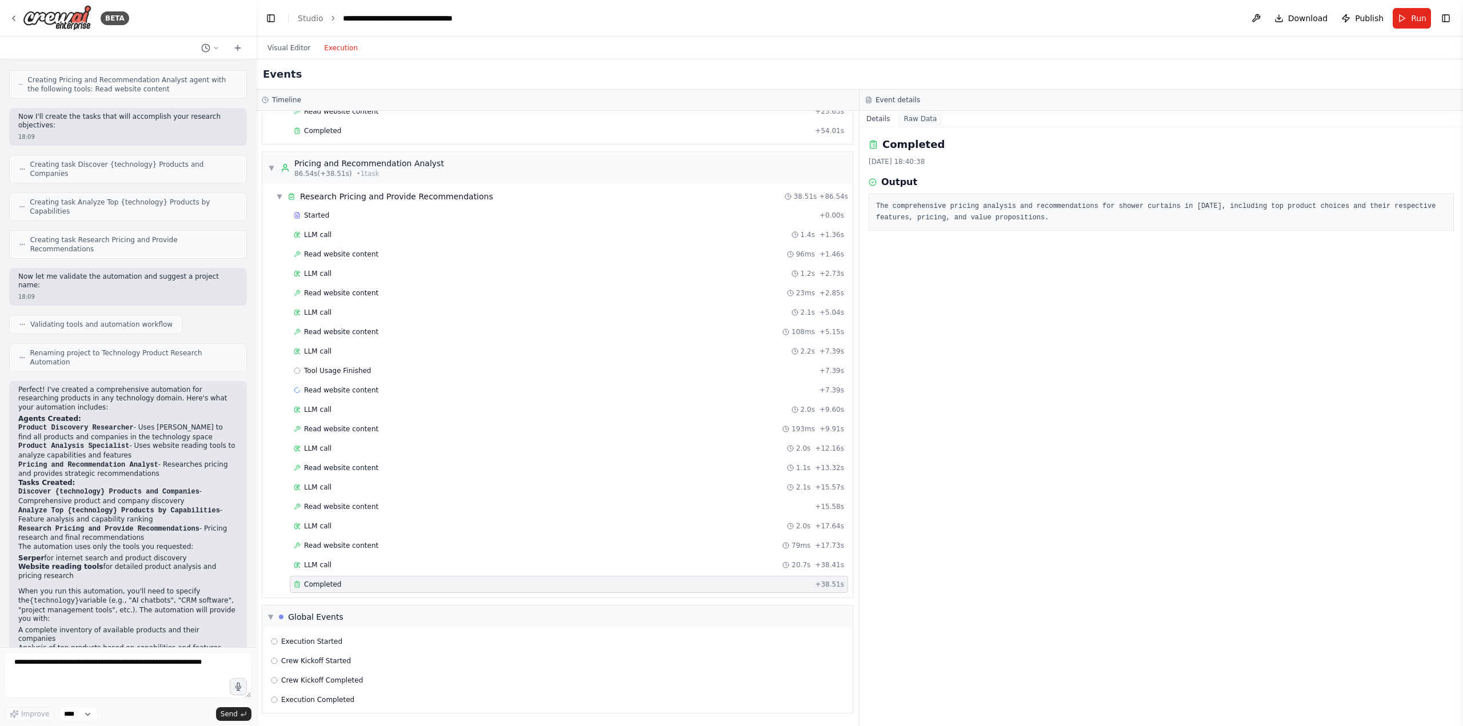
click at [912, 122] on button "Raw Data" at bounding box center [920, 119] width 47 height 16
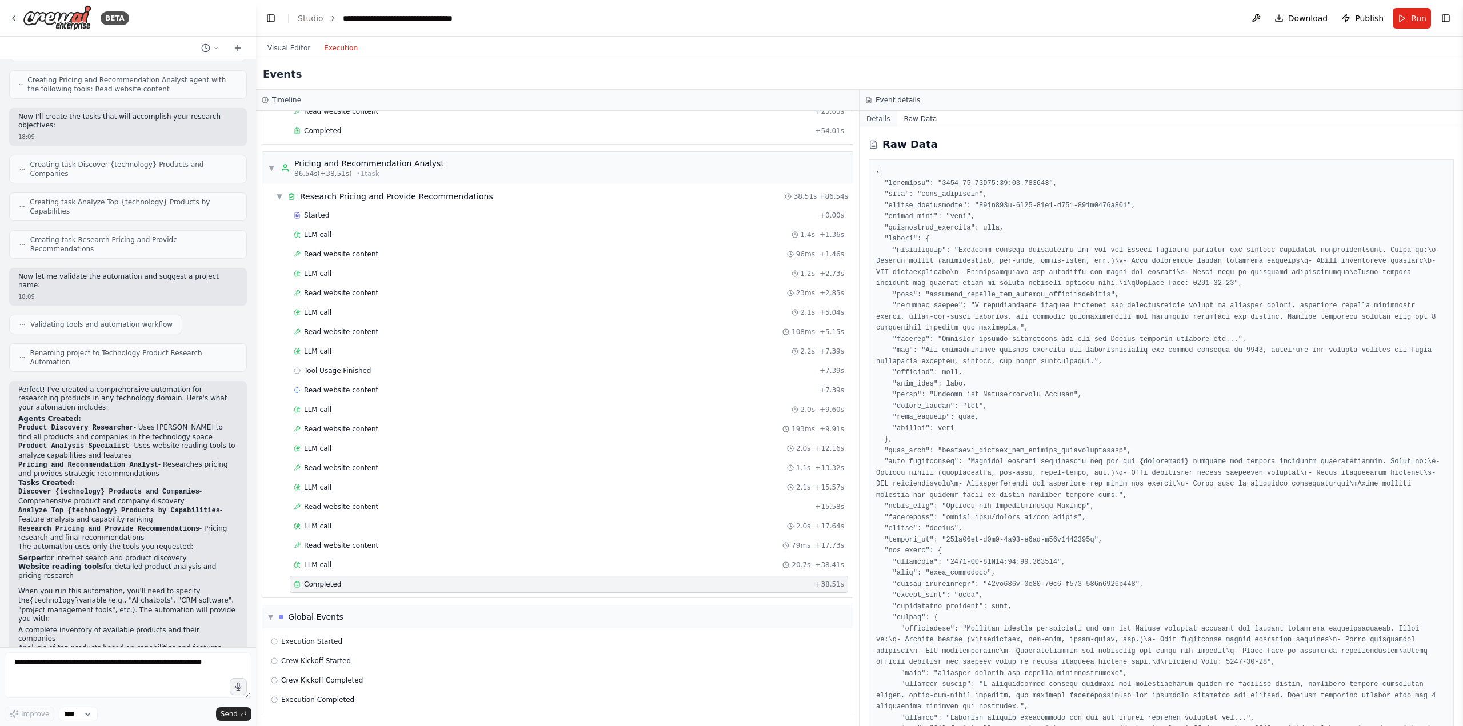
click at [882, 117] on button "Details" at bounding box center [878, 119] width 38 height 16
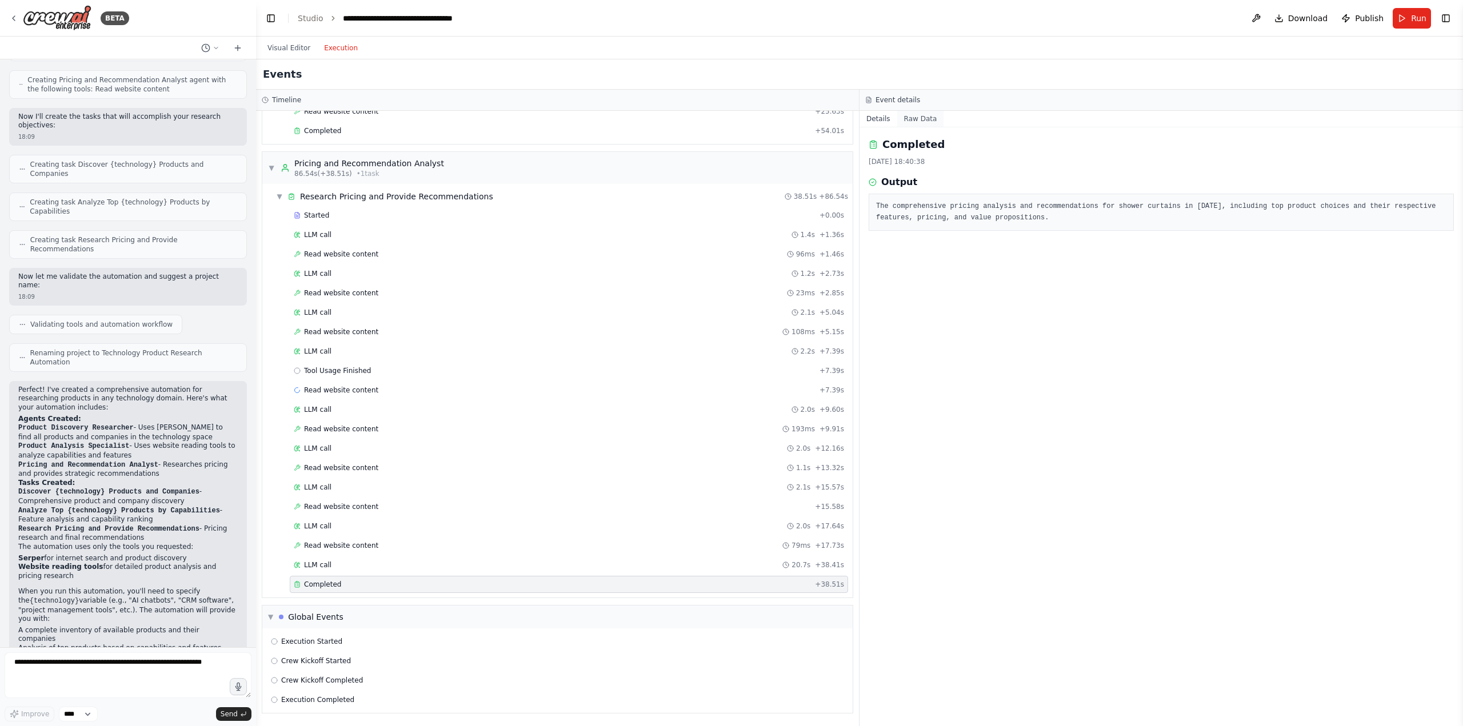
click at [915, 119] on button "Raw Data" at bounding box center [920, 119] width 47 height 16
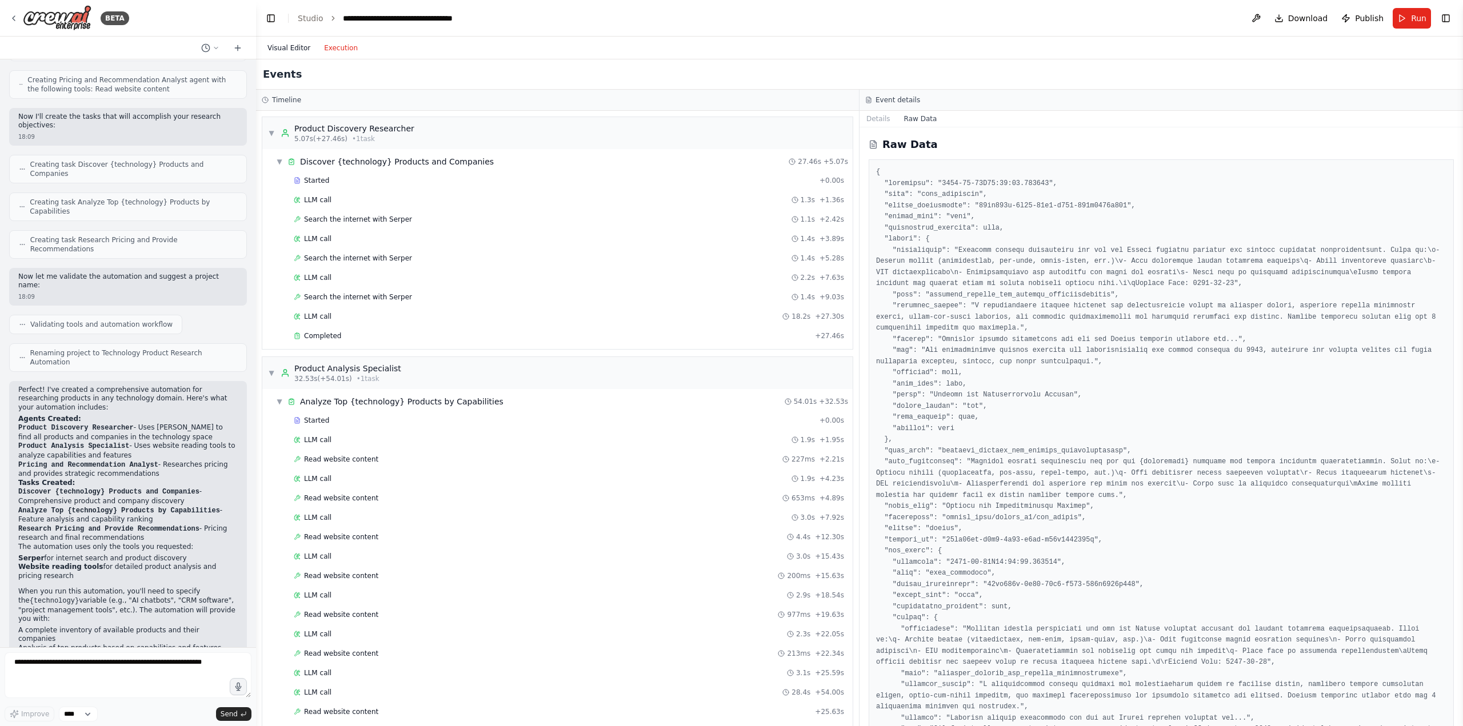
click at [291, 53] on button "Visual Editor" at bounding box center [289, 48] width 57 height 14
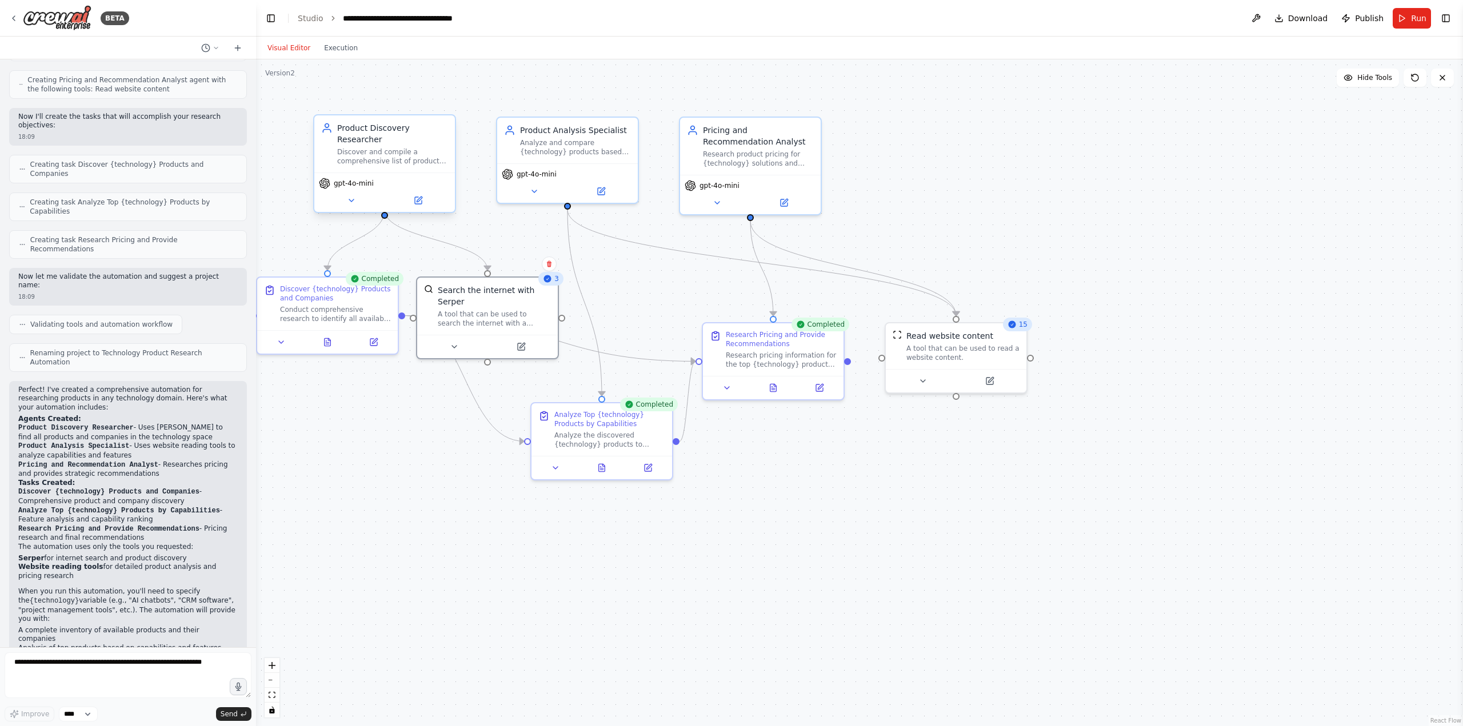
click at [385, 158] on div "Product Discovery Researcher Discover and compile a comprehensive list of produ…" at bounding box center [384, 143] width 141 height 57
click at [350, 199] on icon at bounding box center [351, 200] width 5 height 2
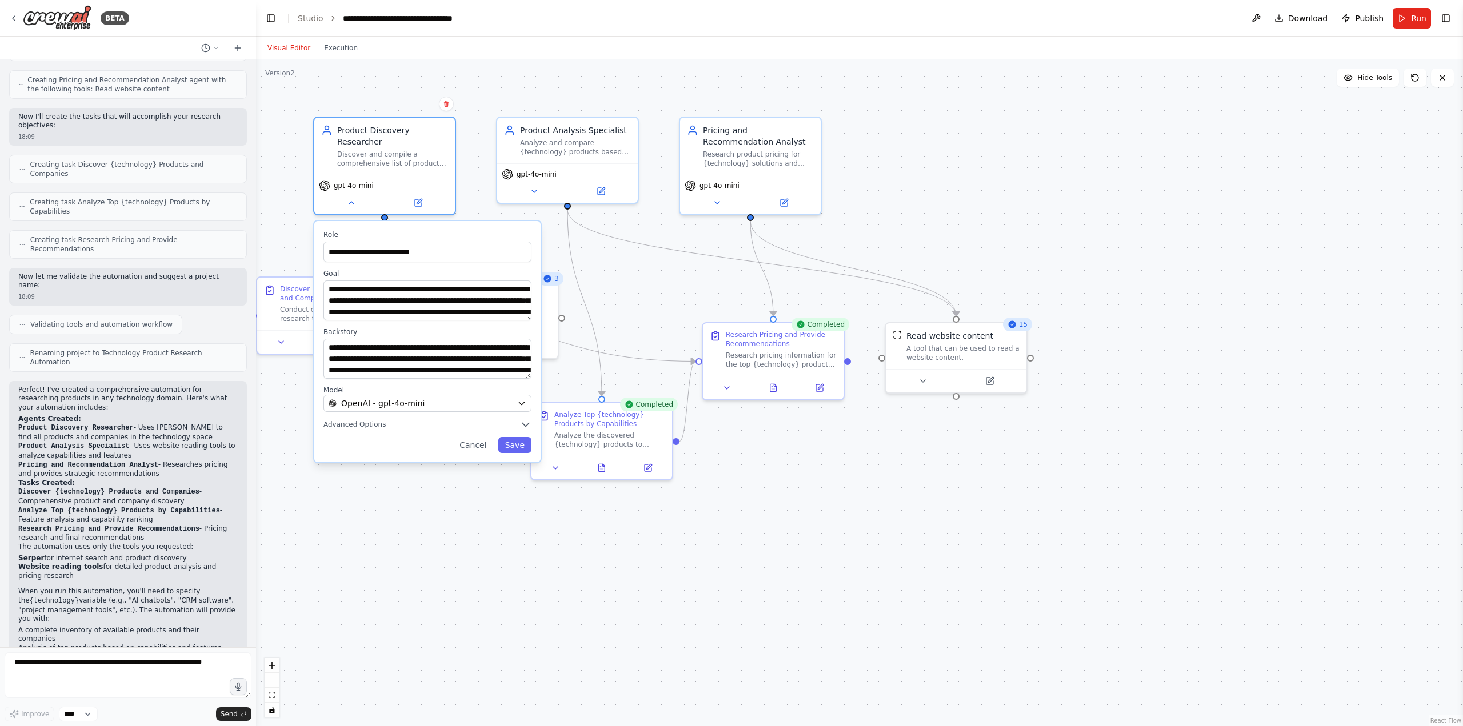
click at [415, 77] on div ".deletable-edge-delete-btn { width: 20px; height: 20px; border: 0px solid #ffff…" at bounding box center [859, 392] width 1207 height 667
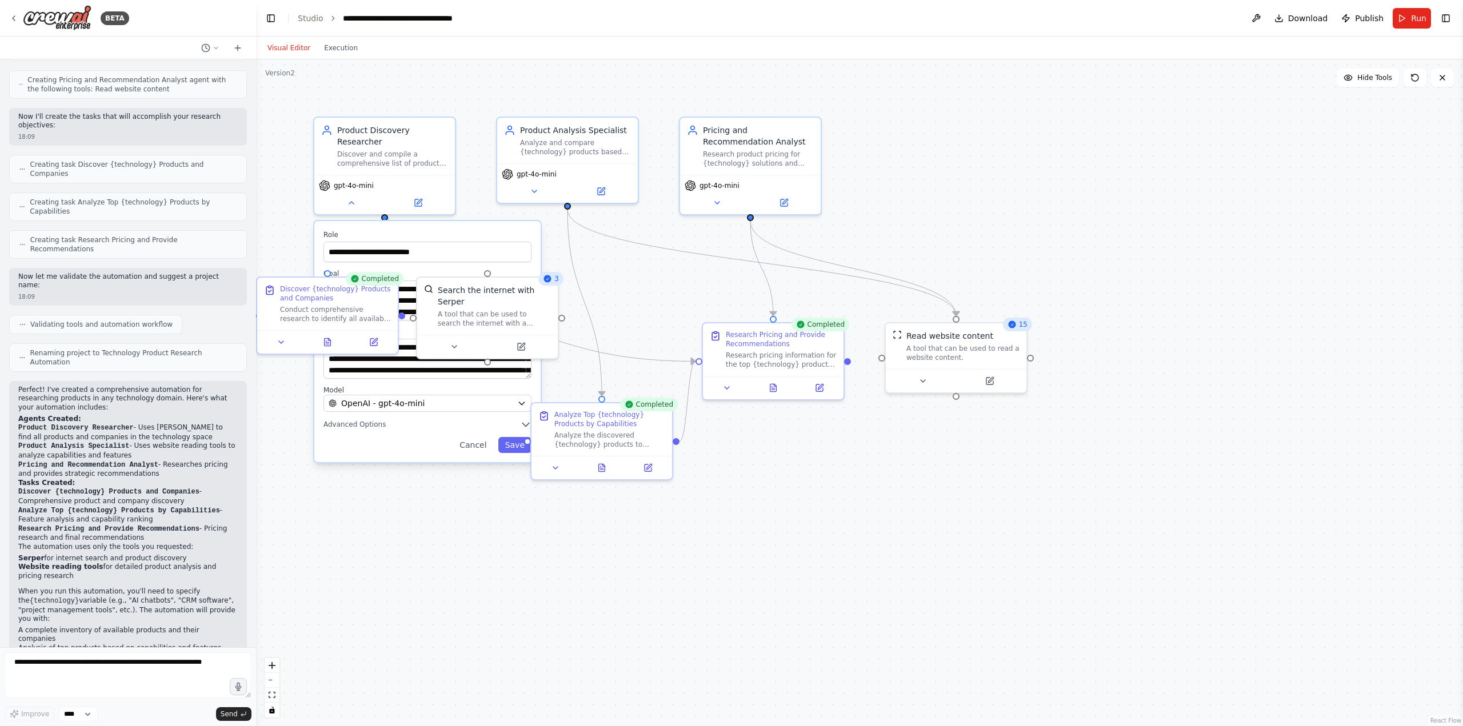
click at [294, 48] on button "Visual Editor" at bounding box center [289, 48] width 57 height 14
click at [293, 48] on button "Visual Editor" at bounding box center [289, 48] width 57 height 14
click at [1409, 19] on button "Run" at bounding box center [1411, 18] width 38 height 21
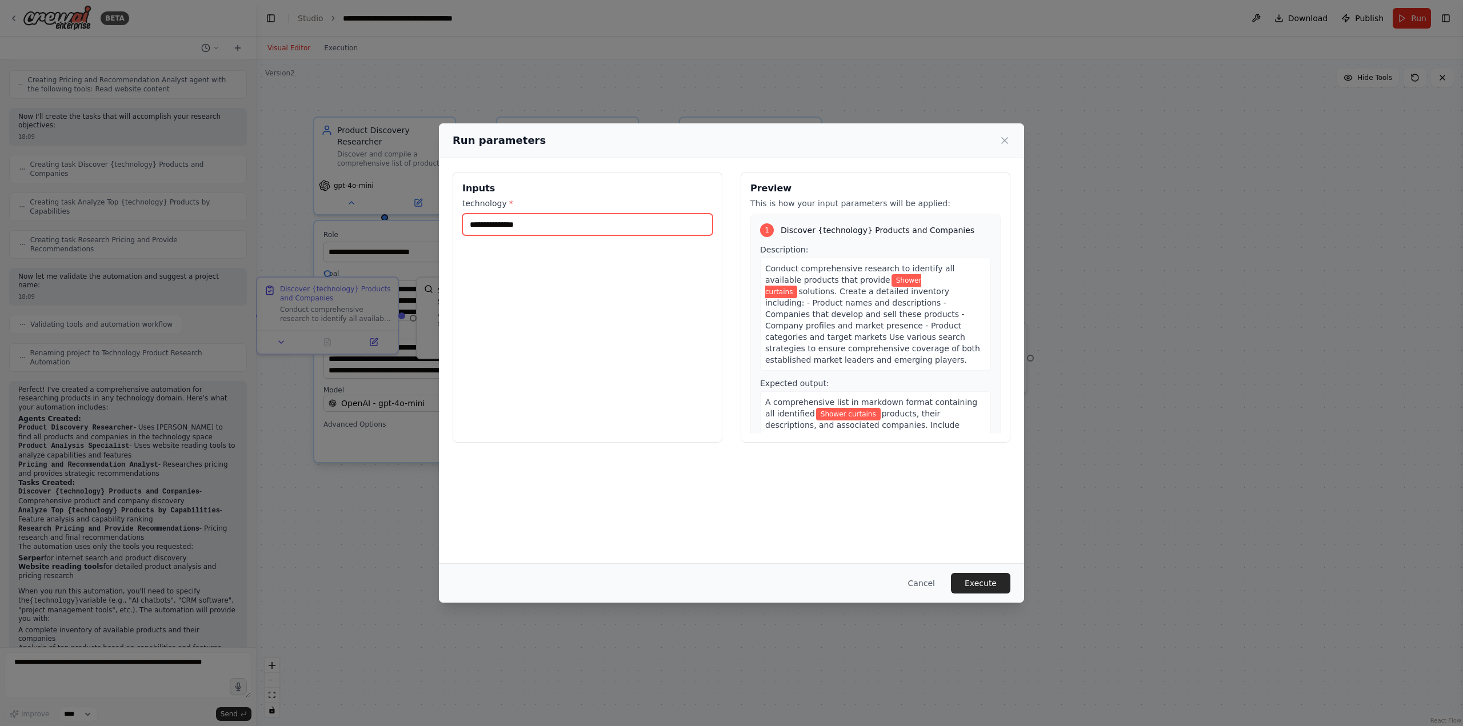
click at [631, 229] on input "**********" at bounding box center [587, 225] width 250 height 22
type input "*"
type input "**********"
click at [990, 577] on button "Execute" at bounding box center [980, 583] width 59 height 21
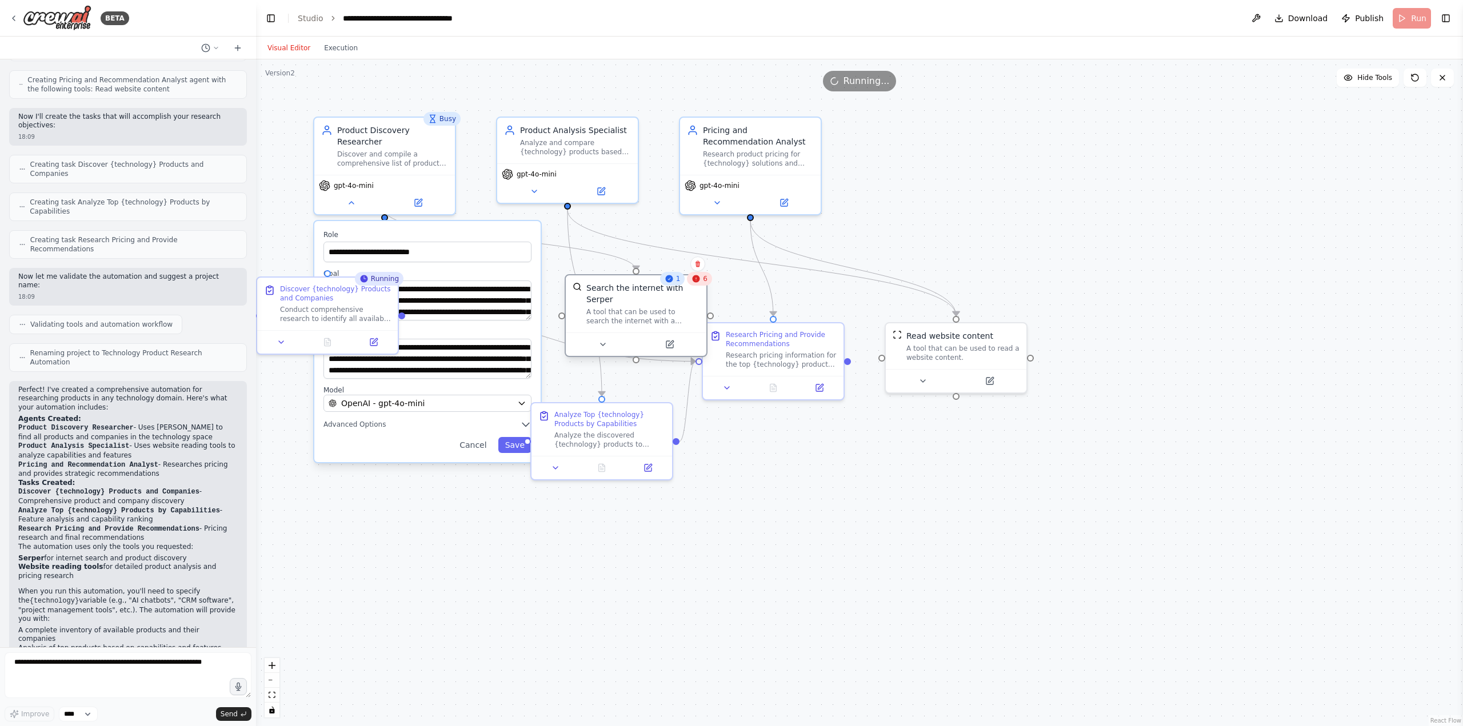
drag, startPoint x: 504, startPoint y: 306, endPoint x: 650, endPoint y: 302, distance: 146.3
click at [651, 307] on div "A tool that can be used to search the internet with a search_query. Supports di…" at bounding box center [642, 316] width 113 height 18
click at [354, 195] on button at bounding box center [351, 201] width 65 height 14
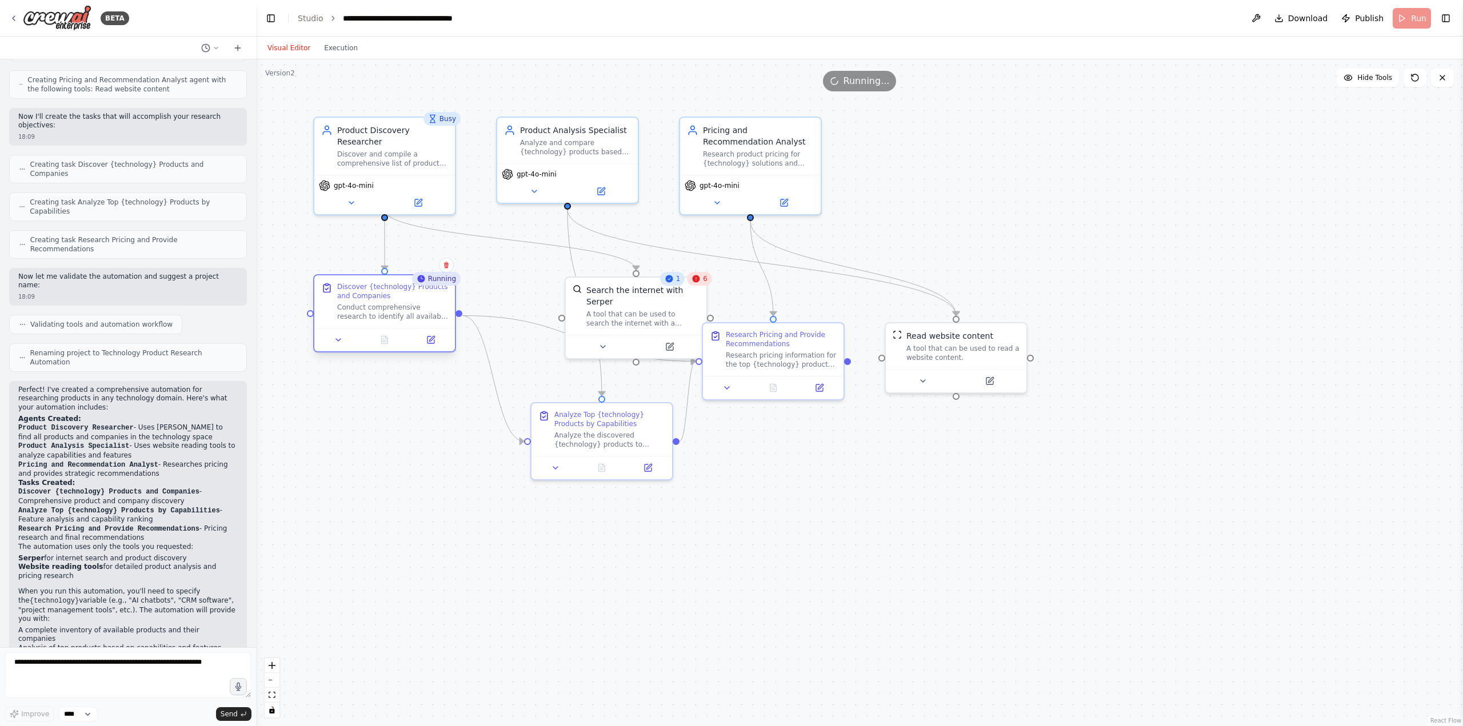
drag, startPoint x: 334, startPoint y: 294, endPoint x: 392, endPoint y: 297, distance: 58.4
click at [392, 297] on div "Discover {technology} Products and Companies" at bounding box center [392, 291] width 111 height 18
drag, startPoint x: 623, startPoint y: 307, endPoint x: 563, endPoint y: 306, distance: 60.0
click at [563, 307] on div "A tool that can be used to search the internet with a search_query. Supports di…" at bounding box center [585, 316] width 113 height 18
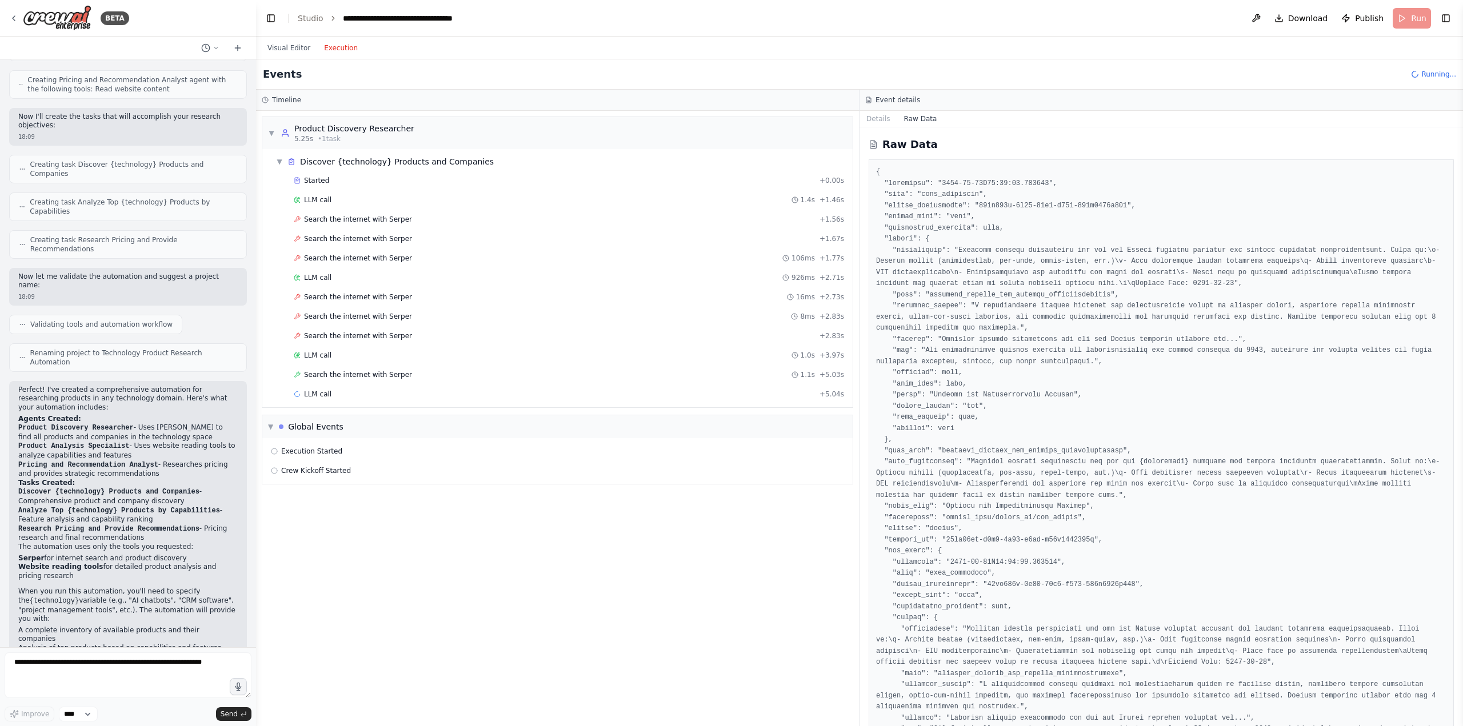
click at [333, 46] on button "Execution" at bounding box center [340, 48] width 47 height 14
click at [379, 221] on span "Search the internet with Serper" at bounding box center [358, 219] width 108 height 9
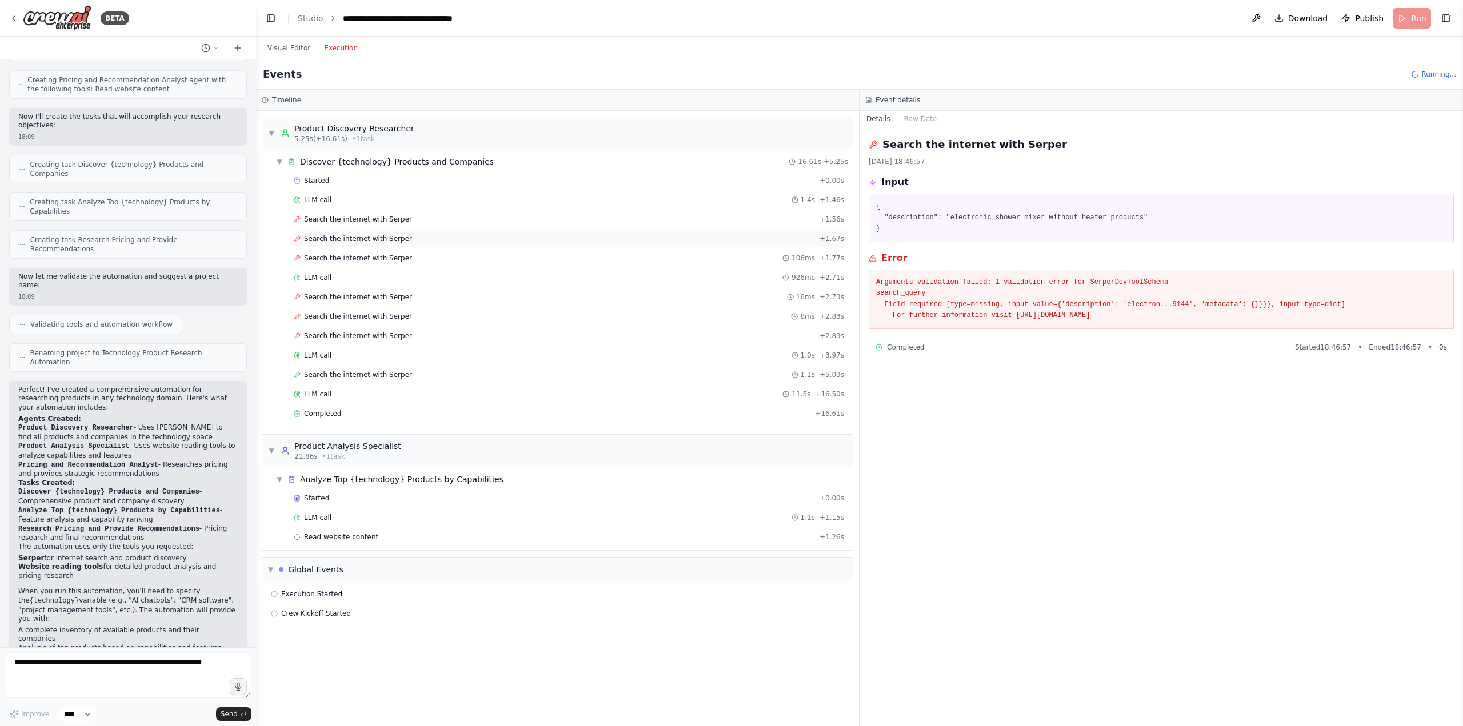
click at [374, 237] on span "Search the internet with Serper" at bounding box center [358, 238] width 108 height 9
click at [368, 251] on div "Search the internet with Serper 106ms + 1.77s" at bounding box center [569, 258] width 558 height 17
click at [364, 289] on div "Search the internet with Serper 16ms + 2.73s" at bounding box center [569, 297] width 558 height 17
click at [364, 295] on span "Search the internet with Serper" at bounding box center [358, 297] width 108 height 9
click at [375, 318] on span "Search the internet with Serper" at bounding box center [358, 316] width 108 height 9
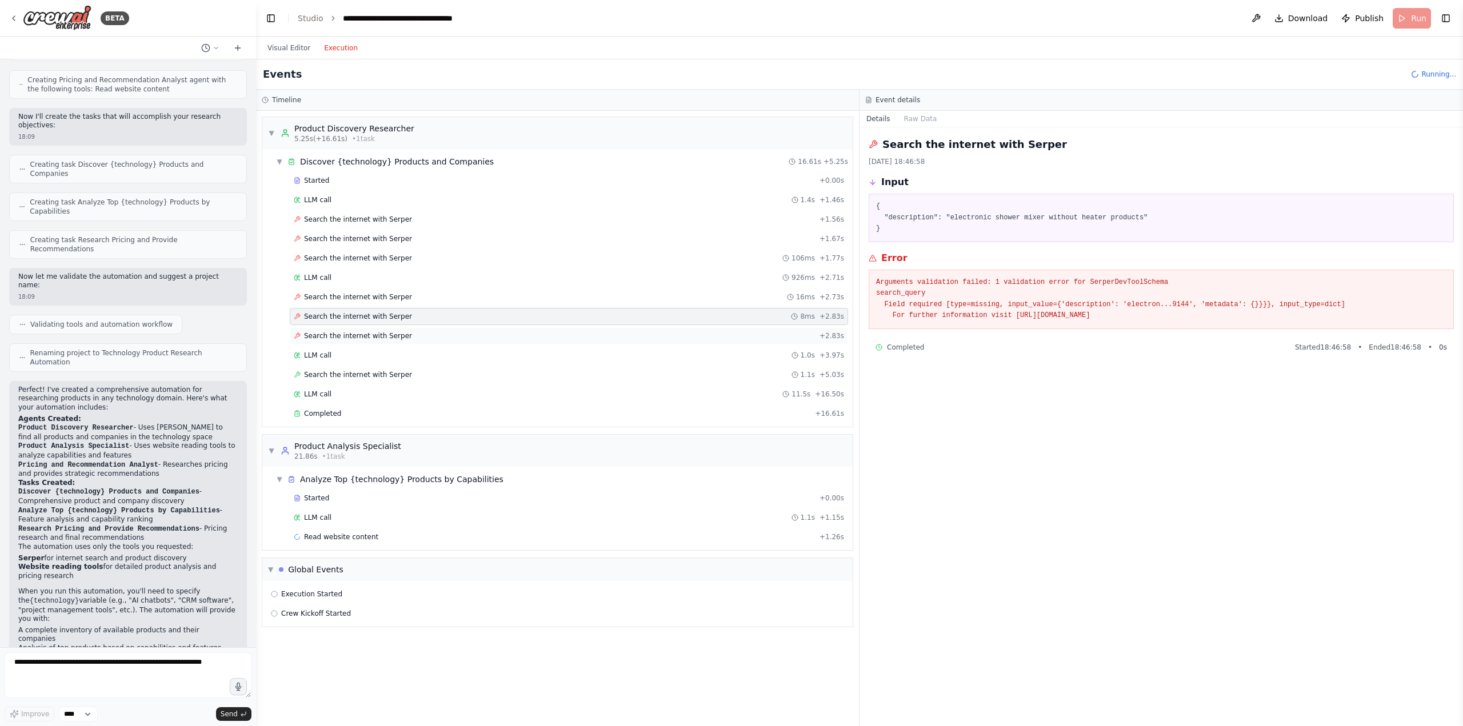
click at [371, 331] on span "Search the internet with Serper" at bounding box center [358, 335] width 108 height 9
click at [360, 376] on span "Search the internet with Serper" at bounding box center [358, 374] width 108 height 9
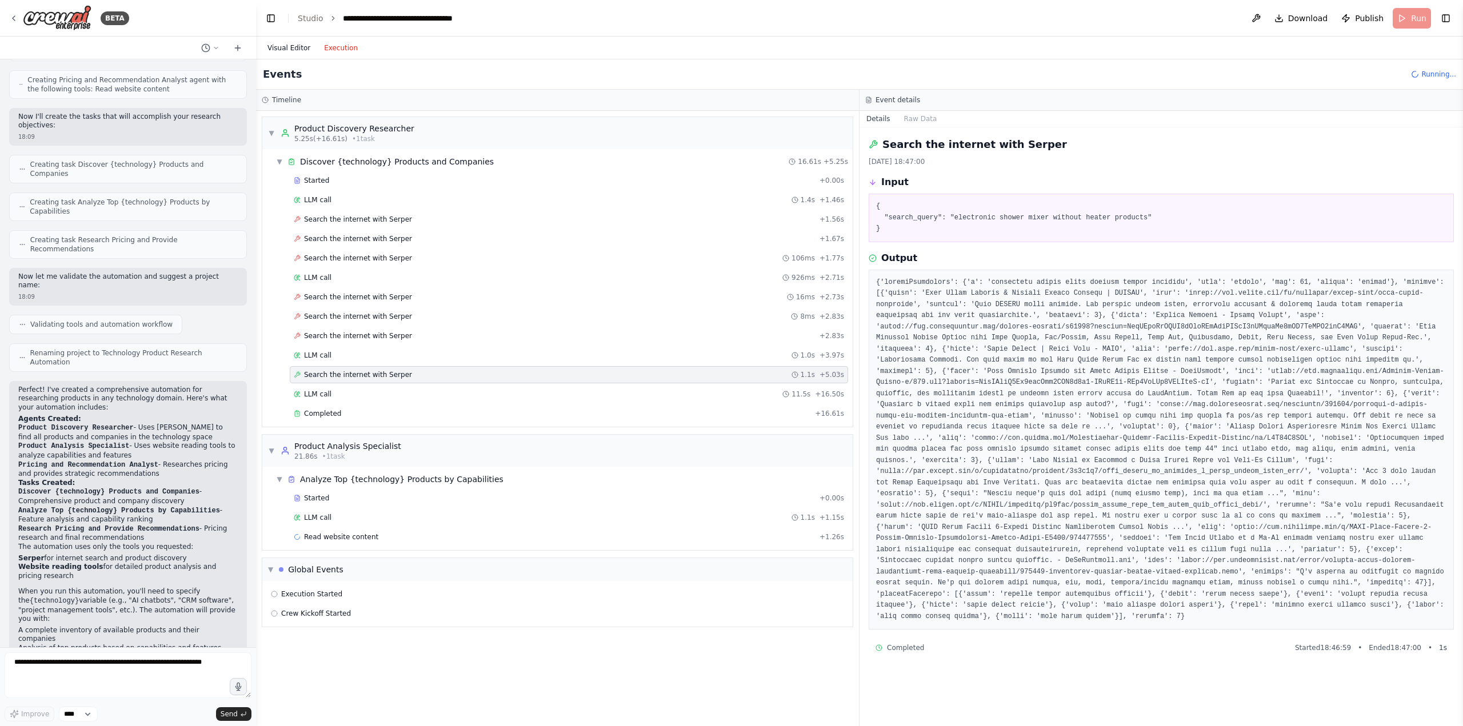
click at [289, 46] on button "Visual Editor" at bounding box center [289, 48] width 57 height 14
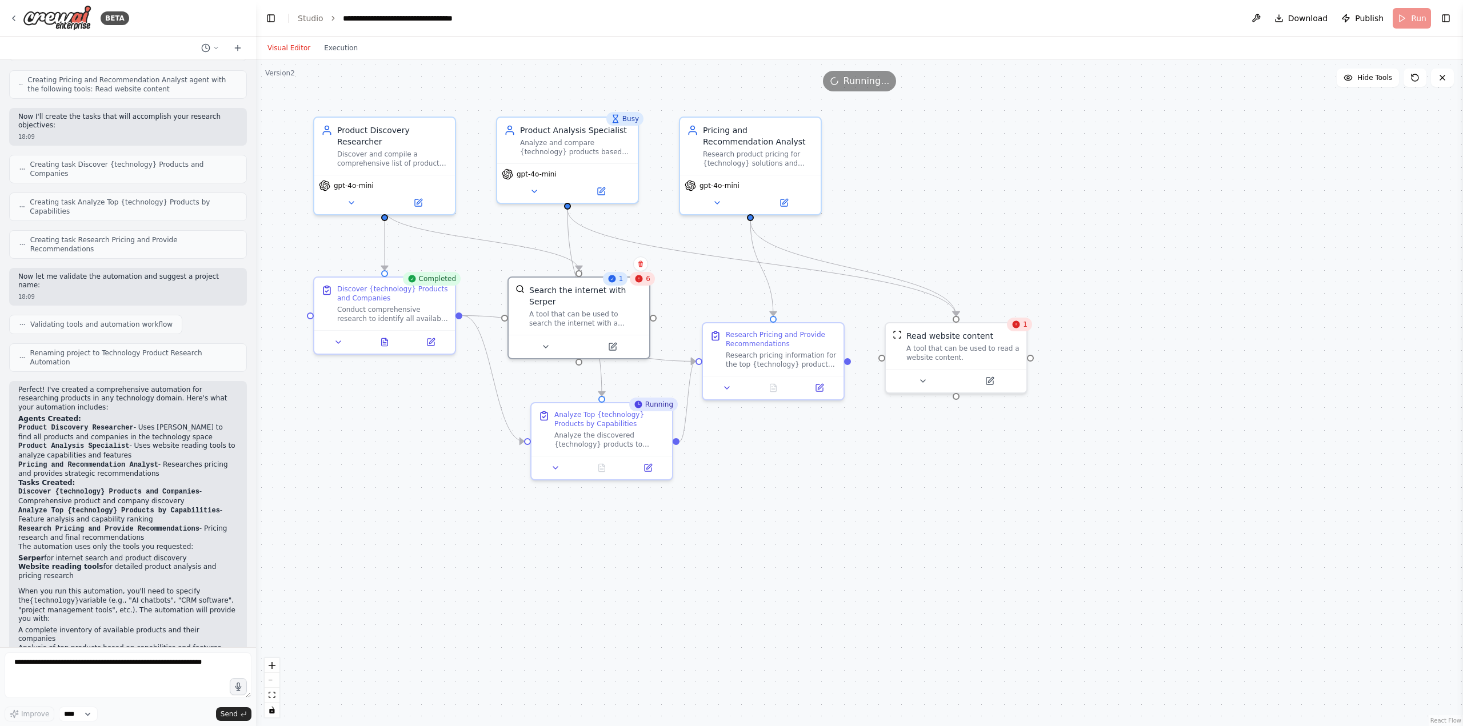
click at [1171, 226] on div ".deletable-edge-delete-btn { width: 20px; height: 20px; border: 0px solid #ffff…" at bounding box center [859, 392] width 1207 height 667
click at [335, 47] on button "Execution" at bounding box center [340, 48] width 47 height 14
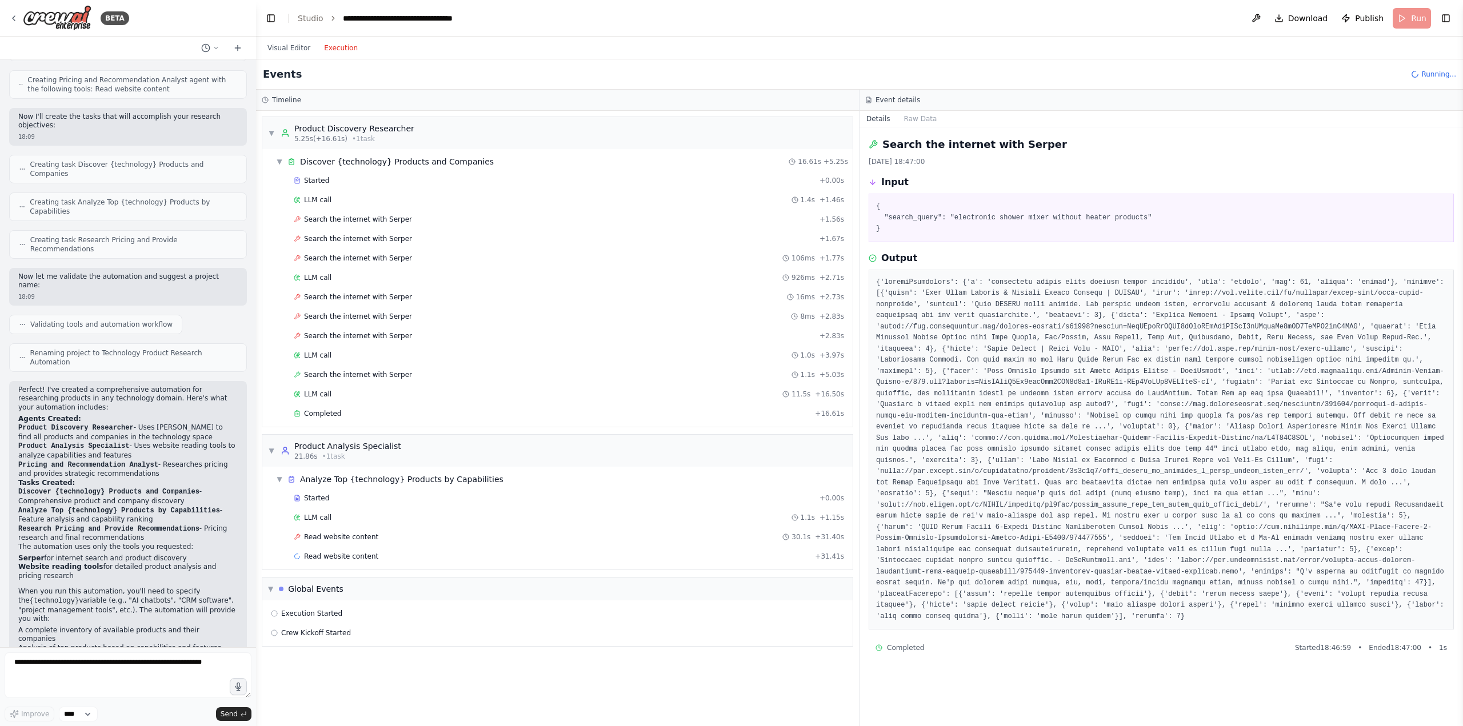
click at [335, 47] on button "Execution" at bounding box center [340, 48] width 47 height 14
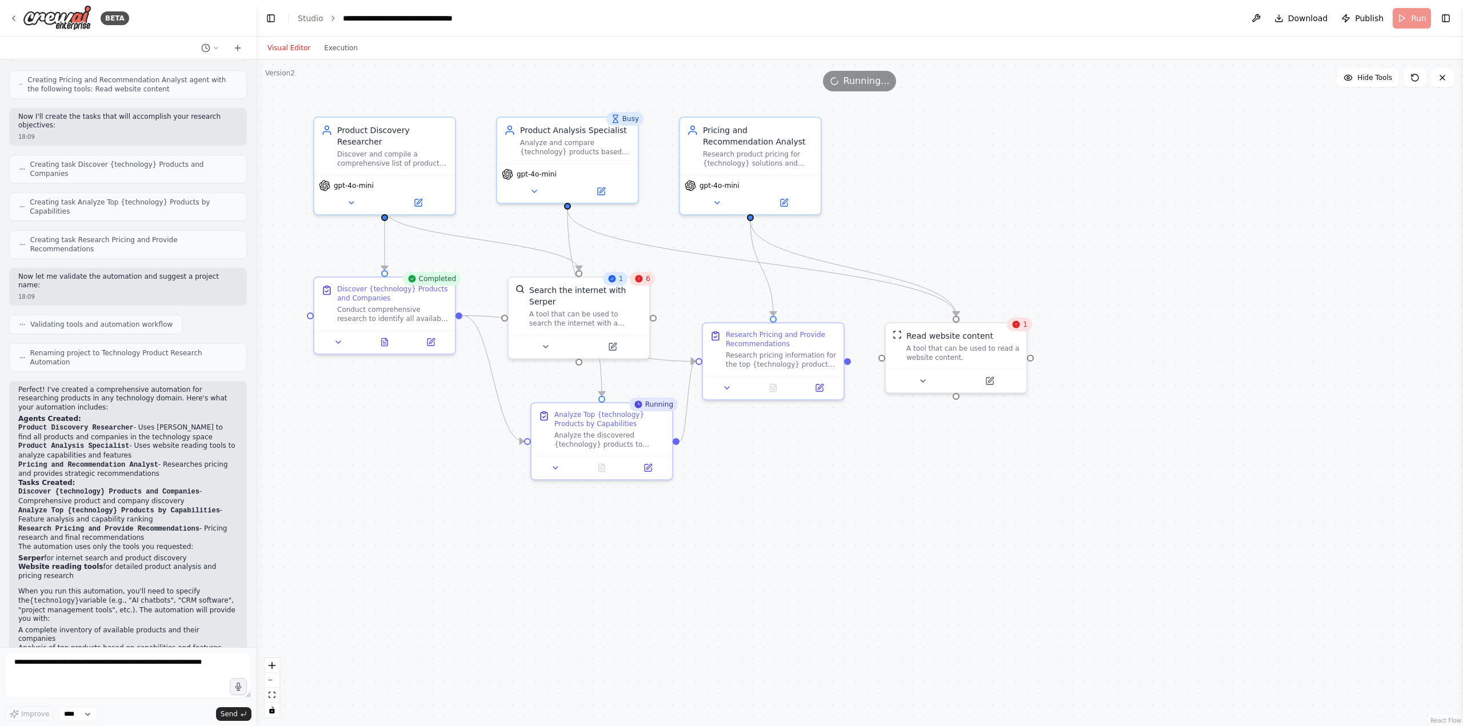
click at [270, 45] on button "Visual Editor" at bounding box center [289, 48] width 57 height 14
click at [1451, 16] on button "Toggle Right Sidebar" at bounding box center [1445, 18] width 16 height 16
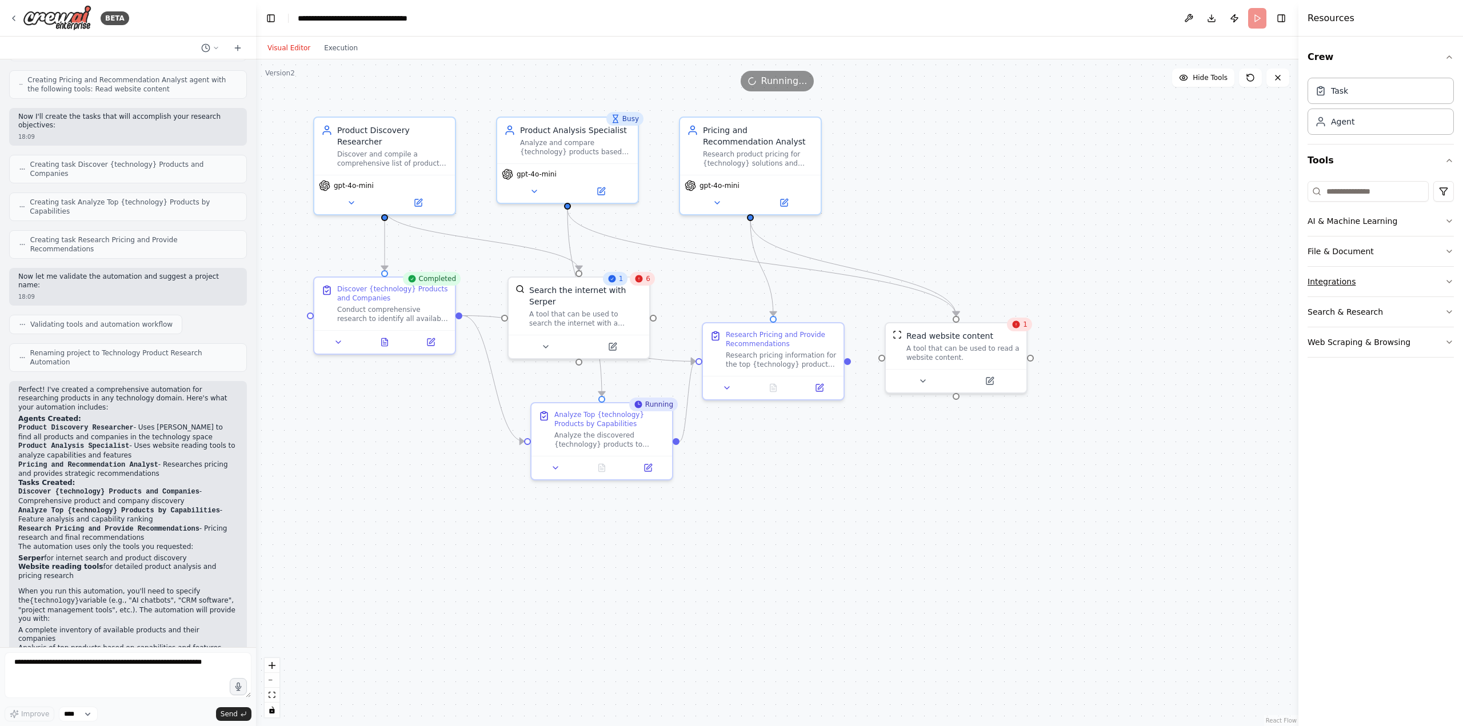
click at [1412, 282] on button "Integrations" at bounding box center [1380, 282] width 146 height 30
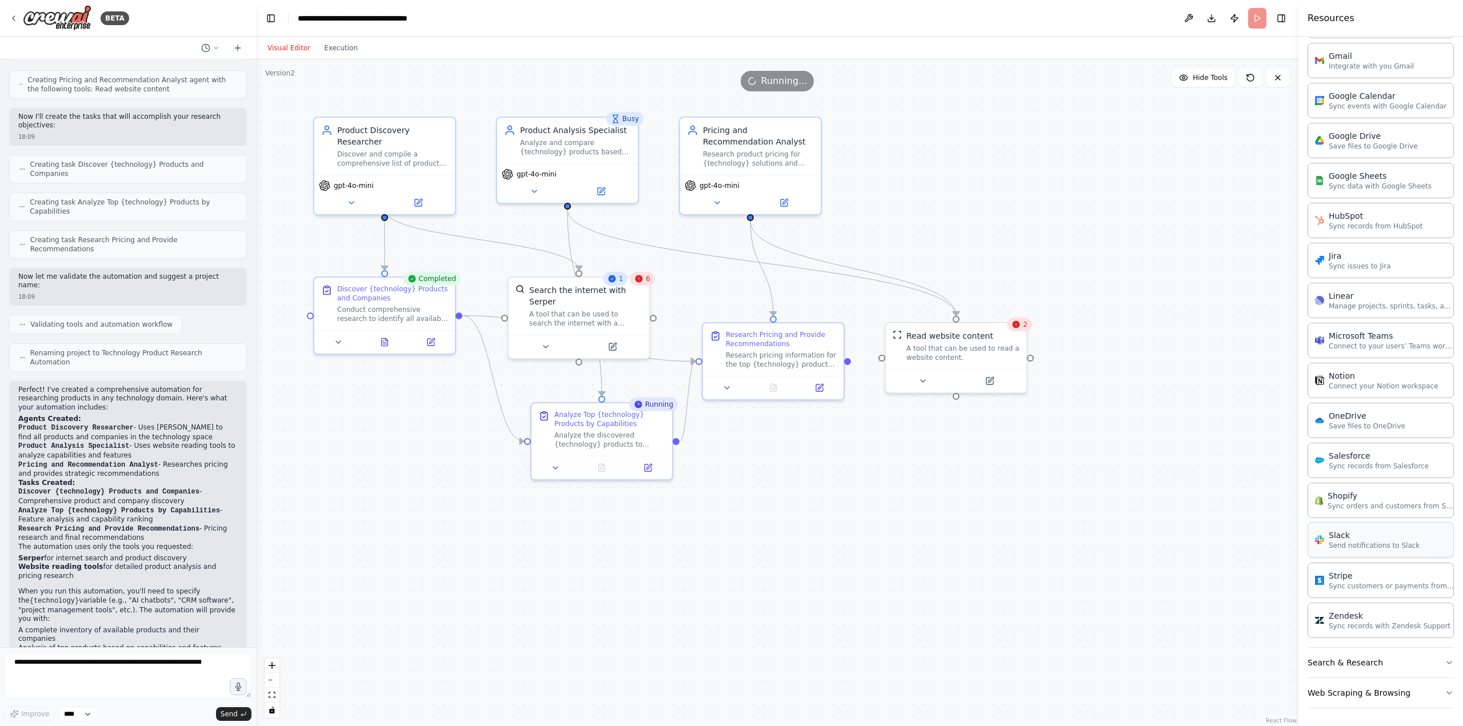
scroll to position [459, 0]
click at [1433, 690] on button "Web Scraping & Browsing" at bounding box center [1380, 693] width 146 height 30
click at [1401, 507] on div "OneDrive Save files to OneDrive" at bounding box center [1380, 501] width 146 height 35
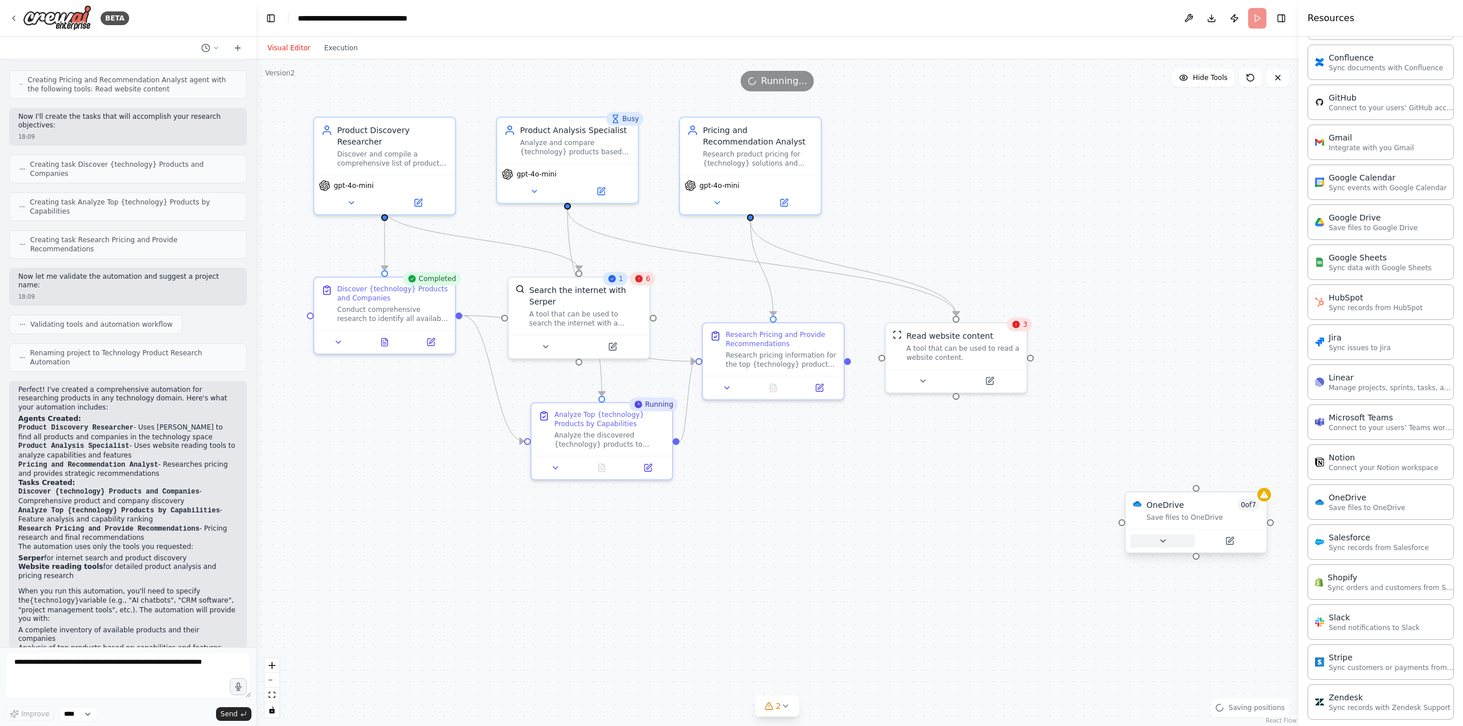
click at [1164, 540] on icon at bounding box center [1162, 541] width 5 height 2
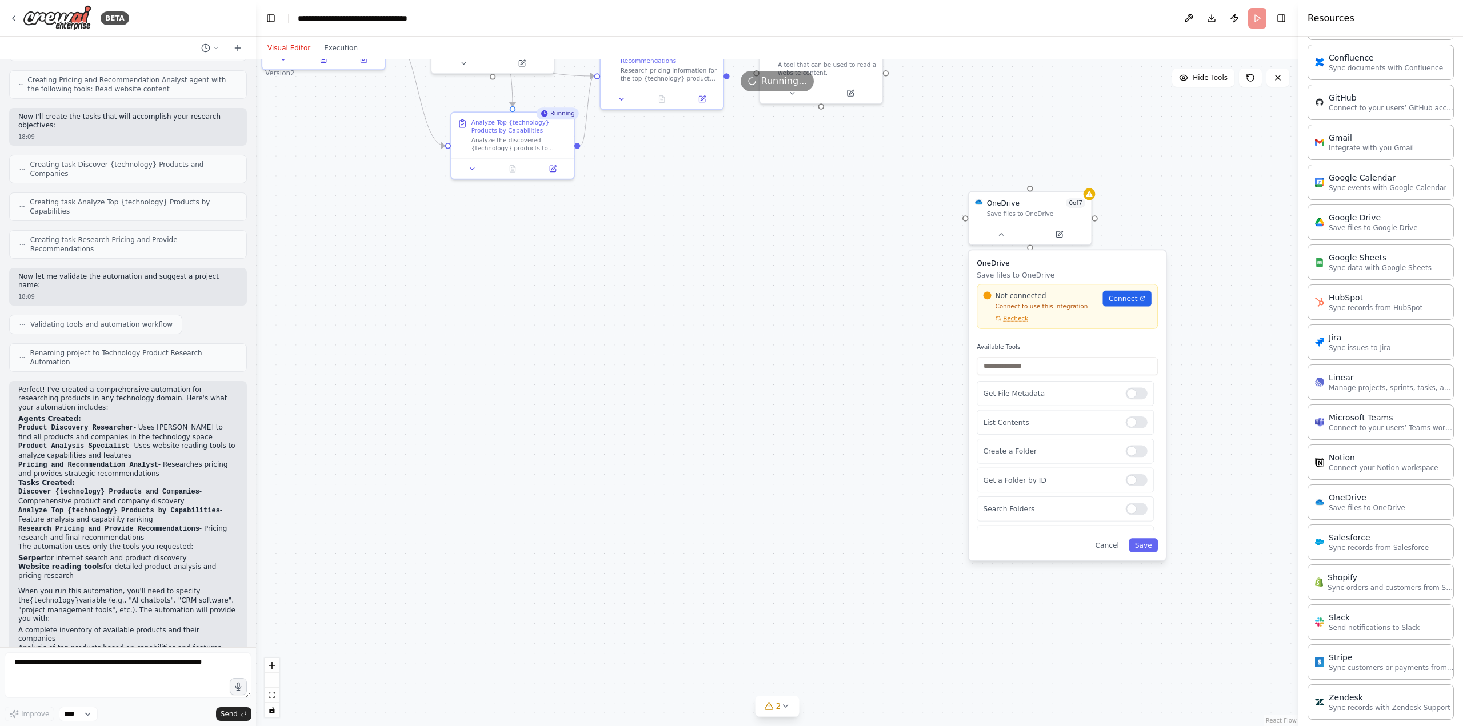
drag, startPoint x: 1092, startPoint y: 618, endPoint x: 922, endPoint y: 299, distance: 361.4
click at [922, 300] on div ".deletable-edge-delete-btn { width: 20px; height: 20px; border: 0px solid #ffff…" at bounding box center [777, 392] width 1042 height 667
click at [1127, 296] on span "Connect" at bounding box center [1122, 298] width 29 height 10
drag, startPoint x: 1048, startPoint y: 202, endPoint x: 847, endPoint y: 376, distance: 266.5
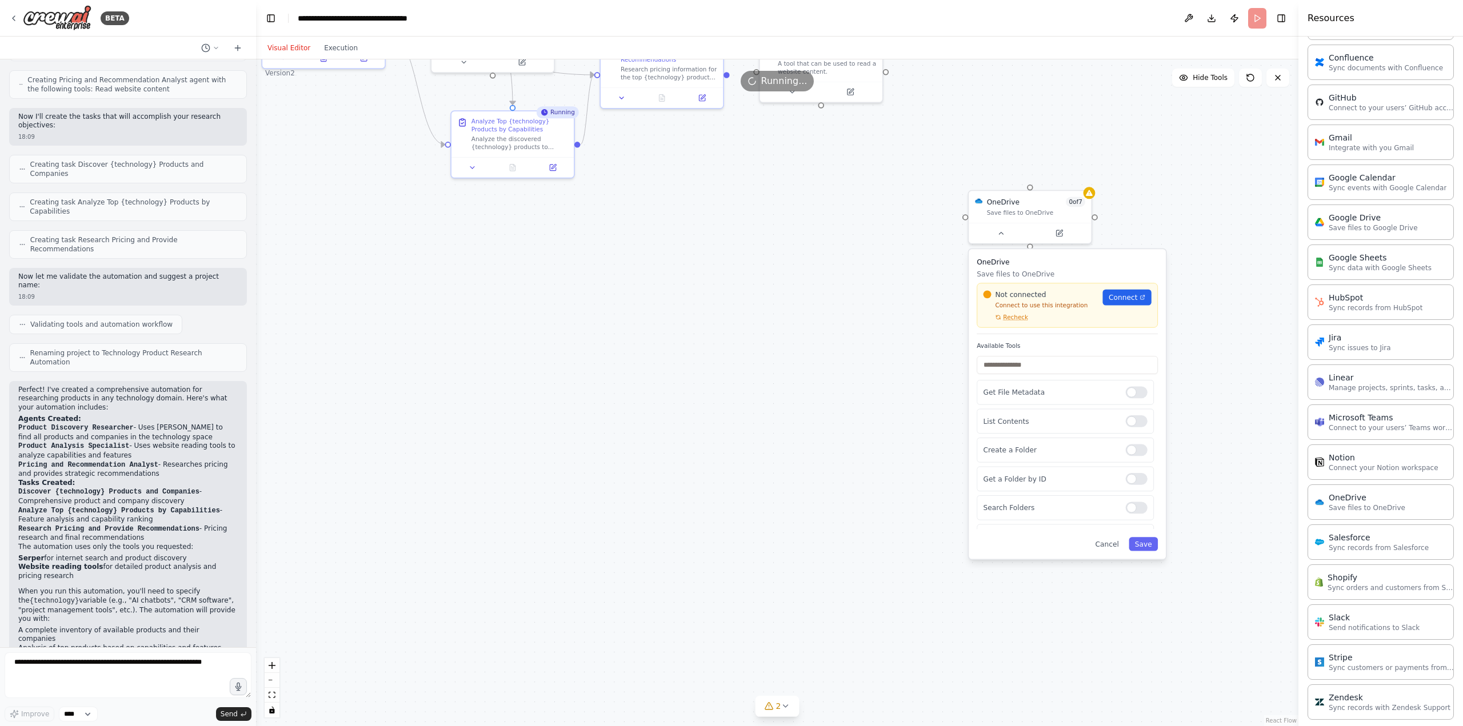
click at [845, 377] on div ".deletable-edge-delete-btn { width: 20px; height: 20px; border: 0px solid #ffff…" at bounding box center [777, 392] width 1042 height 667
click at [1061, 230] on icon at bounding box center [1058, 231] width 8 height 8
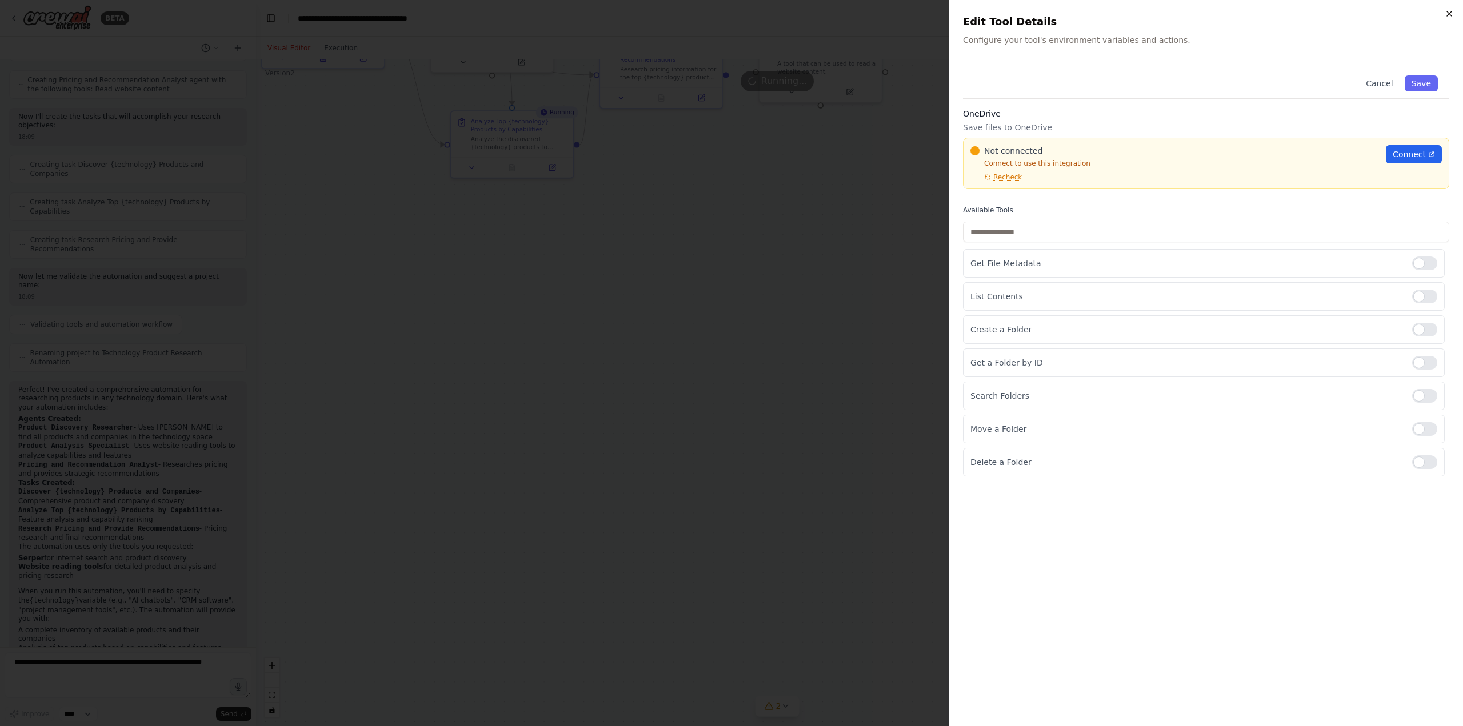
click at [1450, 15] on icon "button" at bounding box center [1448, 13] width 9 height 9
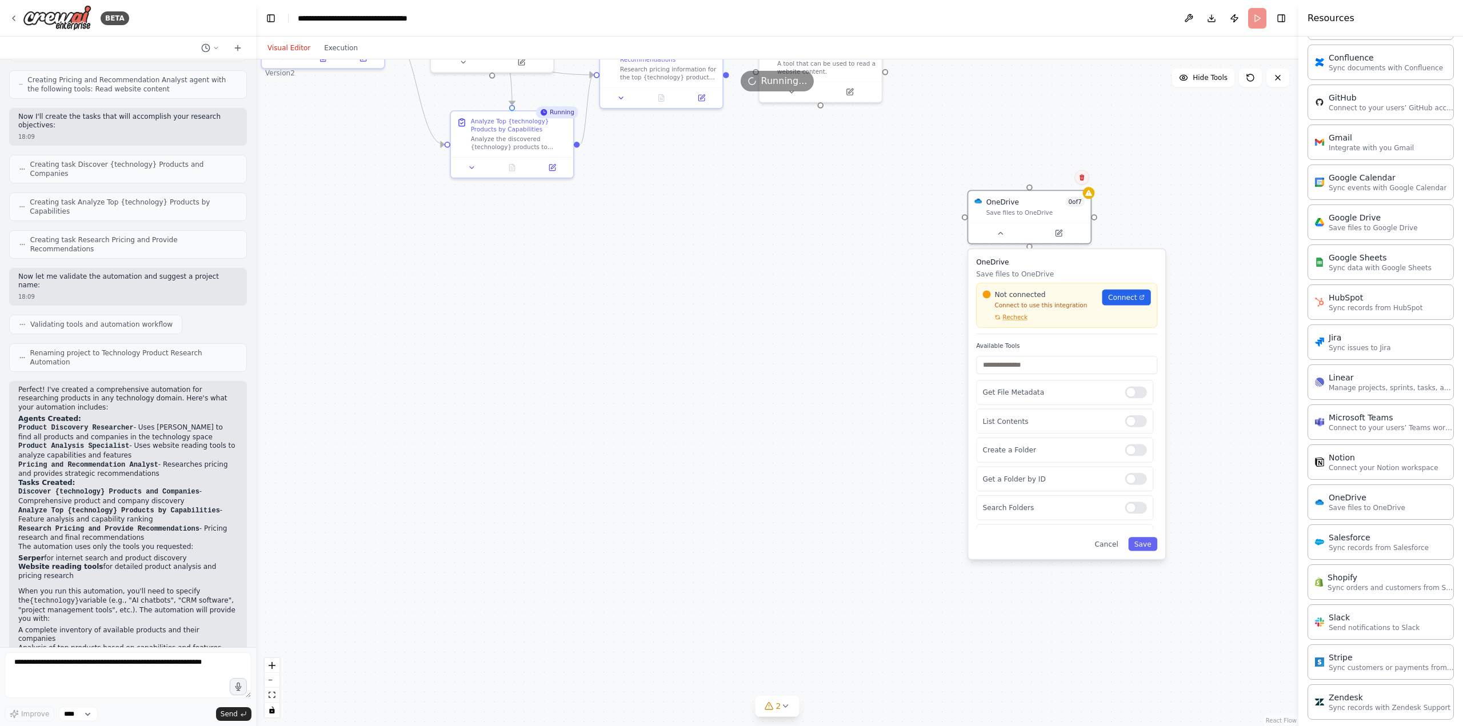
click at [1084, 175] on icon at bounding box center [1081, 177] width 7 height 7
click at [1053, 181] on button "Confirm" at bounding box center [1049, 178] width 41 height 14
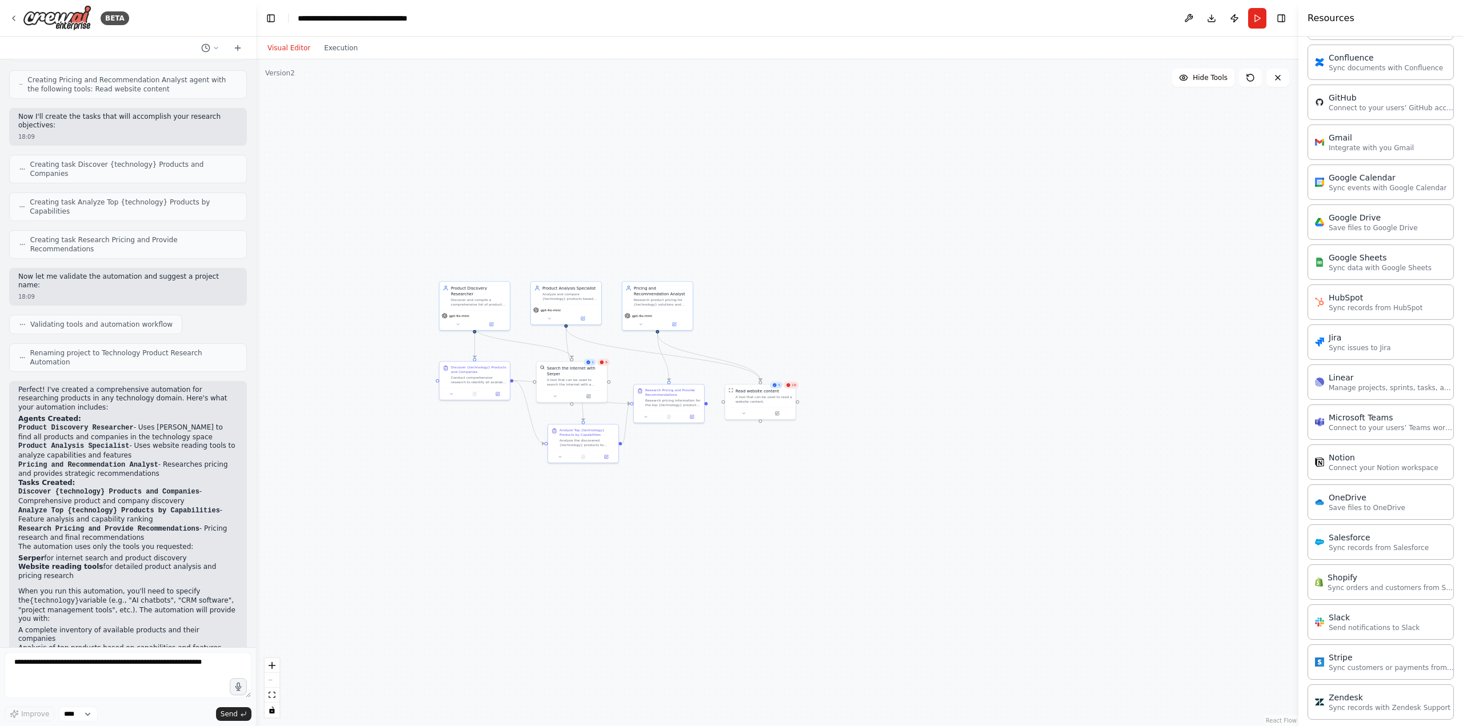
drag, startPoint x: 679, startPoint y: 293, endPoint x: 656, endPoint y: 702, distance: 409.2
click at [656, 702] on div ".deletable-edge-delete-btn { width: 20px; height: 20px; border: 0px solid #ffff…" at bounding box center [777, 392] width 1042 height 667
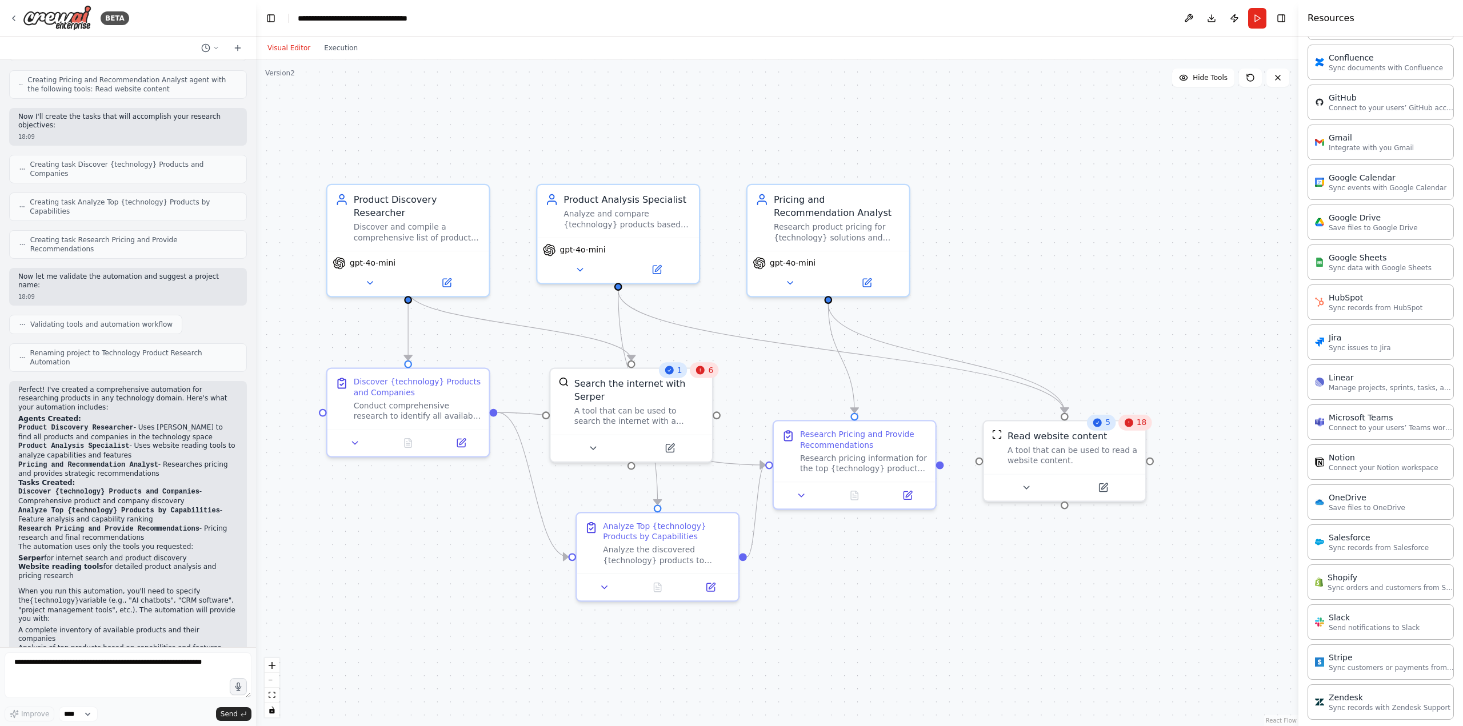
drag, startPoint x: 834, startPoint y: 443, endPoint x: 1038, endPoint y: 290, distance: 255.5
click at [1052, 261] on div ".deletable-edge-delete-btn { width: 20px; height: 20px; border: 0px solid #ffff…" at bounding box center [777, 392] width 1042 height 667
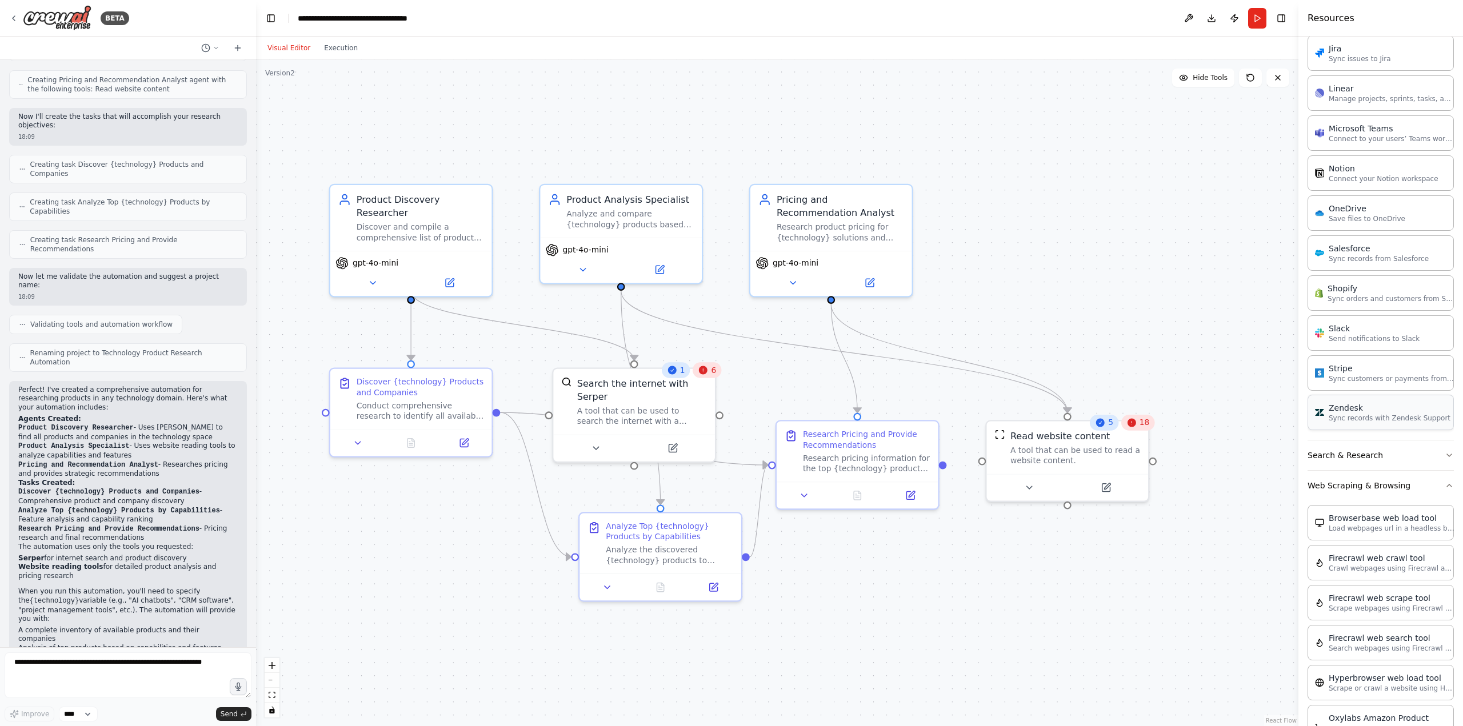
scroll to position [662, 0]
click at [343, 50] on button "Execution" at bounding box center [340, 48] width 47 height 14
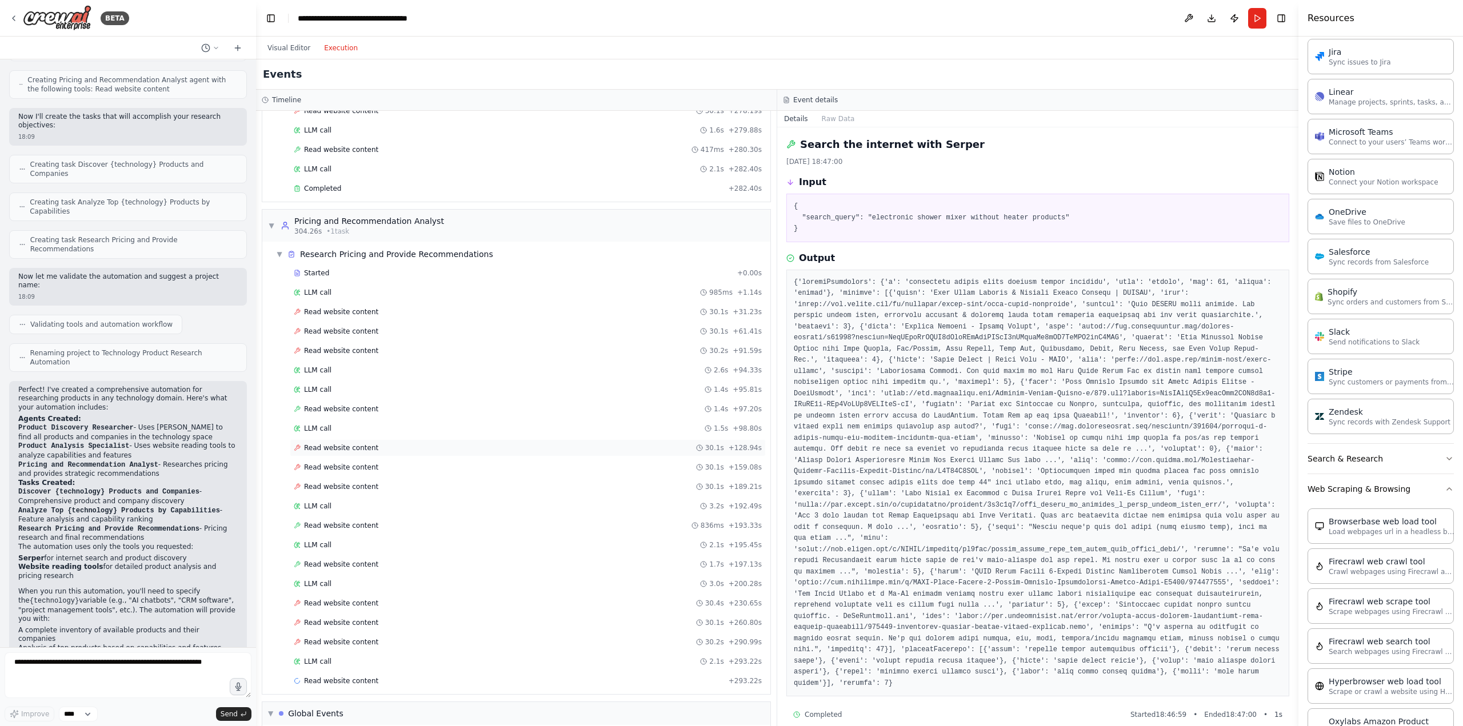
scroll to position [736, 0]
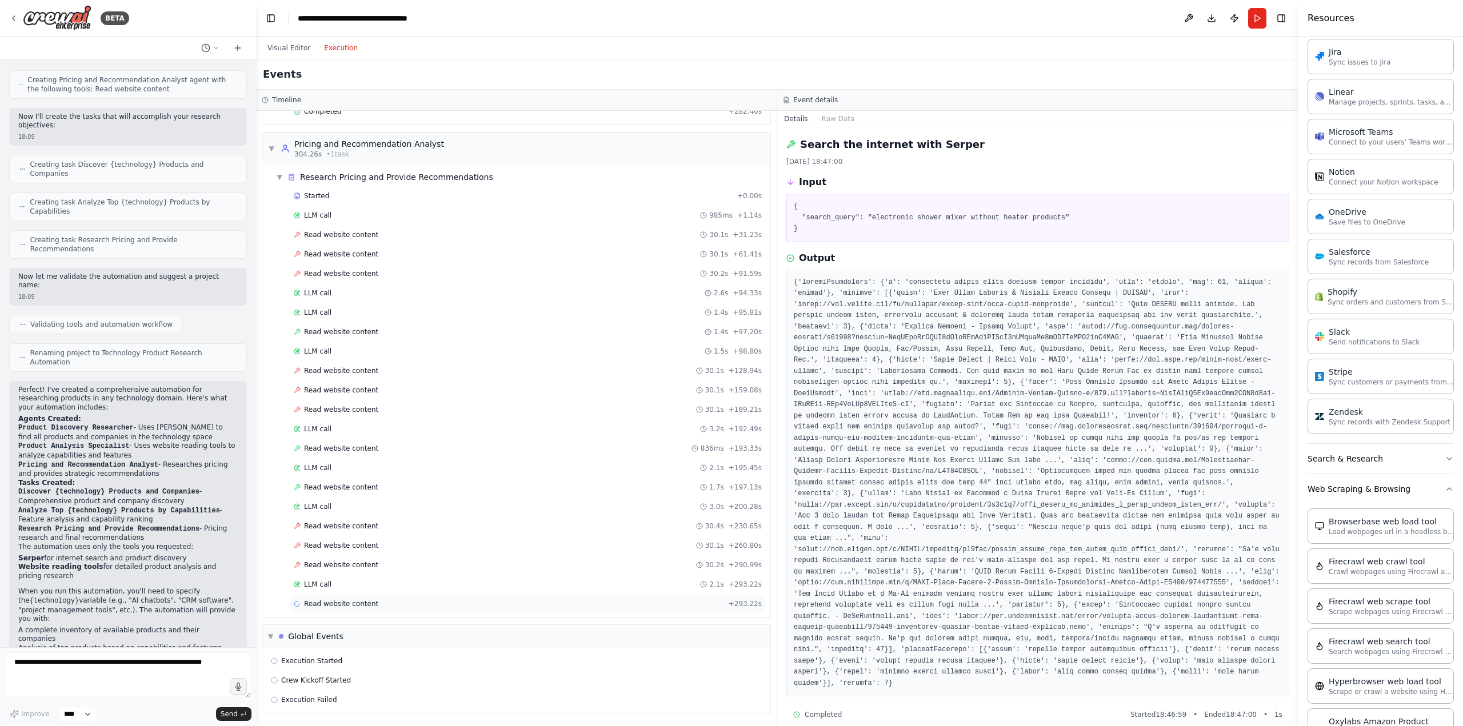
click at [364, 602] on span "Read website content" at bounding box center [341, 603] width 74 height 9
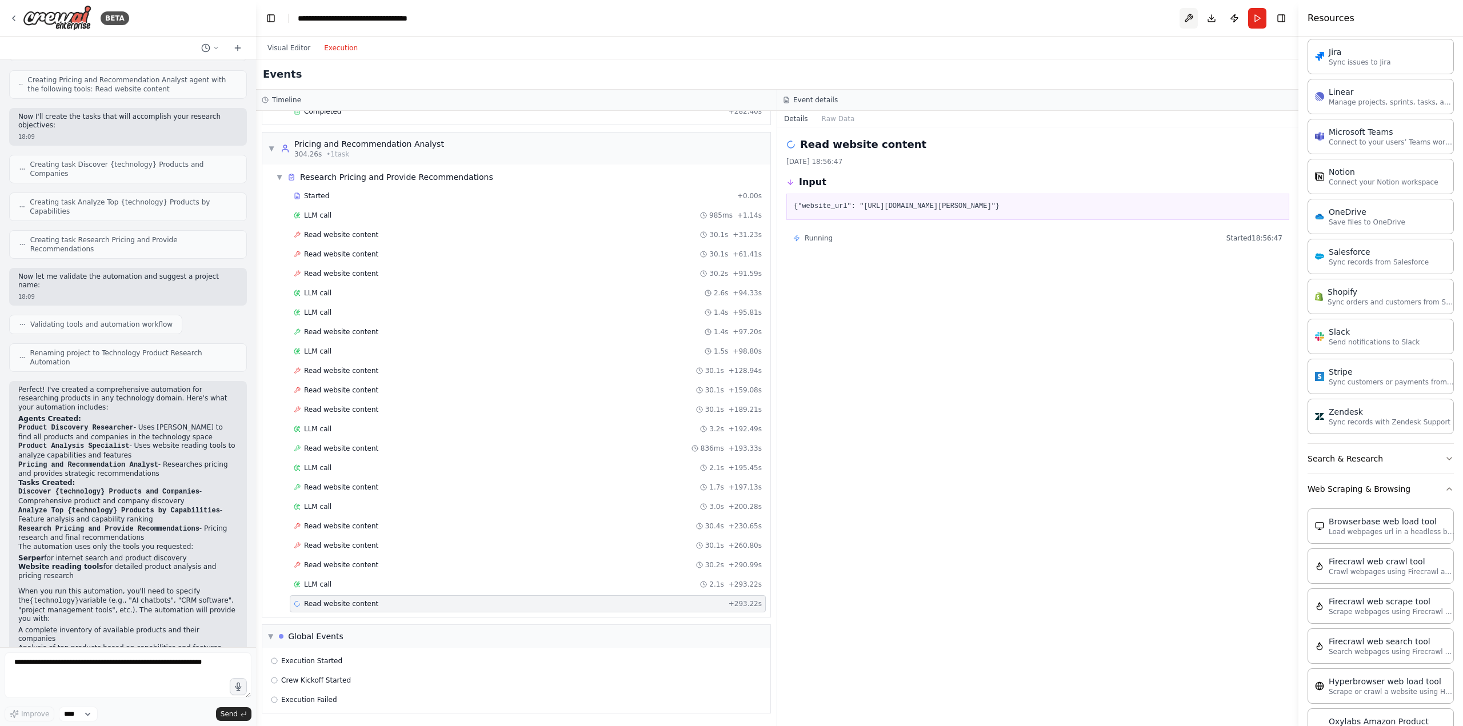
click at [1184, 19] on button at bounding box center [1188, 18] width 18 height 21
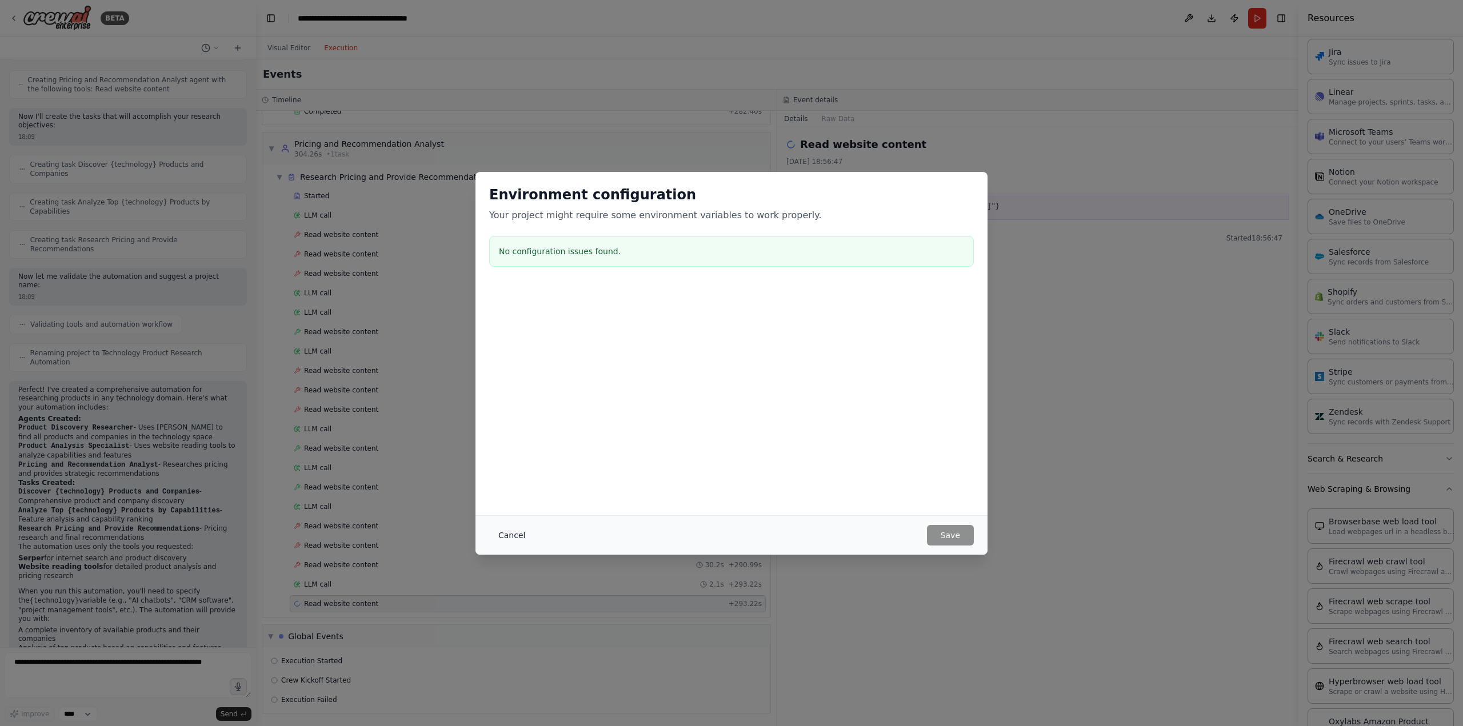
click at [511, 531] on button "Cancel" at bounding box center [511, 535] width 45 height 21
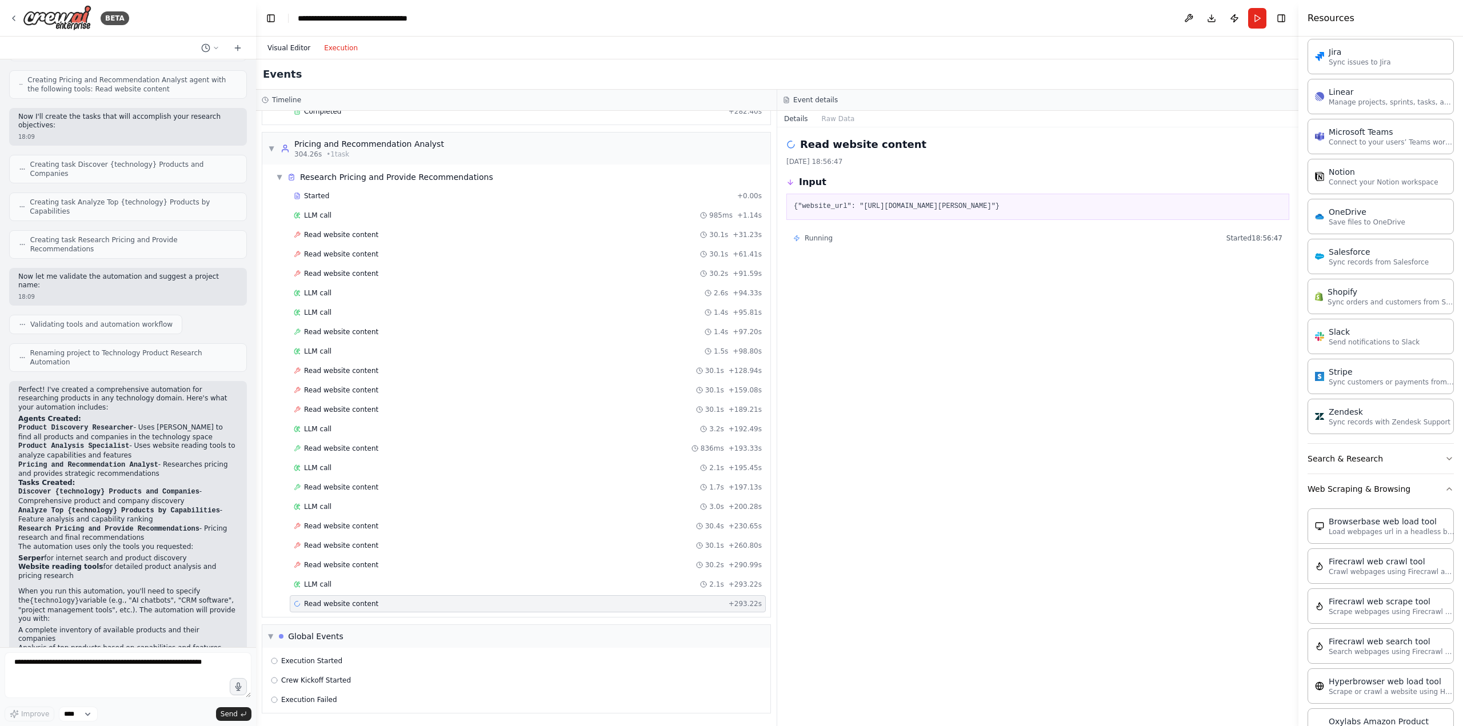
click at [276, 47] on button "Visual Editor" at bounding box center [289, 48] width 57 height 14
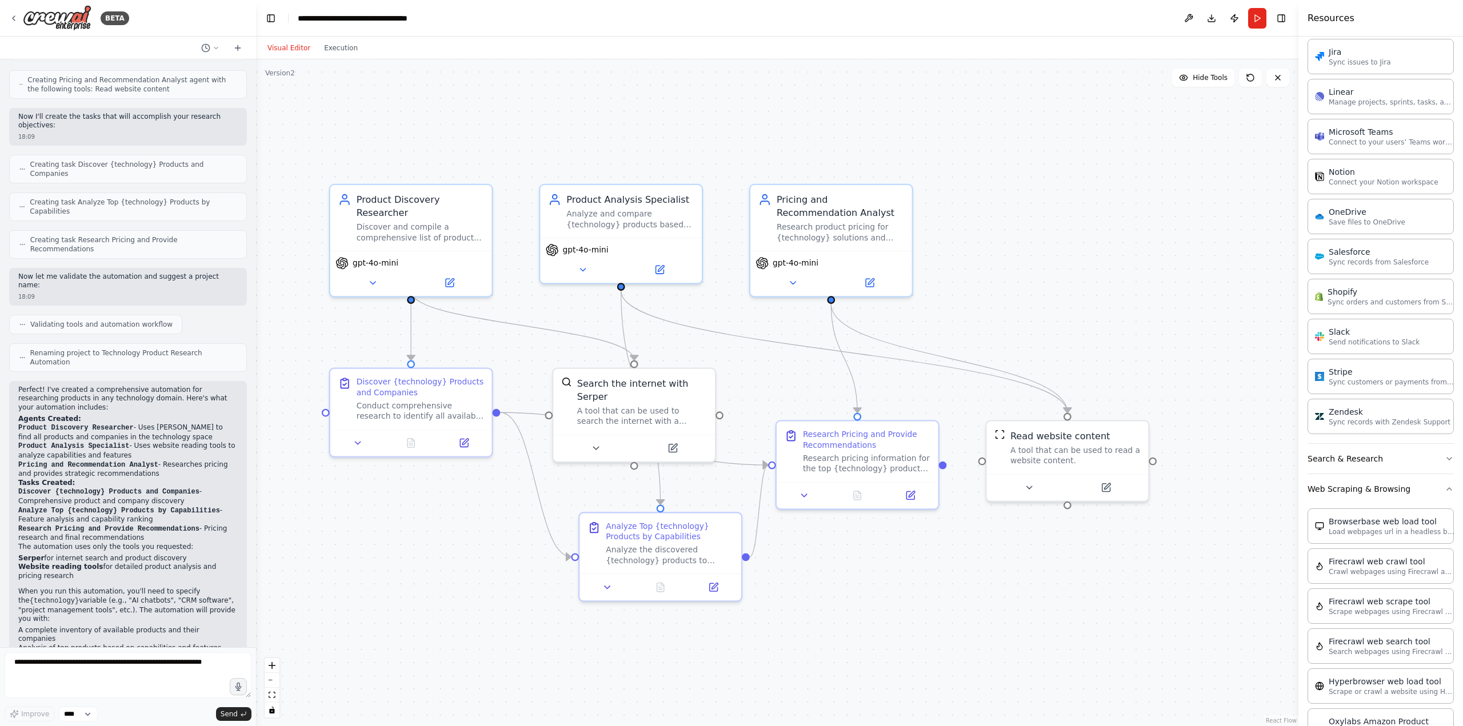
click at [275, 22] on button "Toggle Left Sidebar" at bounding box center [271, 18] width 16 height 16
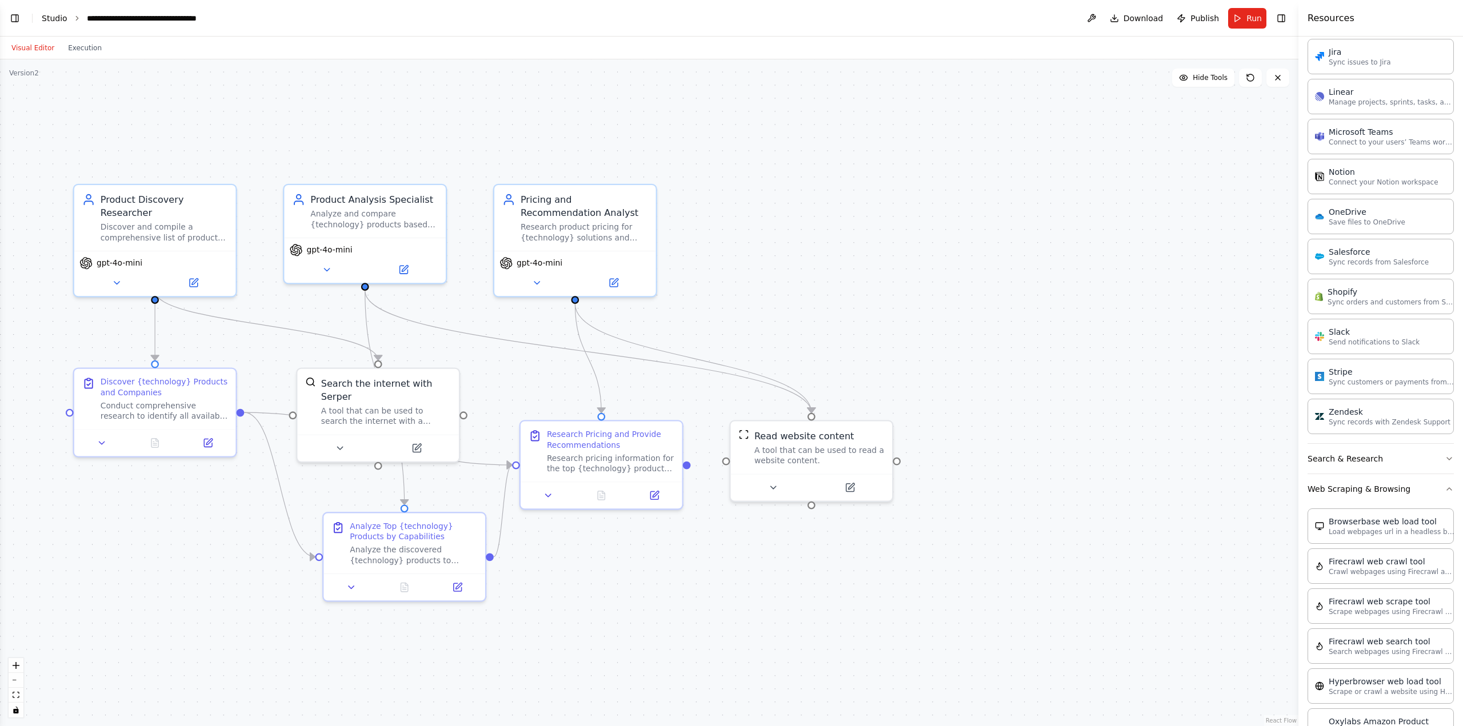
click at [48, 19] on link "Studio" at bounding box center [55, 18] width 26 height 9
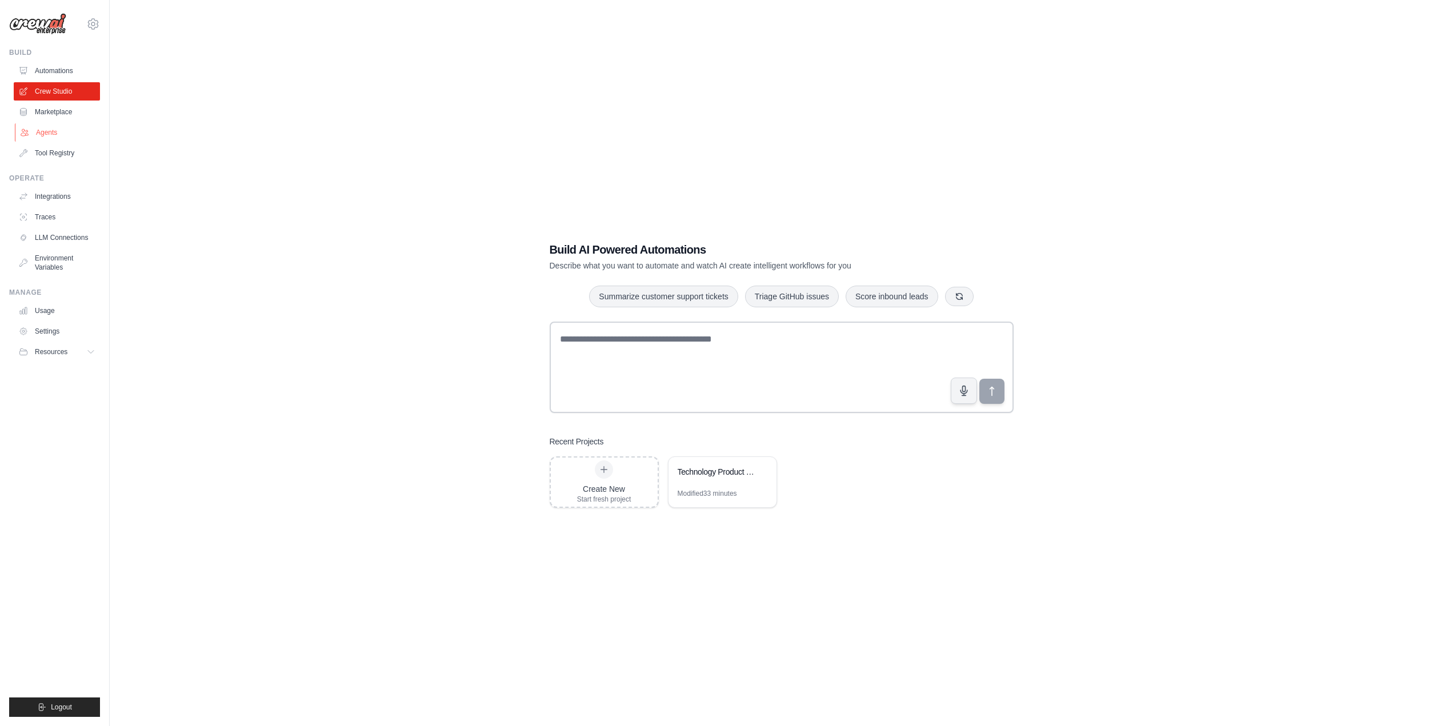
click at [47, 129] on link "Agents" at bounding box center [58, 132] width 86 height 18
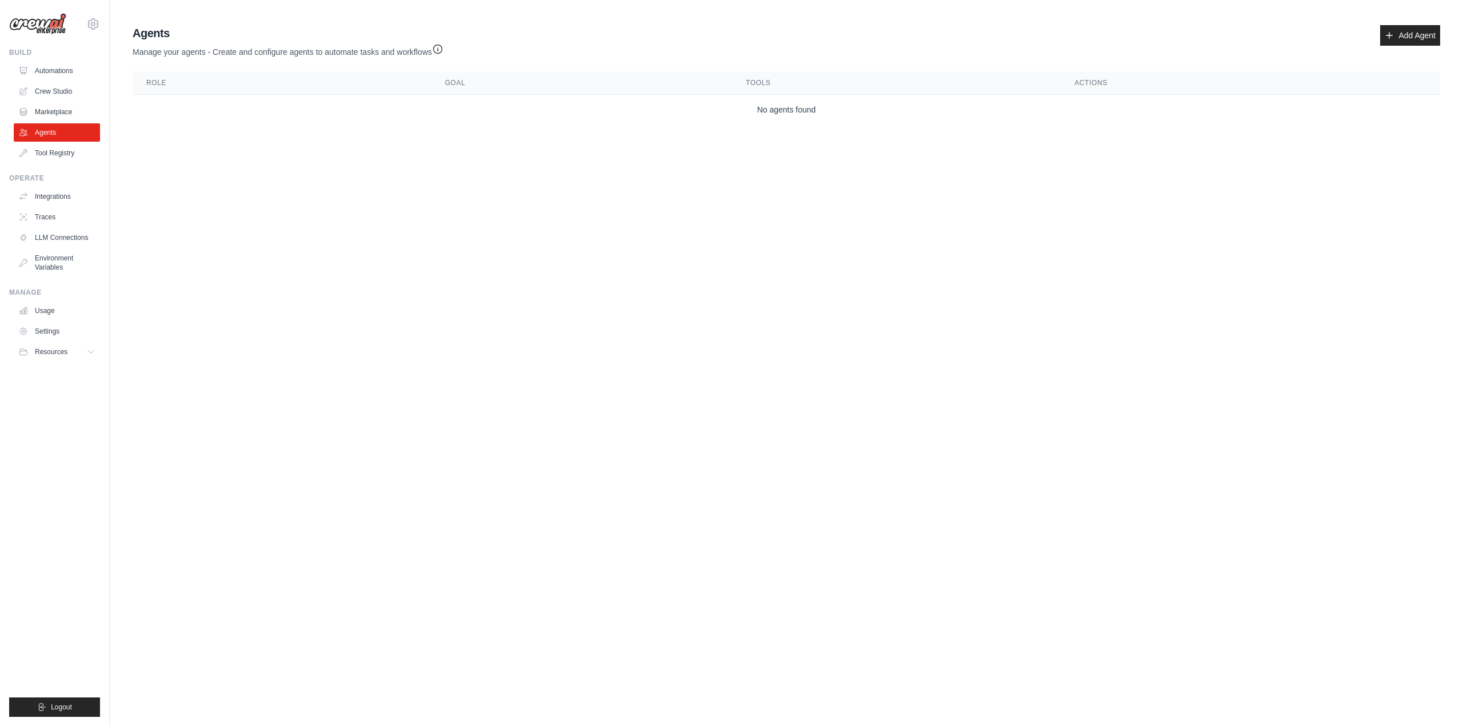
click at [230, 139] on main "Agent Usage Guide To use an agent in your CrewAI project, you can initialize it…" at bounding box center [786, 77] width 1353 height 154
click at [58, 113] on link "Marketplace" at bounding box center [58, 112] width 86 height 18
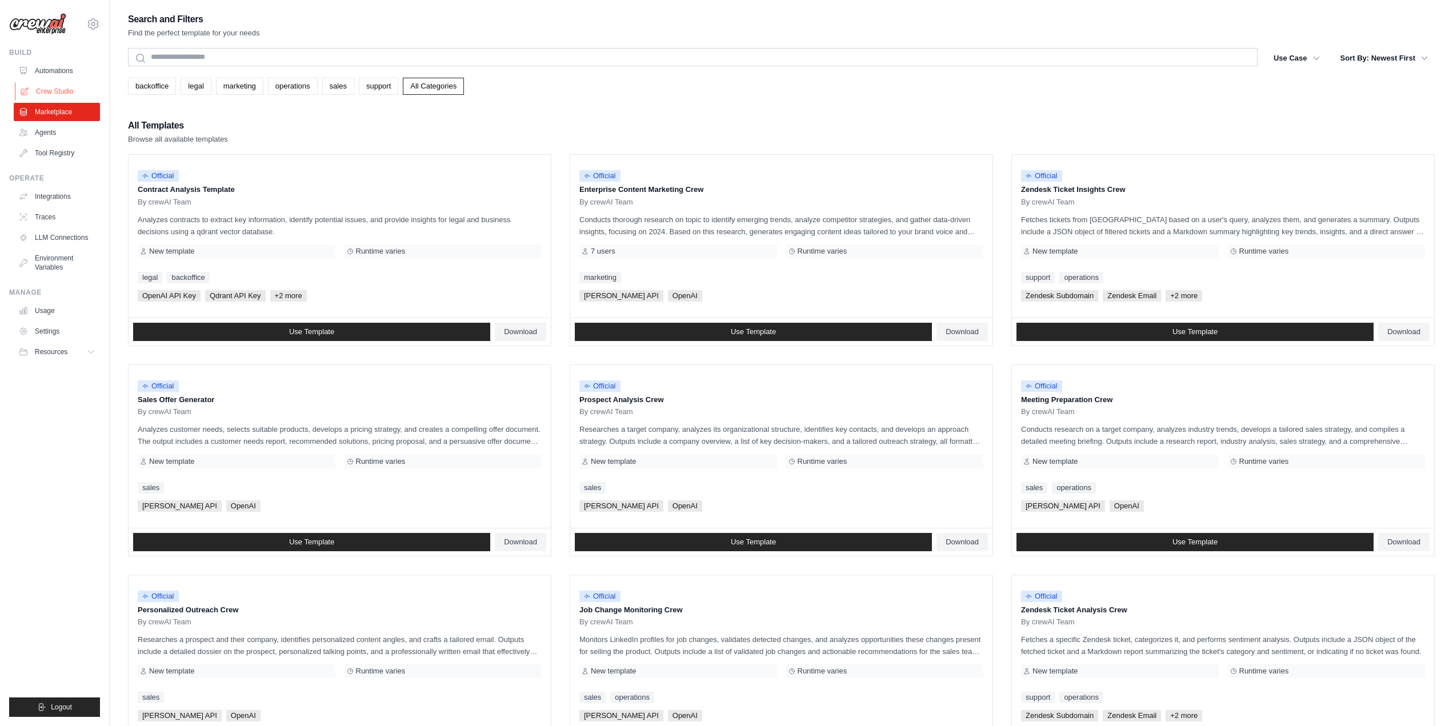
click at [48, 85] on link "Crew Studio" at bounding box center [58, 91] width 86 height 18
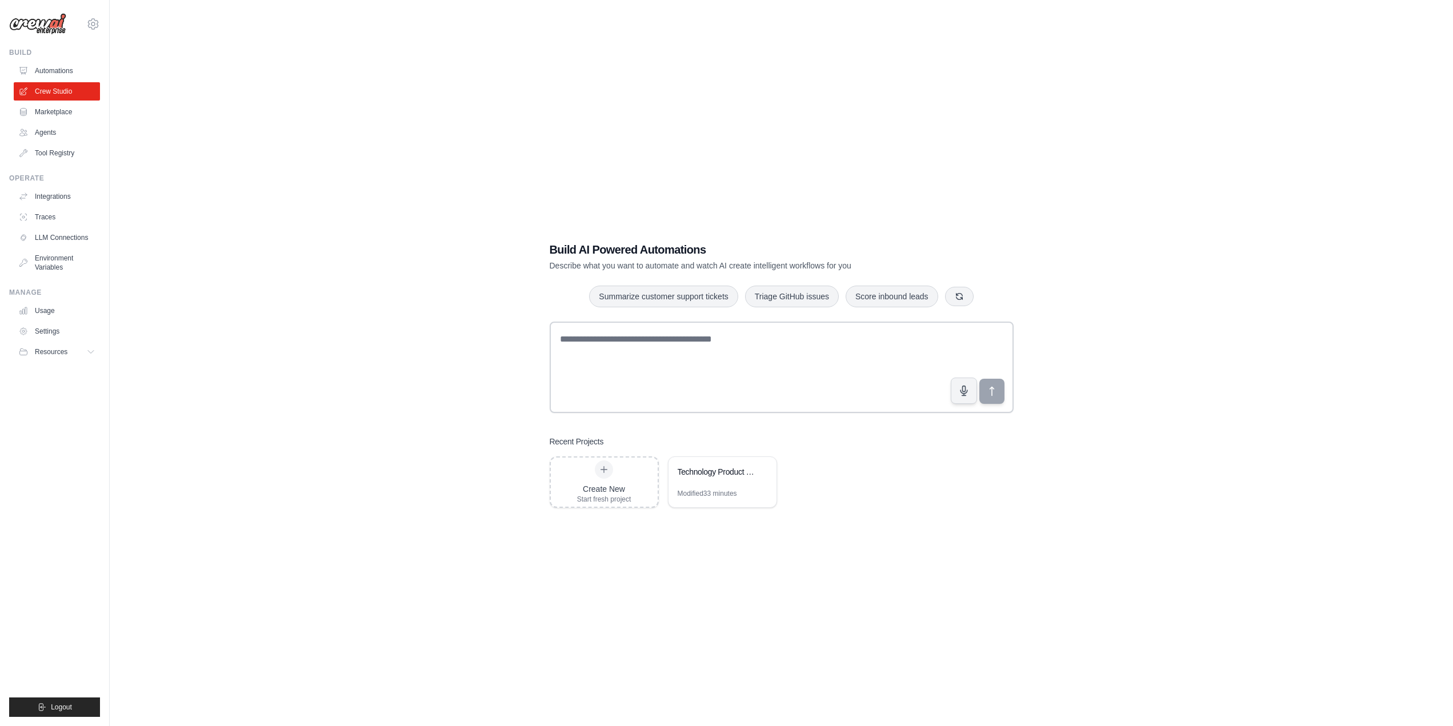
click at [52, 70] on link "Automations" at bounding box center [57, 71] width 86 height 18
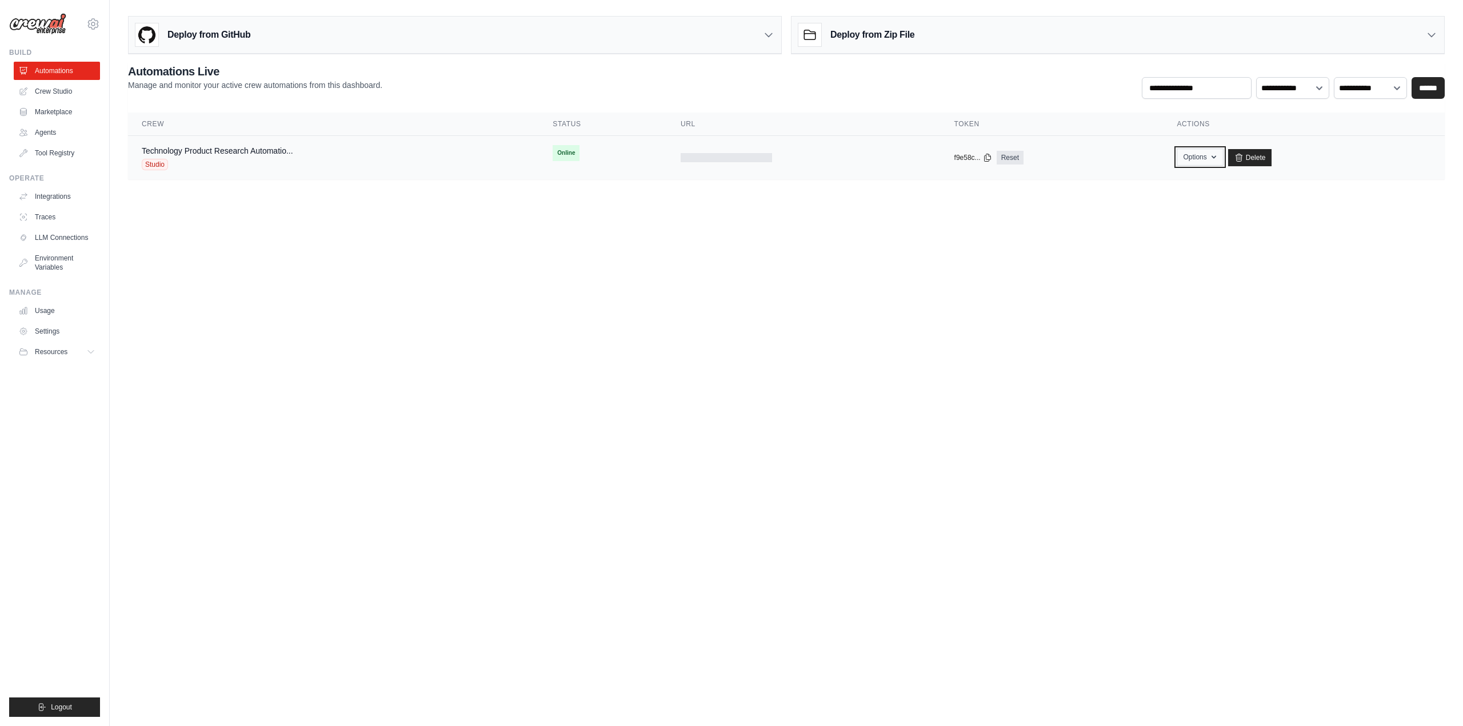
click at [1198, 159] on button "Options" at bounding box center [1199, 157] width 46 height 17
drag, startPoint x: 253, startPoint y: 182, endPoint x: 214, endPoint y: 178, distance: 39.1
click at [252, 182] on main "Deploy from GitHub Deploy your project directly from GitHub. Select a repositor…" at bounding box center [786, 102] width 1353 height 205
click at [180, 150] on link "Technology Product Research Automatio..." at bounding box center [217, 150] width 151 height 9
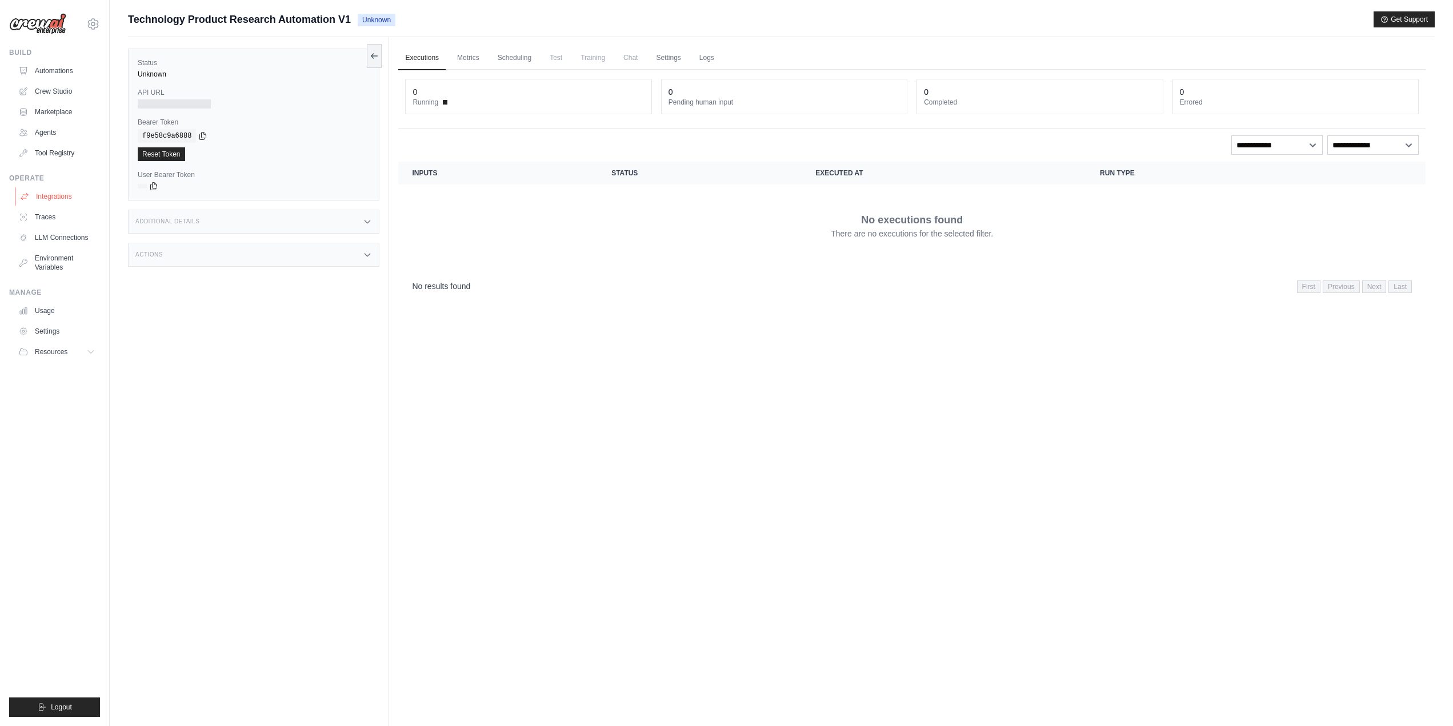
click at [49, 193] on link "Integrations" at bounding box center [58, 196] width 86 height 18
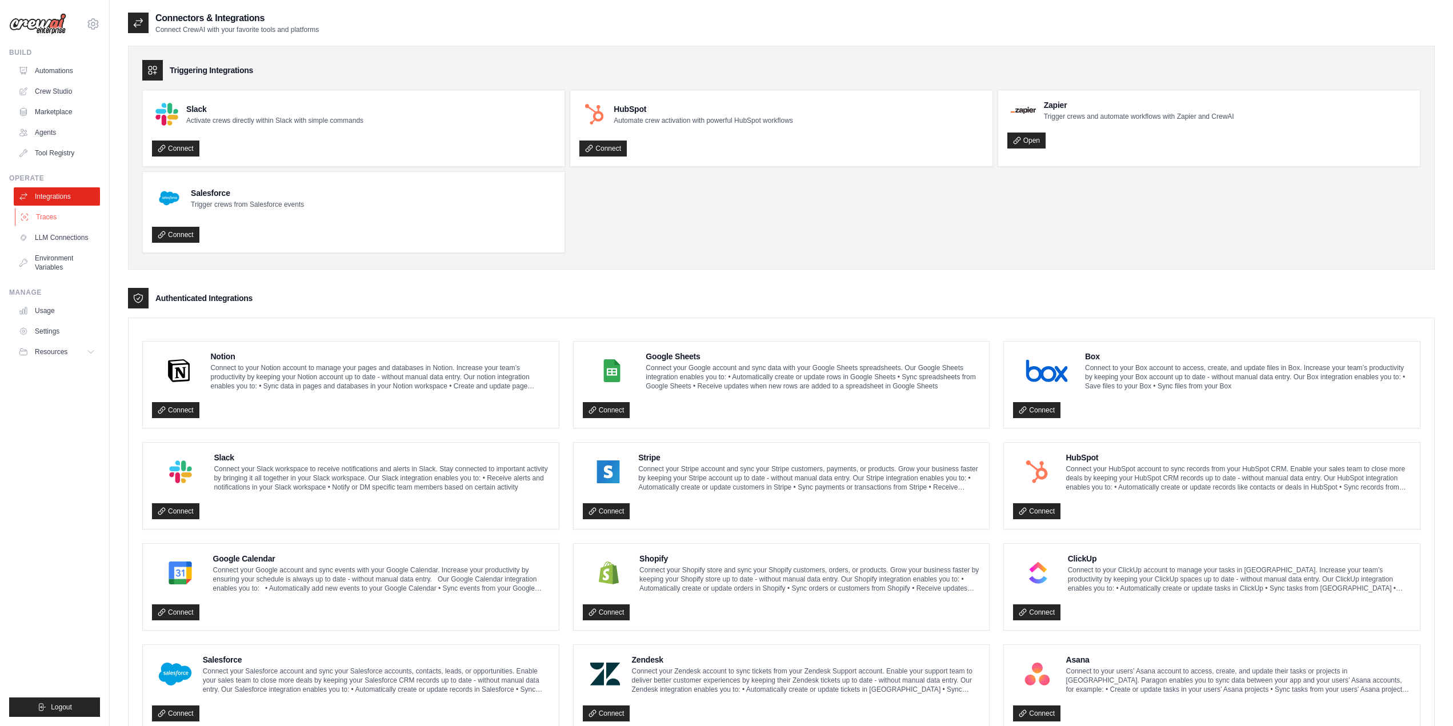
click at [45, 213] on link "Traces" at bounding box center [58, 217] width 86 height 18
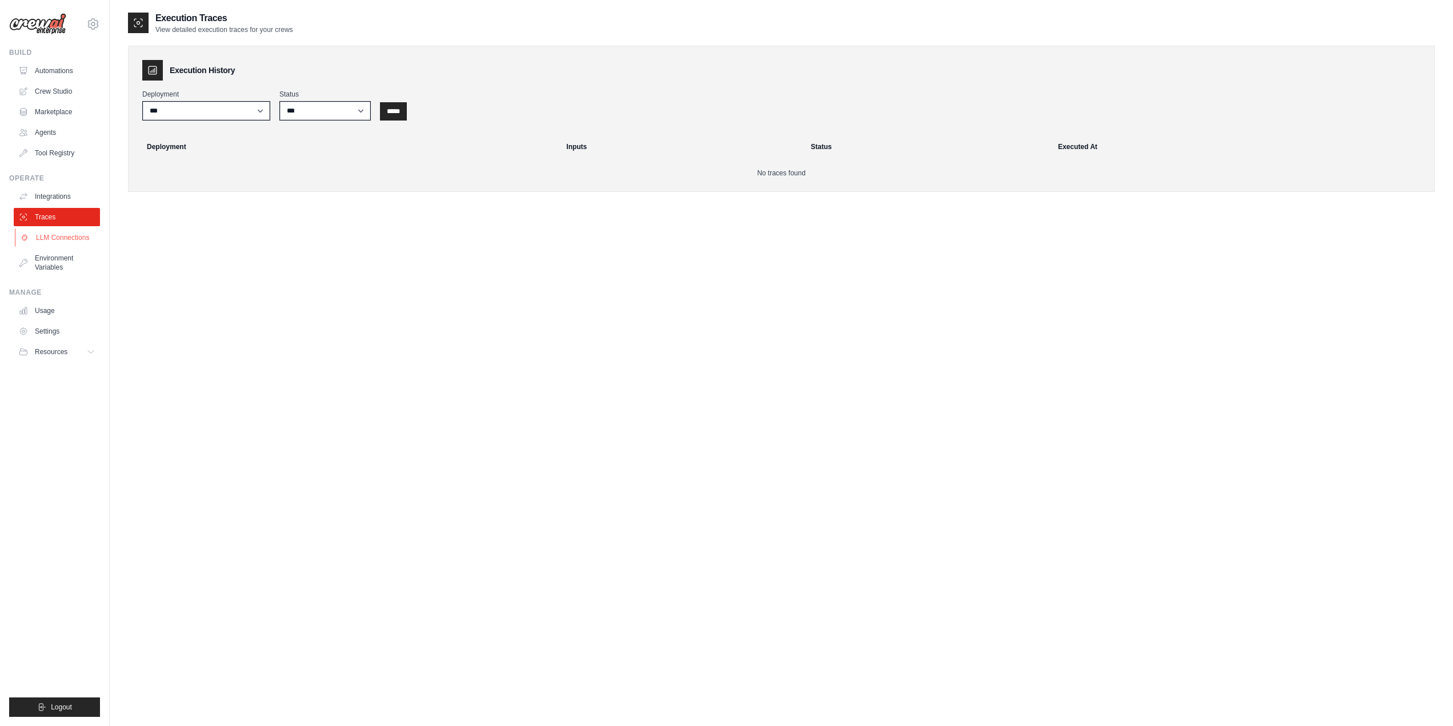
click at [47, 235] on link "LLM Connections" at bounding box center [58, 238] width 86 height 18
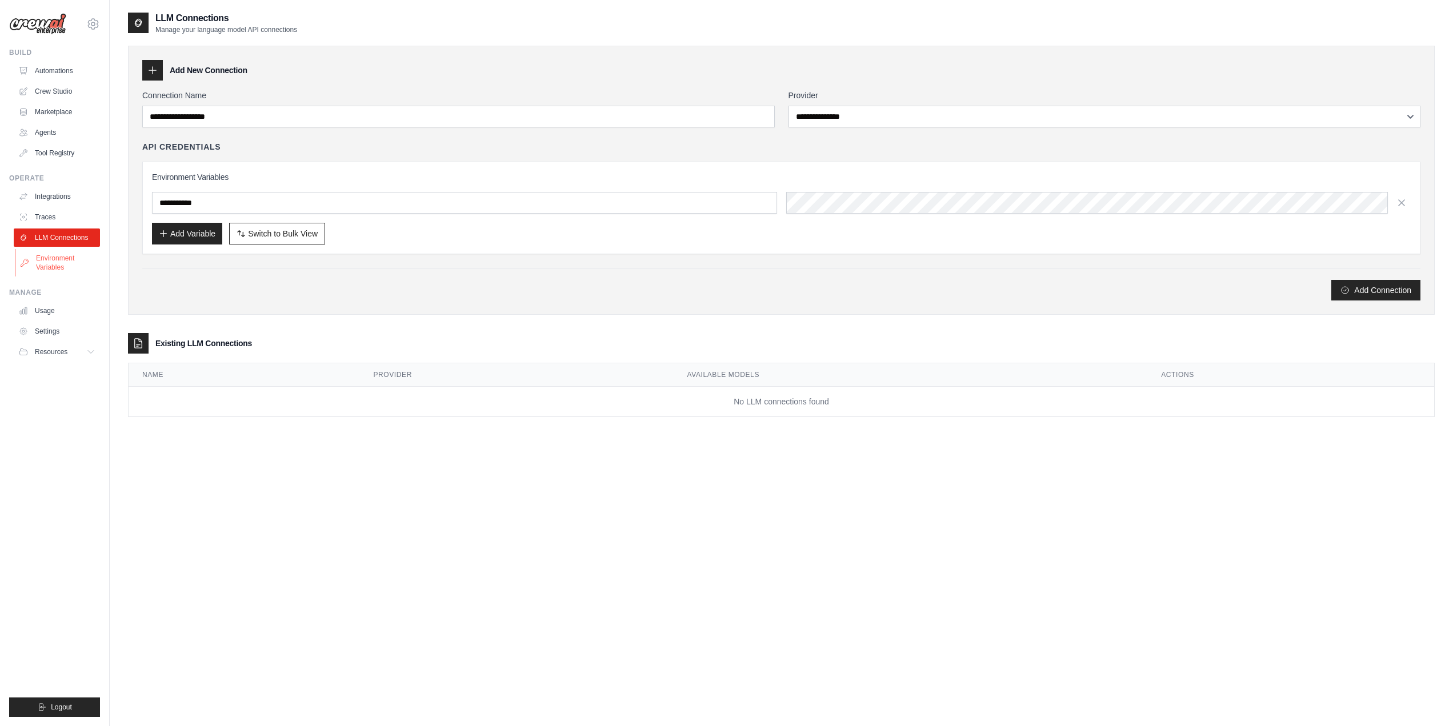
click at [45, 254] on link "Environment Variables" at bounding box center [58, 262] width 86 height 27
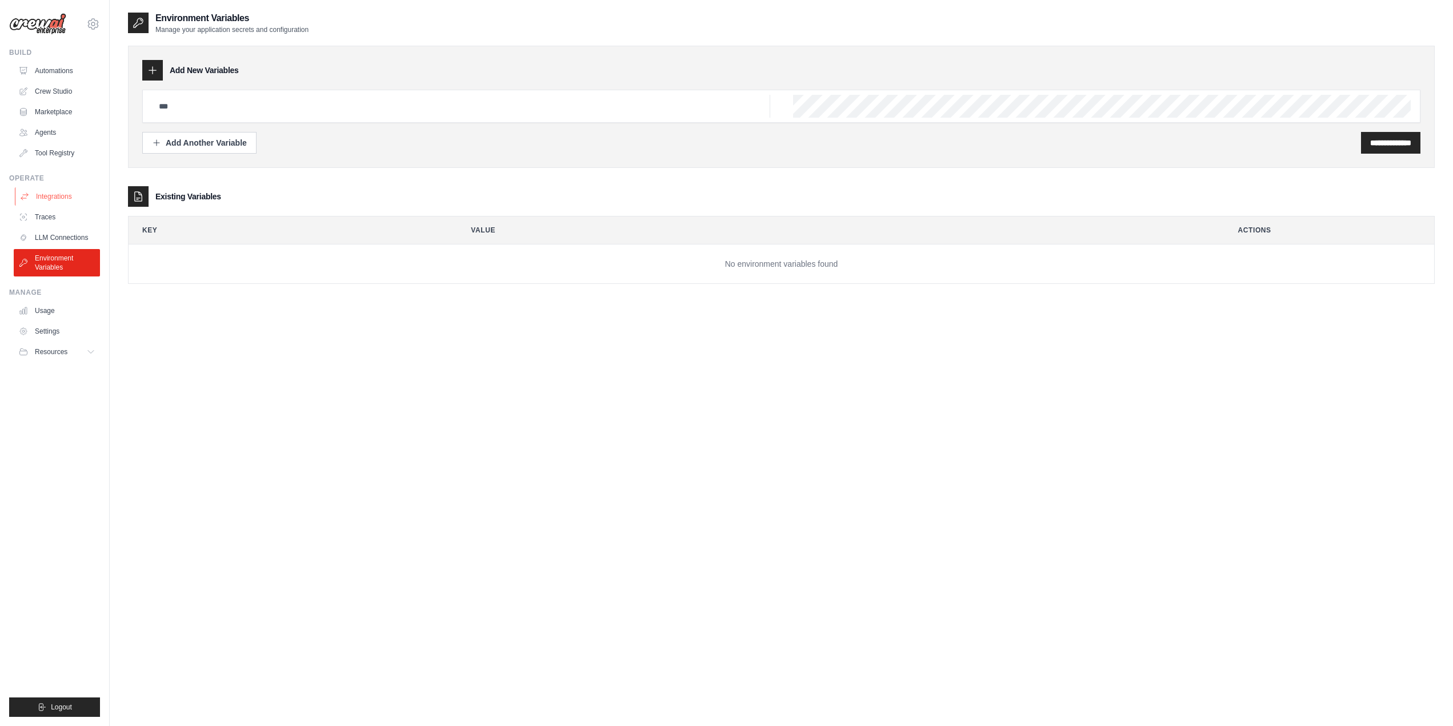
click at [41, 194] on link "Integrations" at bounding box center [58, 196] width 86 height 18
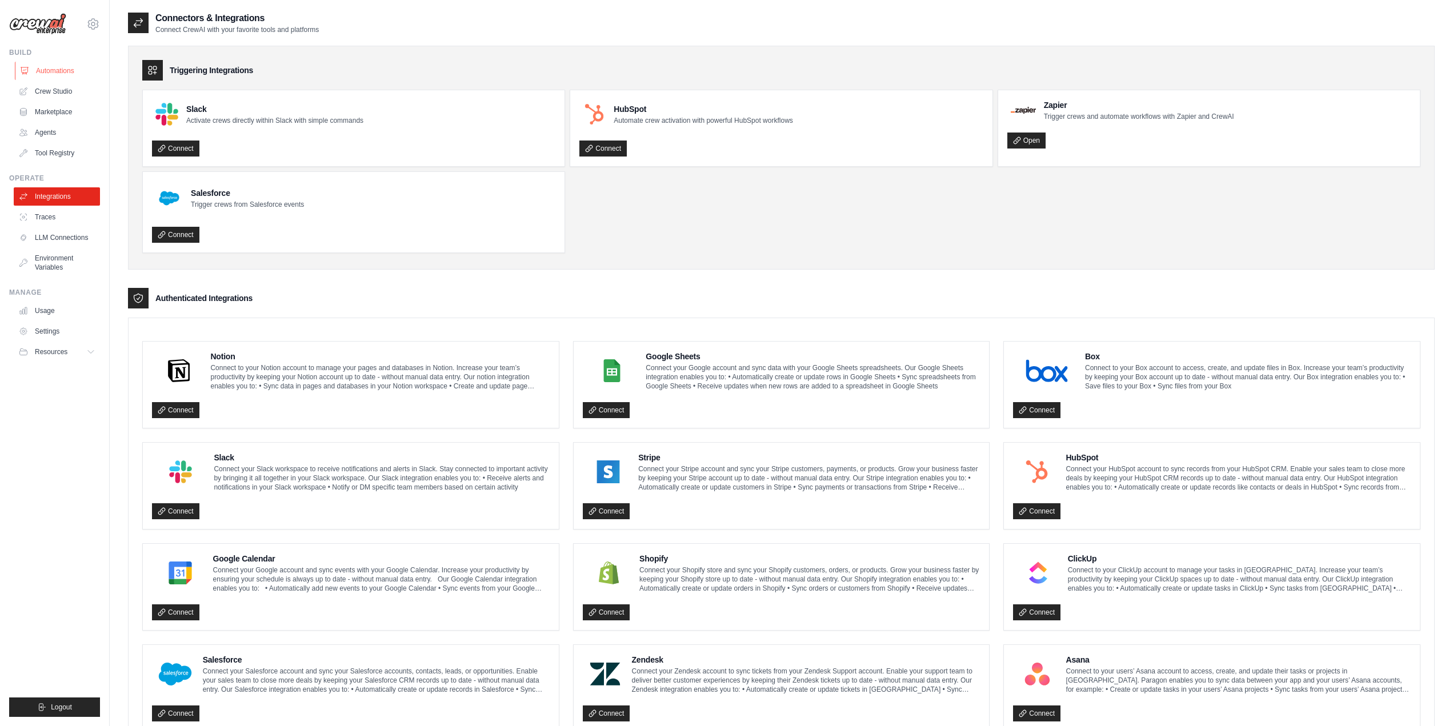
click at [59, 69] on link "Automations" at bounding box center [58, 71] width 86 height 18
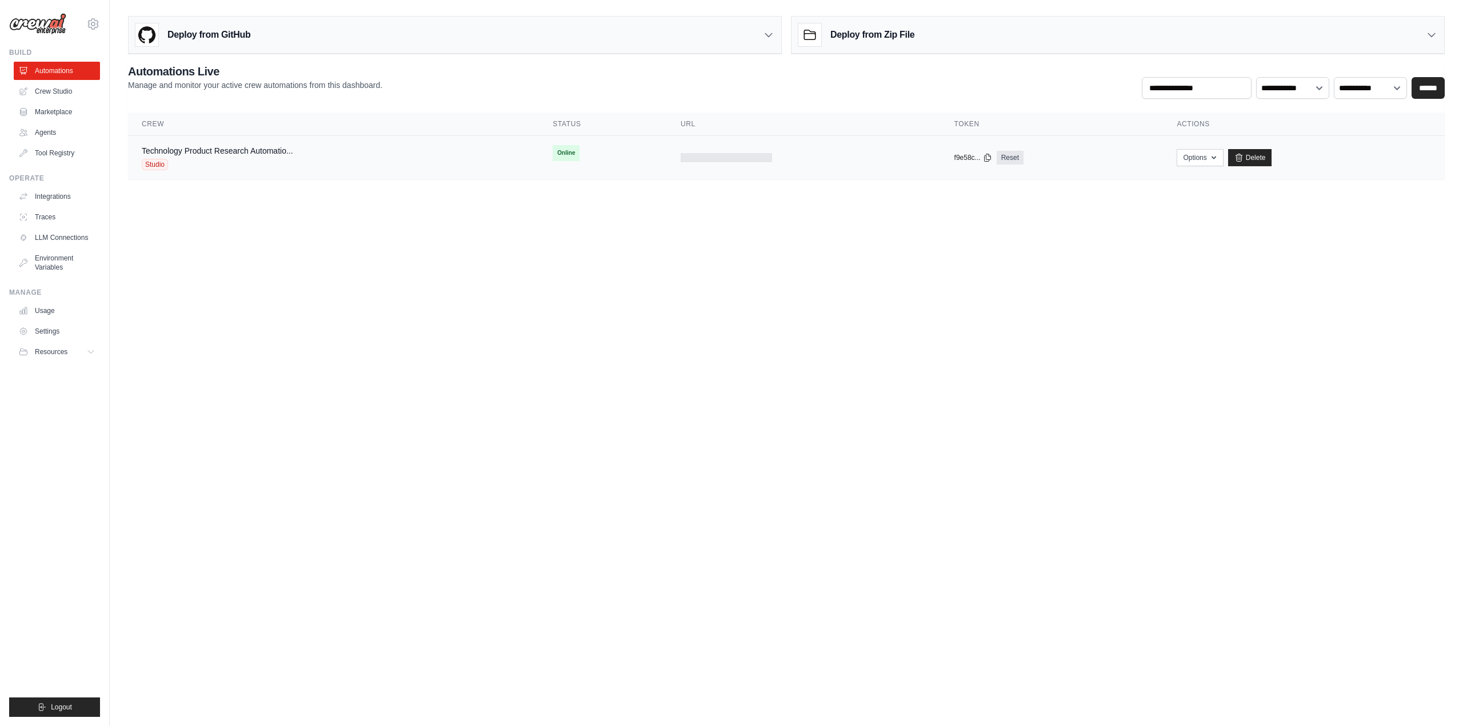
click at [504, 161] on div "Technology Product Research Automatio... Studio" at bounding box center [333, 157] width 383 height 25
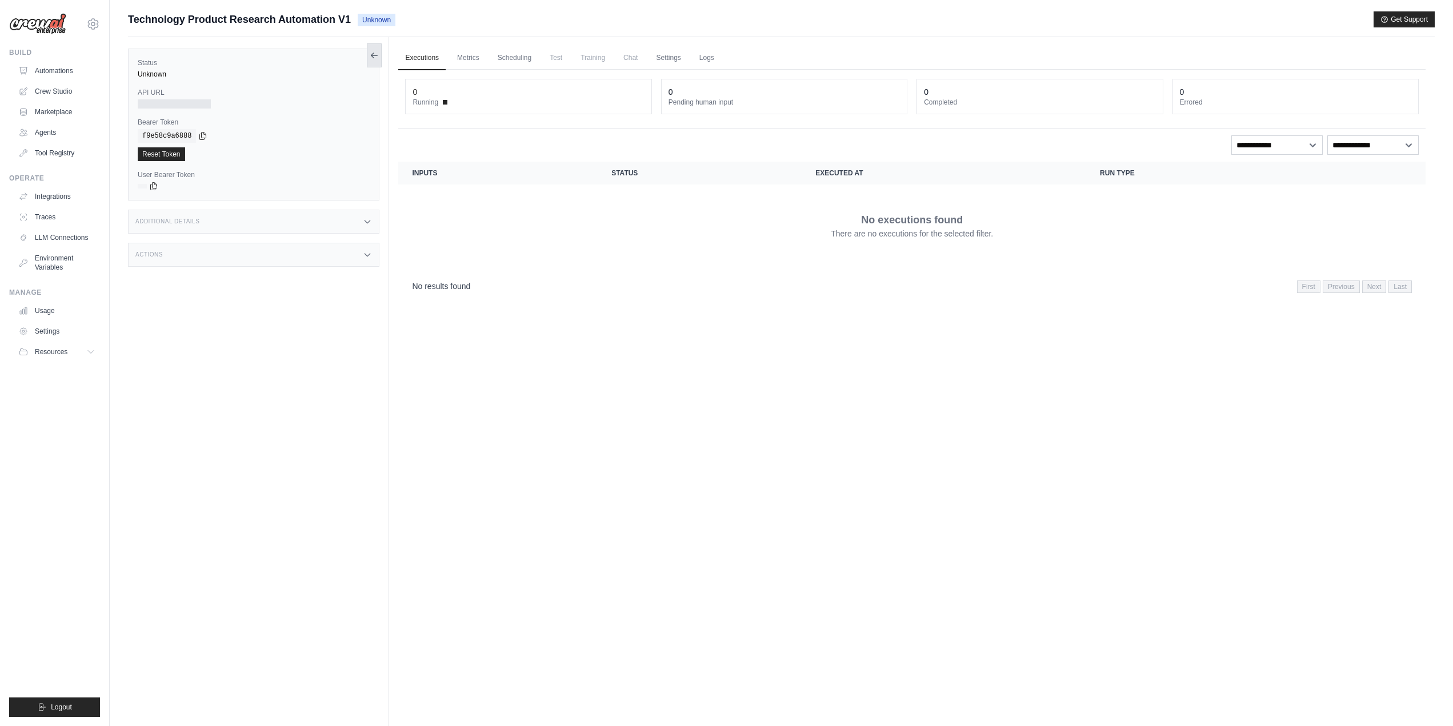
click at [377, 61] on button at bounding box center [374, 55] width 15 height 24
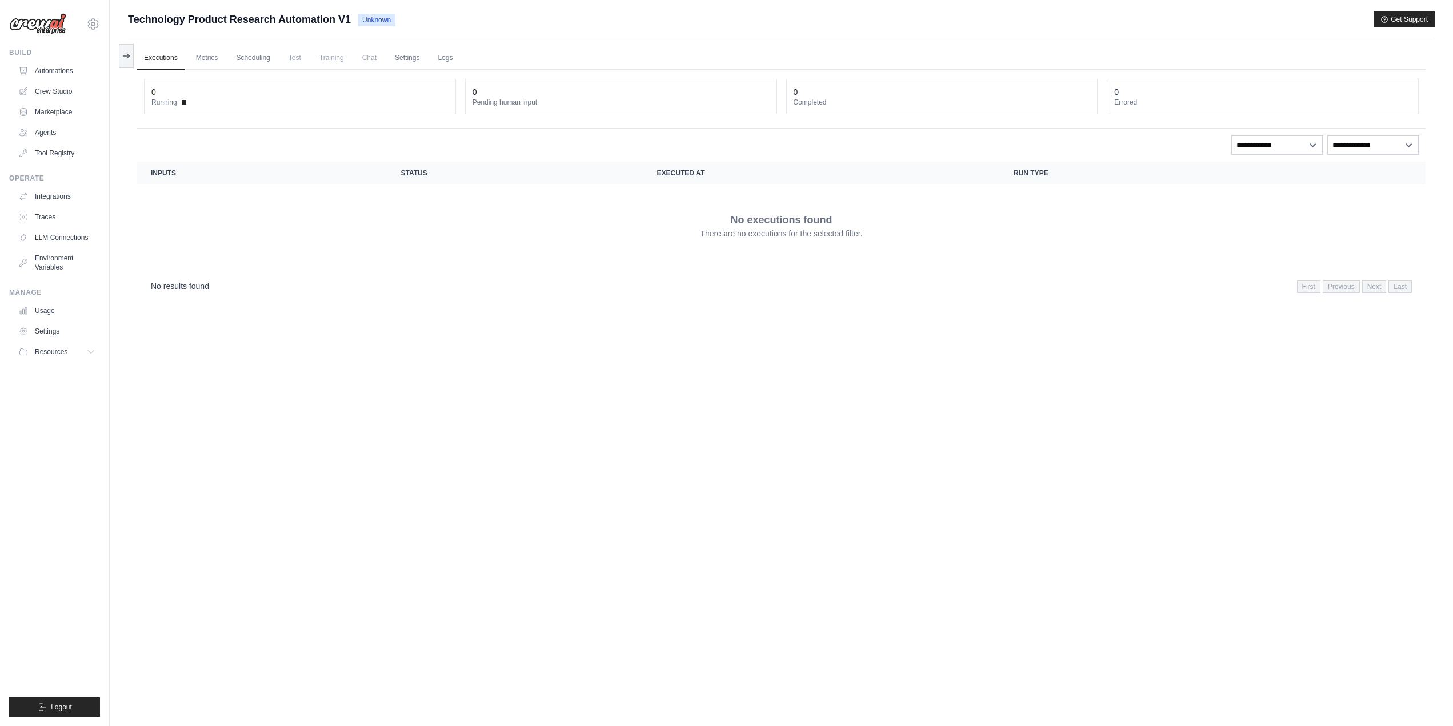
drag, startPoint x: 167, startPoint y: 104, endPoint x: 202, endPoint y: 105, distance: 35.4
click at [202, 105] on dt "Running" at bounding box center [299, 102] width 297 height 9
click at [206, 103] on dt "Running" at bounding box center [299, 102] width 297 height 9
click at [207, 52] on link "Metrics" at bounding box center [207, 58] width 36 height 24
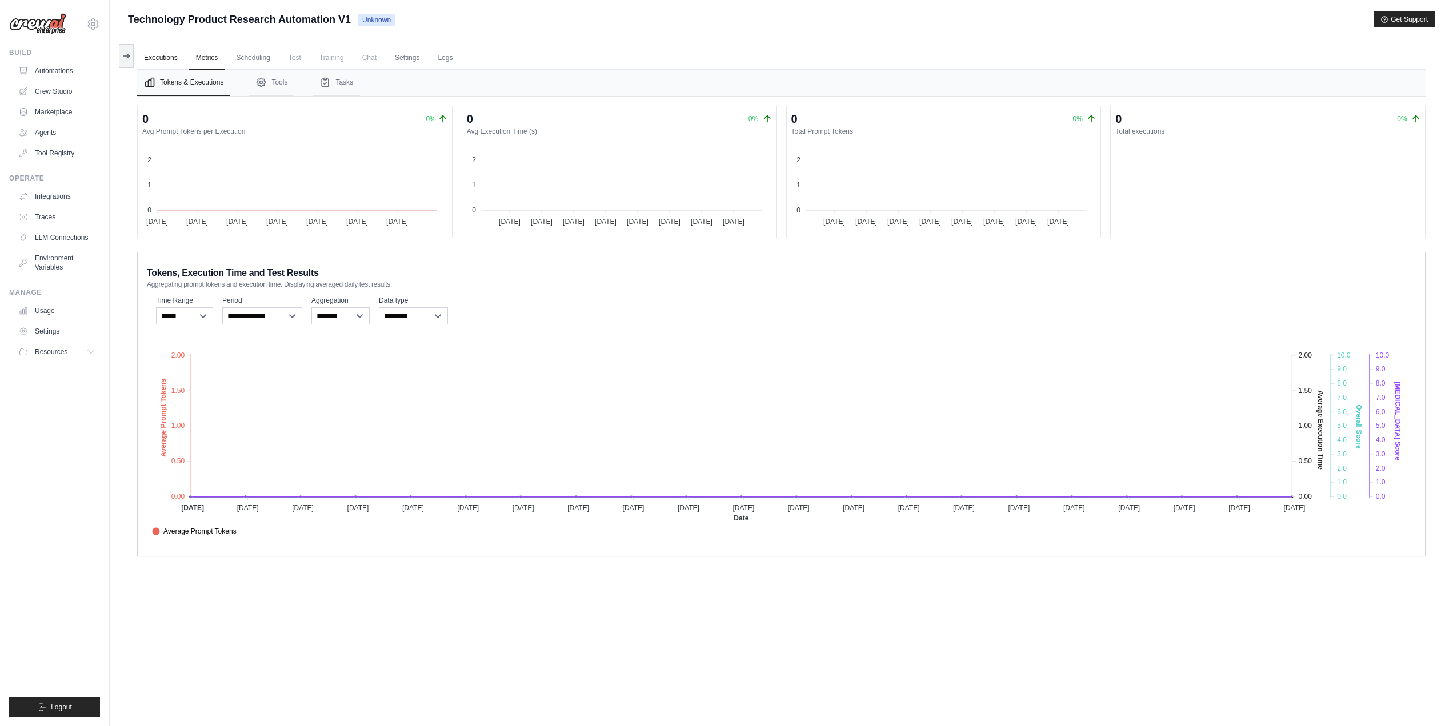
click at [164, 60] on link "Executions" at bounding box center [160, 58] width 47 height 24
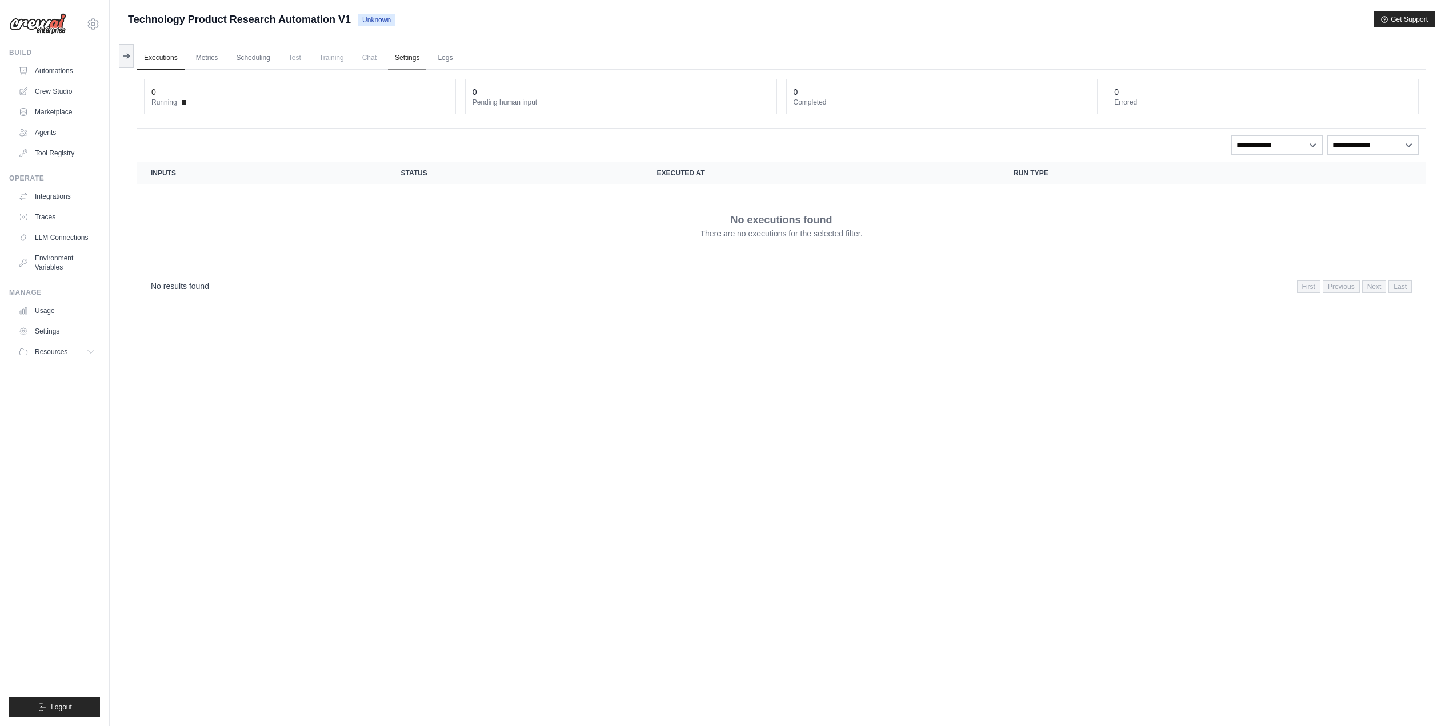
click at [411, 59] on link "Settings" at bounding box center [407, 58] width 38 height 24
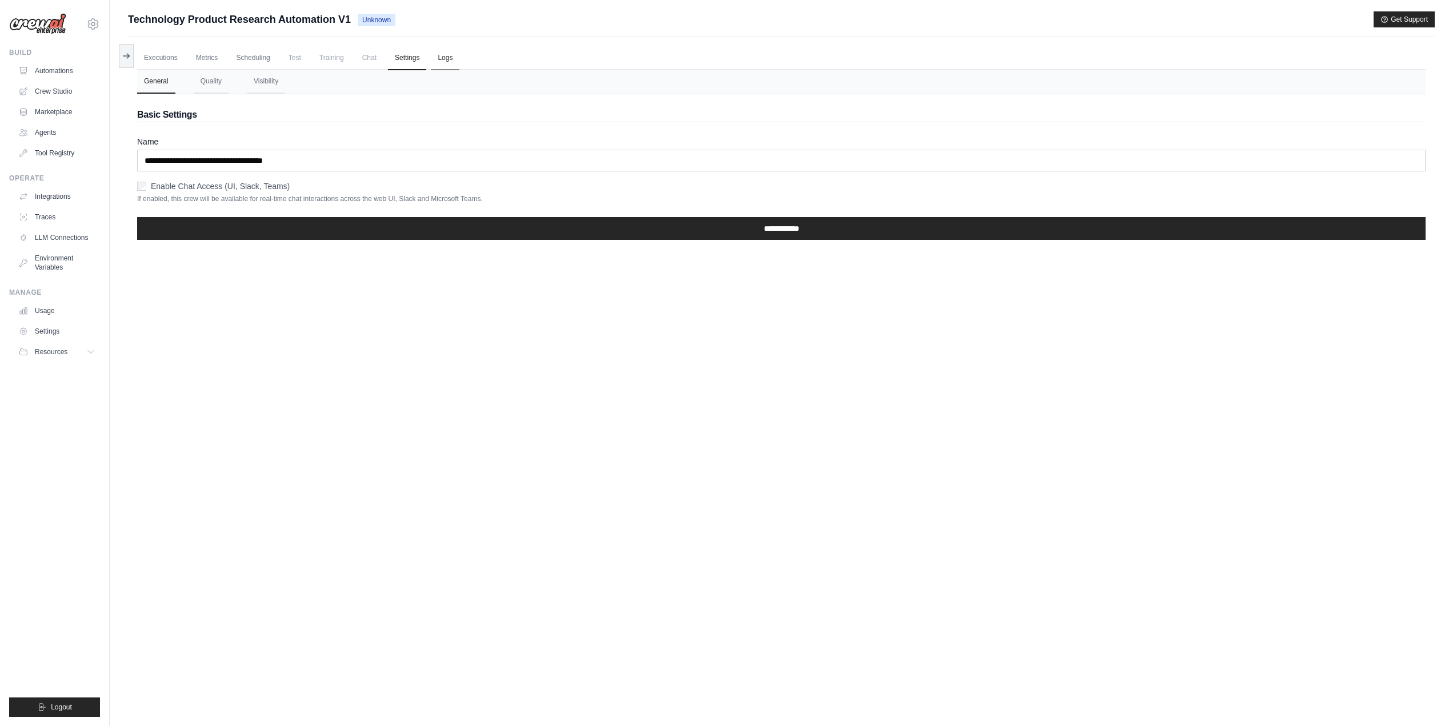
click at [440, 59] on link "Logs" at bounding box center [445, 58] width 29 height 24
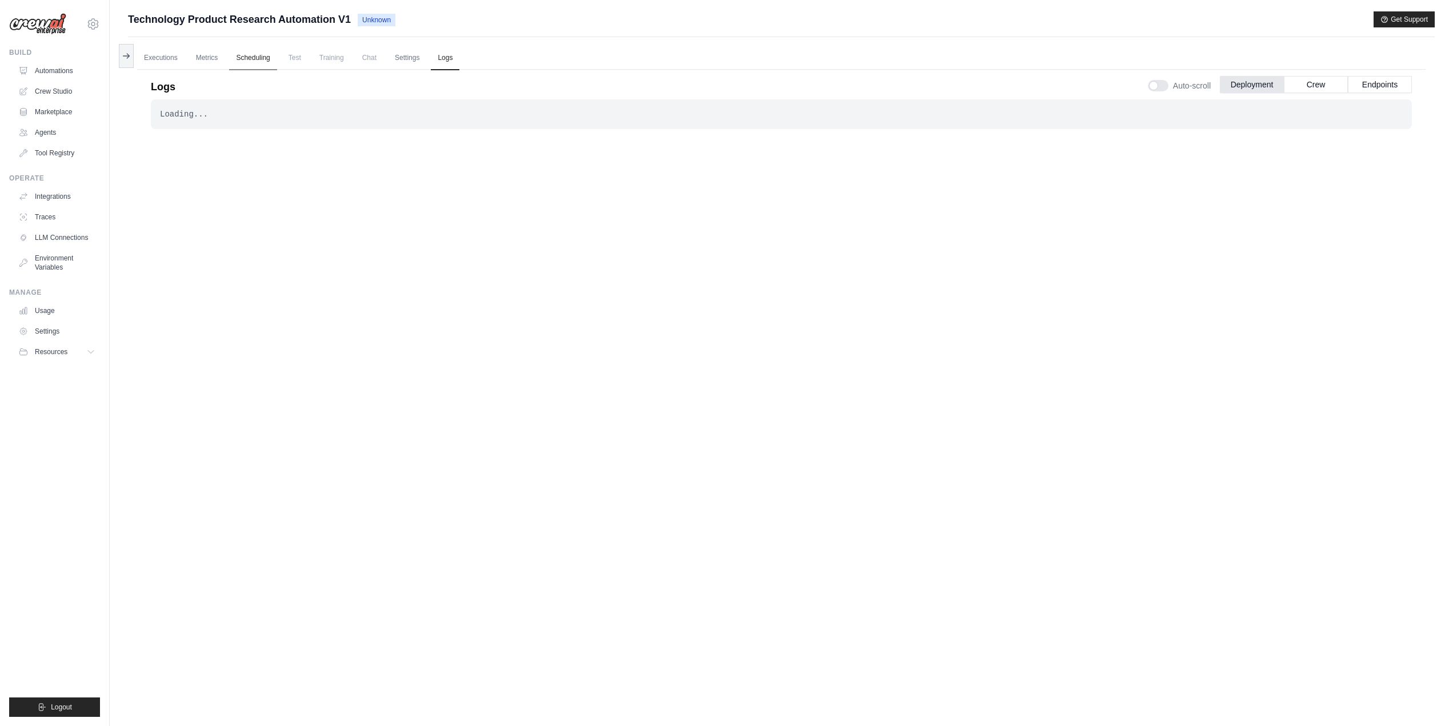
click at [254, 61] on link "Scheduling" at bounding box center [252, 58] width 47 height 24
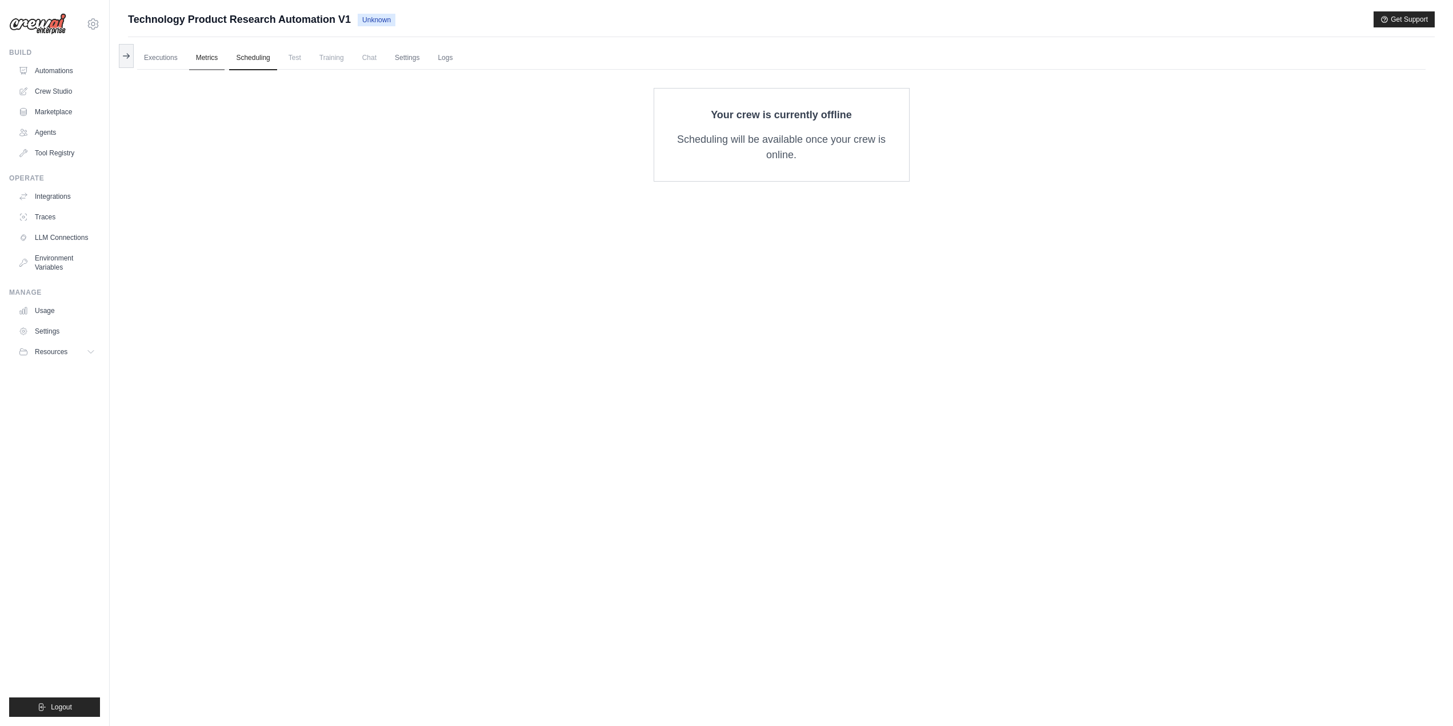
click at [219, 59] on link "Metrics" at bounding box center [207, 58] width 36 height 24
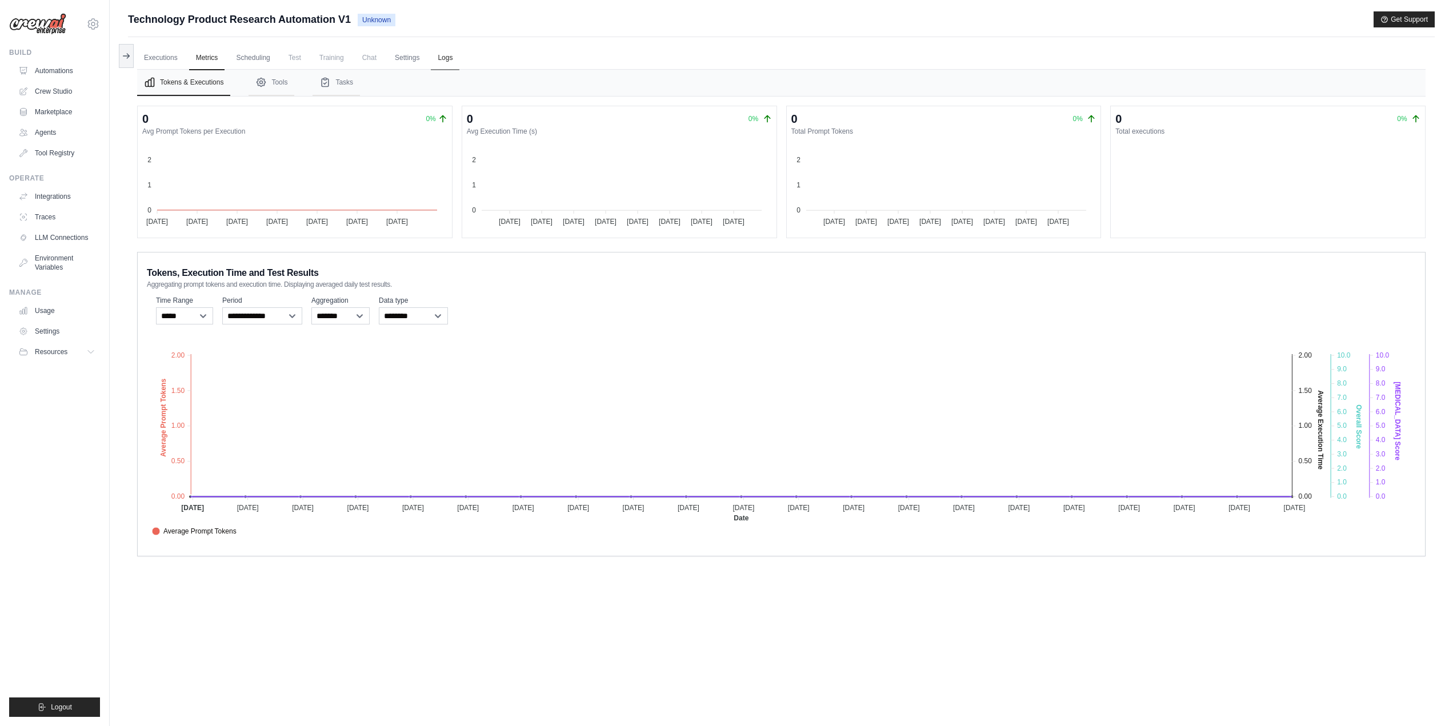
click at [440, 57] on link "Logs" at bounding box center [445, 58] width 29 height 24
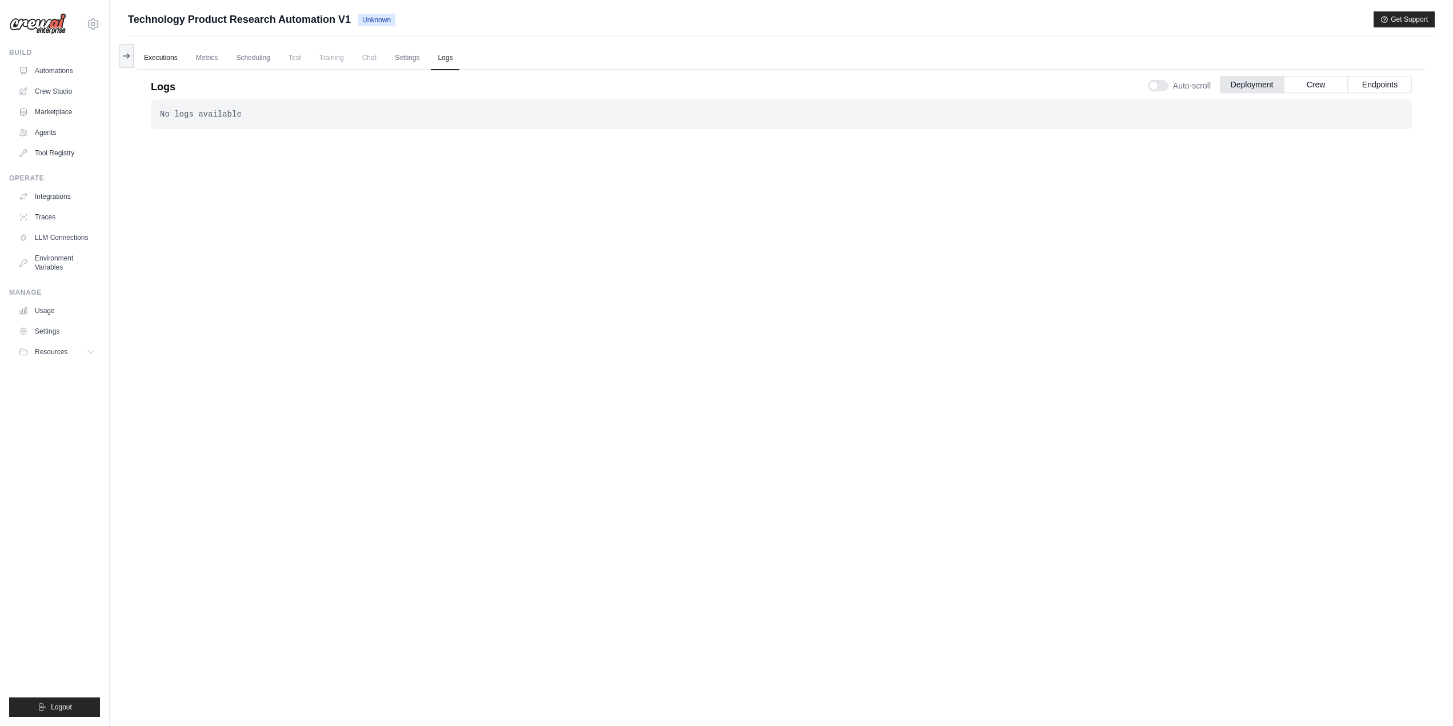
click at [146, 57] on link "Executions" at bounding box center [160, 58] width 47 height 24
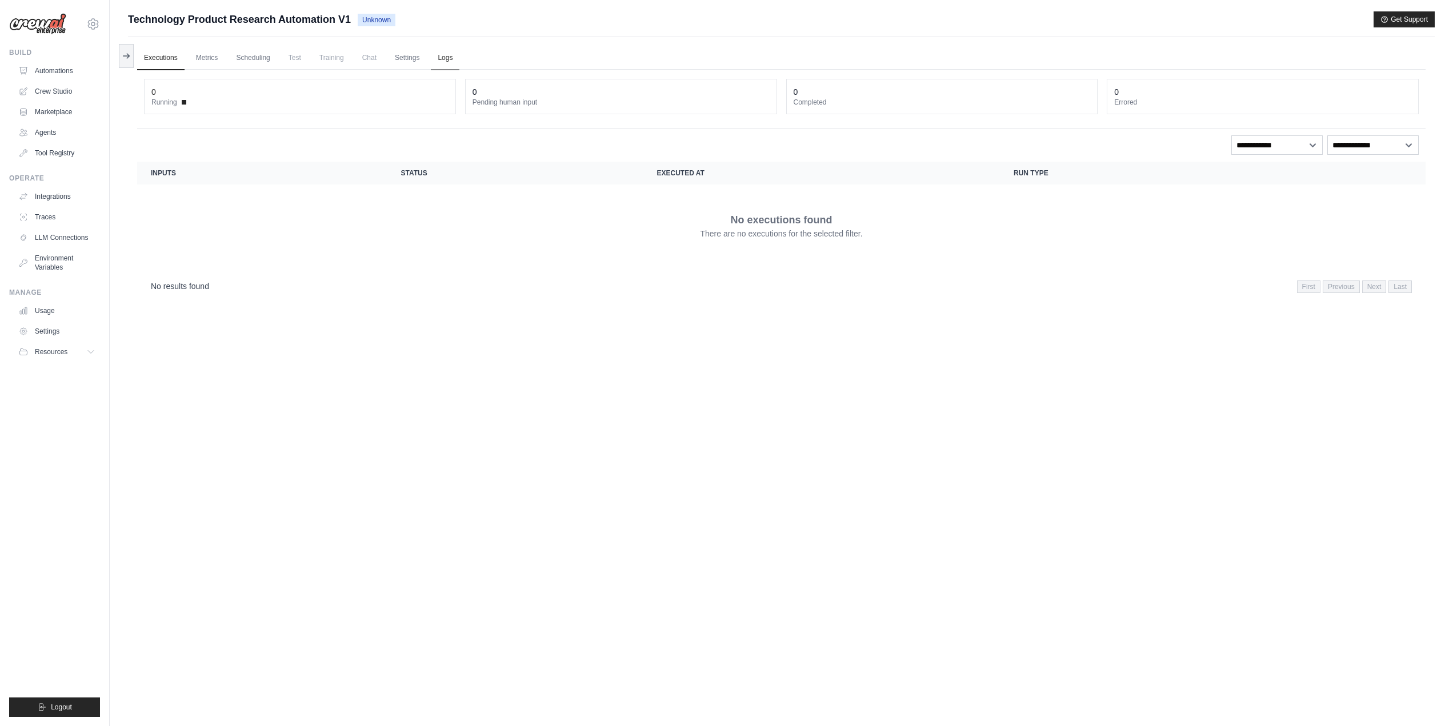
click at [440, 57] on link "Logs" at bounding box center [445, 58] width 29 height 24
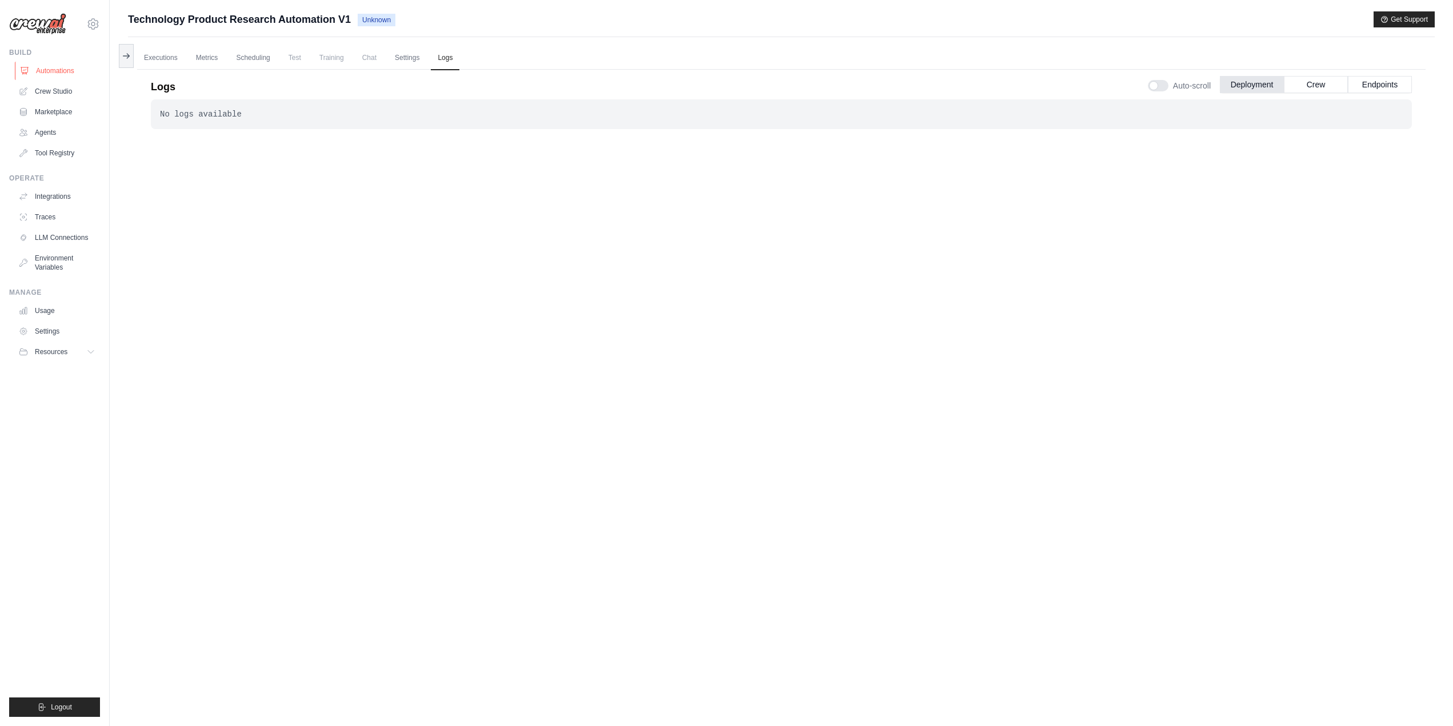
click at [52, 73] on link "Automations" at bounding box center [58, 71] width 86 height 18
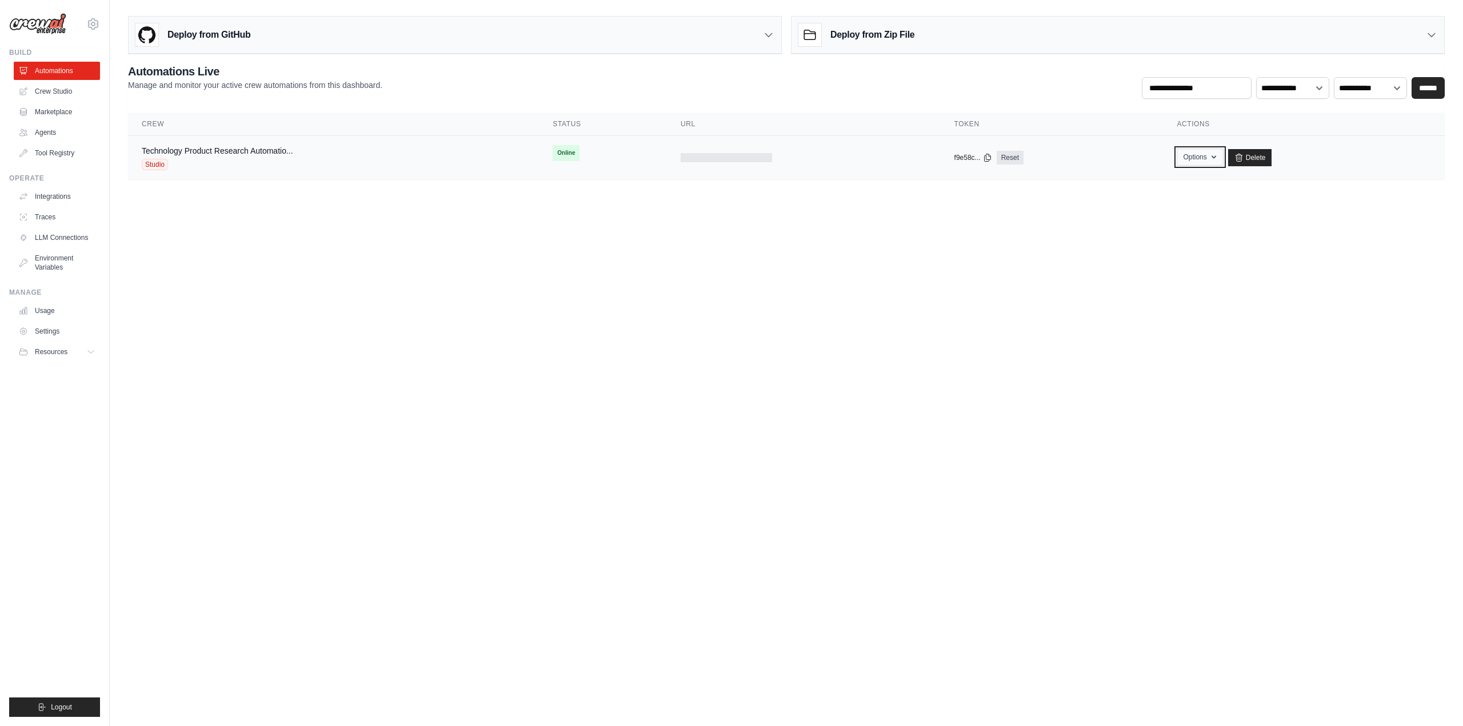
click at [1205, 159] on button "Options" at bounding box center [1199, 157] width 46 height 17
click at [1093, 153] on div "f9e58c... Reset" at bounding box center [1051, 158] width 195 height 14
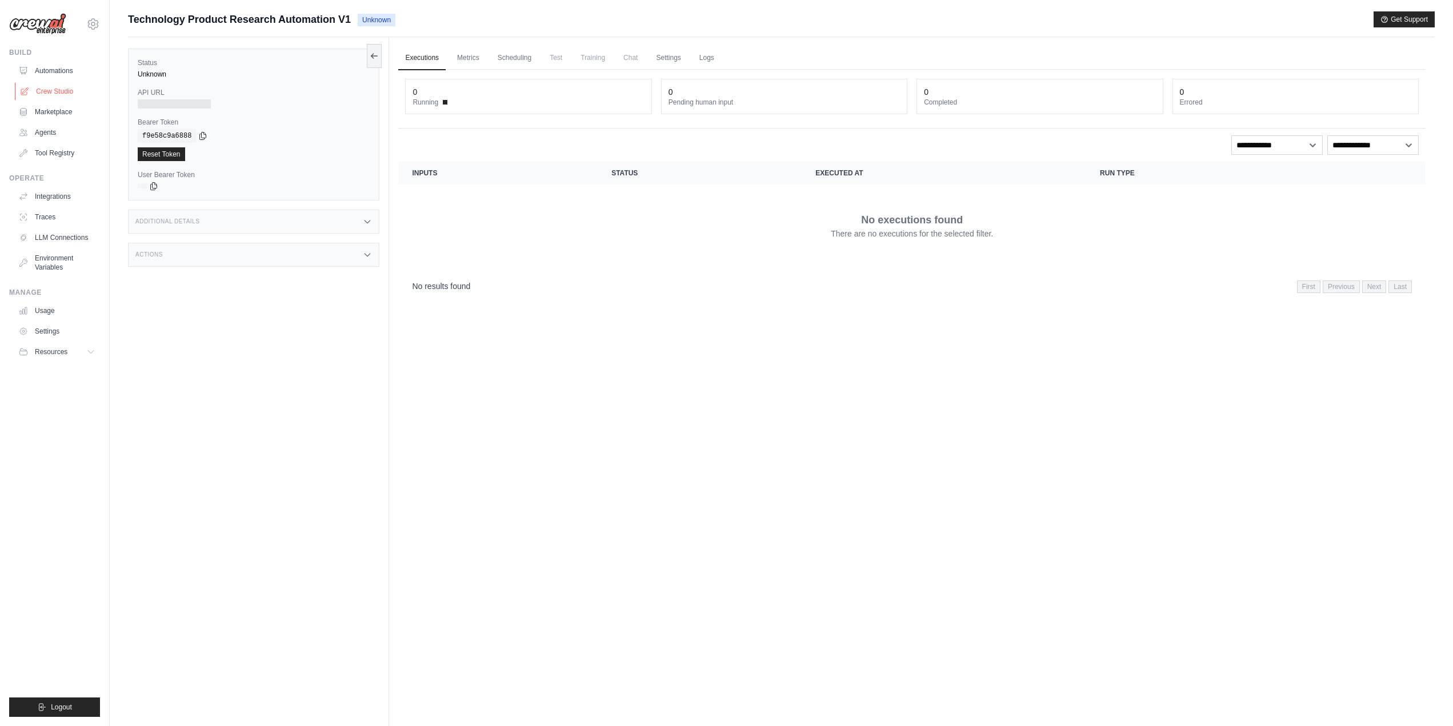
click at [45, 89] on link "Crew Studio" at bounding box center [58, 91] width 86 height 18
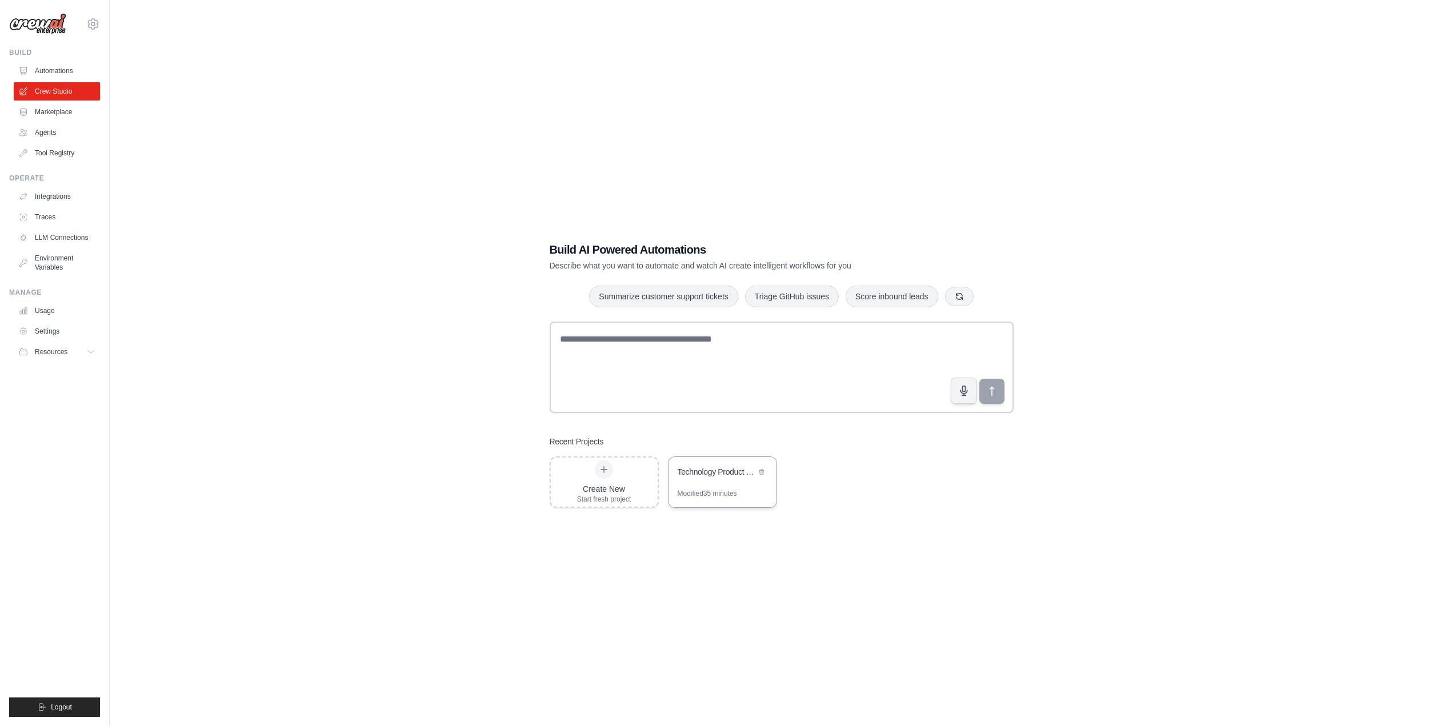
click at [710, 471] on div "Technology Product Research Automation" at bounding box center [717, 471] width 78 height 11
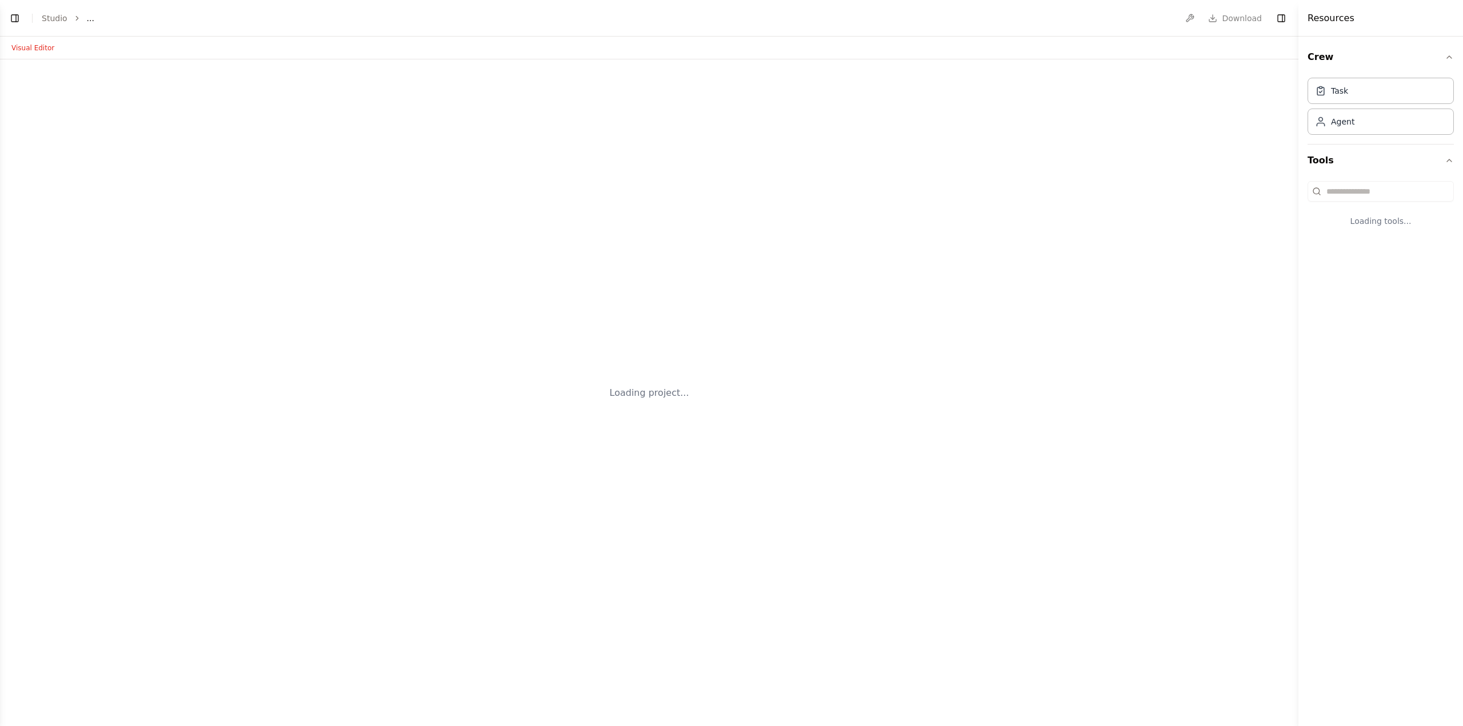
select select "****"
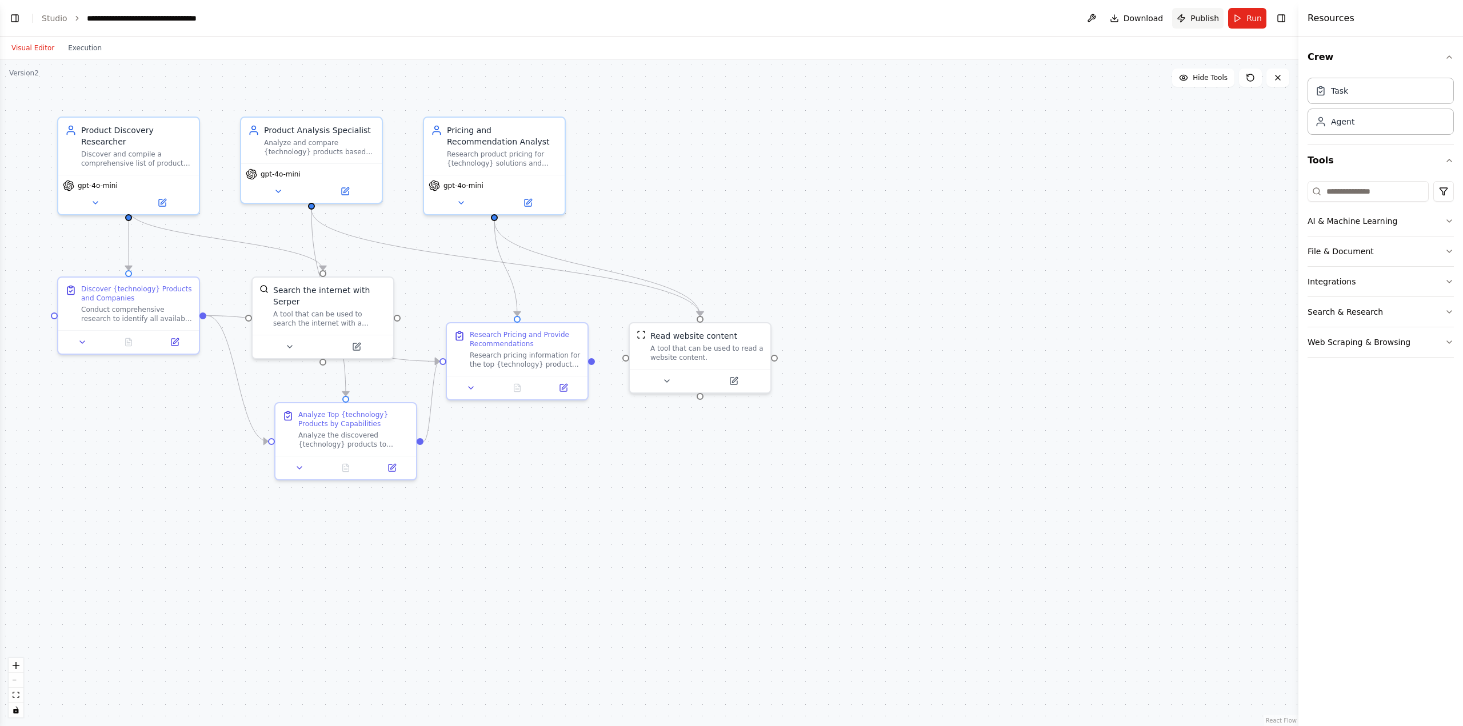
click at [1203, 16] on span "Publish" at bounding box center [1204, 18] width 29 height 11
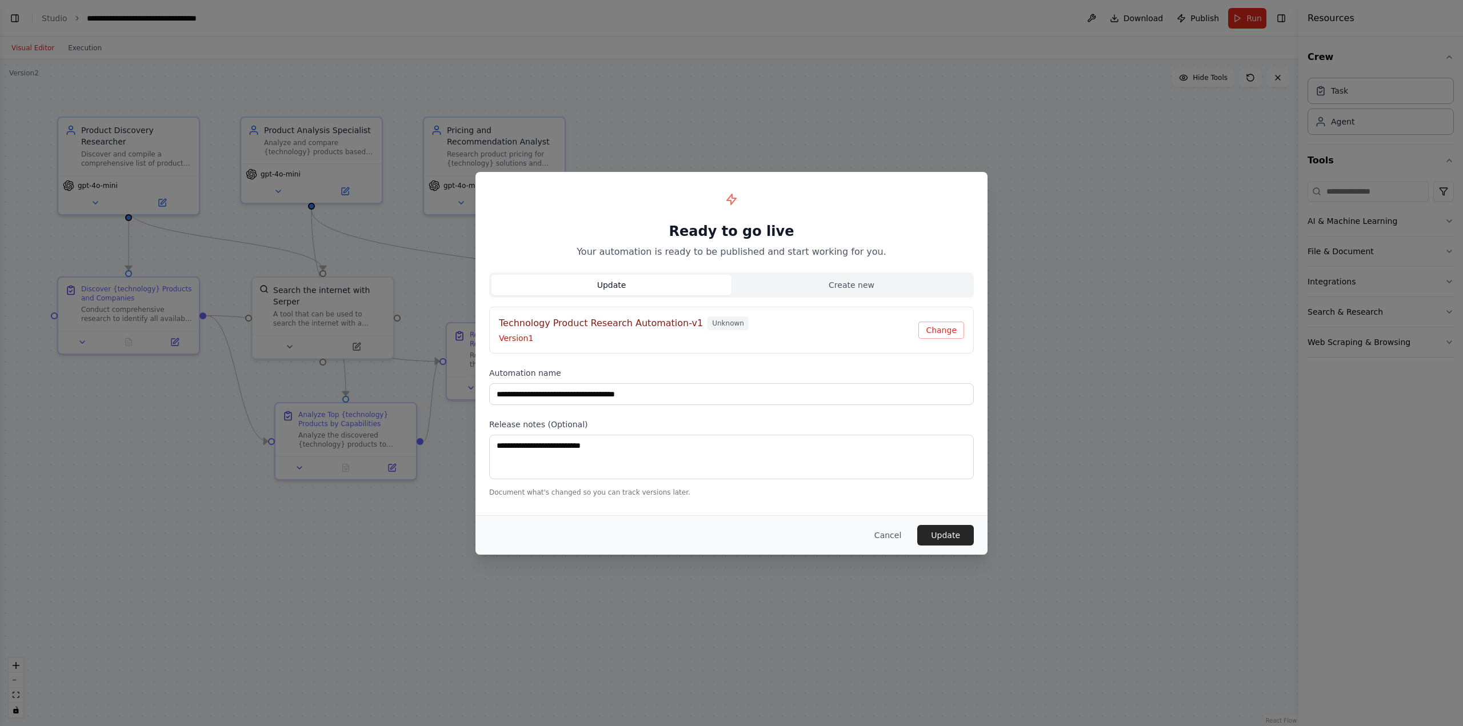
click at [696, 286] on button "Update" at bounding box center [611, 285] width 240 height 21
click at [656, 287] on button "Update" at bounding box center [611, 285] width 240 height 21
click at [946, 528] on button "Update" at bounding box center [945, 535] width 57 height 21
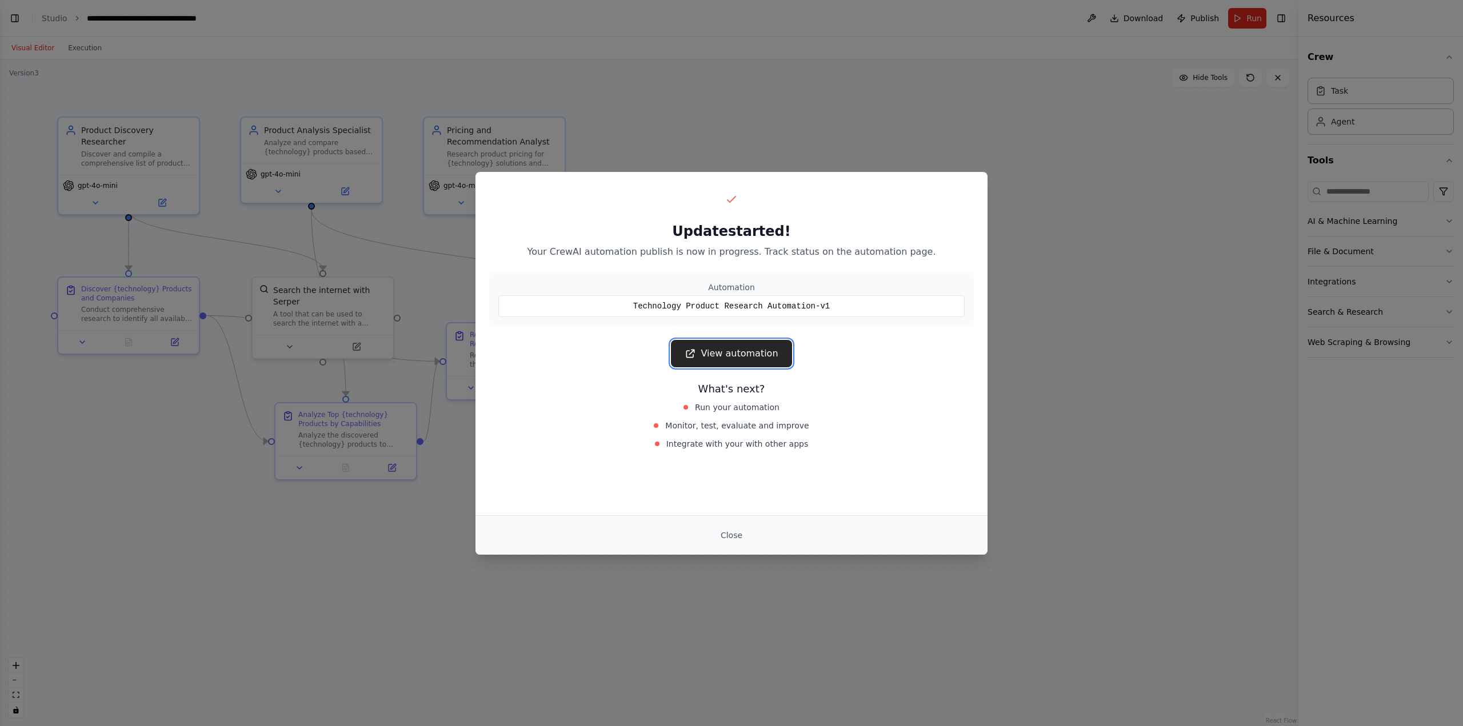
click at [737, 354] on link "View automation" at bounding box center [731, 353] width 121 height 27
click at [743, 528] on button "Close" at bounding box center [731, 535] width 40 height 21
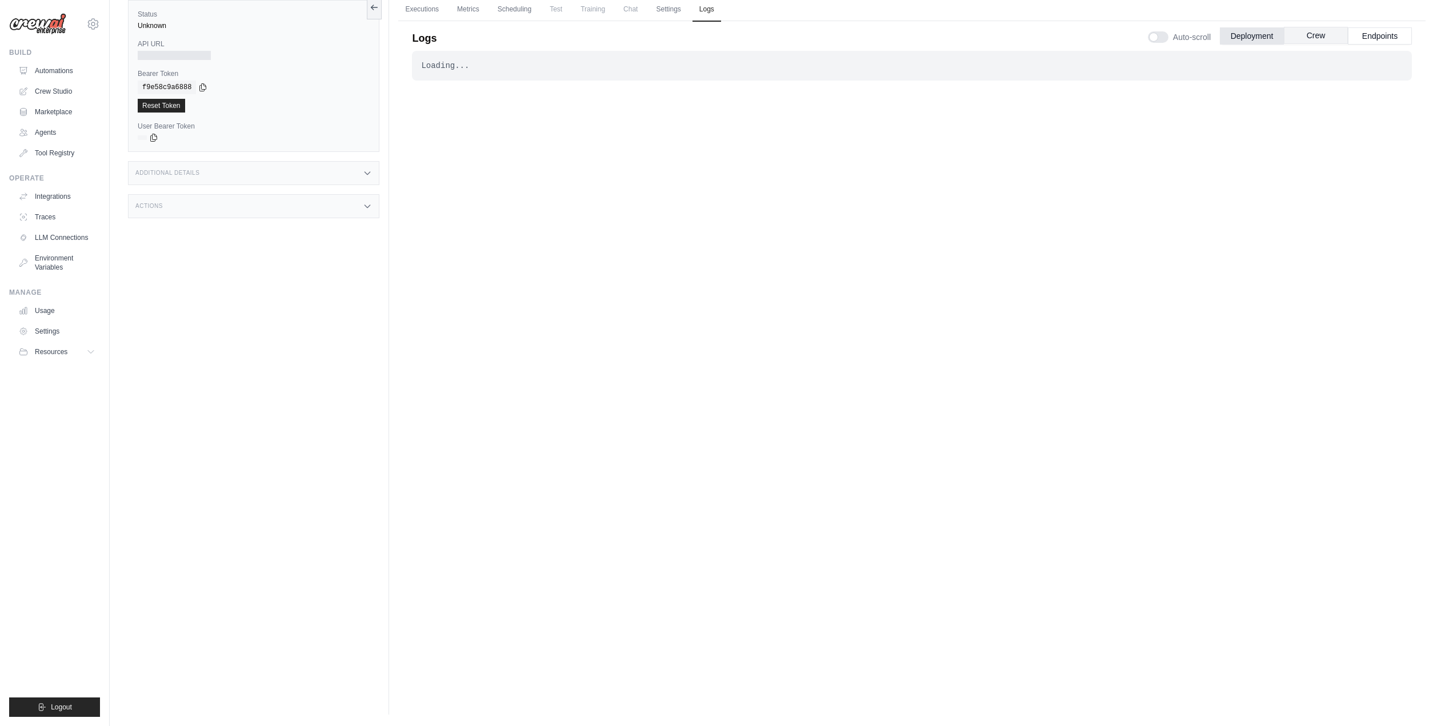
click at [1320, 36] on button "Crew" at bounding box center [1316, 35] width 64 height 17
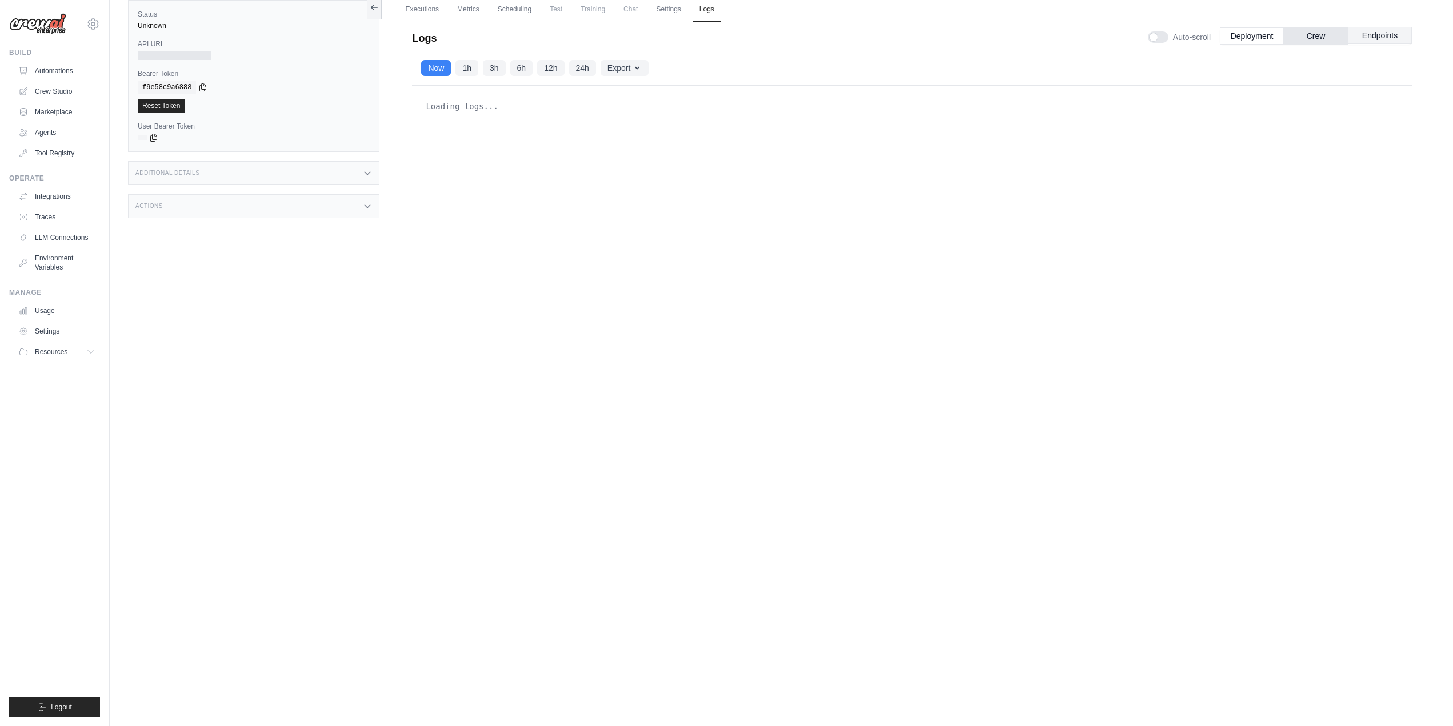
click at [1378, 34] on button "Endpoints" at bounding box center [1380, 35] width 64 height 17
click at [1308, 35] on button "Crew" at bounding box center [1316, 35] width 64 height 17
click at [1274, 39] on button "Deployment" at bounding box center [1252, 35] width 64 height 17
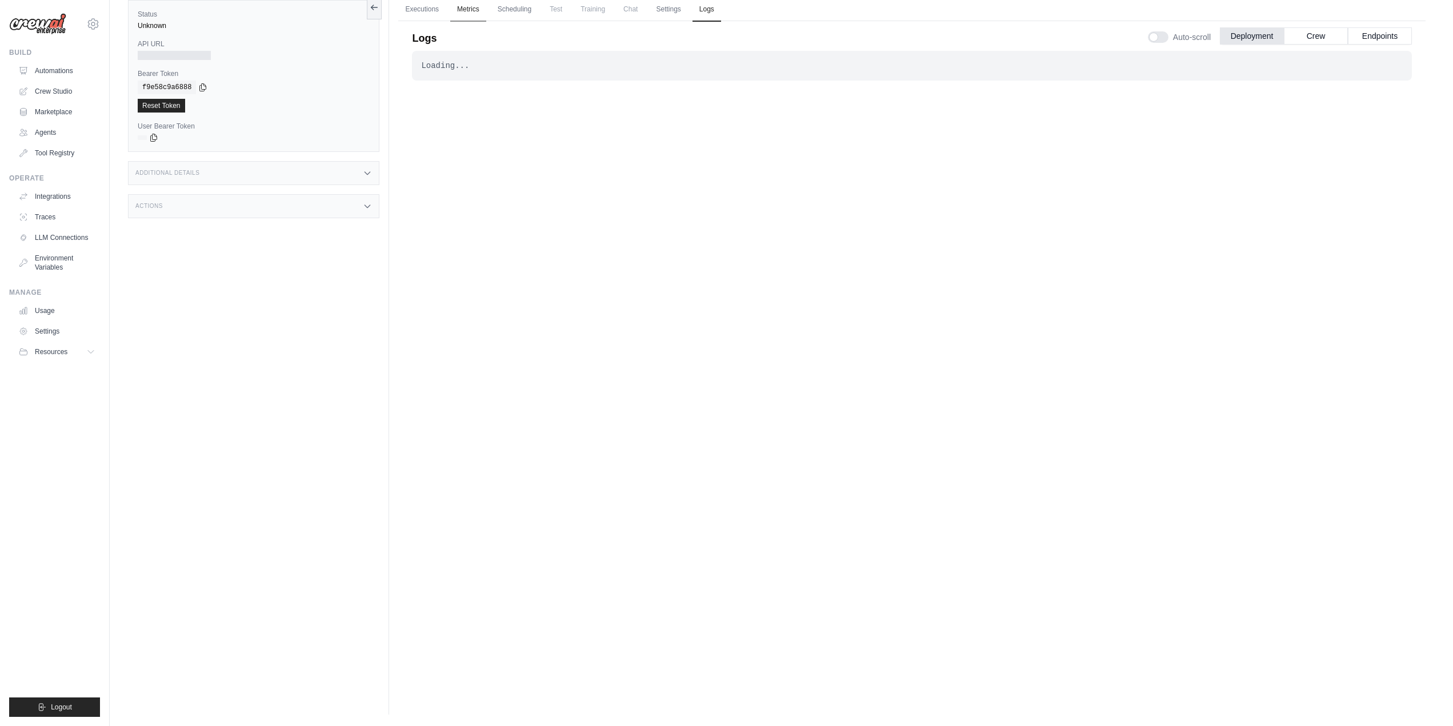
click at [476, 11] on link "Metrics" at bounding box center [468, 10] width 36 height 24
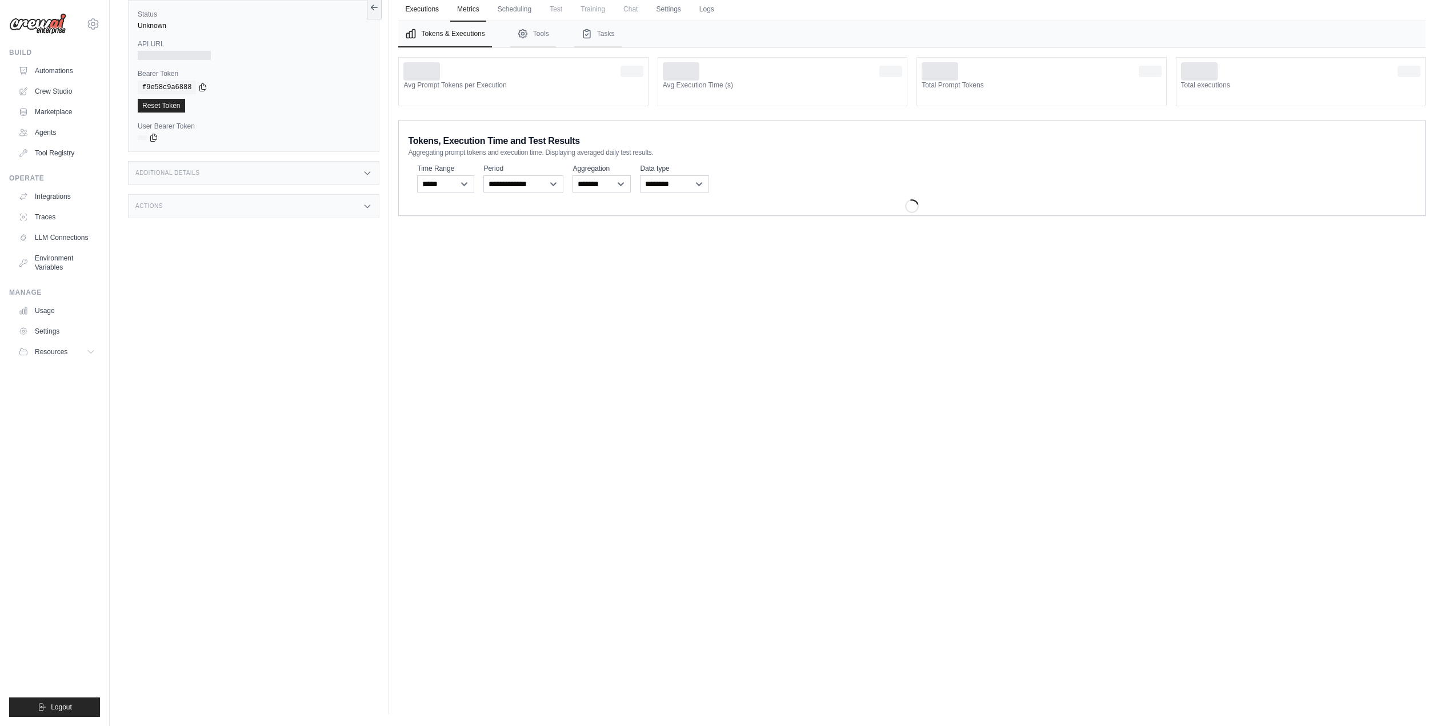
click at [428, 9] on link "Executions" at bounding box center [421, 10] width 47 height 24
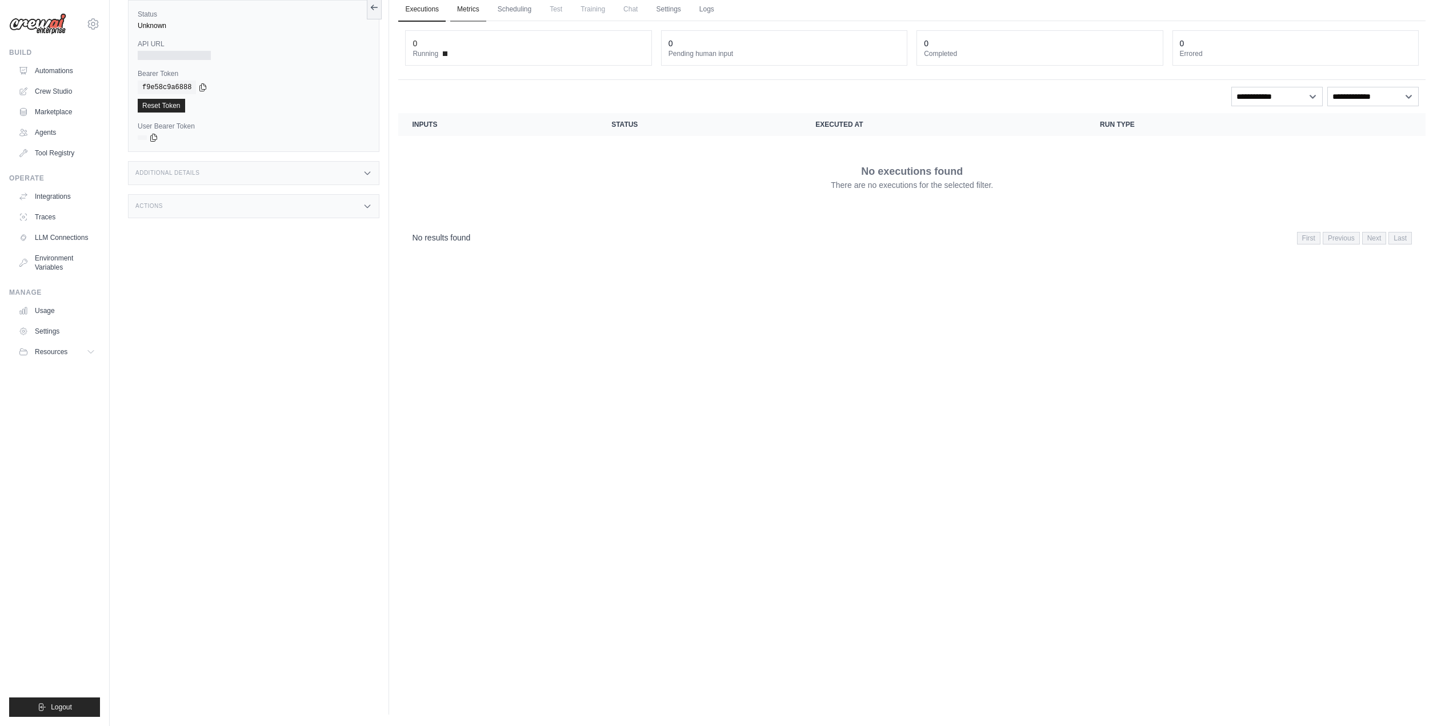
click at [462, 5] on link "Metrics" at bounding box center [468, 10] width 36 height 24
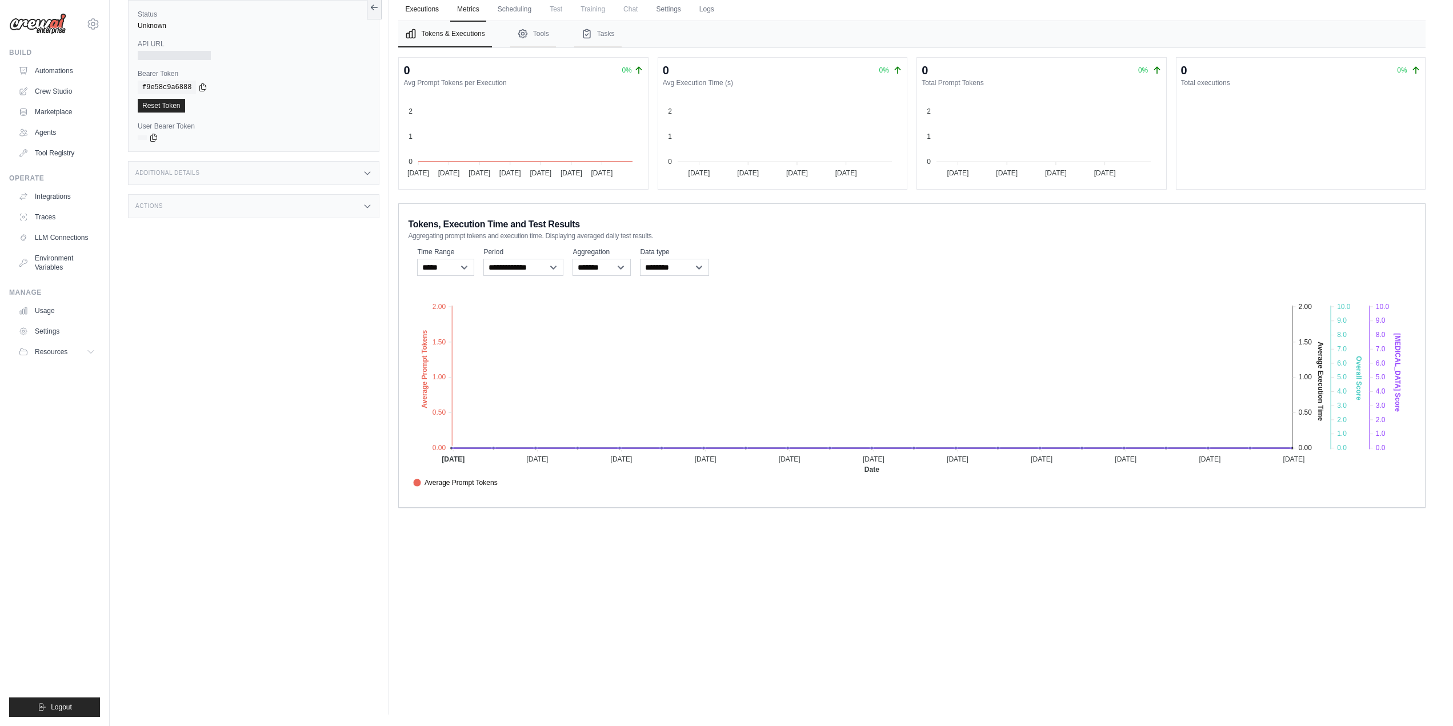
click at [423, 6] on link "Executions" at bounding box center [421, 10] width 47 height 24
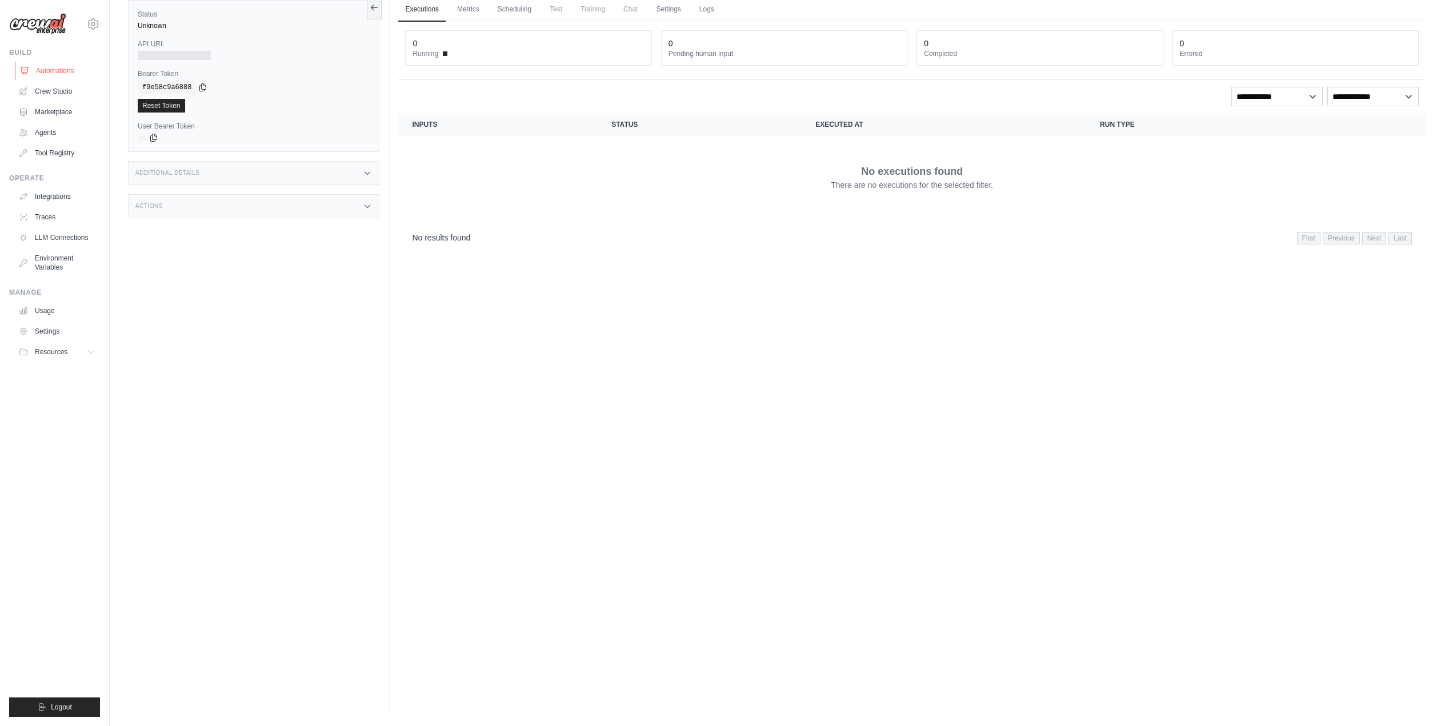
click at [62, 62] on link "Automations" at bounding box center [58, 71] width 86 height 18
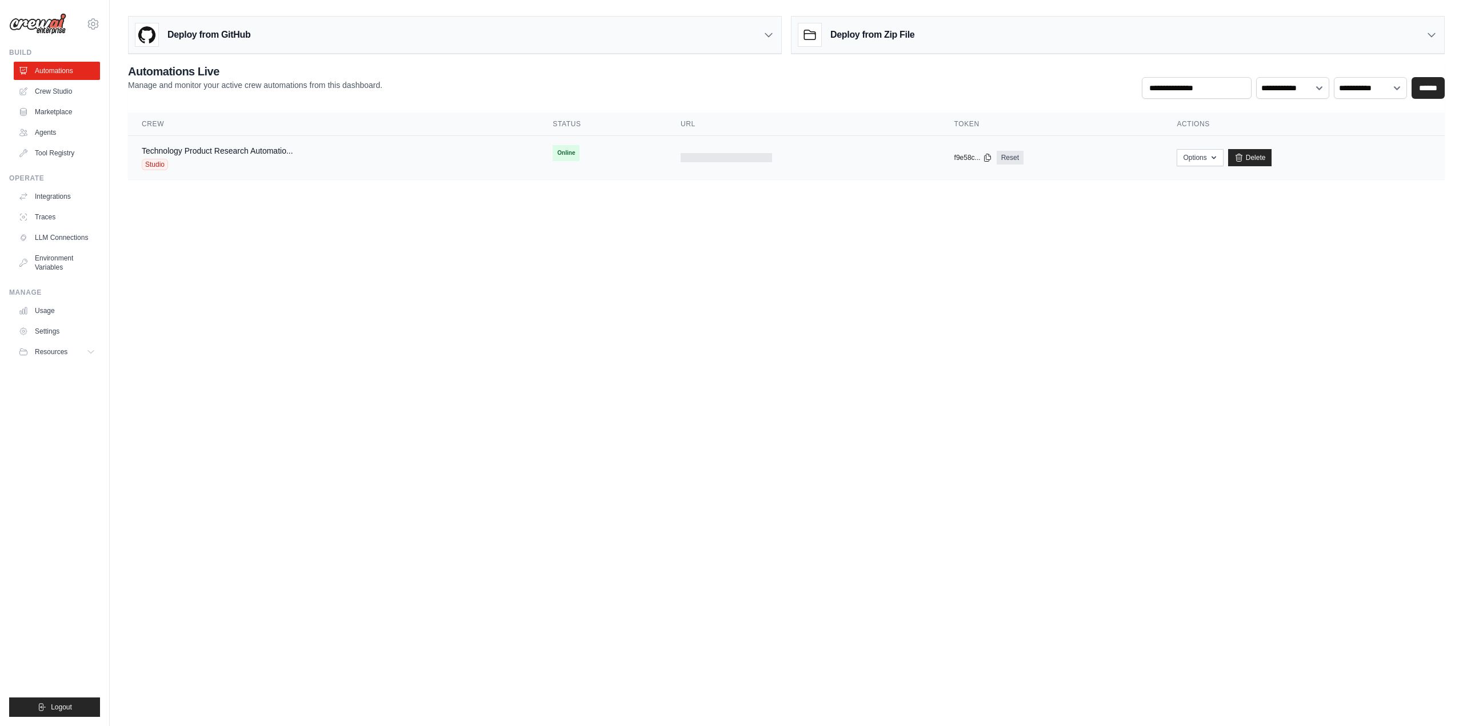
click at [755, 156] on div at bounding box center [725, 157] width 91 height 9
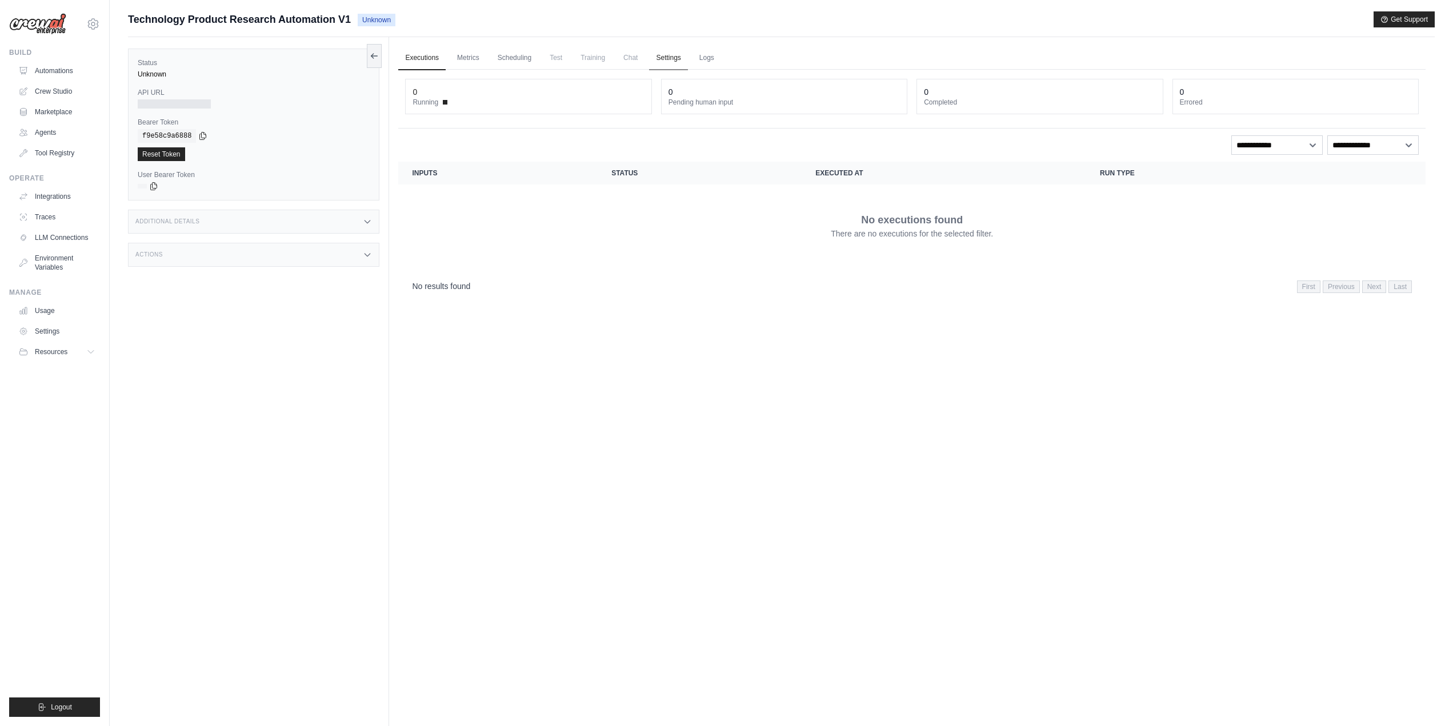
click at [672, 61] on link "Settings" at bounding box center [668, 58] width 38 height 24
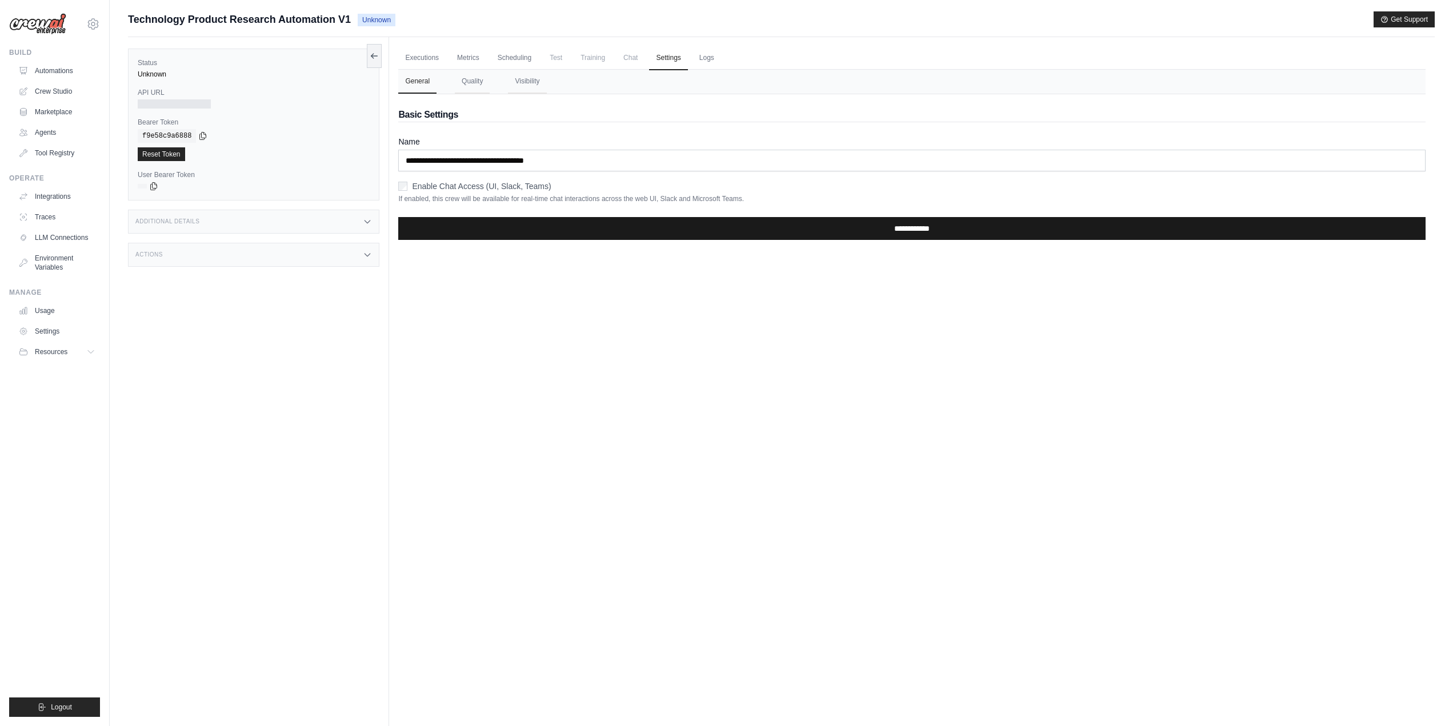
click at [483, 229] on input "**********" at bounding box center [911, 228] width 1027 height 23
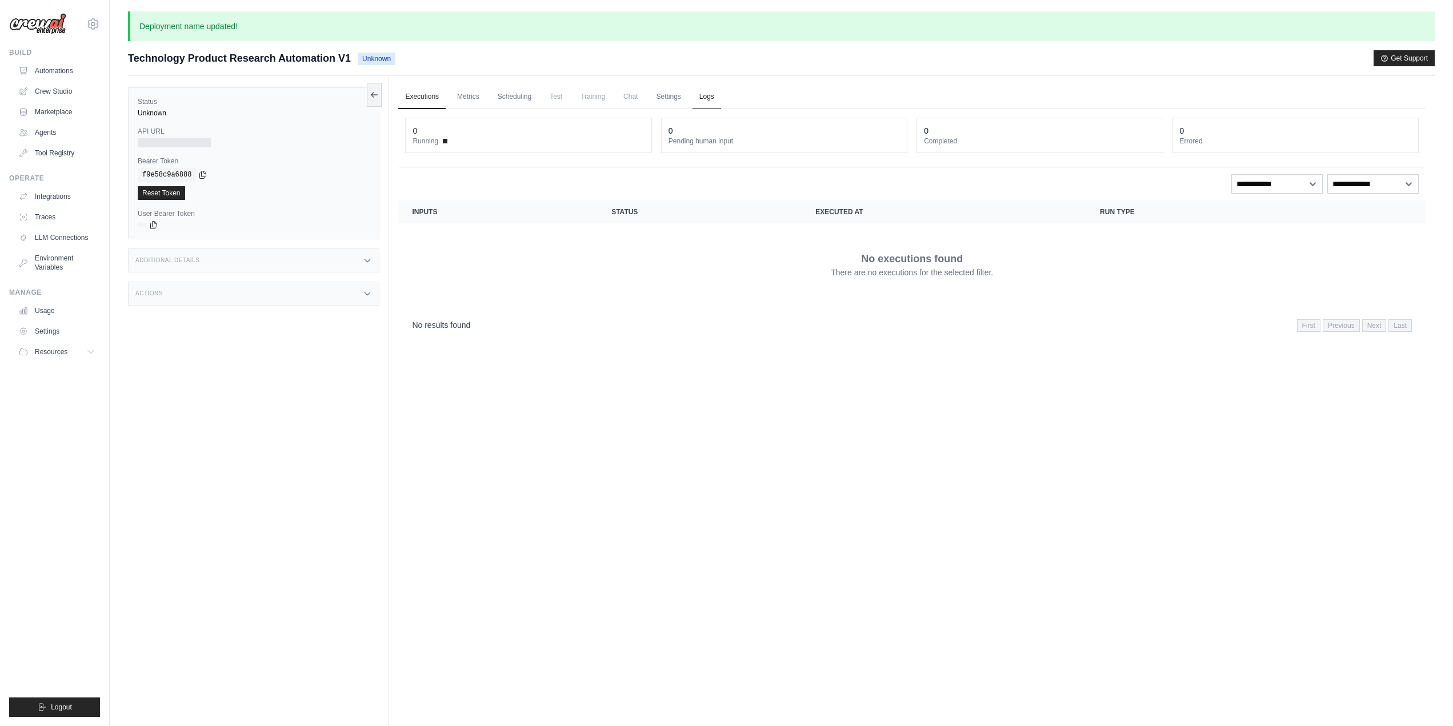
click at [707, 102] on link "Logs" at bounding box center [706, 97] width 29 height 24
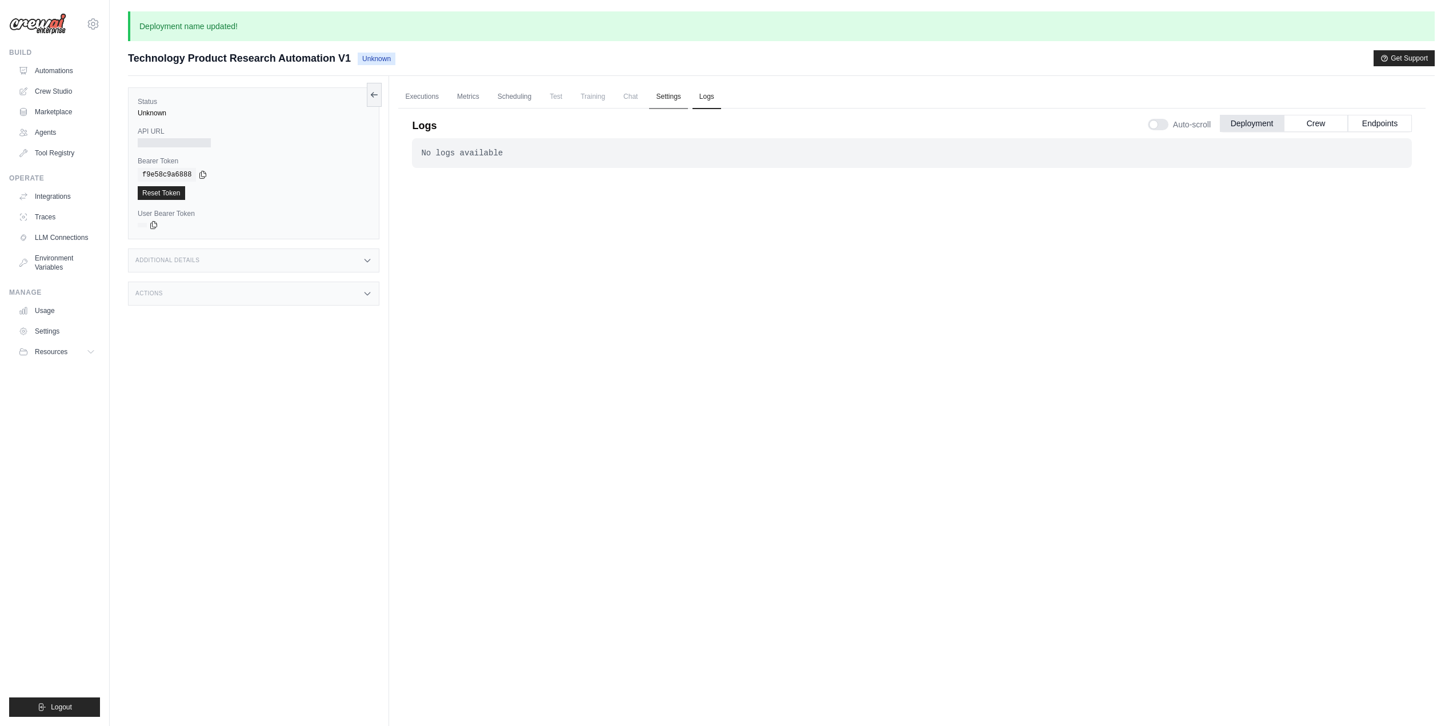
click at [673, 103] on link "Settings" at bounding box center [668, 97] width 38 height 24
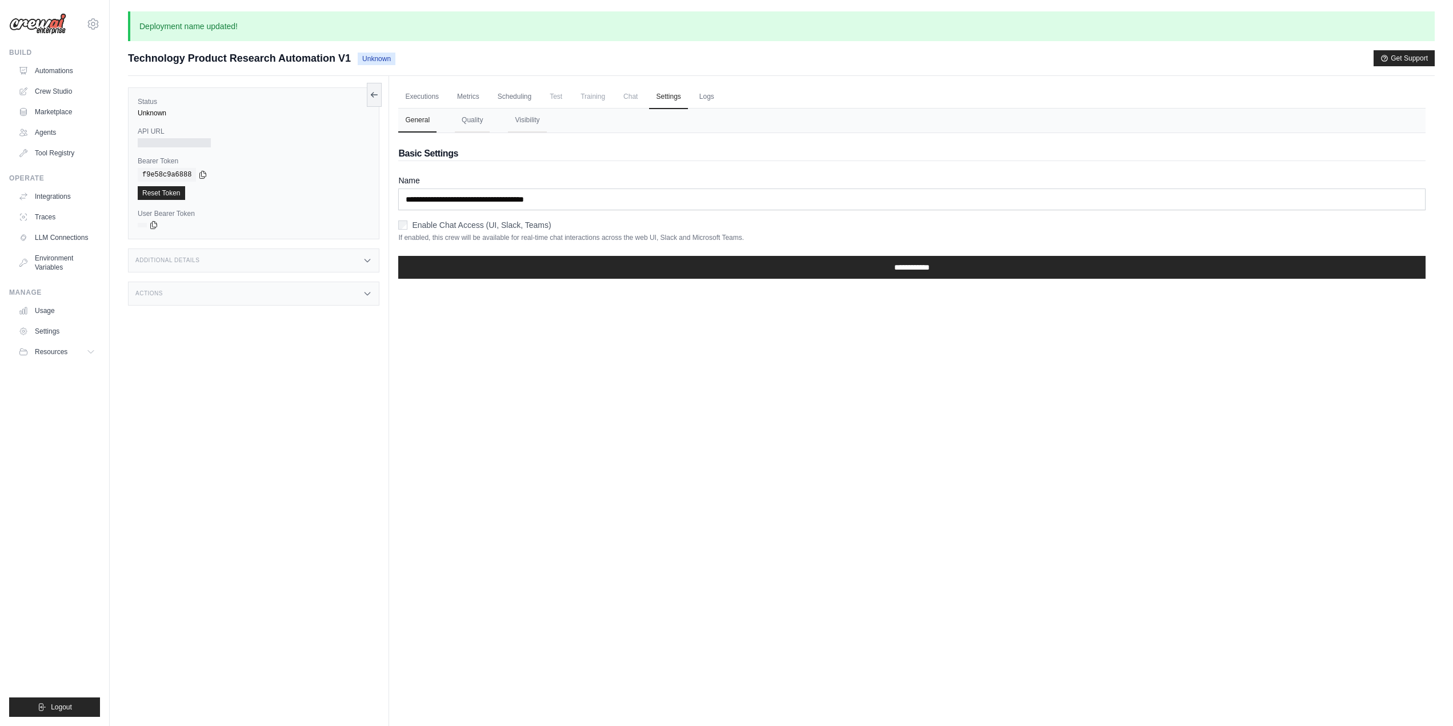
click at [616, 90] on span "Chat" at bounding box center [630, 96] width 28 height 23
click at [636, 103] on span "Chat" at bounding box center [630, 96] width 28 height 23
click at [599, 101] on span "Training" at bounding box center [593, 96] width 38 height 23
click at [512, 89] on link "Scheduling" at bounding box center [514, 97] width 47 height 24
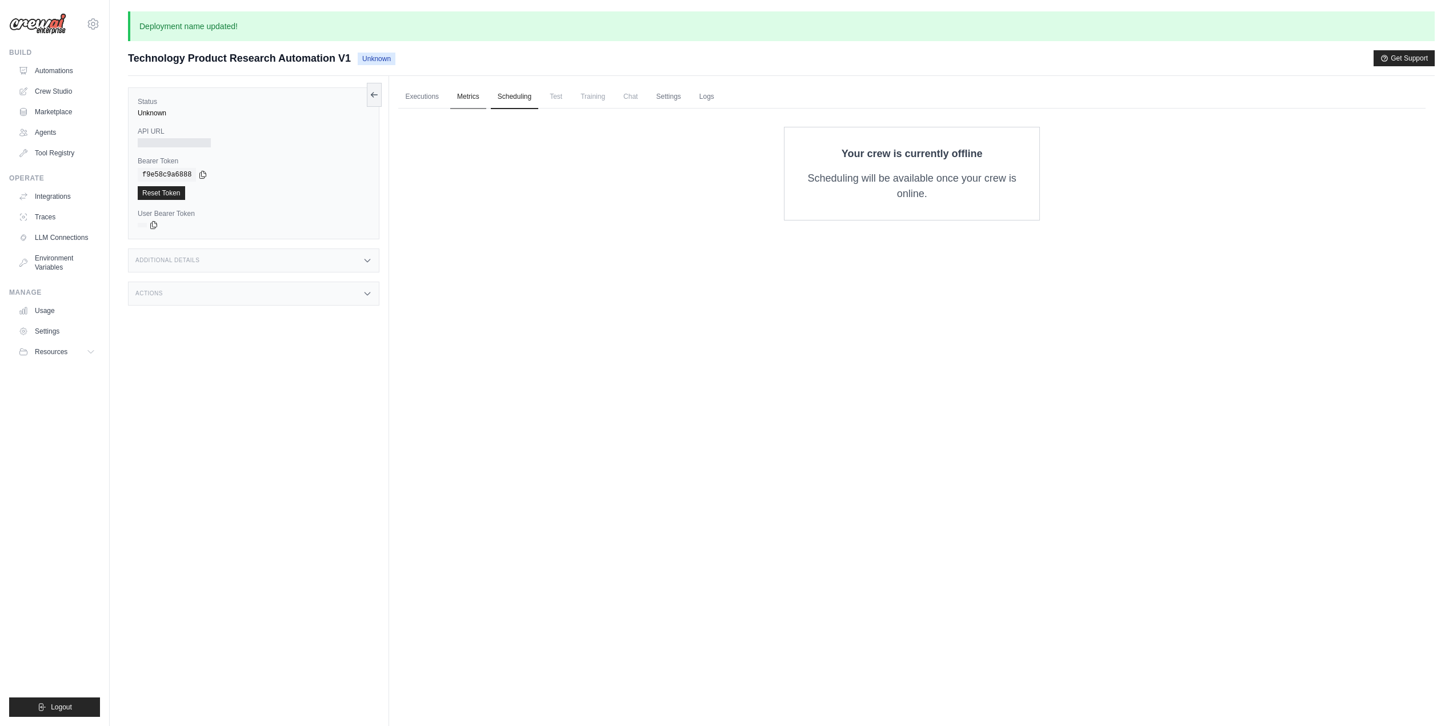
click at [462, 103] on link "Metrics" at bounding box center [468, 97] width 36 height 24
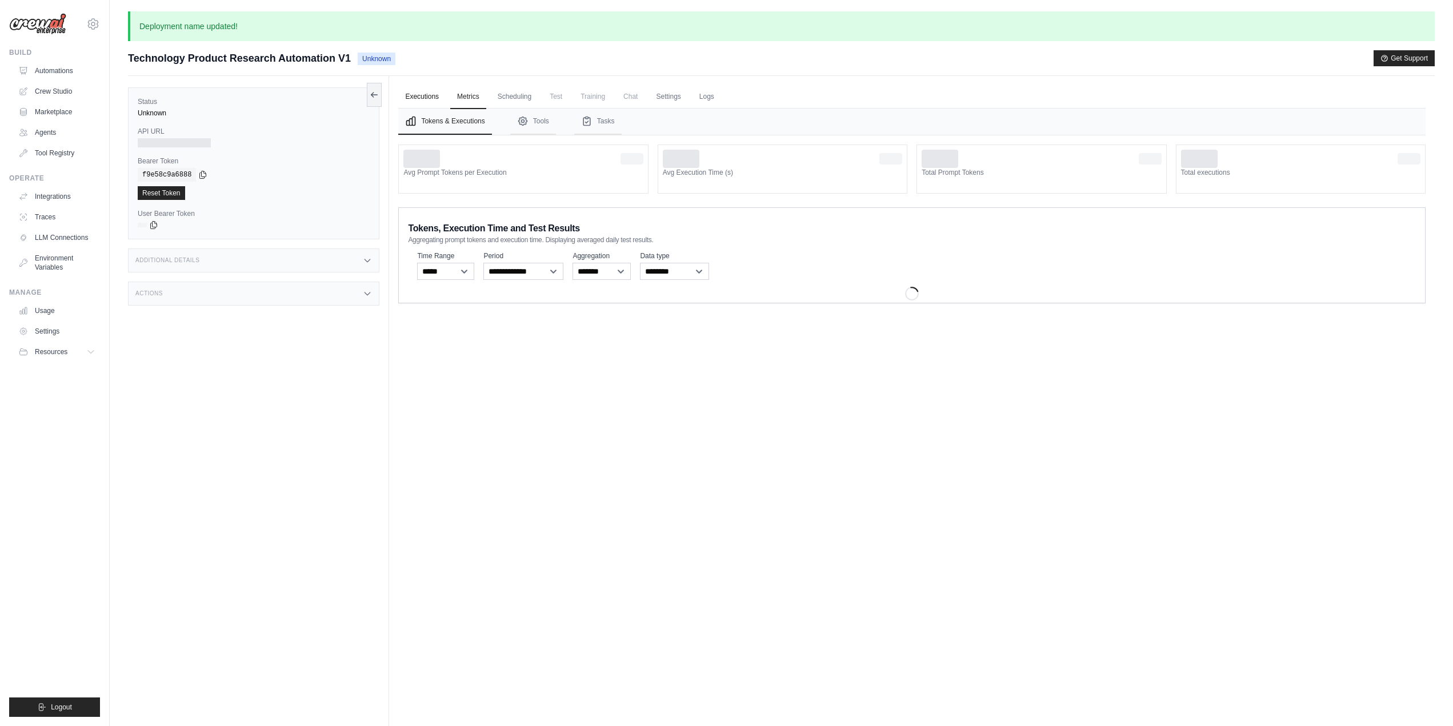
click at [407, 98] on link "Executions" at bounding box center [421, 97] width 47 height 24
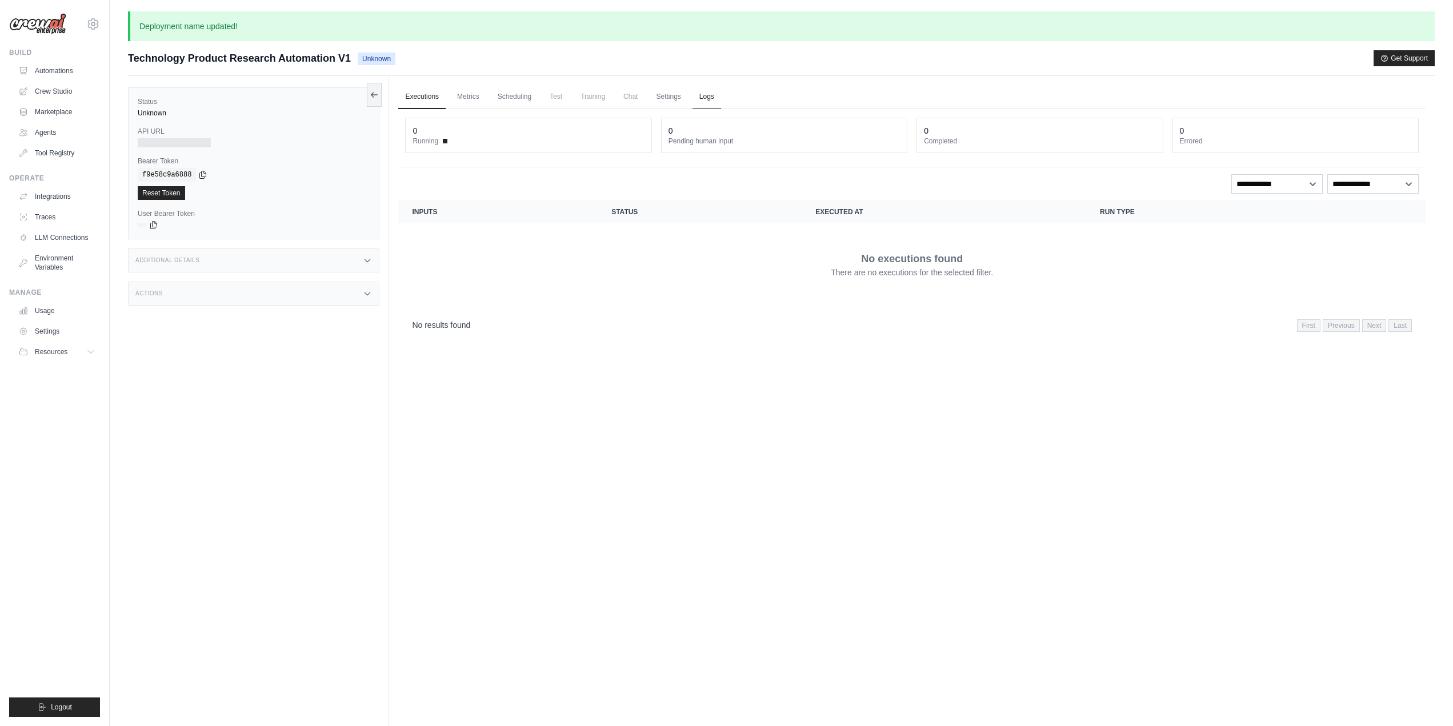
click at [707, 99] on link "Logs" at bounding box center [706, 97] width 29 height 24
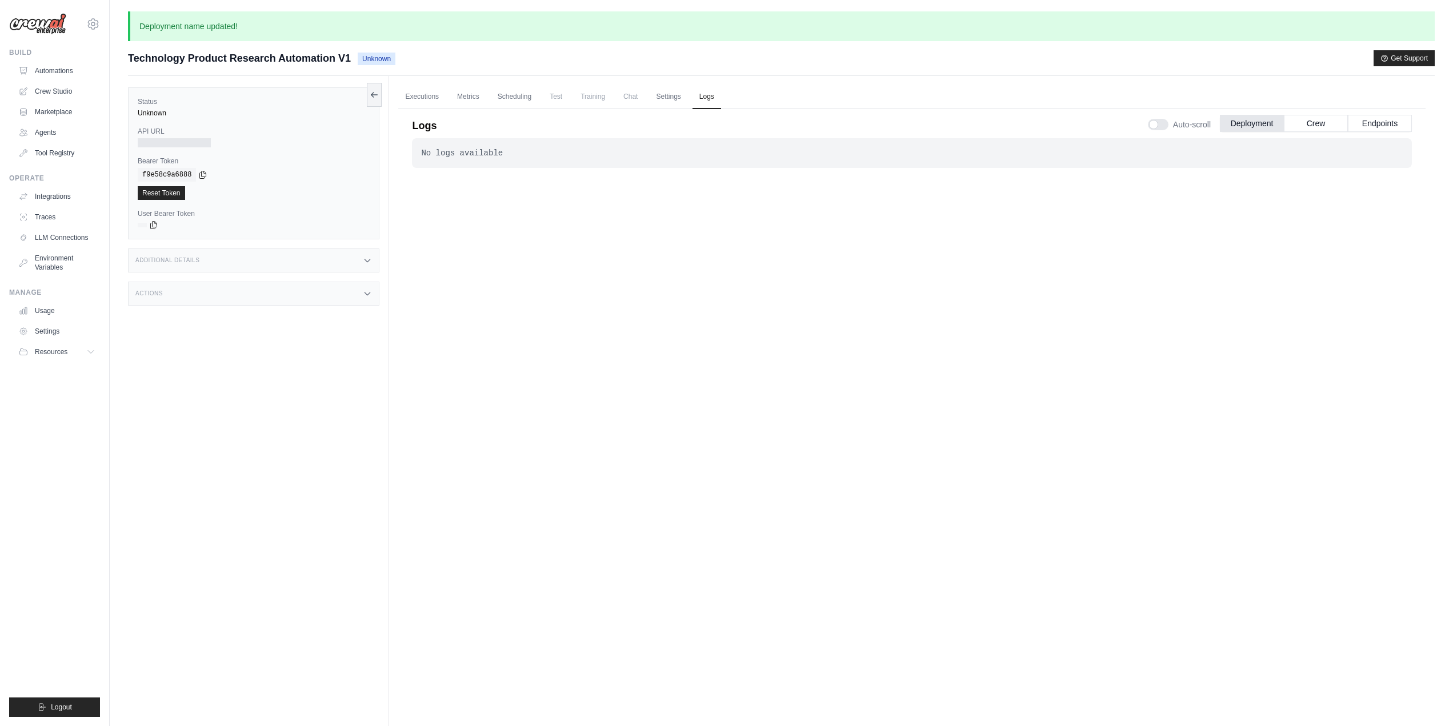
click at [392, 93] on div "Executions Metrics Scheduling Test Training Chat Settings Logs 0 Running 0 Pend…" at bounding box center [911, 439] width 1045 height 726
click at [416, 94] on link "Executions" at bounding box center [421, 97] width 47 height 24
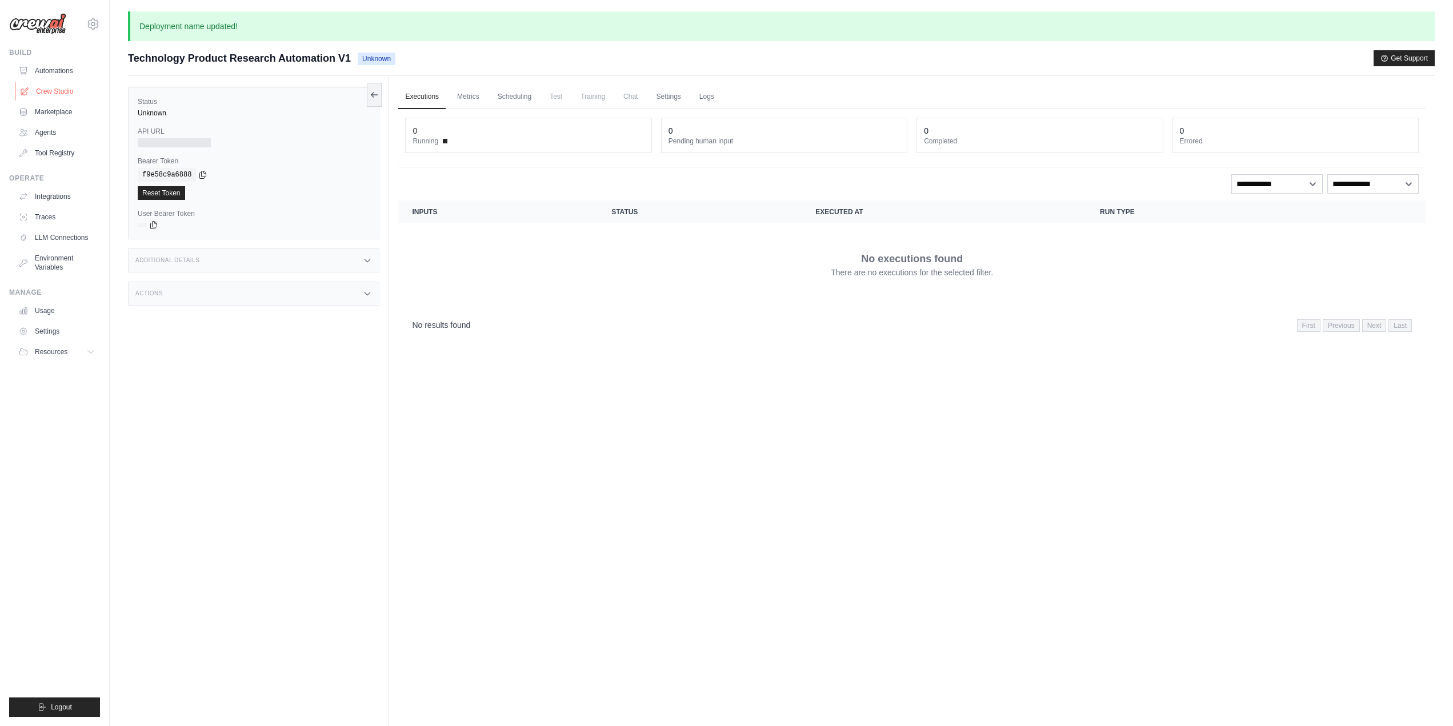
click at [45, 86] on link "Crew Studio" at bounding box center [58, 91] width 86 height 18
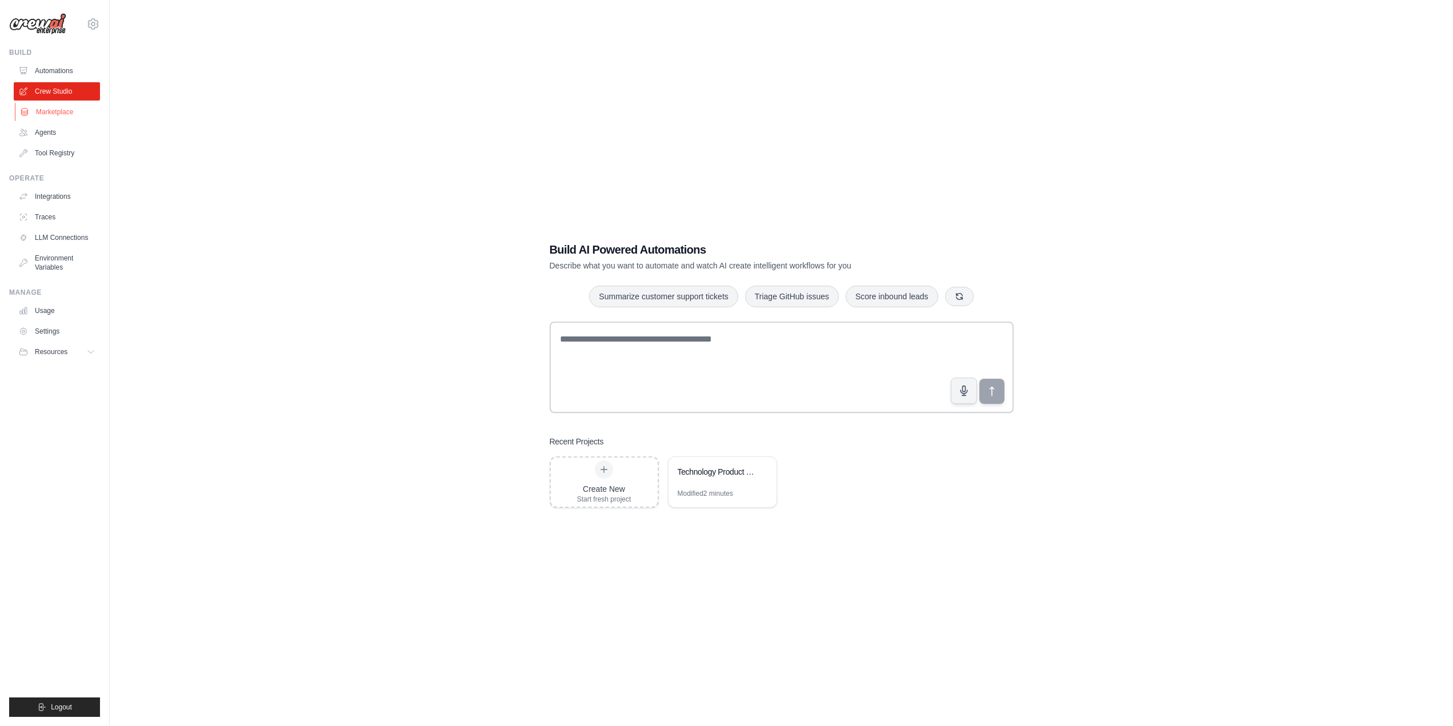
click at [58, 113] on link "Marketplace" at bounding box center [58, 112] width 86 height 18
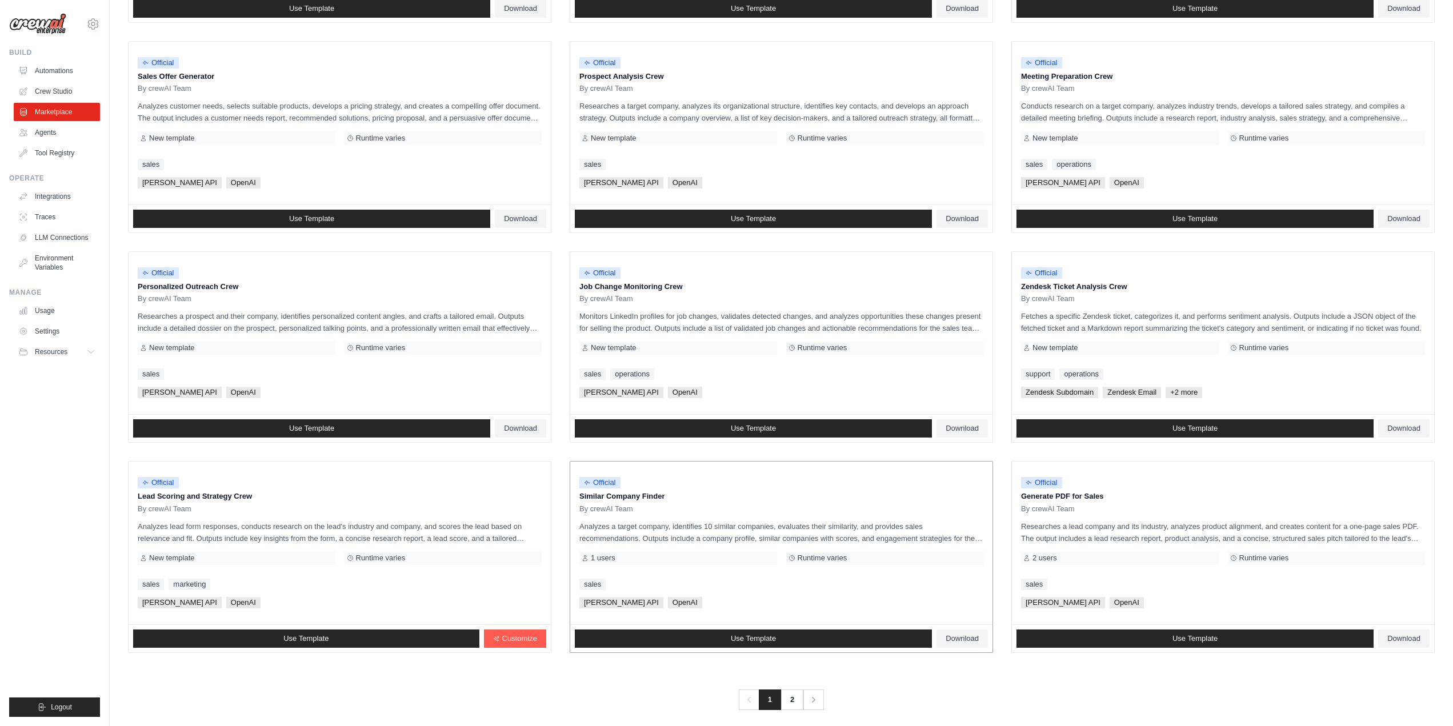
scroll to position [332, 0]
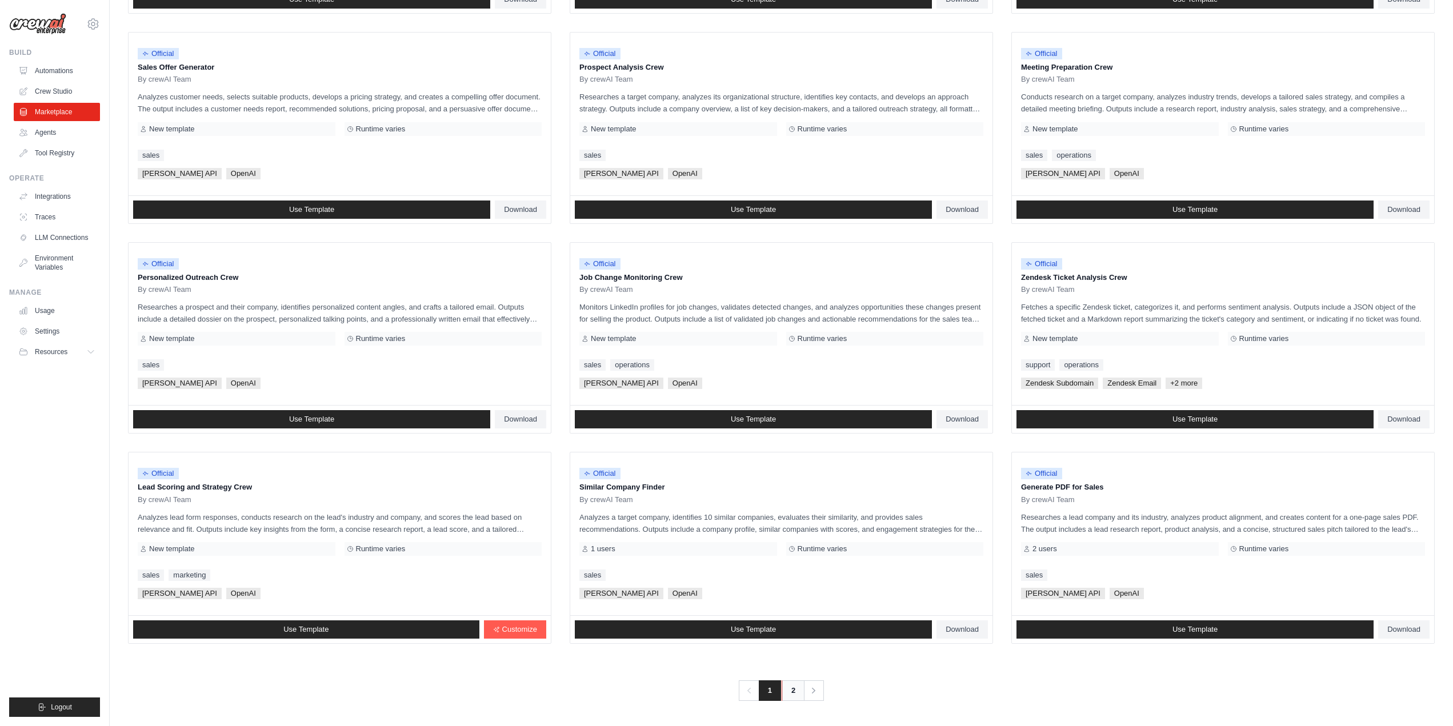
click at [787, 687] on link "2" at bounding box center [793, 690] width 23 height 21
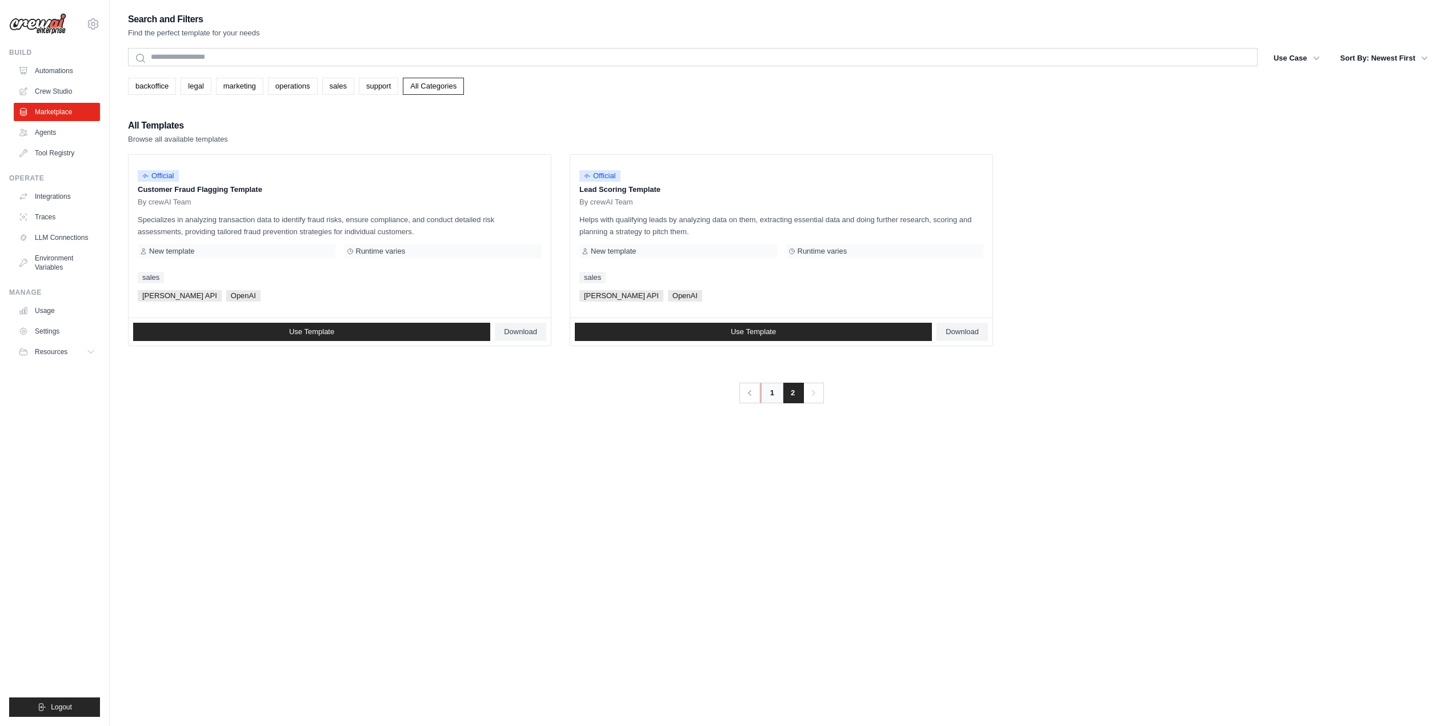
click at [775, 391] on link "1" at bounding box center [771, 393] width 23 height 21
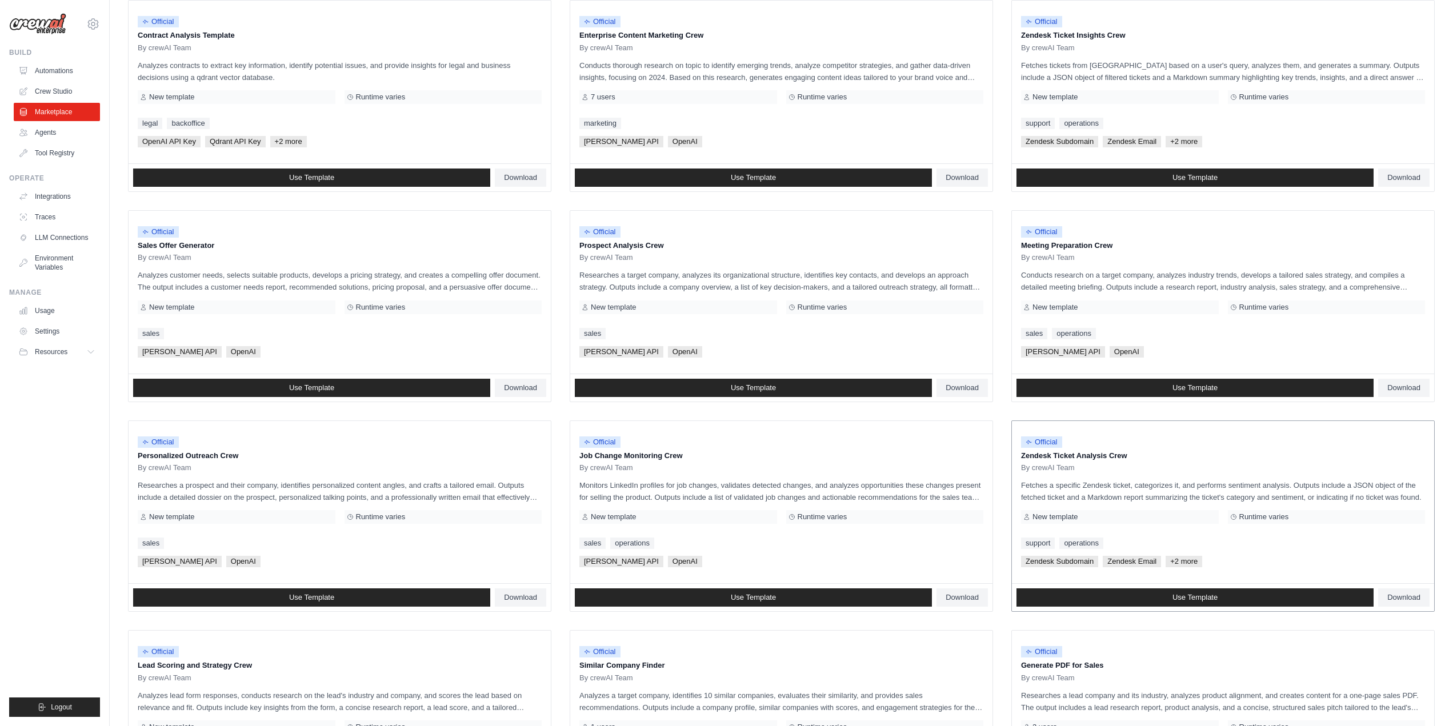
scroll to position [47, 0]
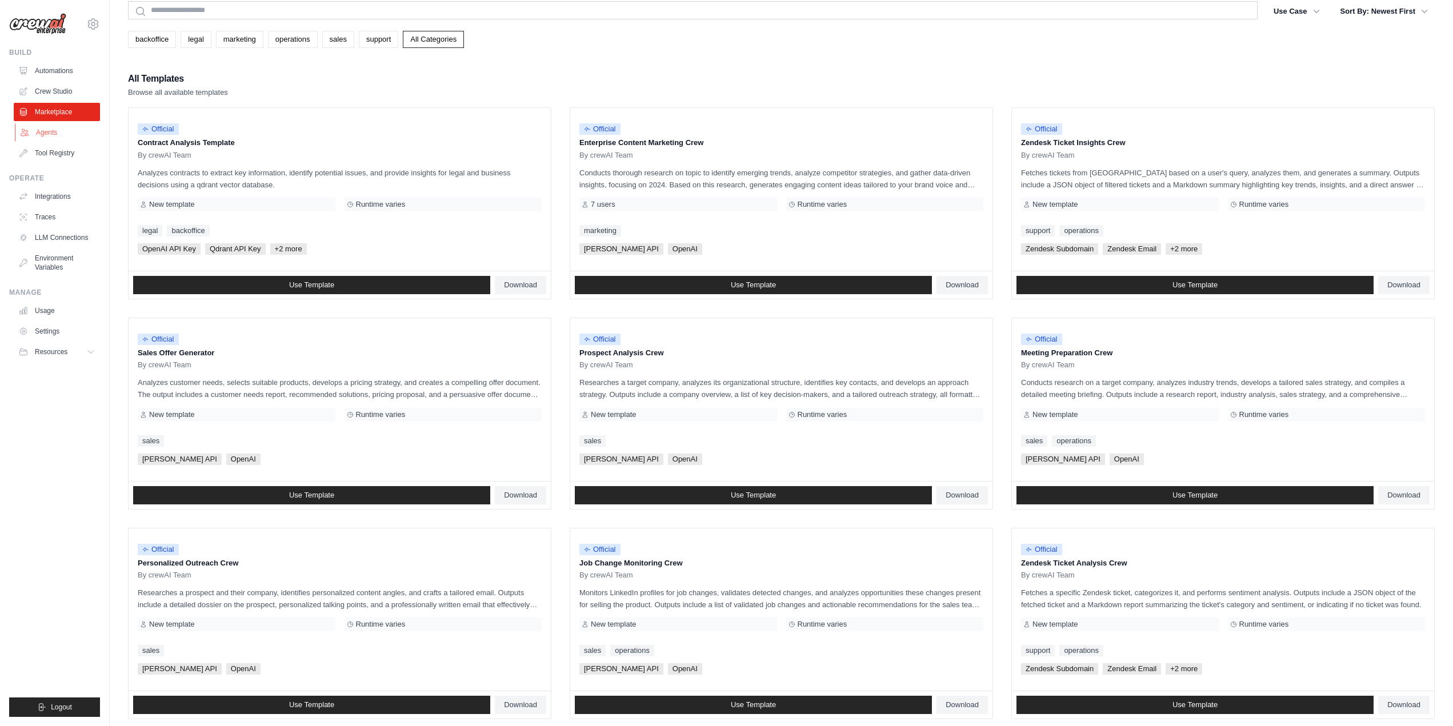
click at [53, 129] on link "Agents" at bounding box center [58, 132] width 86 height 18
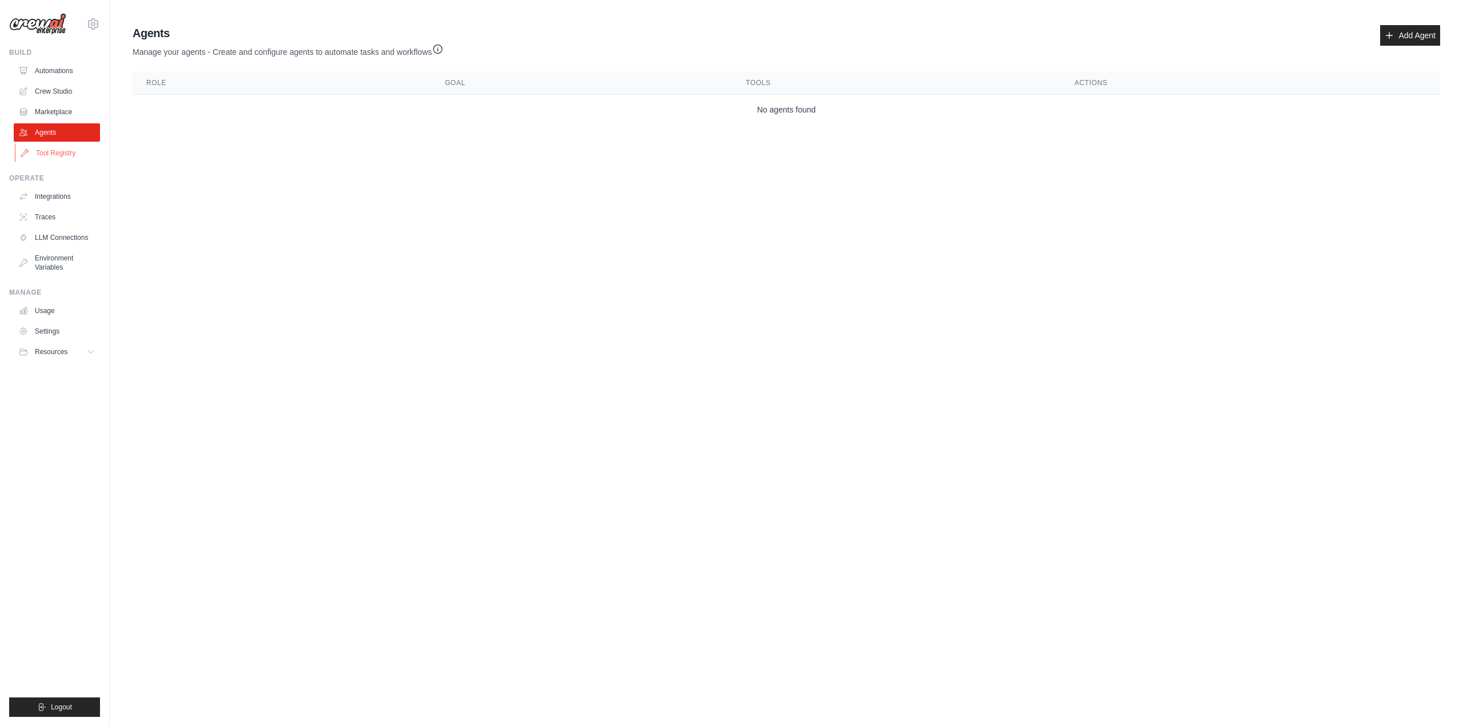
click at [53, 154] on link "Tool Registry" at bounding box center [58, 153] width 86 height 18
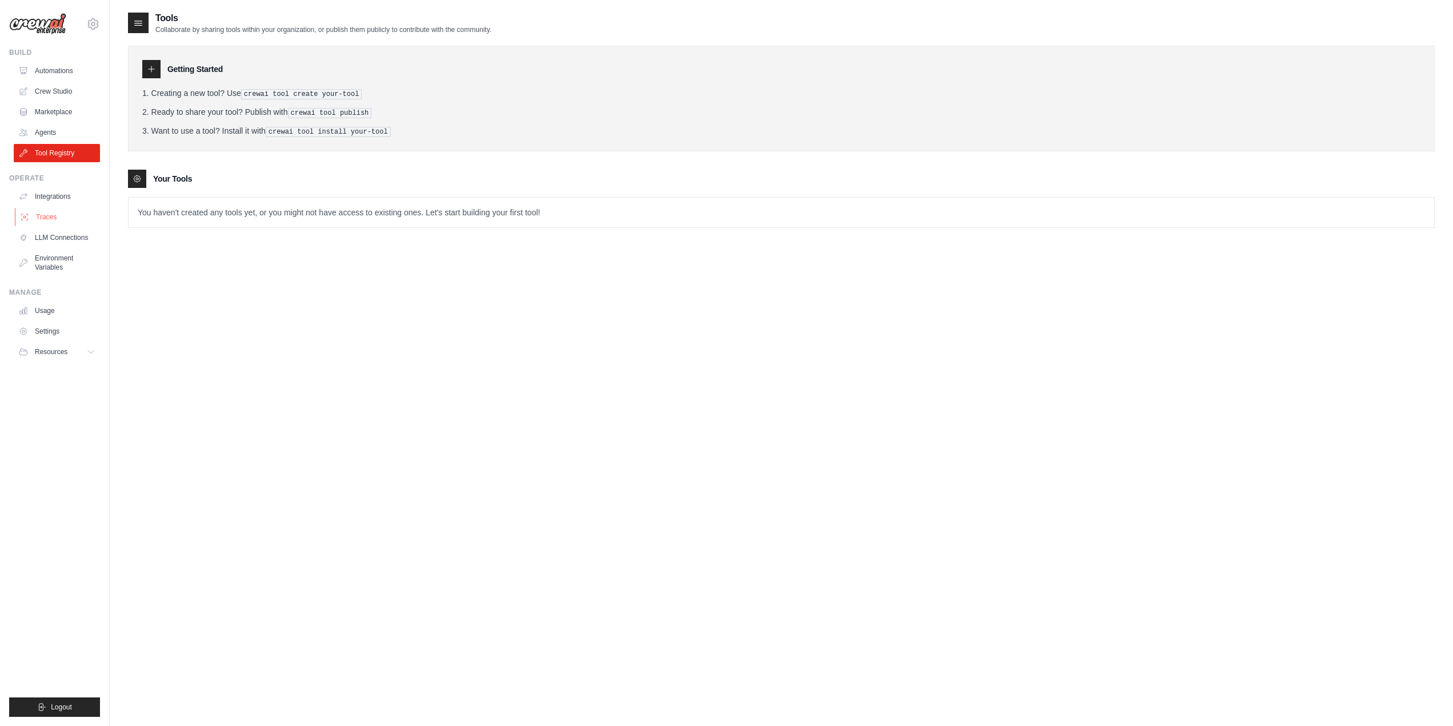
click at [58, 215] on link "Traces" at bounding box center [58, 217] width 86 height 18
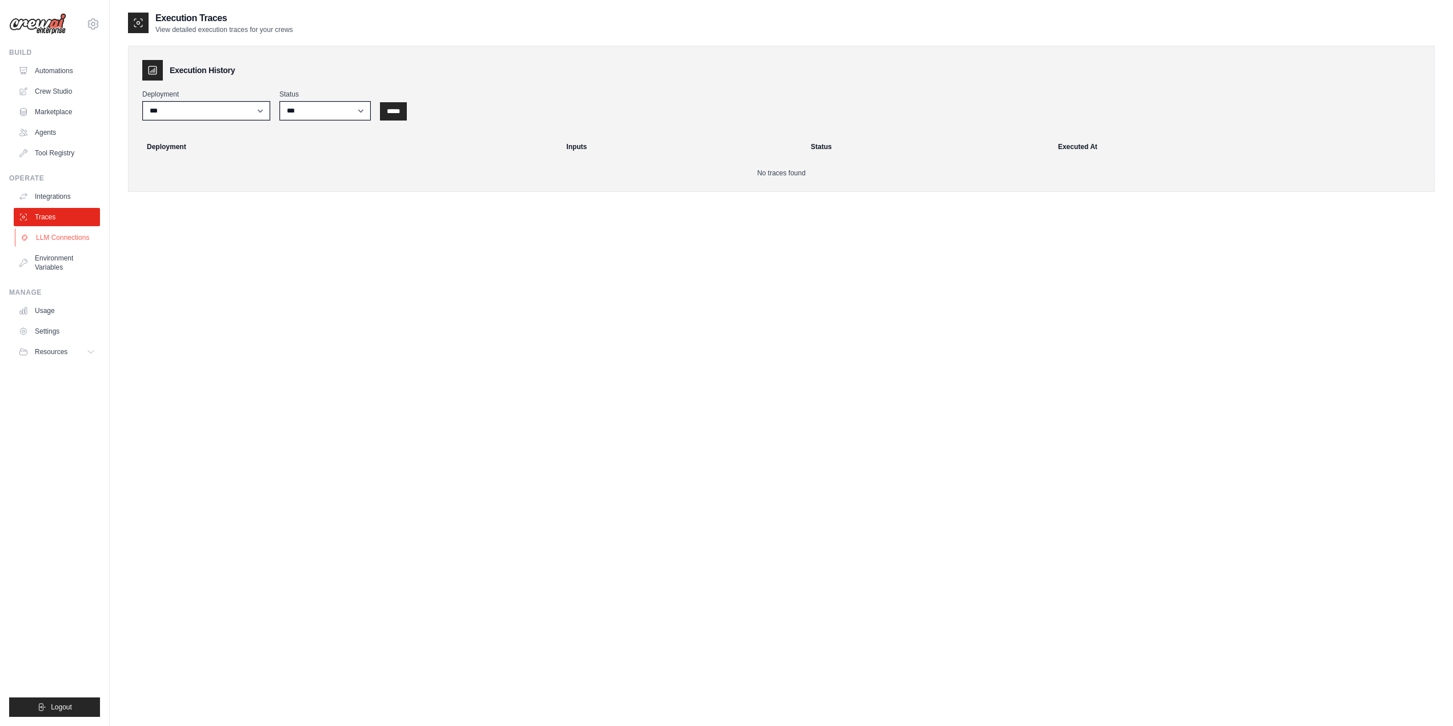
click at [65, 237] on link "LLM Connections" at bounding box center [58, 238] width 86 height 18
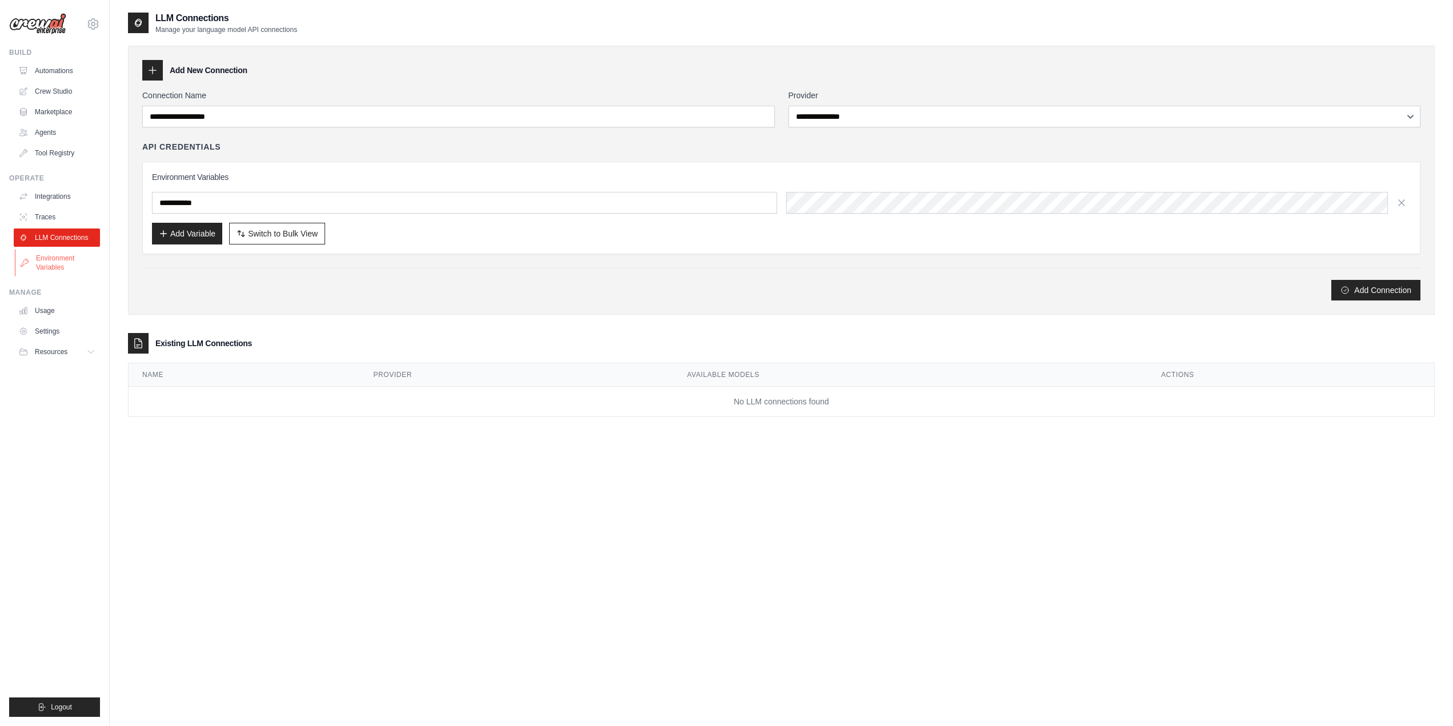
click at [63, 258] on link "Environment Variables" at bounding box center [58, 262] width 86 height 27
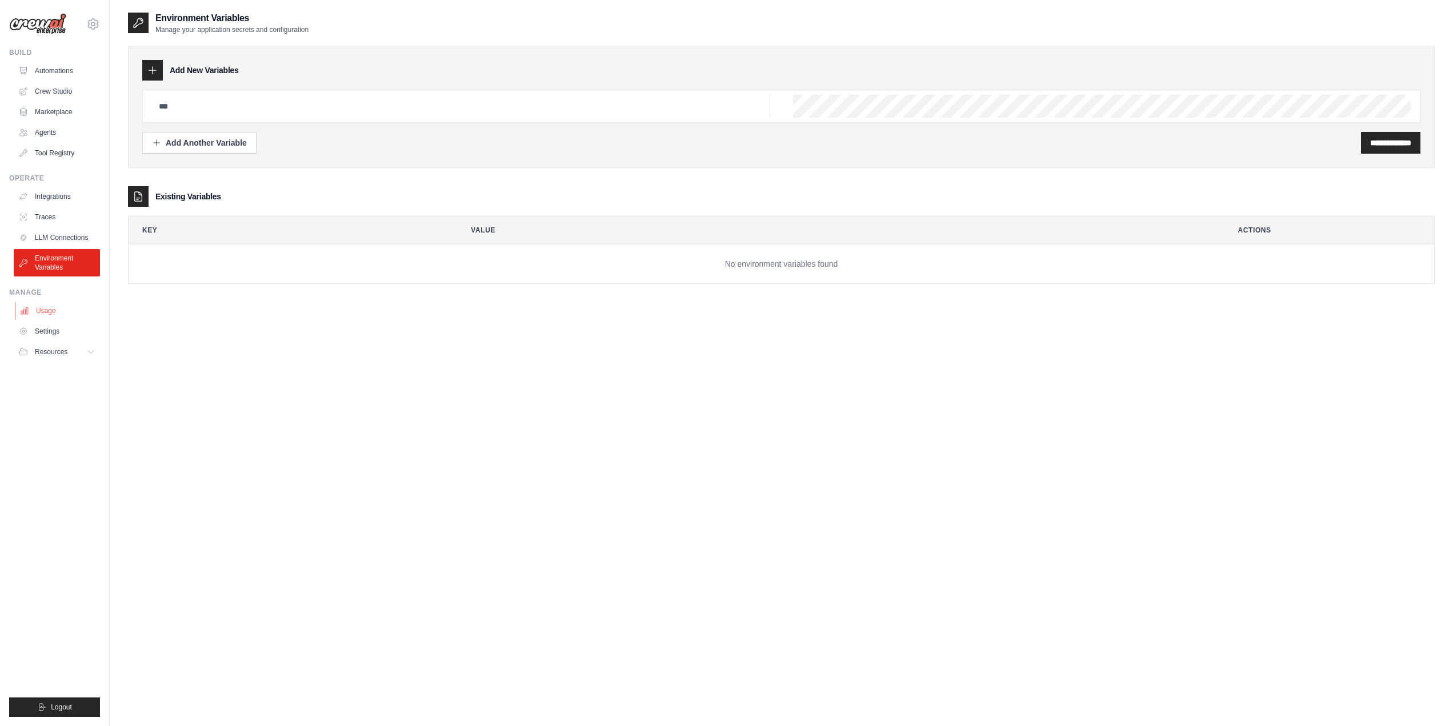
click at [45, 313] on link "Usage" at bounding box center [58, 311] width 86 height 18
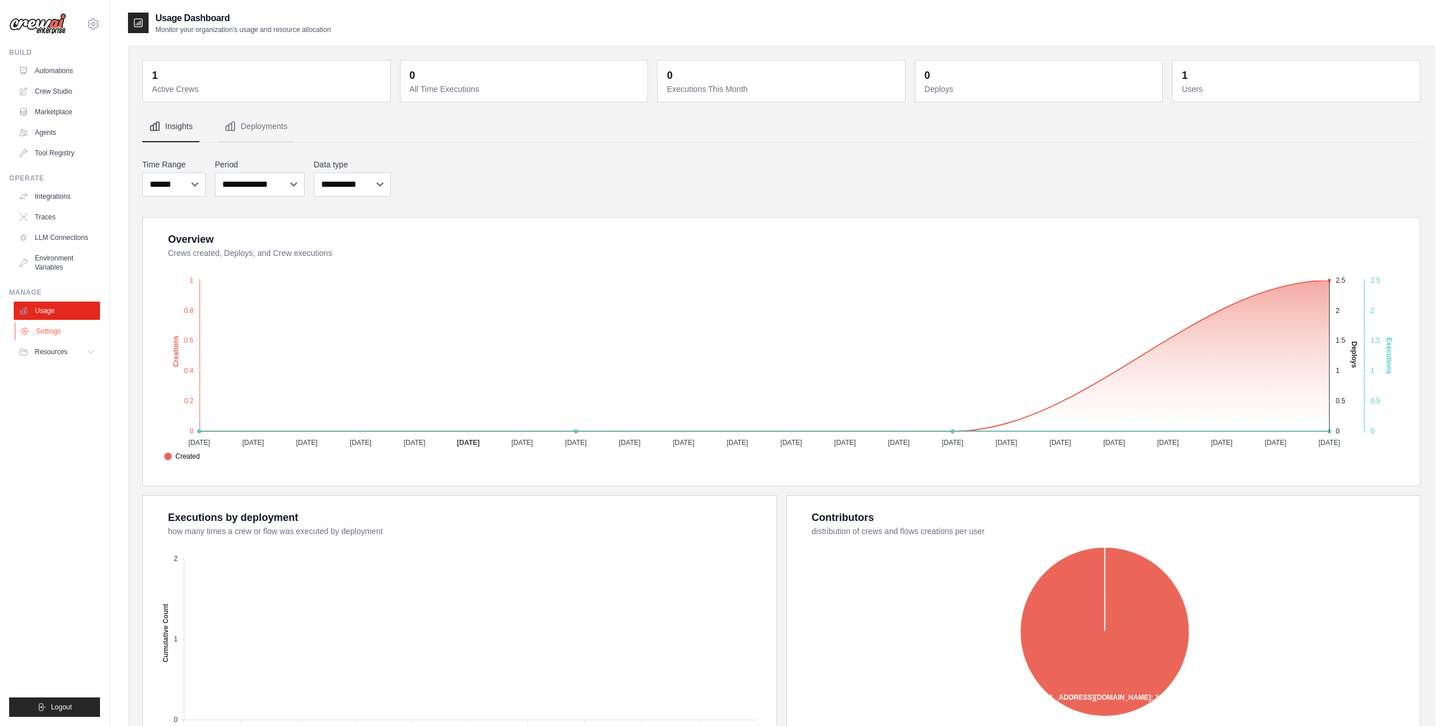
click at [46, 326] on link "Settings" at bounding box center [58, 331] width 86 height 18
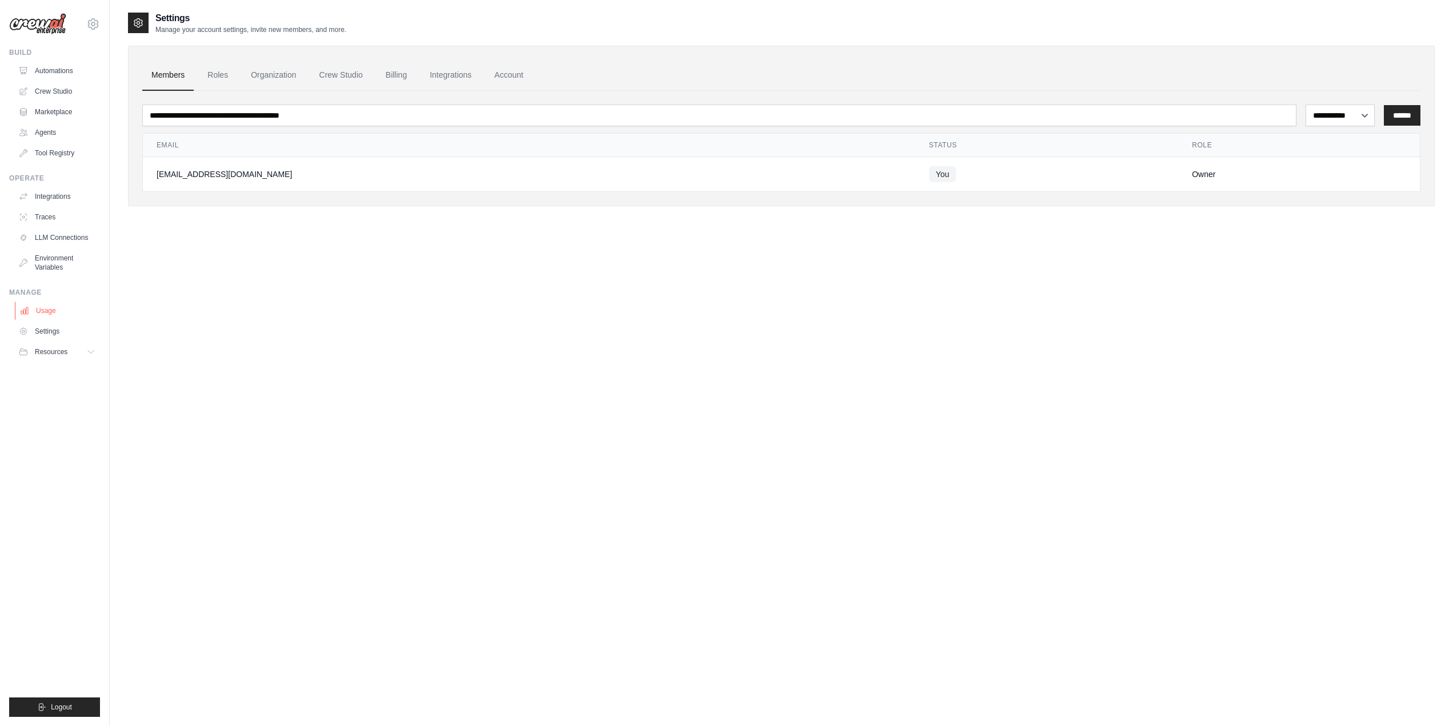
click at [40, 309] on link "Usage" at bounding box center [58, 311] width 86 height 18
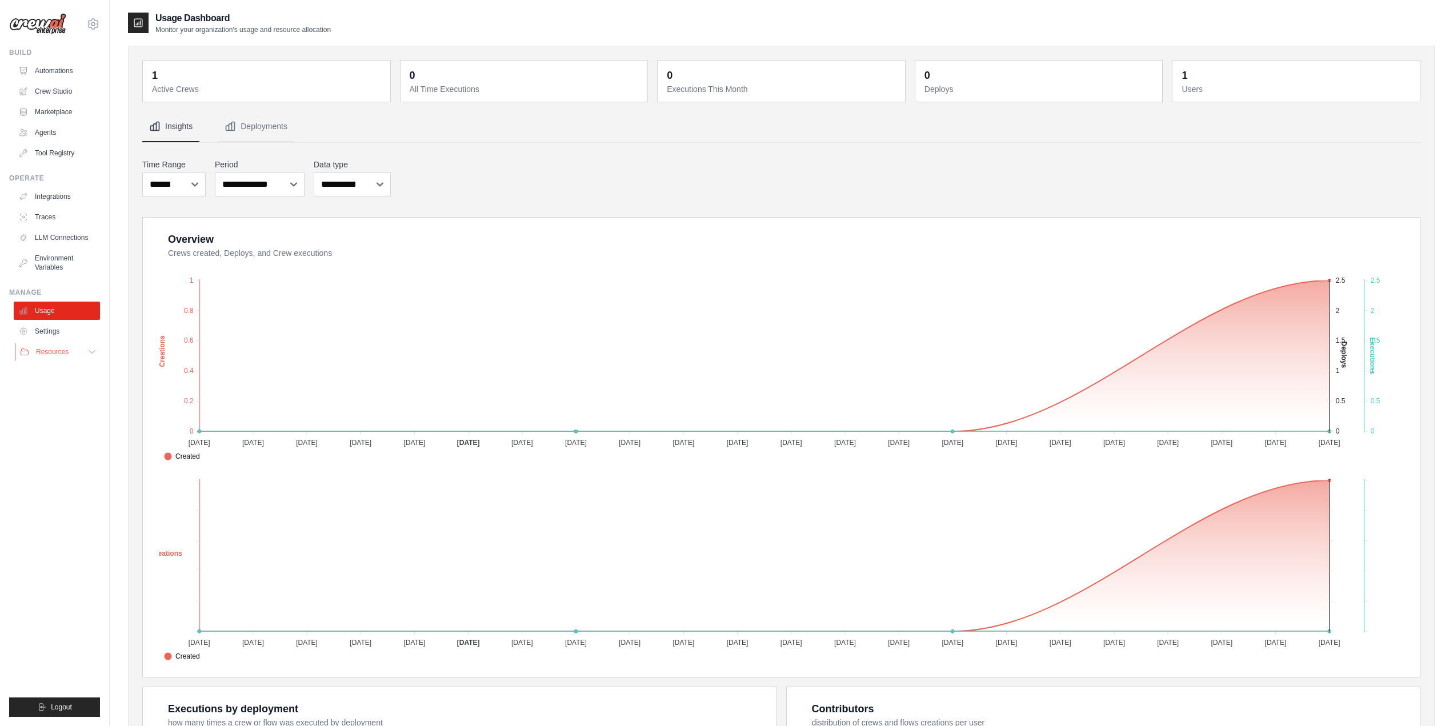
click at [49, 347] on button "Resources" at bounding box center [58, 352] width 86 height 18
click at [56, 367] on span "Documentation" at bounding box center [64, 371] width 46 height 9
click at [42, 217] on link "Traces" at bounding box center [58, 217] width 86 height 18
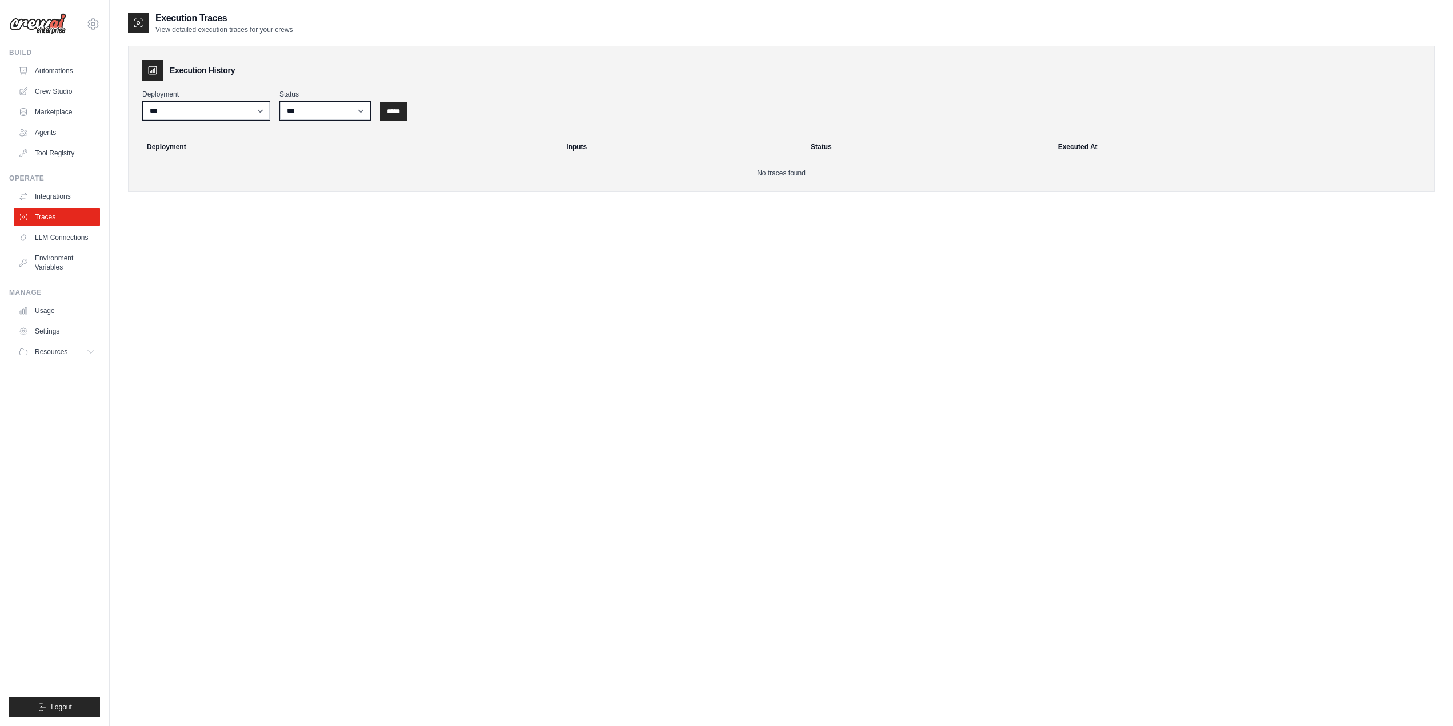
click at [318, 179] on div "**********" at bounding box center [781, 119] width 1307 height 146
click at [45, 69] on link "Automations" at bounding box center [58, 71] width 86 height 18
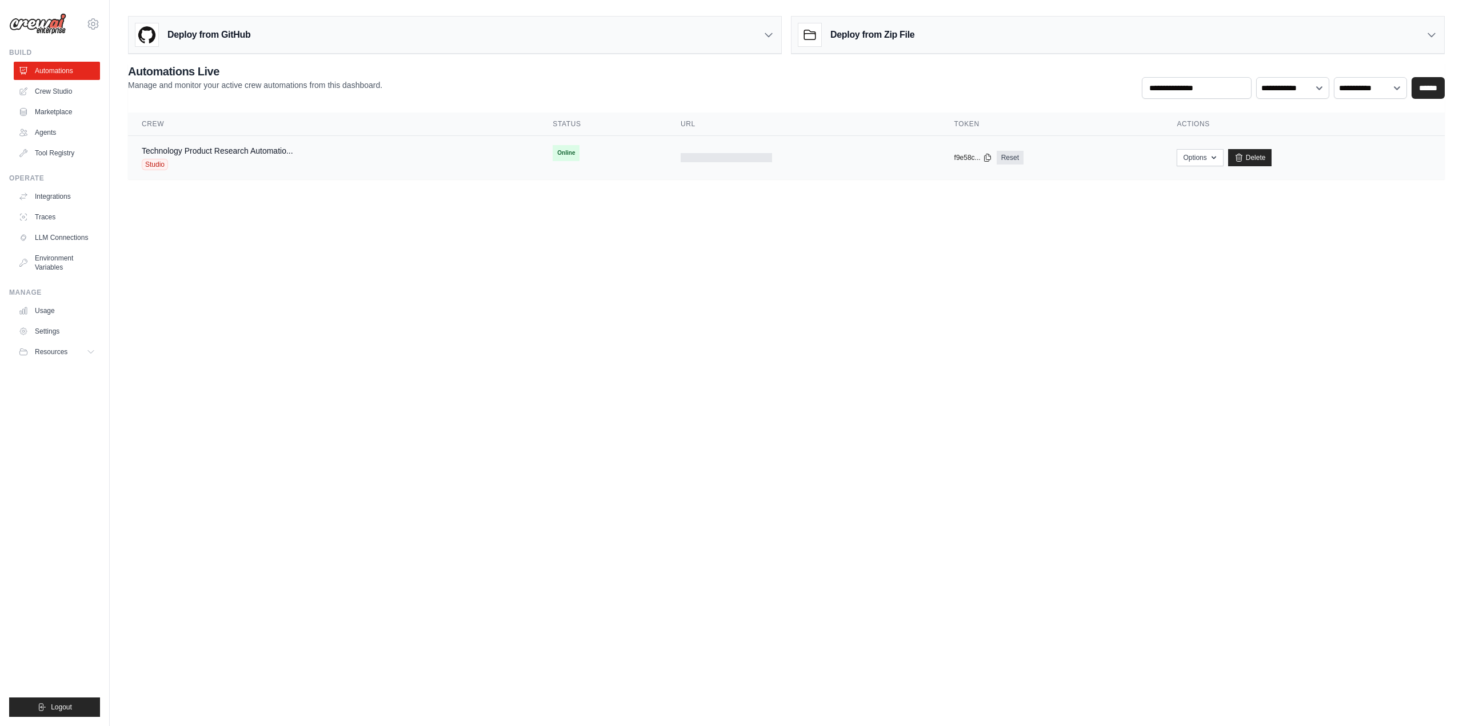
click at [366, 156] on div "Technology Product Research Automatio... Studio" at bounding box center [333, 157] width 383 height 25
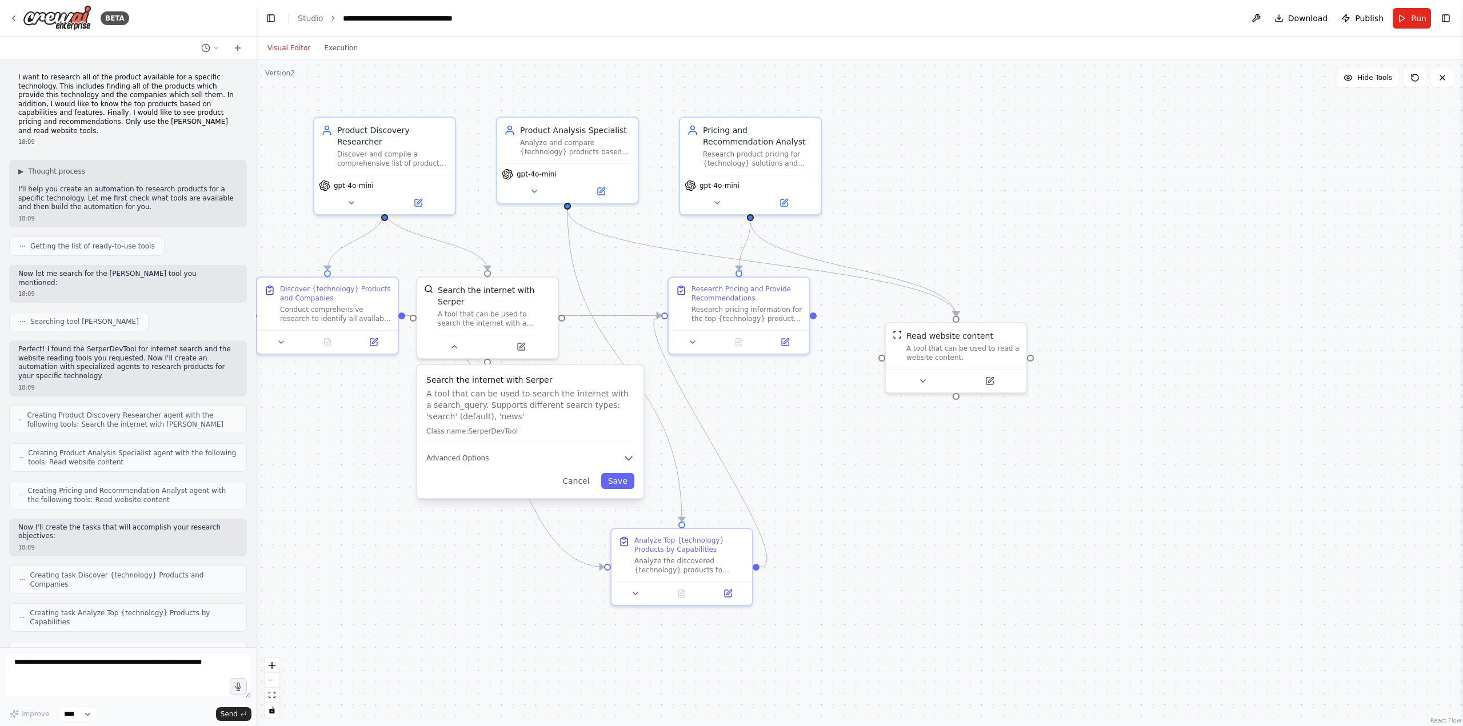
scroll to position [411, 0]
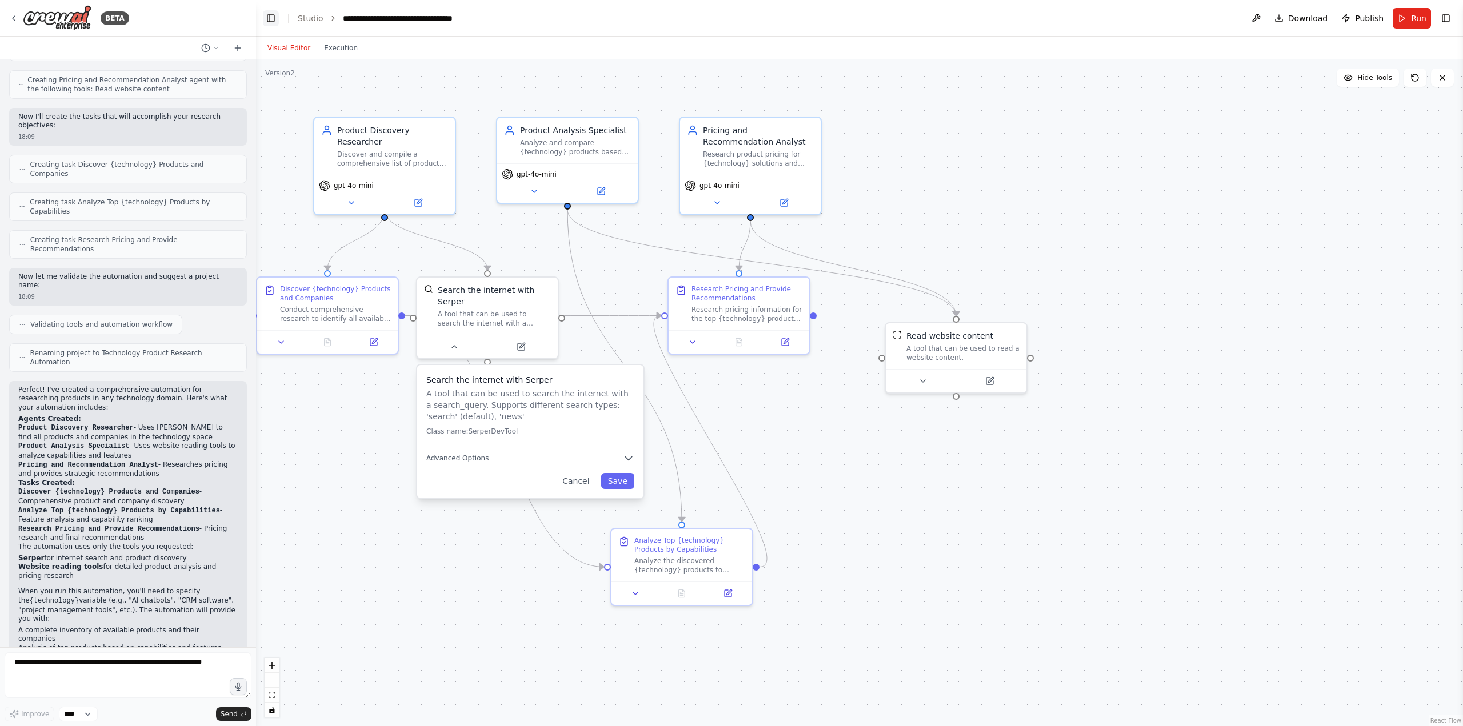
click at [265, 21] on button "Toggle Left Sidebar" at bounding box center [271, 18] width 16 height 16
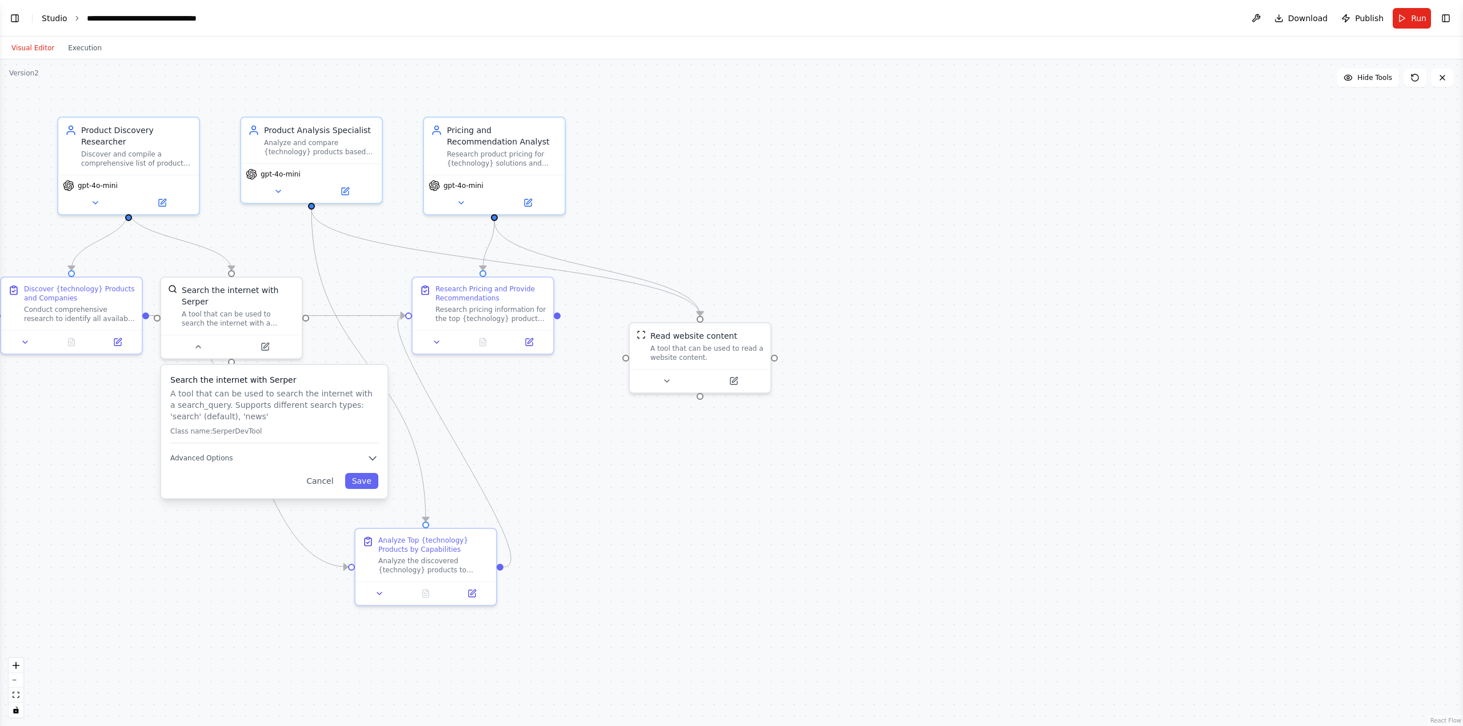
click at [53, 16] on link "Studio" at bounding box center [55, 18] width 26 height 9
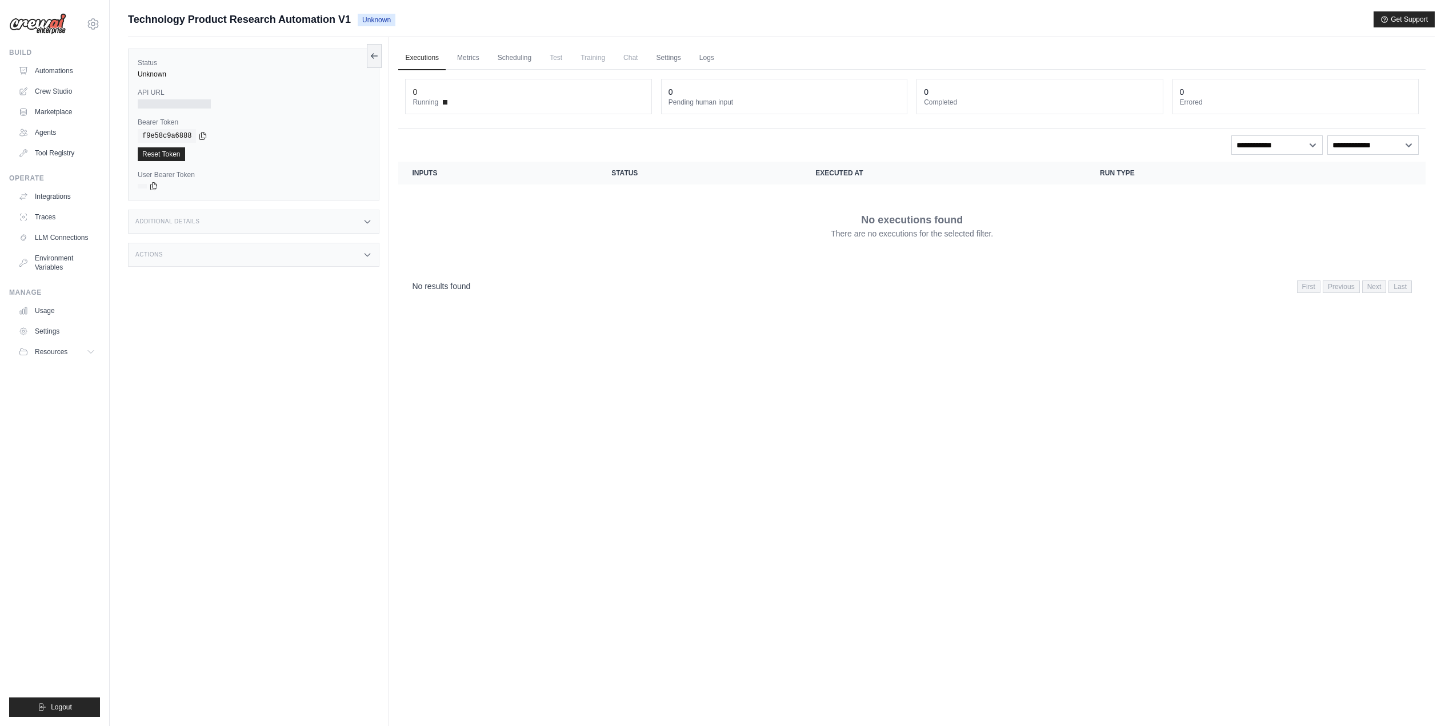
click at [627, 63] on span "Chat" at bounding box center [630, 57] width 28 height 23
click at [1064, 25] on div "Technology Product Research Automation V1 Unknown Get Support" at bounding box center [781, 19] width 1307 height 16
click at [64, 72] on link "Automations" at bounding box center [58, 71] width 86 height 18
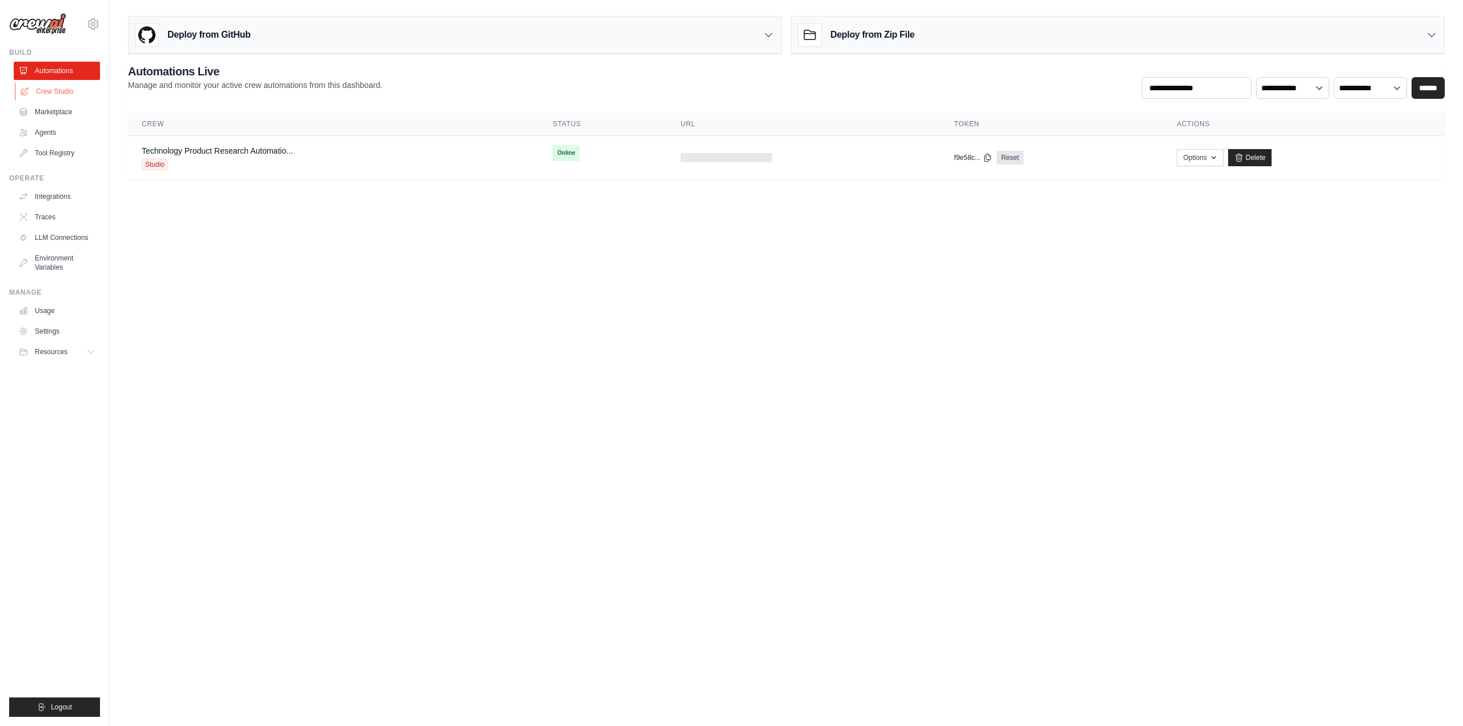
click at [55, 94] on link "Crew Studio" at bounding box center [58, 91] width 86 height 18
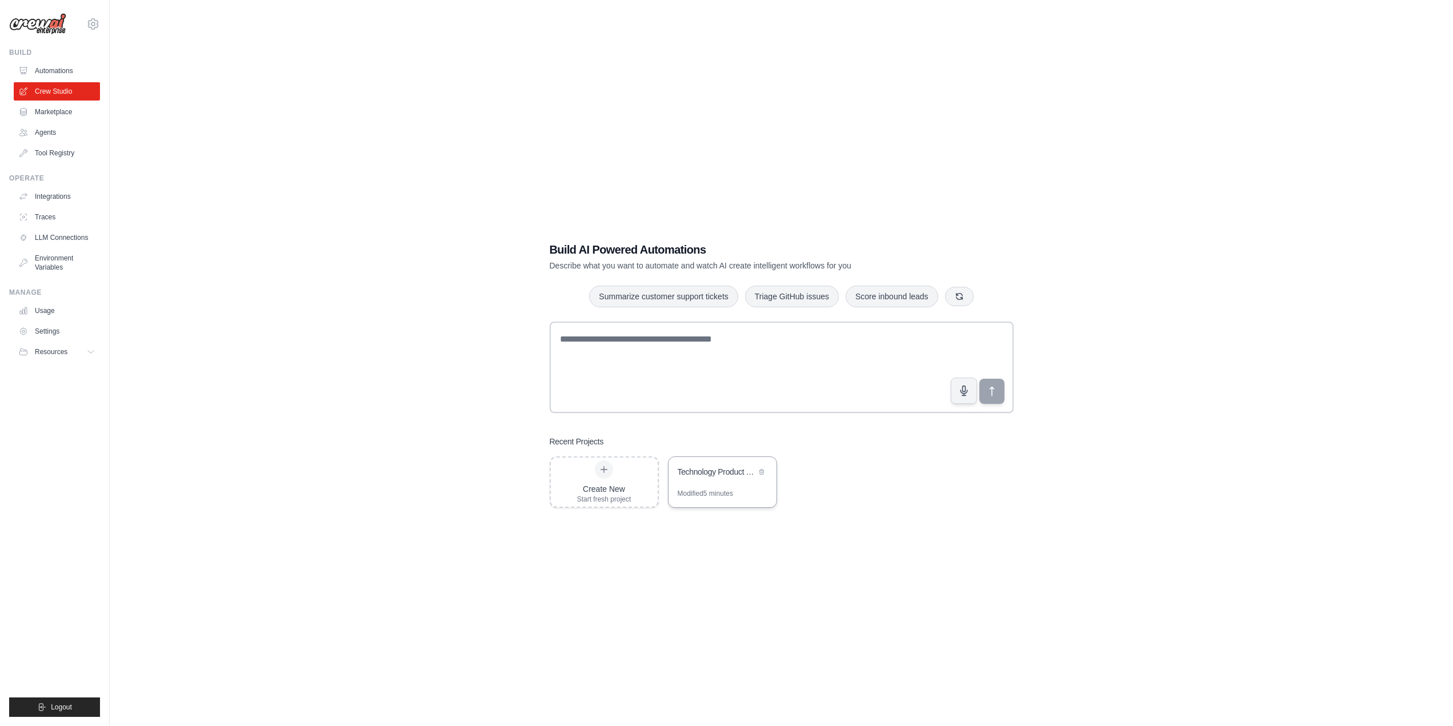
click at [726, 476] on div "Technology Product Research Automation" at bounding box center [717, 471] width 78 height 11
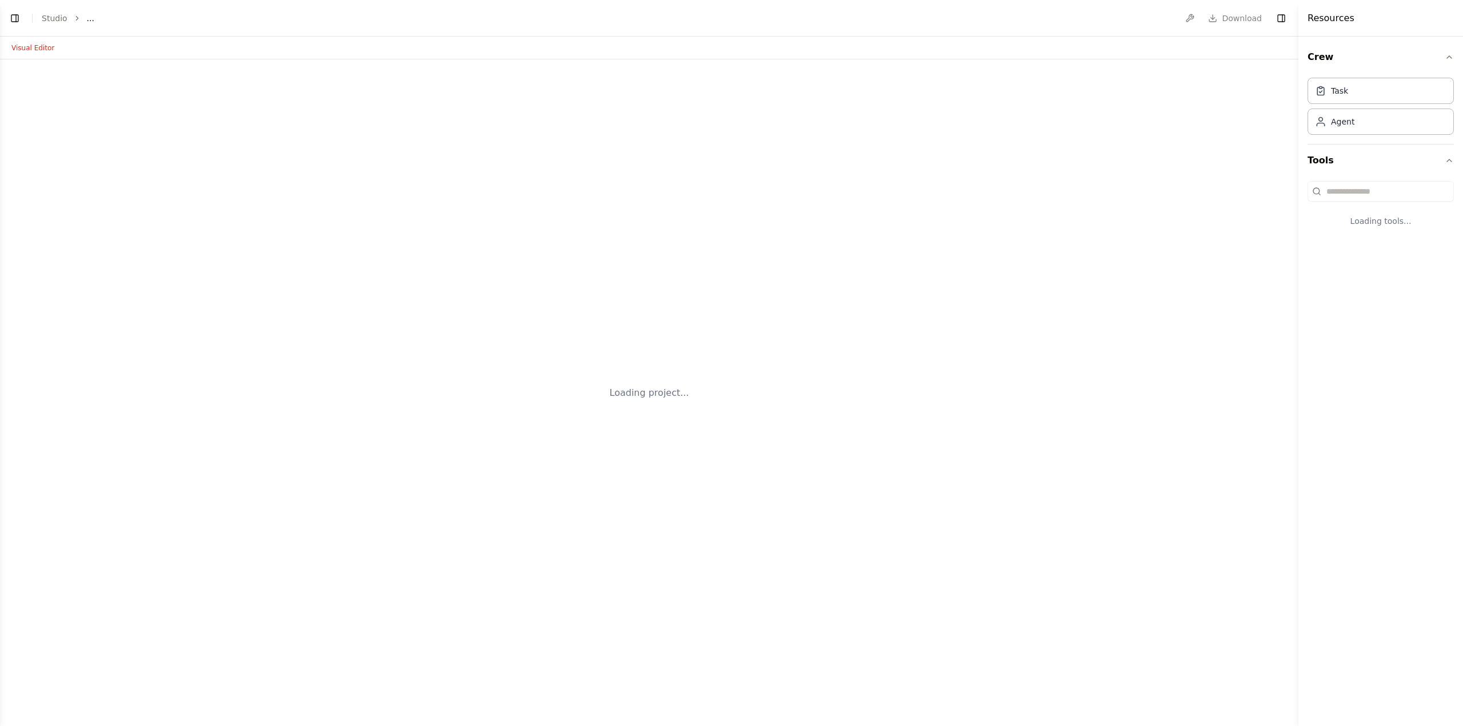
select select "****"
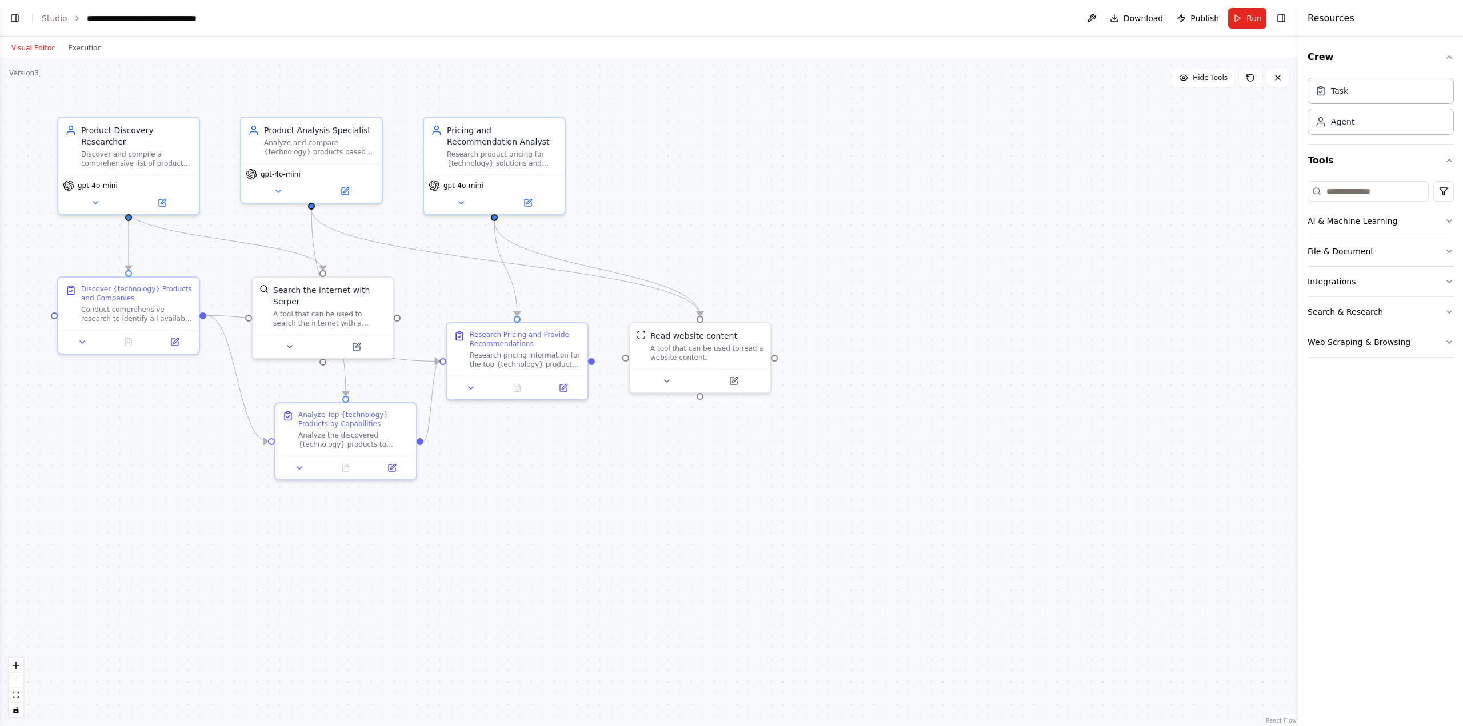
scroll to position [411, 0]
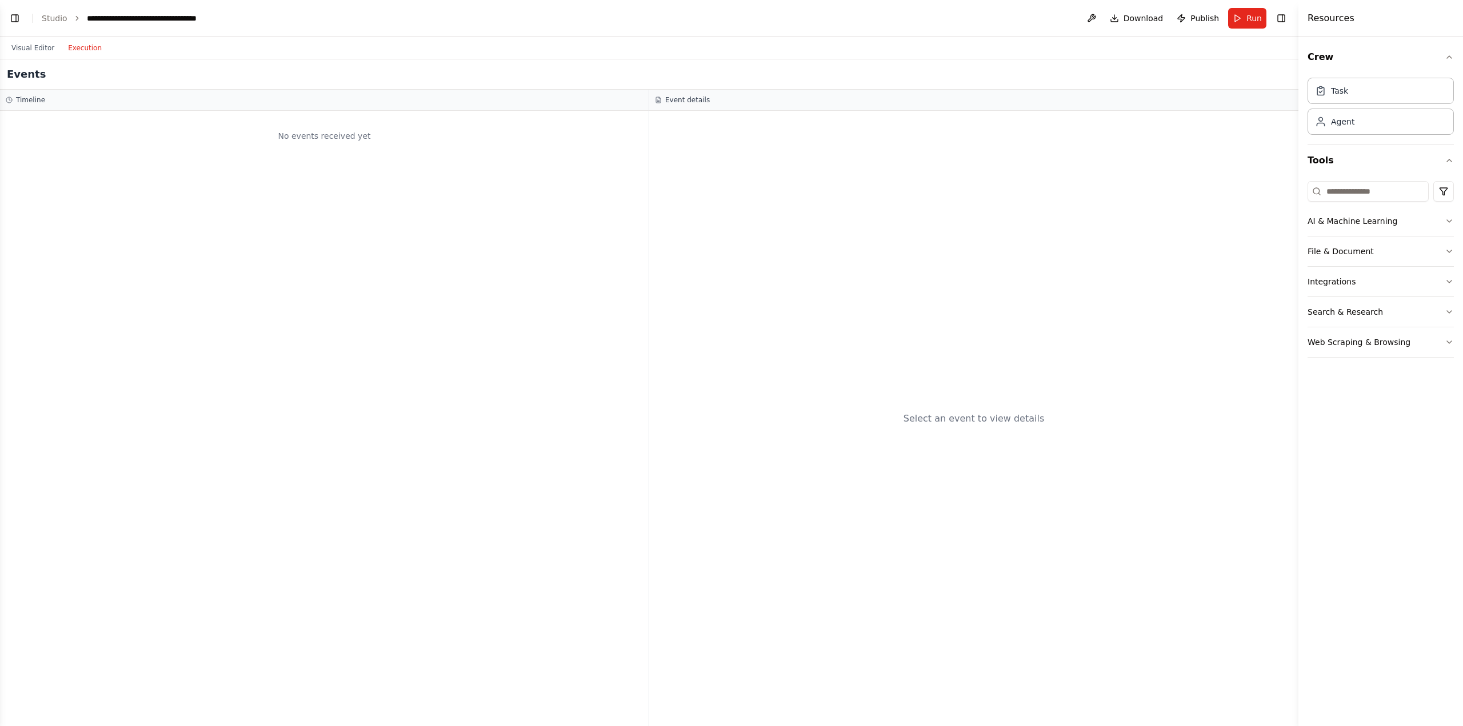
click at [80, 47] on button "Execution" at bounding box center [84, 48] width 47 height 14
click at [1247, 13] on span "Run" at bounding box center [1253, 18] width 15 height 11
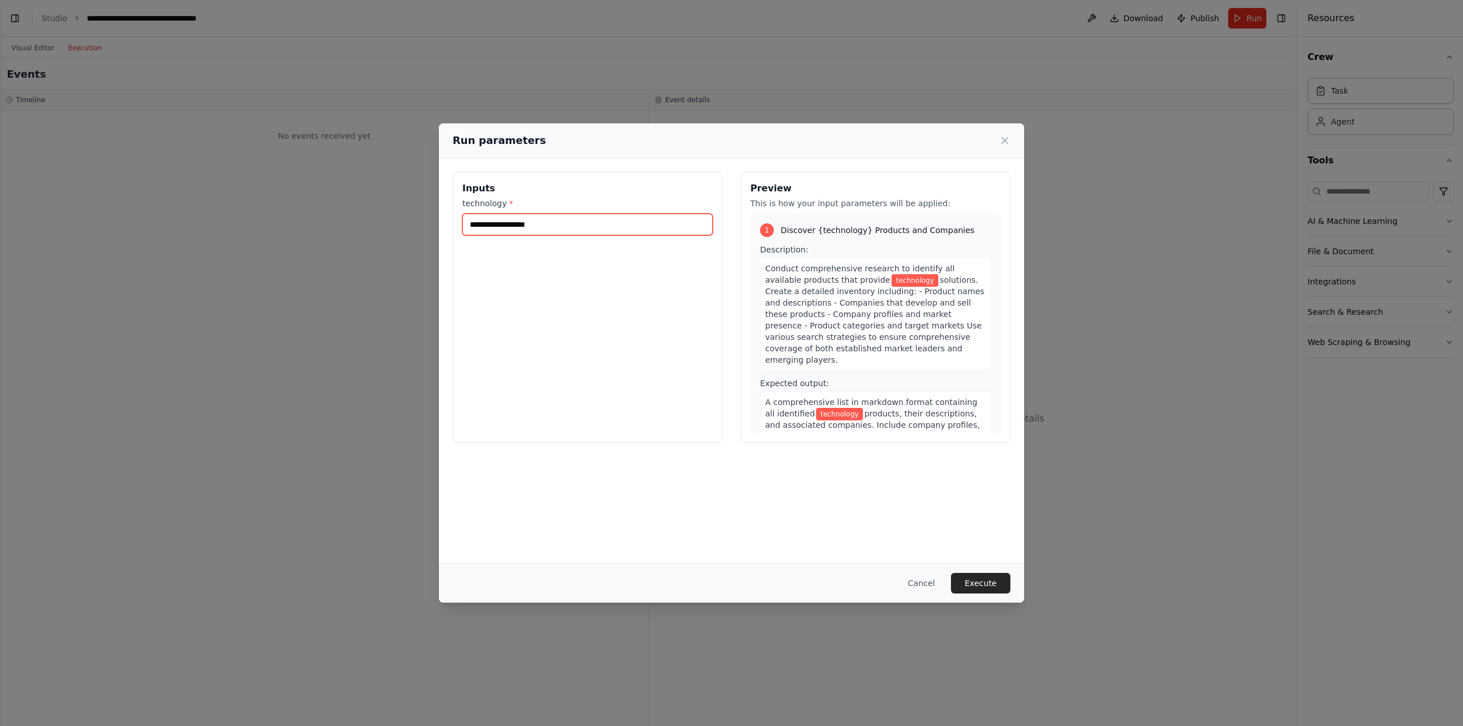
click at [533, 226] on input "technology *" at bounding box center [587, 225] width 250 height 22
type input "**********"
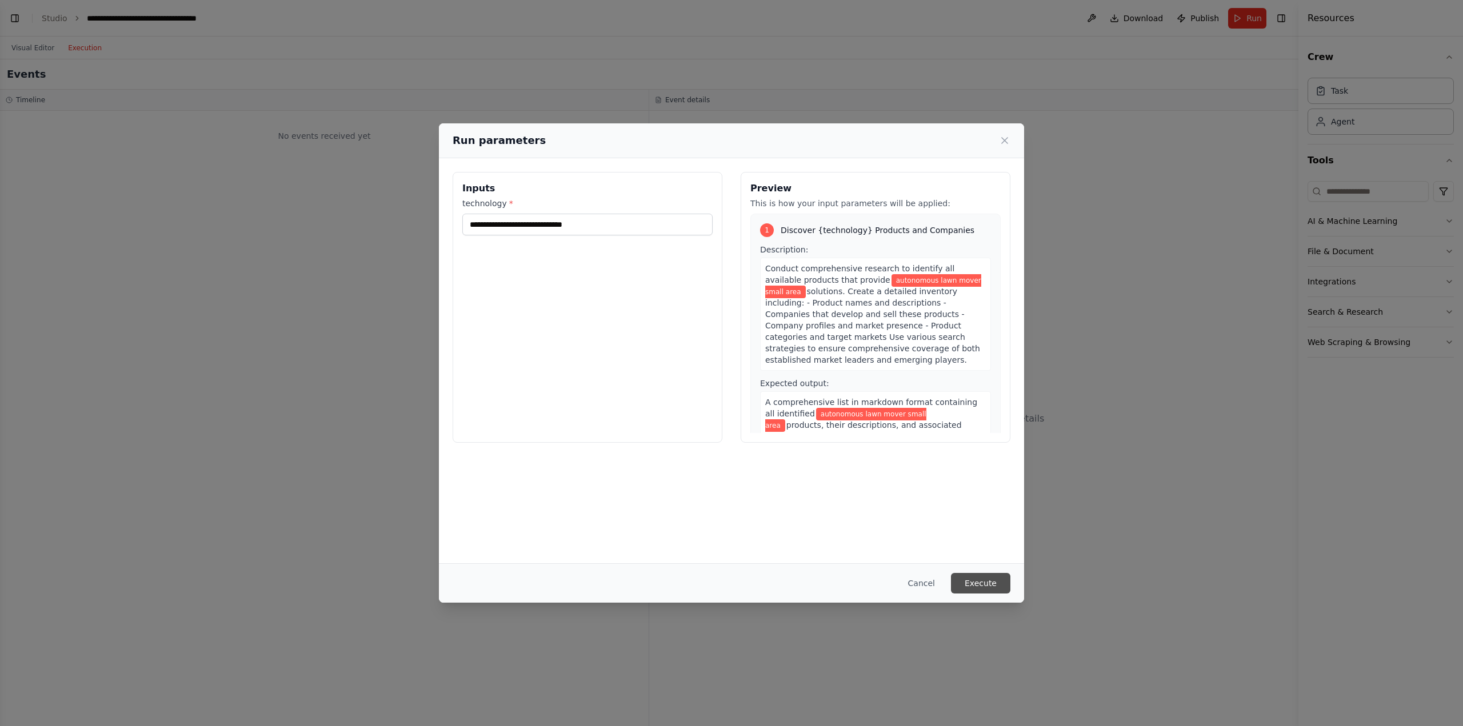
click at [982, 580] on button "Execute" at bounding box center [980, 583] width 59 height 21
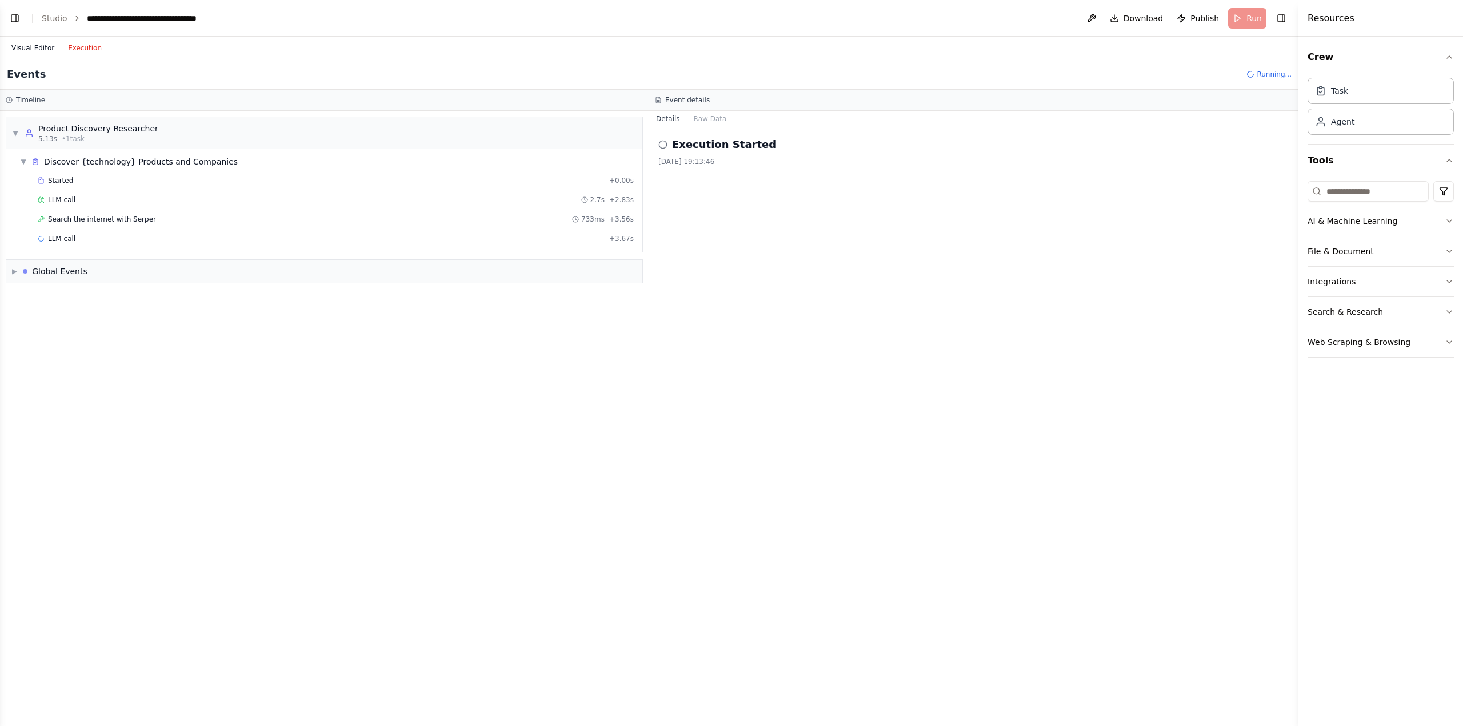
click at [39, 53] on button "Visual Editor" at bounding box center [33, 48] width 57 height 14
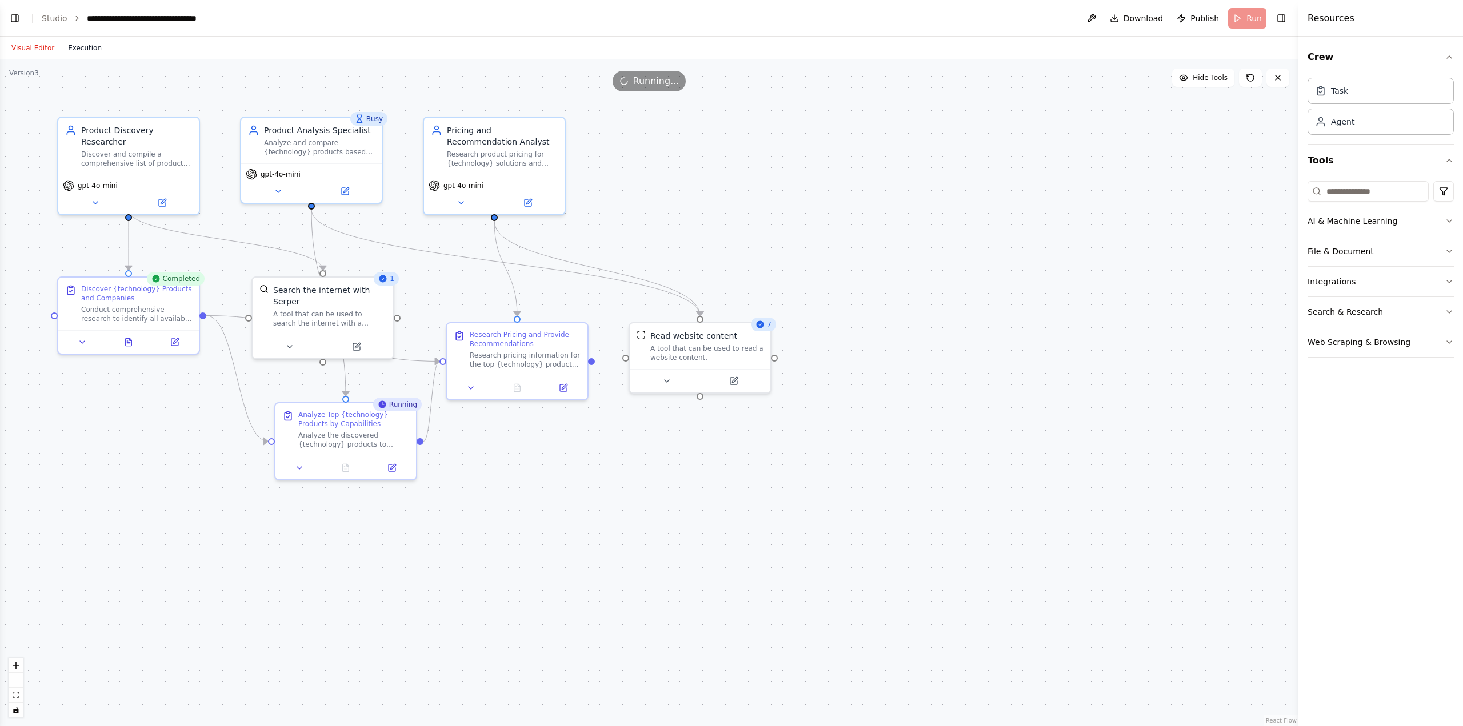
click at [90, 51] on button "Execution" at bounding box center [84, 48] width 47 height 14
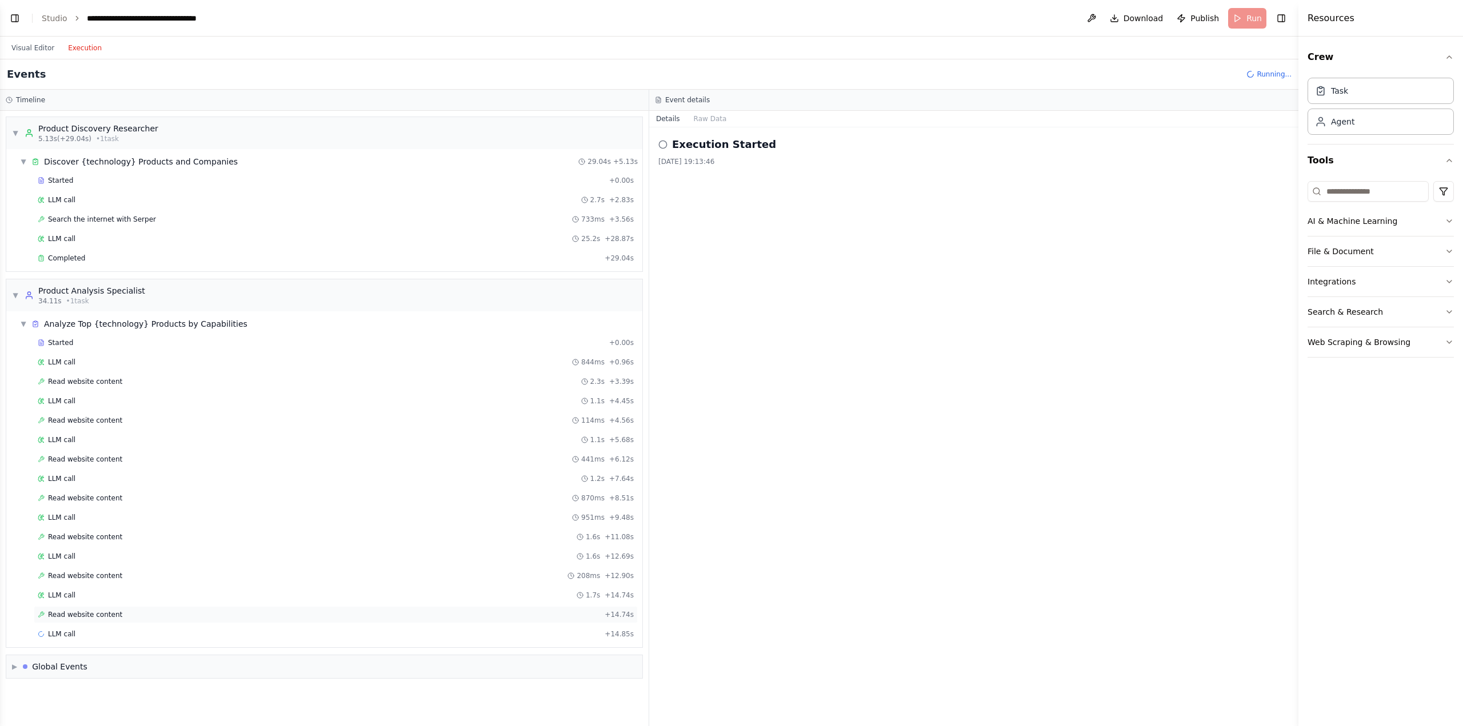
click at [130, 614] on div "Read website content + 14.74s" at bounding box center [336, 614] width 596 height 9
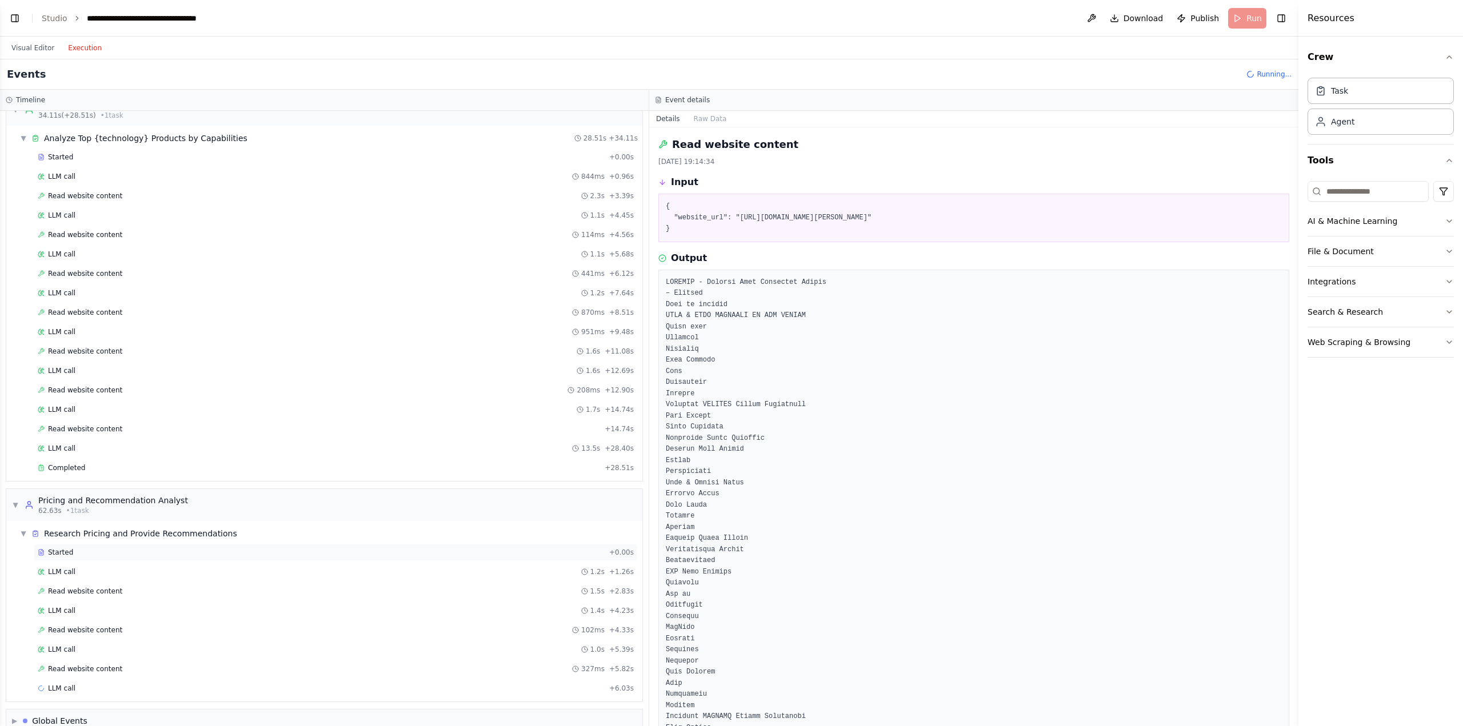
scroll to position [205, 0]
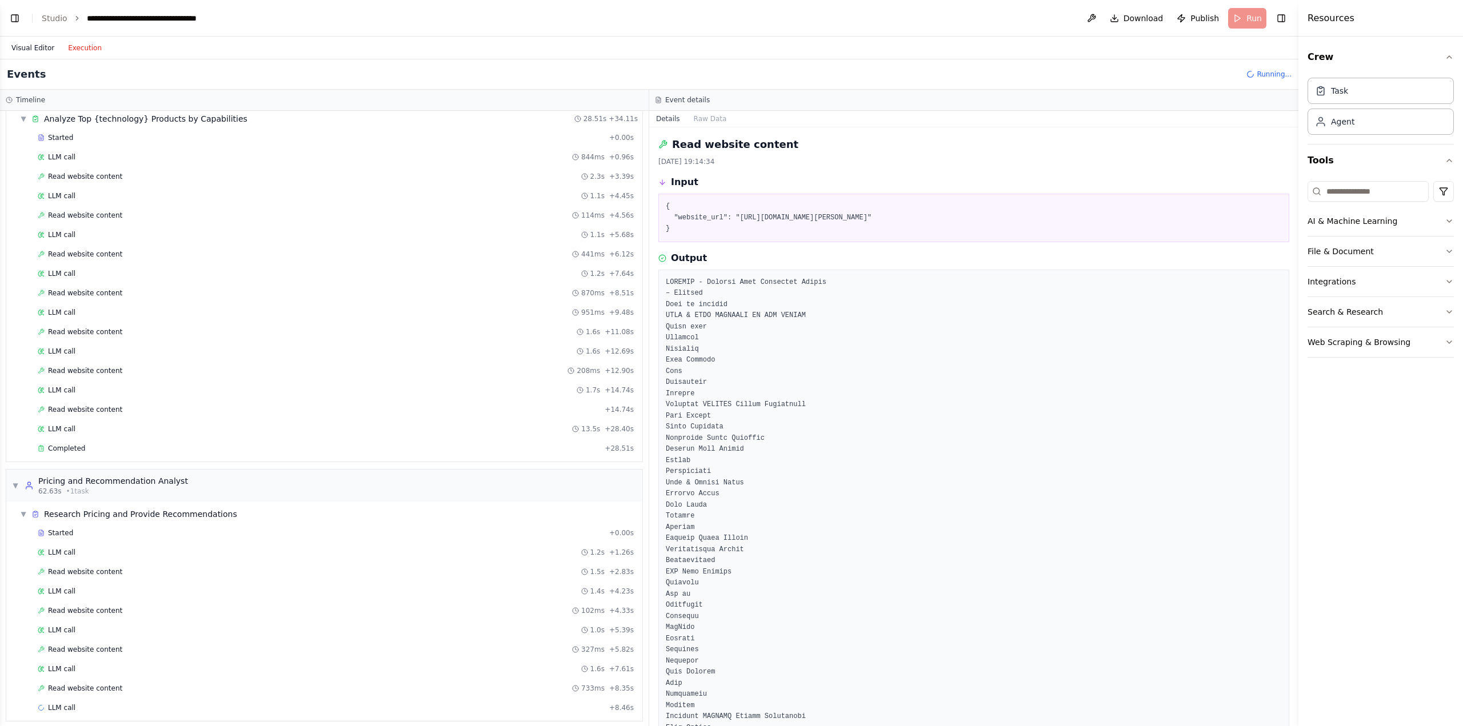
click at [39, 50] on button "Visual Editor" at bounding box center [33, 48] width 57 height 14
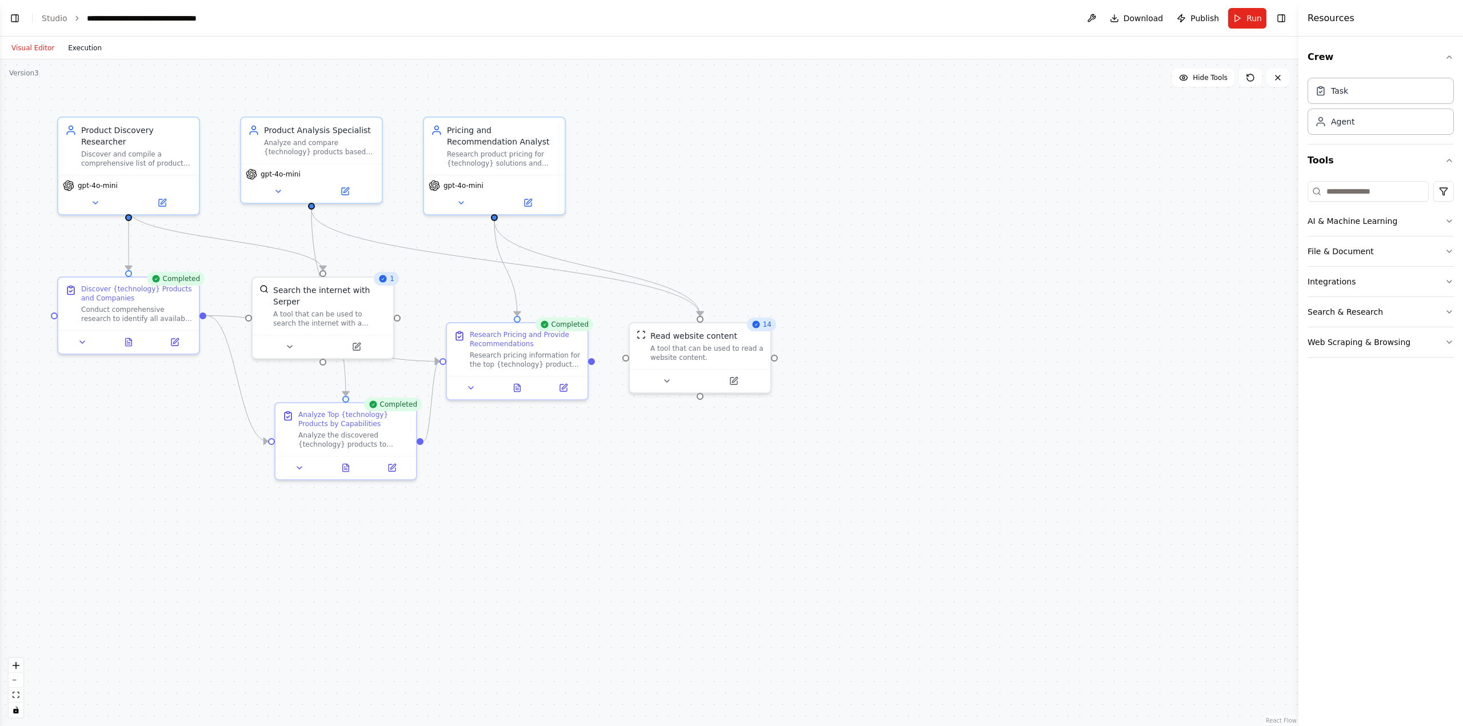
click at [69, 47] on button "Execution" at bounding box center [84, 48] width 47 height 14
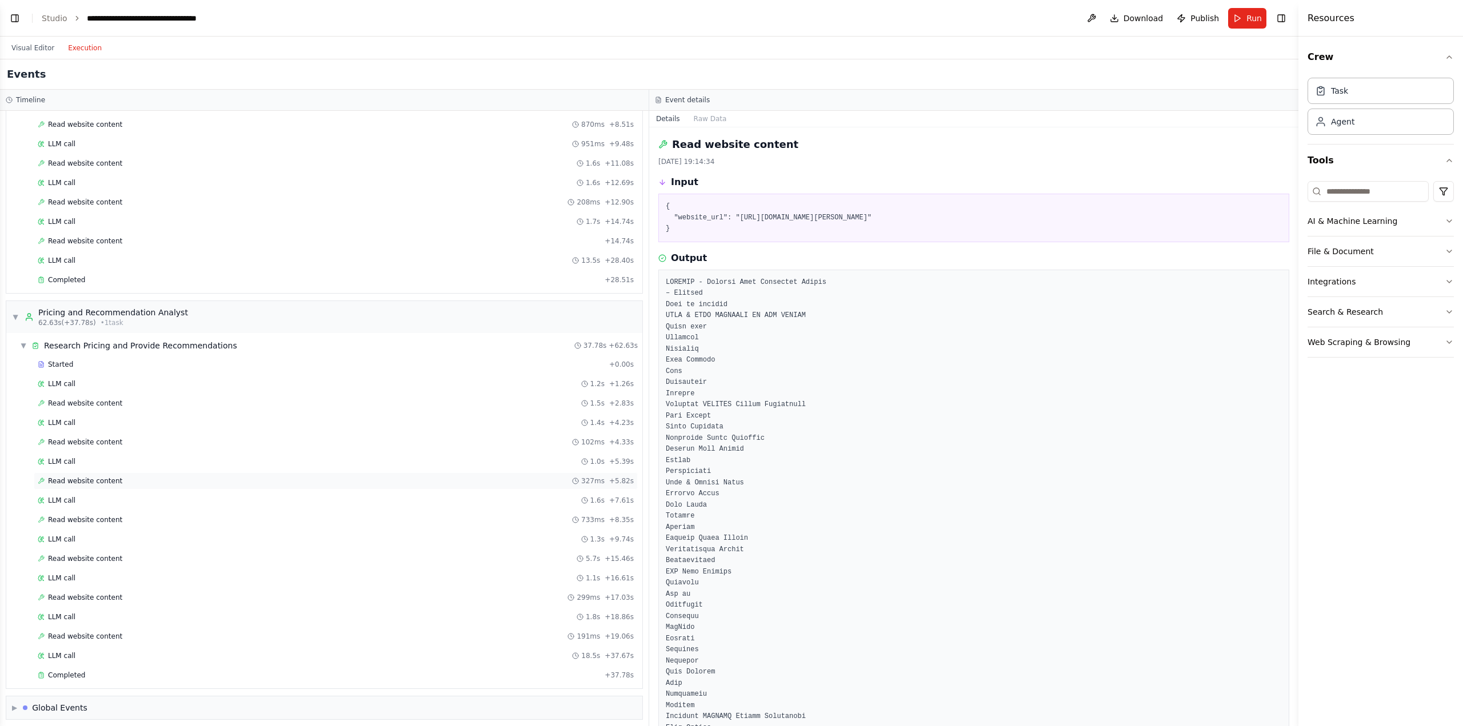
scroll to position [380, 0]
click at [106, 670] on div "Completed" at bounding box center [319, 668] width 562 height 9
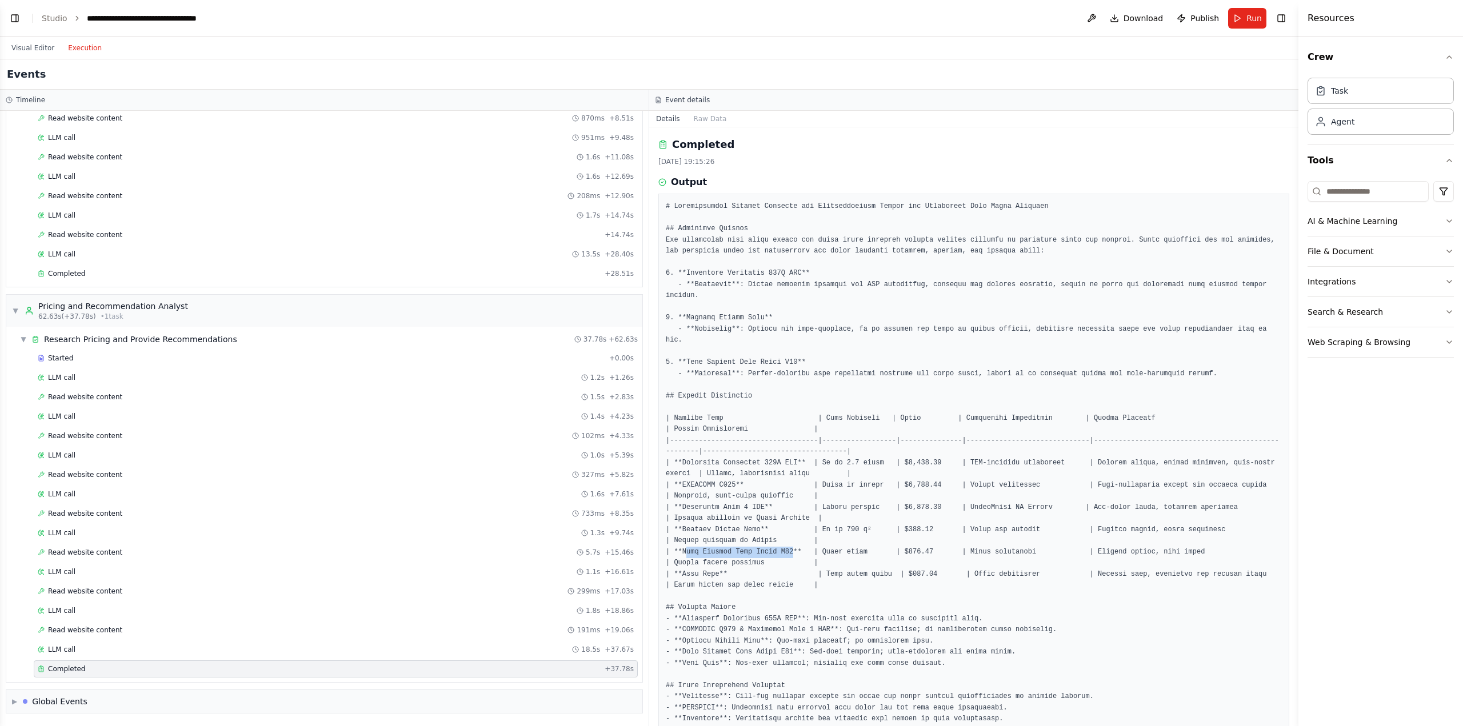
drag, startPoint x: 683, startPoint y: 526, endPoint x: 782, endPoint y: 531, distance: 98.9
click at [782, 531] on pre at bounding box center [974, 574] width 616 height 747
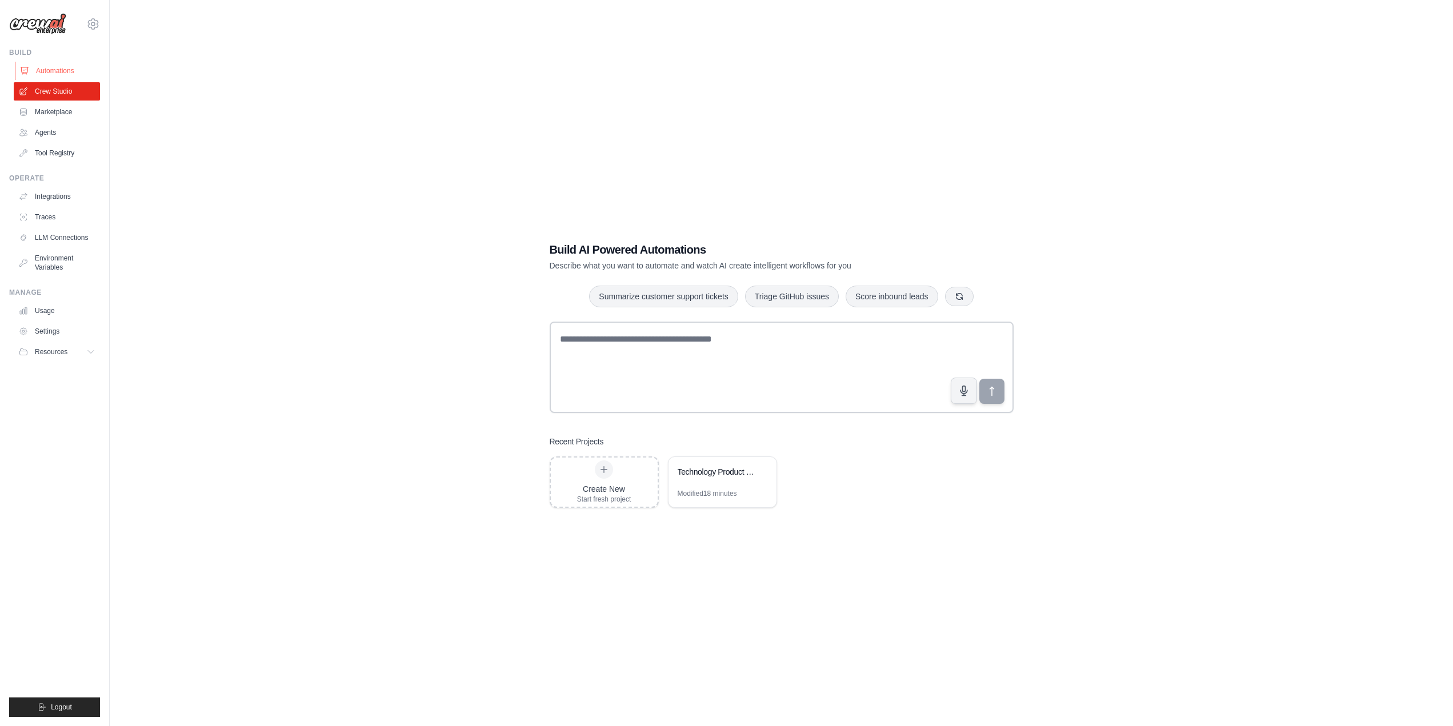
click at [54, 72] on link "Automations" at bounding box center [58, 71] width 86 height 18
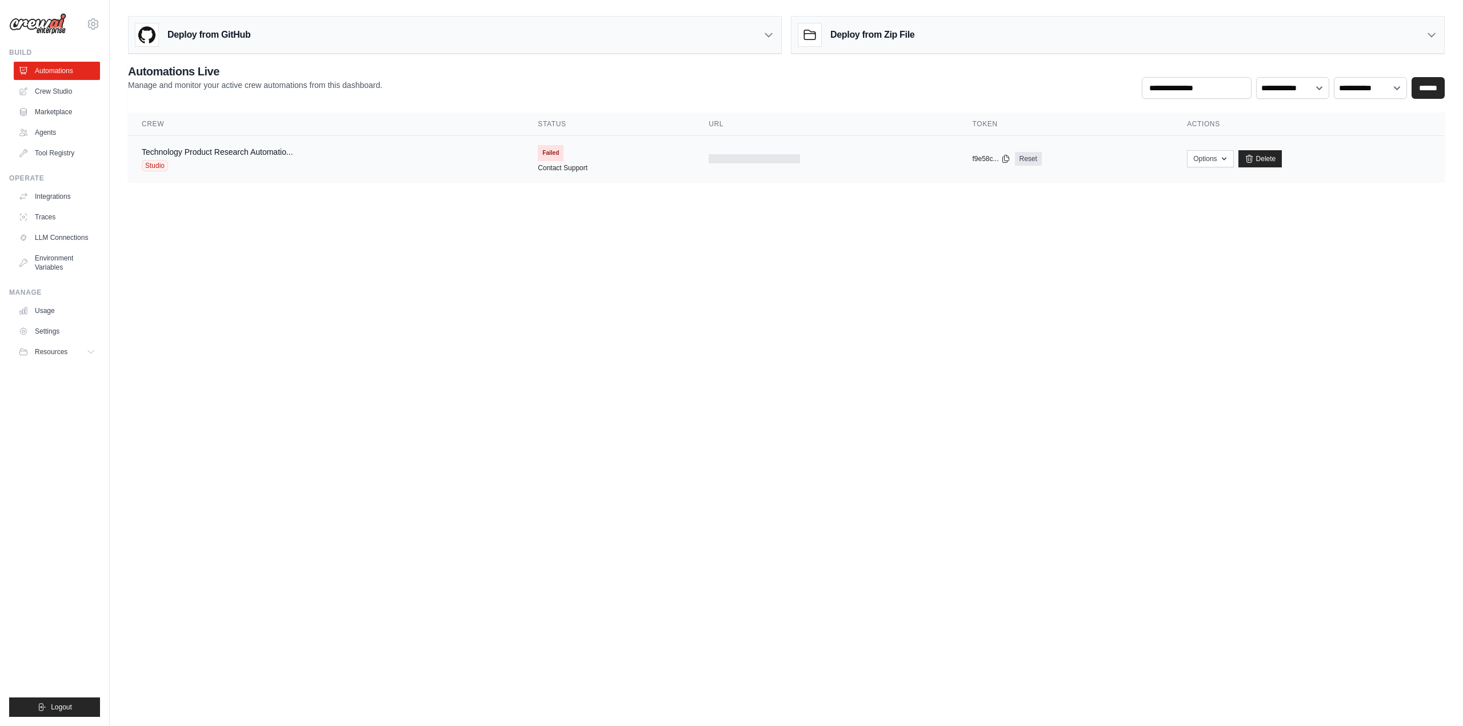
click at [553, 150] on span "Failed" at bounding box center [551, 153] width 26 height 16
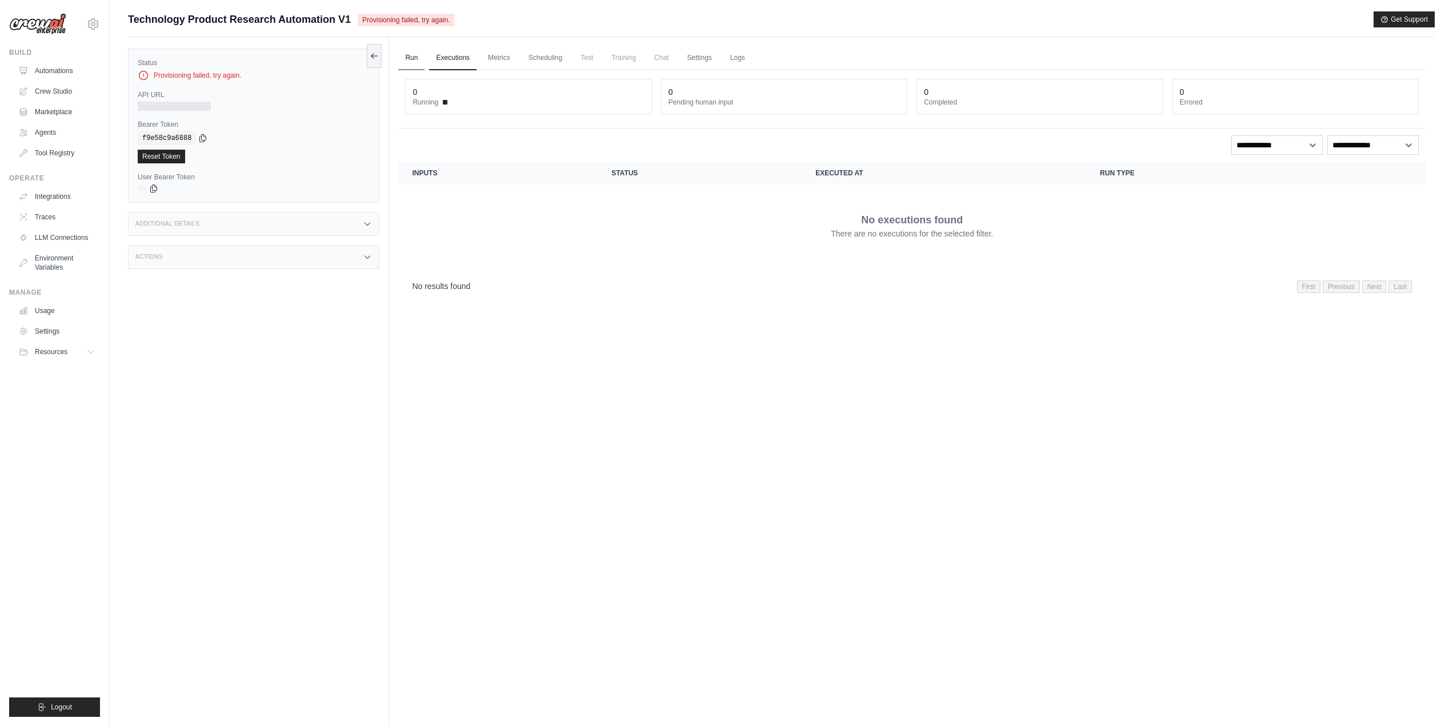
click at [405, 58] on link "Run" at bounding box center [411, 58] width 26 height 24
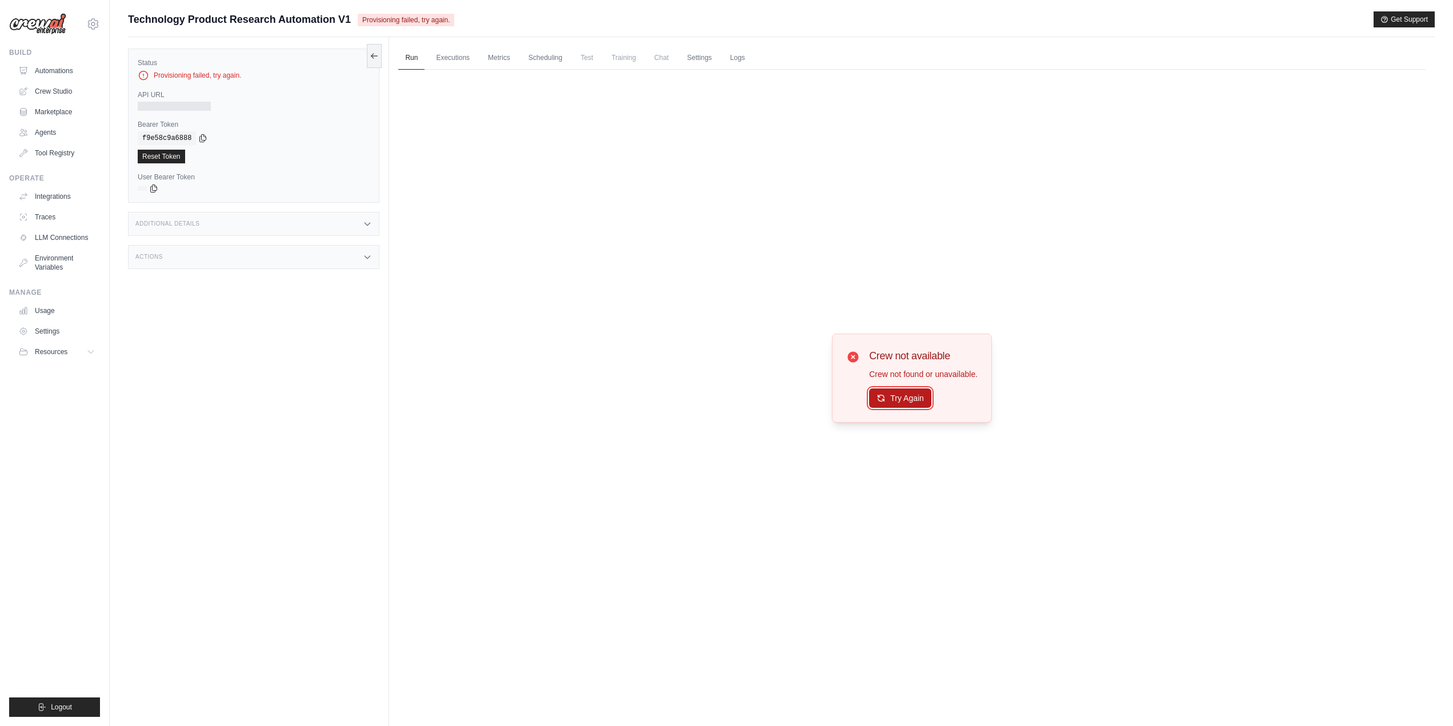
click at [897, 400] on button "Try Again" at bounding box center [900, 397] width 62 height 19
click at [912, 401] on button "Try Again" at bounding box center [900, 397] width 62 height 19
click at [912, 401] on button "Try Again" at bounding box center [900, 398] width 62 height 19
click at [646, 219] on div "Crew not available Crew not found or unavailable. Try Again" at bounding box center [911, 378] width 1027 height 617
